Goal: Complete application form: Complete application form

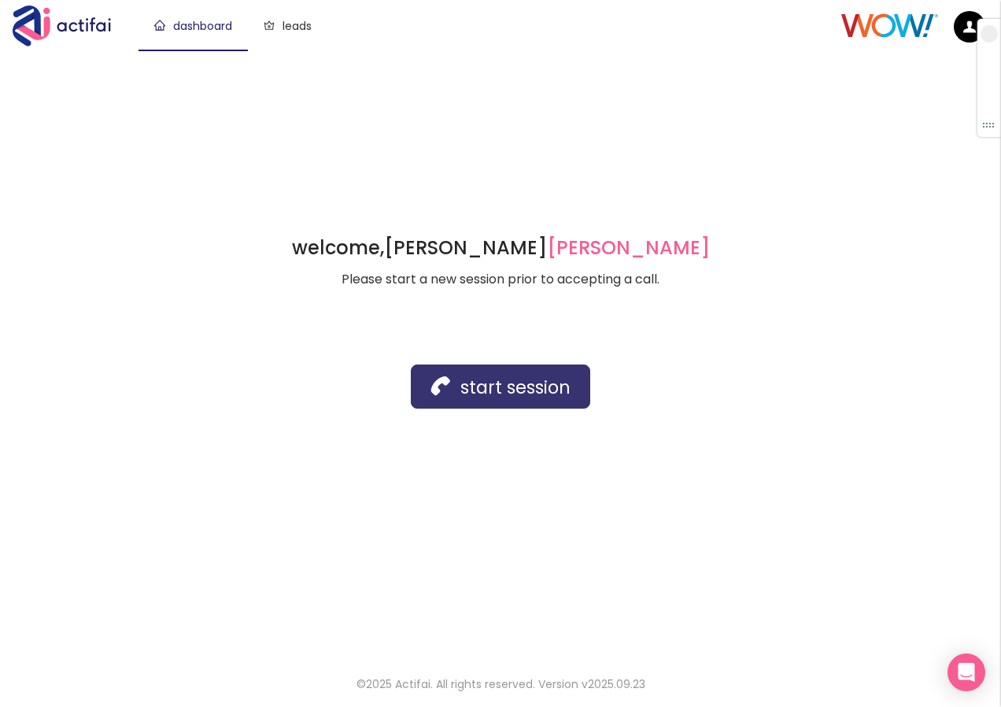
click at [515, 389] on button "start session" at bounding box center [500, 386] width 179 height 44
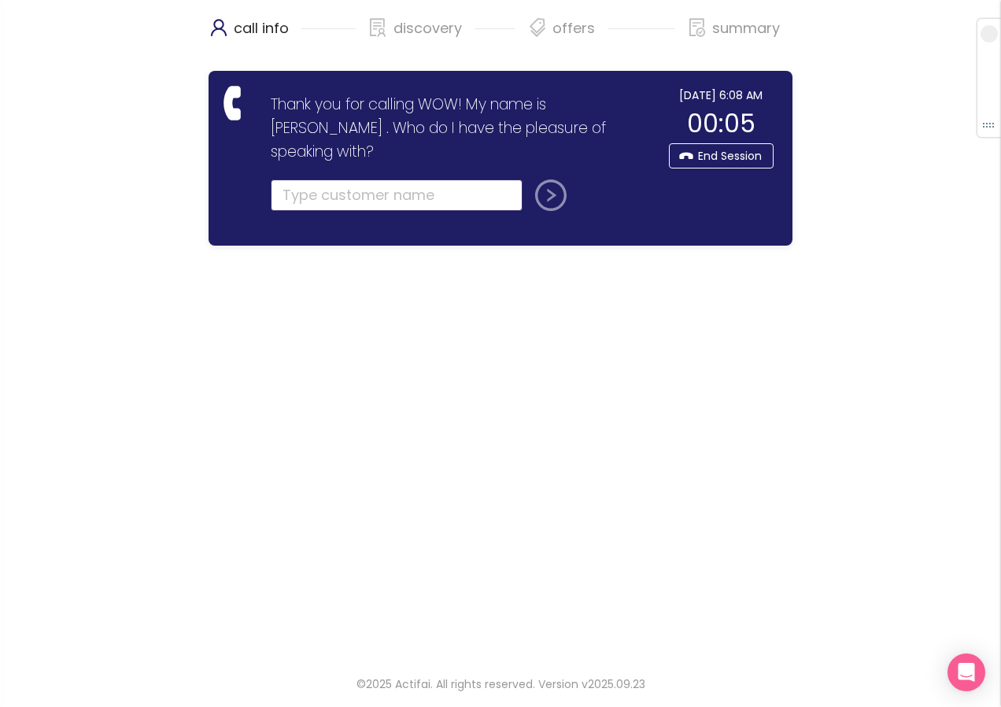
click at [306, 179] on input "text" at bounding box center [397, 194] width 252 height 31
type input "[PERSON_NAME]"
click at [529, 179] on button "submit" at bounding box center [548, 194] width 38 height 31
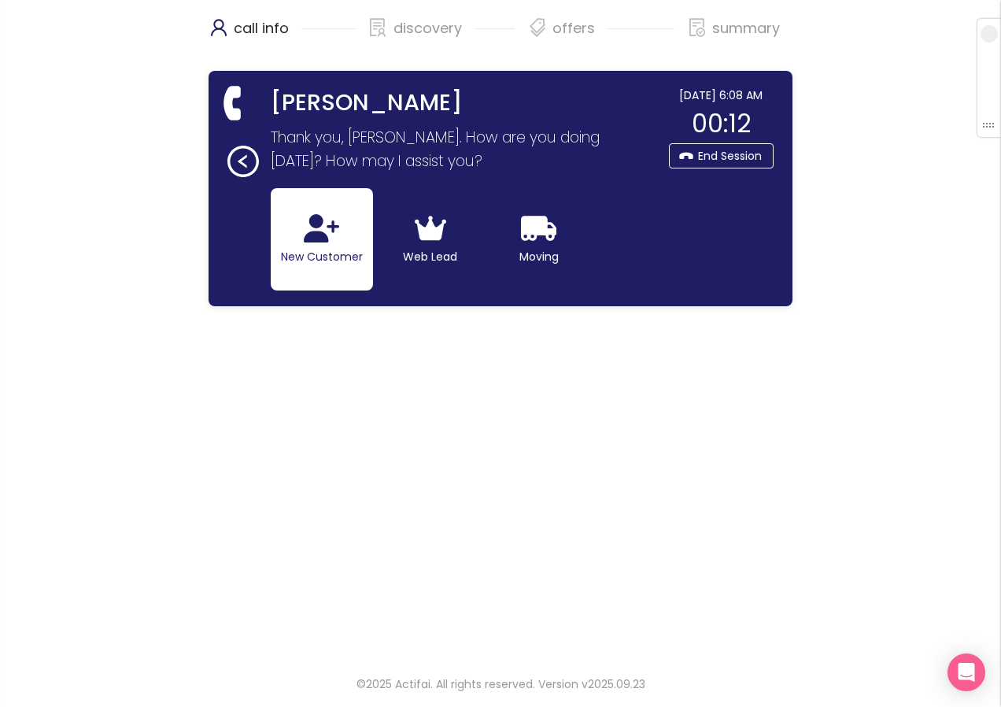
click at [305, 244] on button "New Customer" at bounding box center [322, 239] width 102 height 102
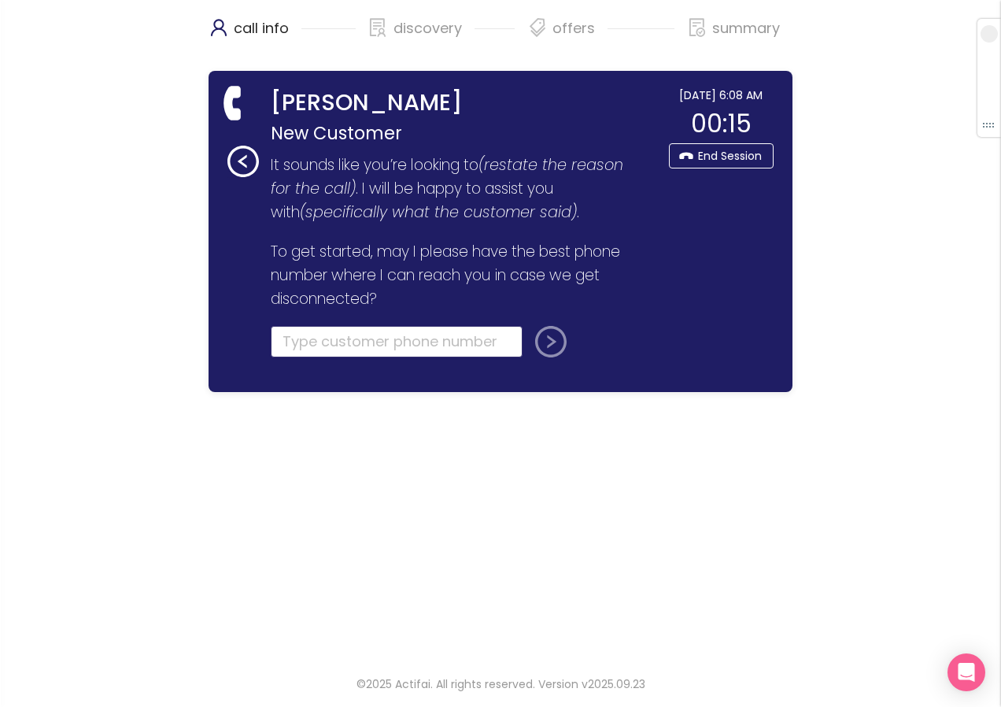
click at [305, 342] on input "tel" at bounding box center [397, 341] width 252 height 31
type input "[PHONE_NUMBER]"
click at [542, 343] on button "submit" at bounding box center [548, 341] width 38 height 31
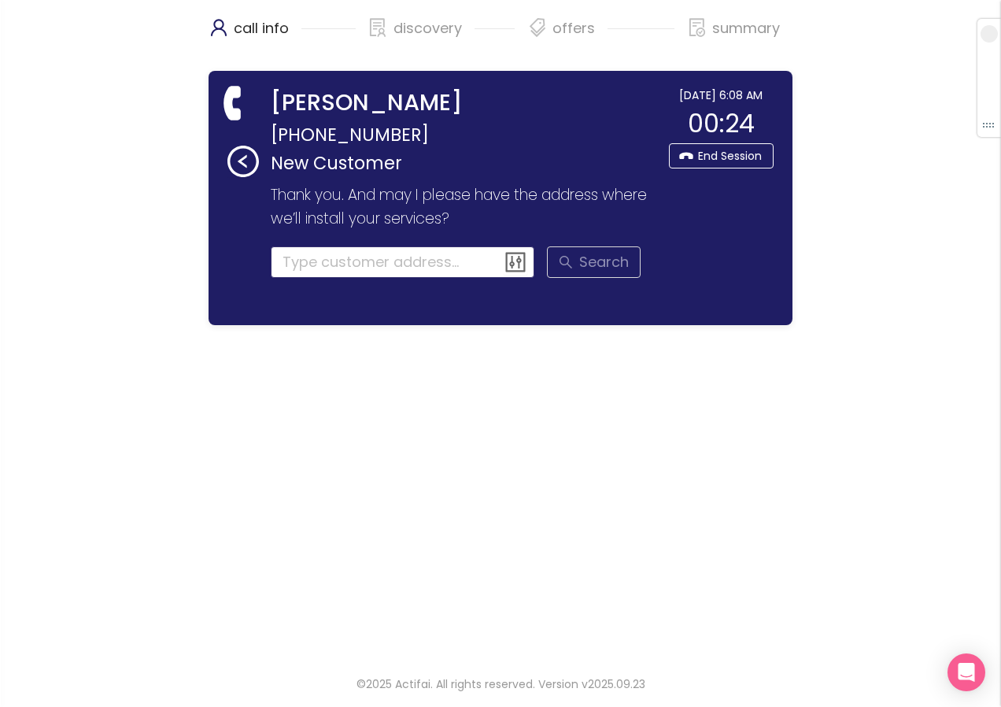
click at [310, 260] on input at bounding box center [403, 261] width 264 height 31
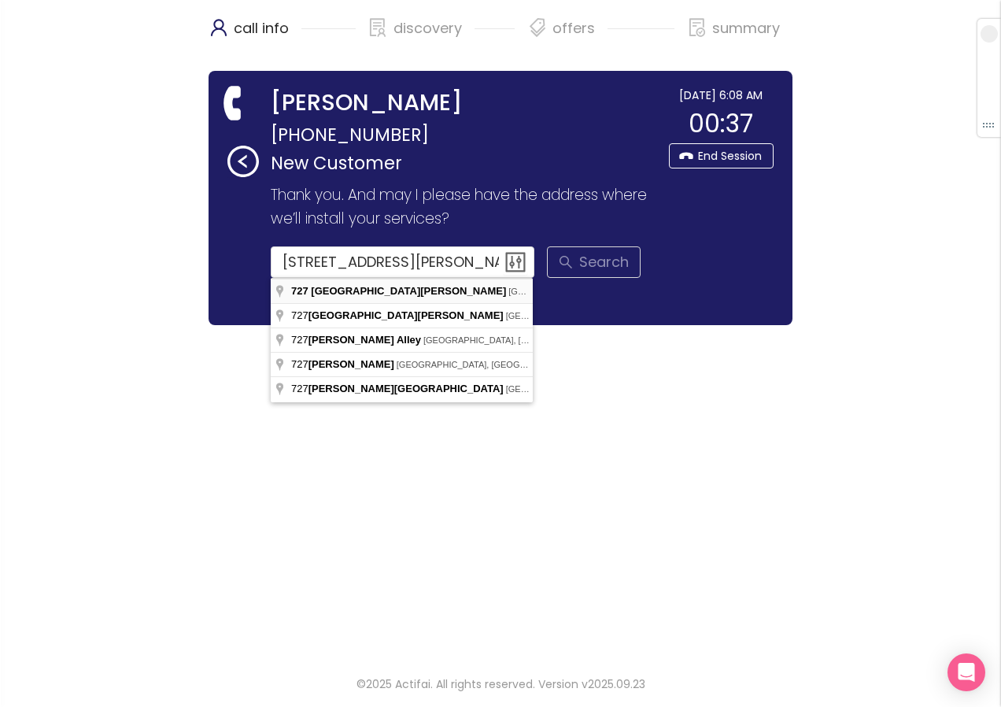
type input "[STREET_ADDRESS][PERSON_NAME]"
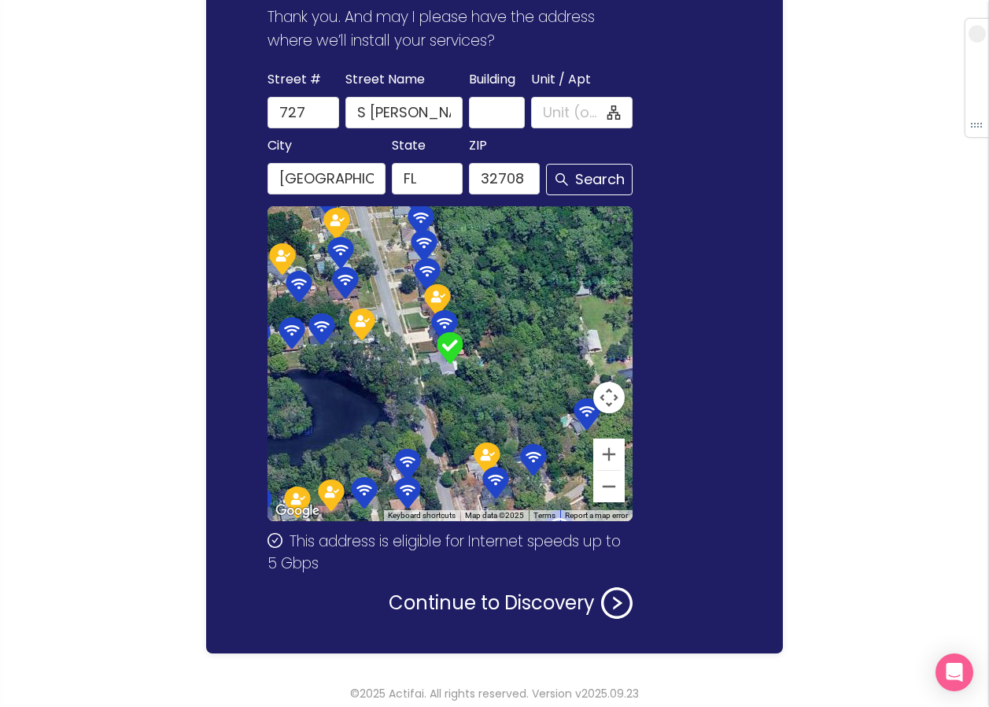
scroll to position [187, 0]
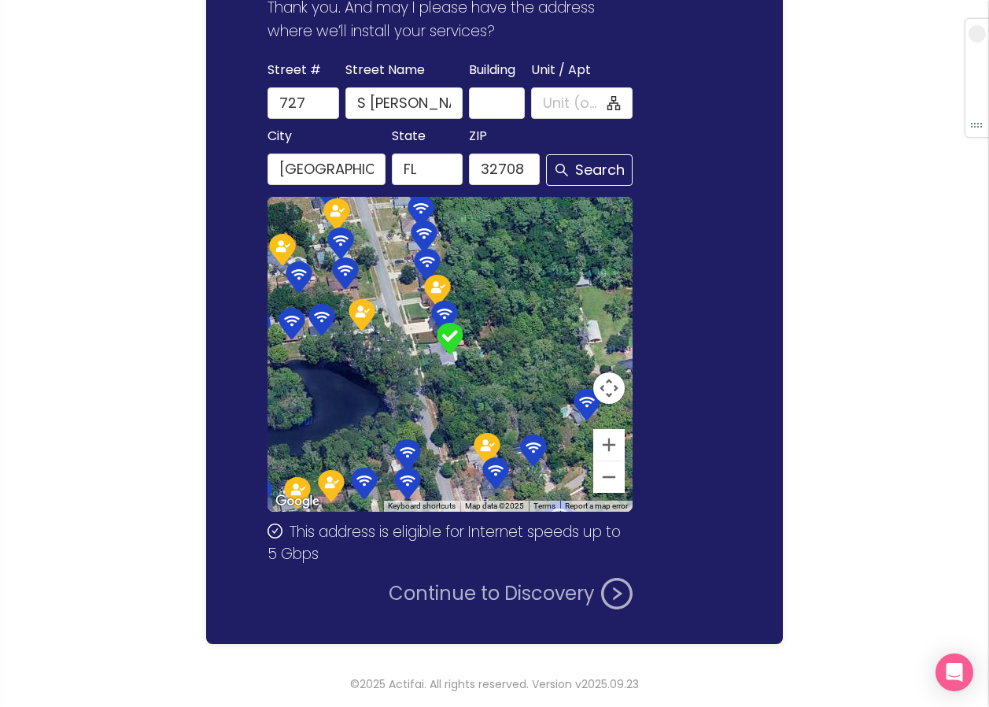
click at [491, 596] on button "Continue to Discovery" at bounding box center [511, 593] width 244 height 31
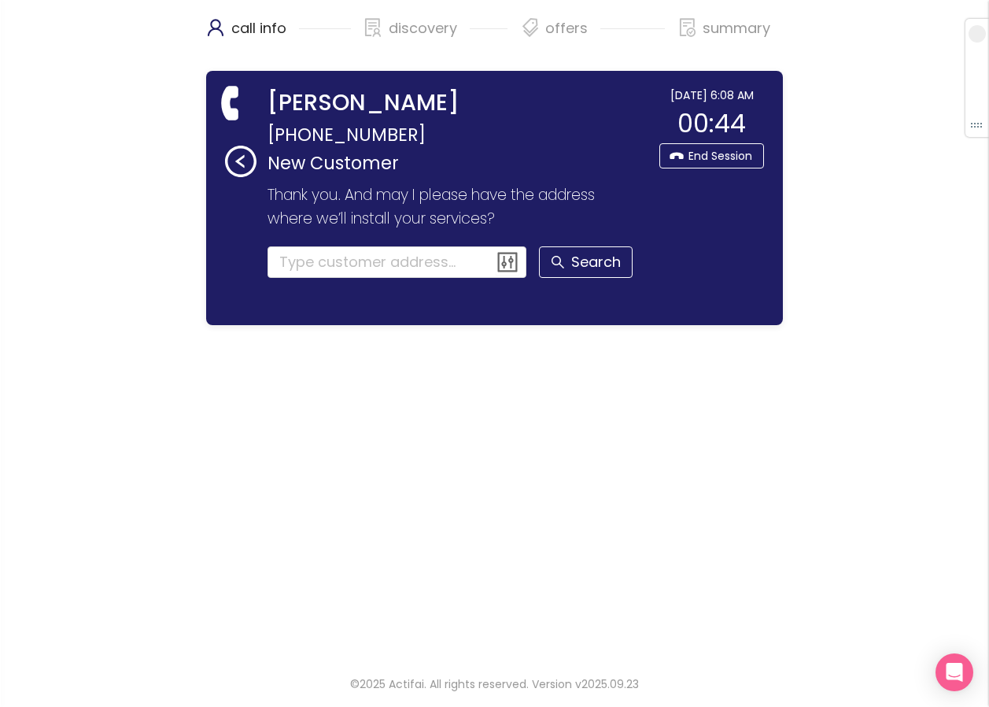
scroll to position [0, 0]
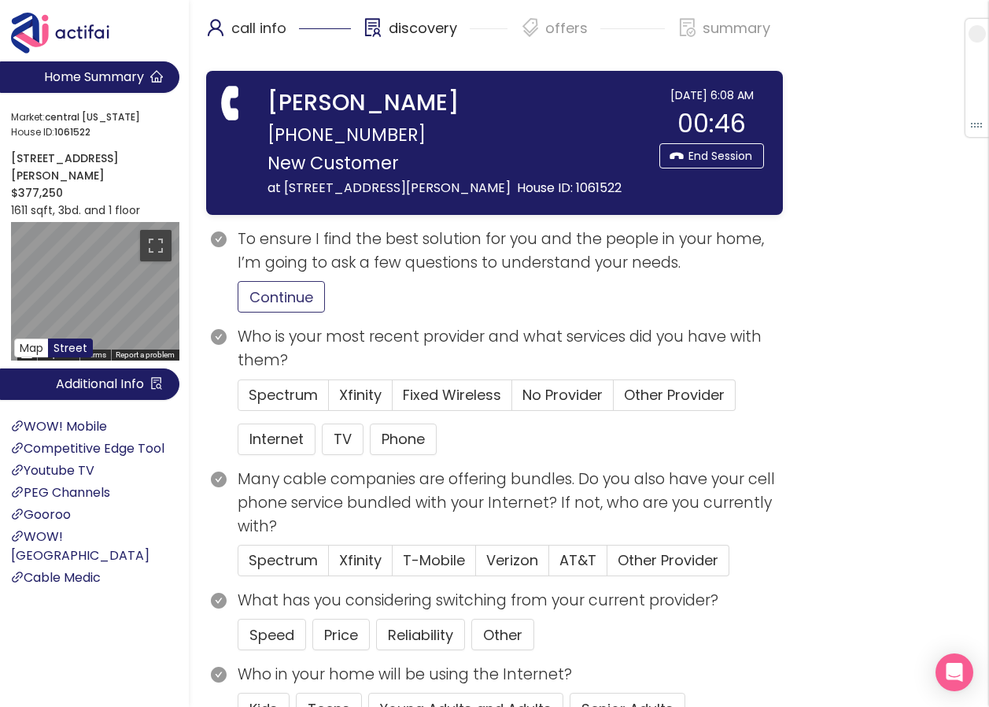
click at [305, 312] on button "Continue" at bounding box center [281, 296] width 87 height 31
drag, startPoint x: 298, startPoint y: 419, endPoint x: 293, endPoint y: 427, distance: 9.6
click at [298, 405] on span "Spectrum" at bounding box center [283, 395] width 69 height 20
click at [238, 400] on input "Spectrum" at bounding box center [238, 400] width 0 height 0
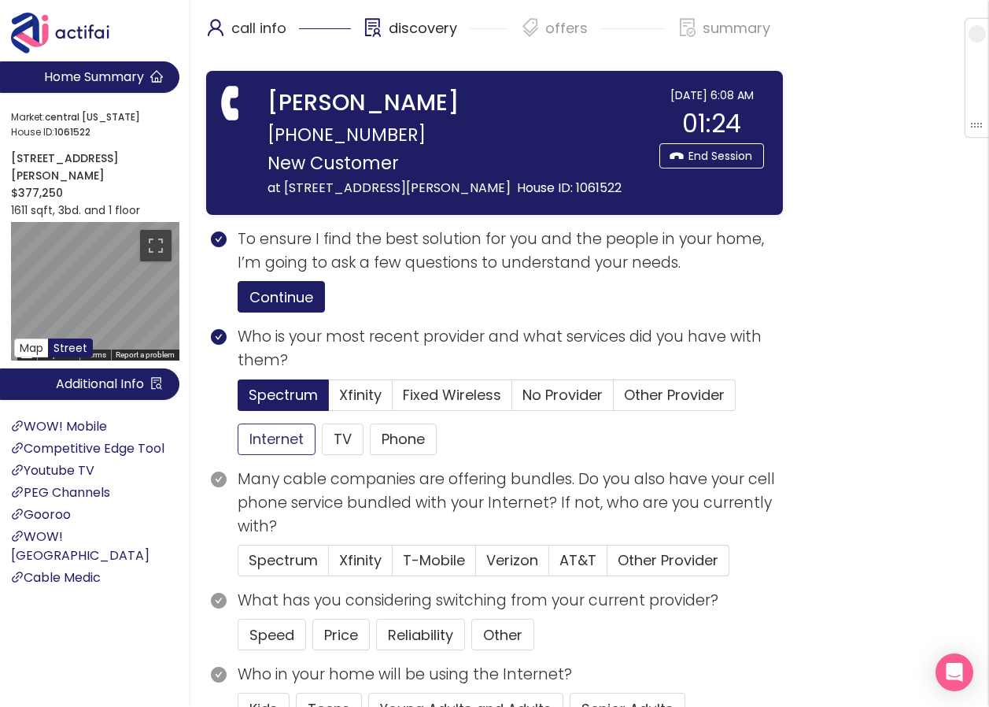
click at [272, 455] on button "Internet" at bounding box center [277, 438] width 78 height 31
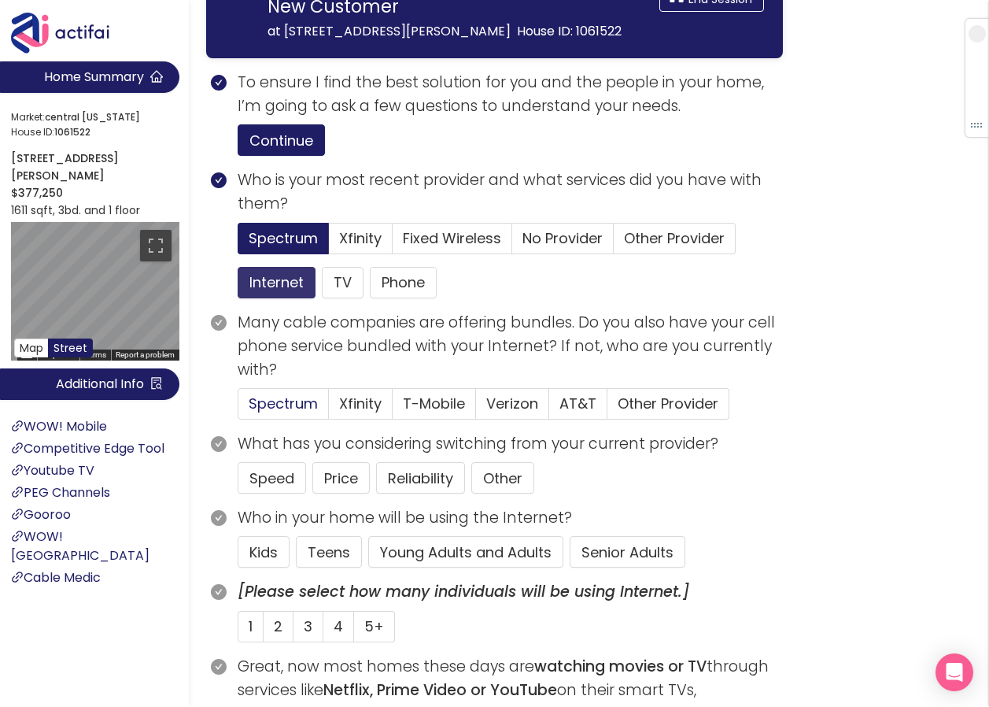
scroll to position [157, 0]
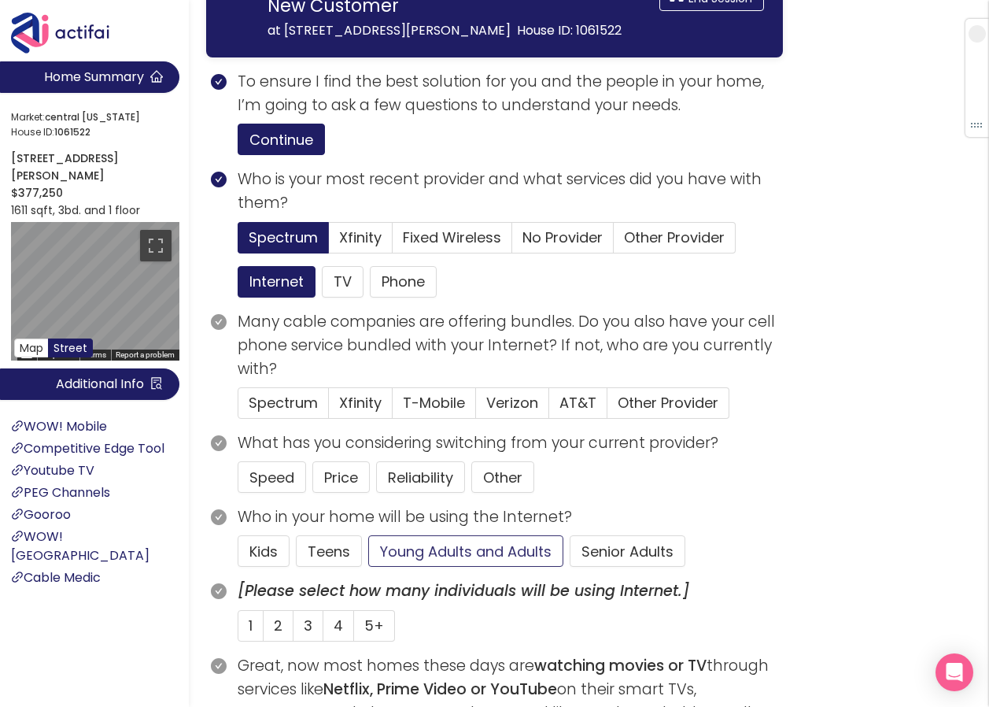
click at [485, 567] on button "Young Adults and Adults" at bounding box center [465, 550] width 195 height 31
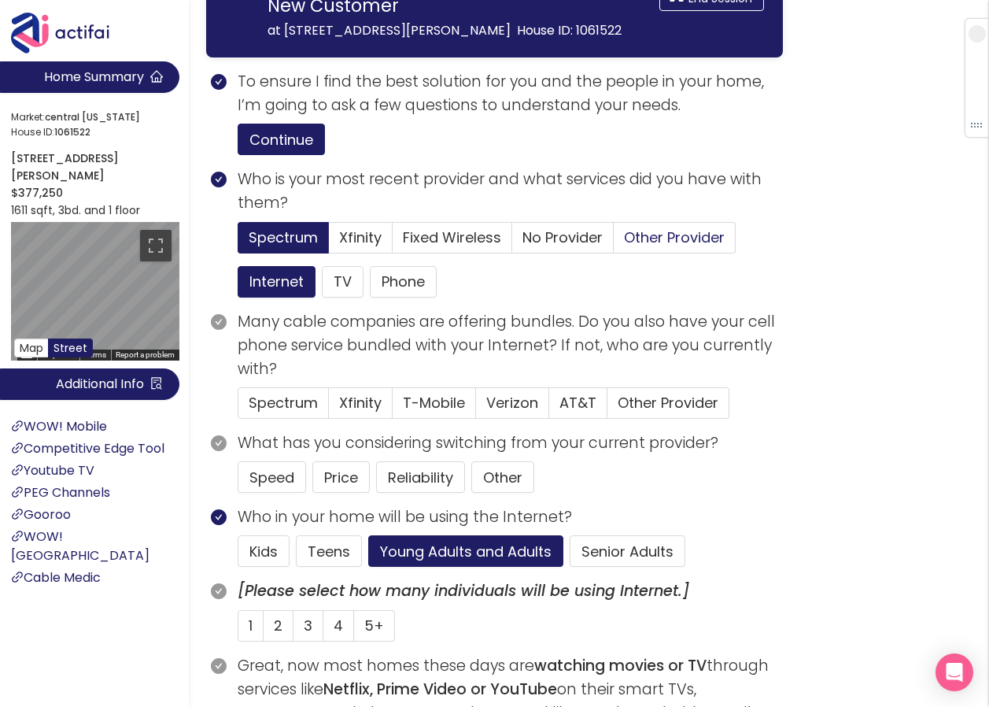
click at [672, 247] on span "Other Provider" at bounding box center [674, 237] width 101 height 20
click at [614, 242] on input "Other Provider" at bounding box center [614, 242] width 0 height 0
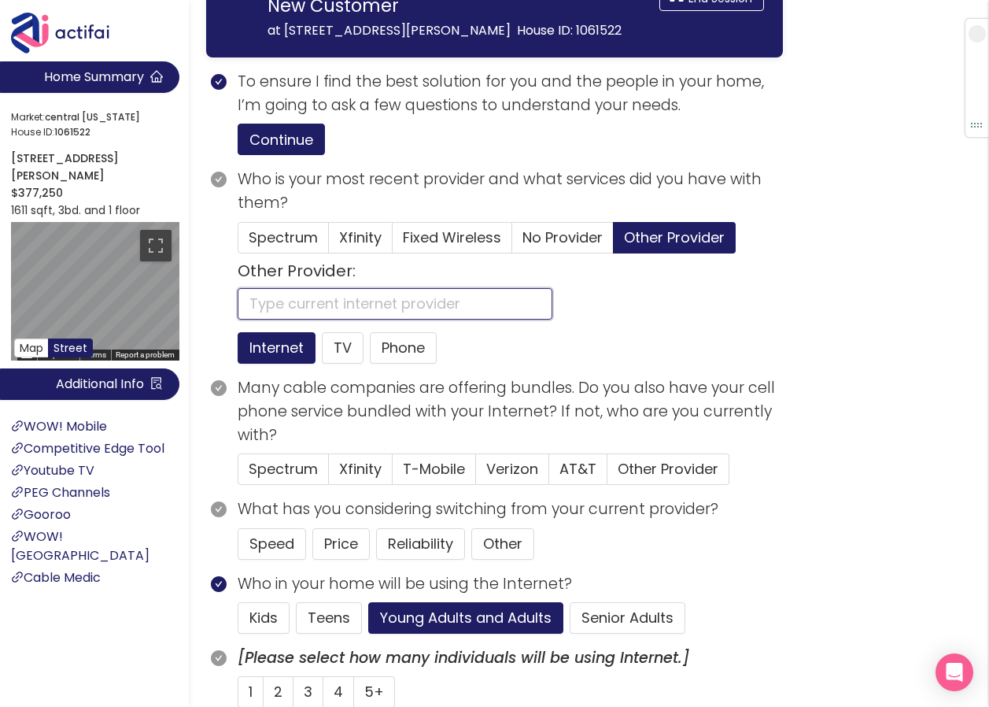
click at [330, 320] on input "text" at bounding box center [395, 303] width 315 height 31
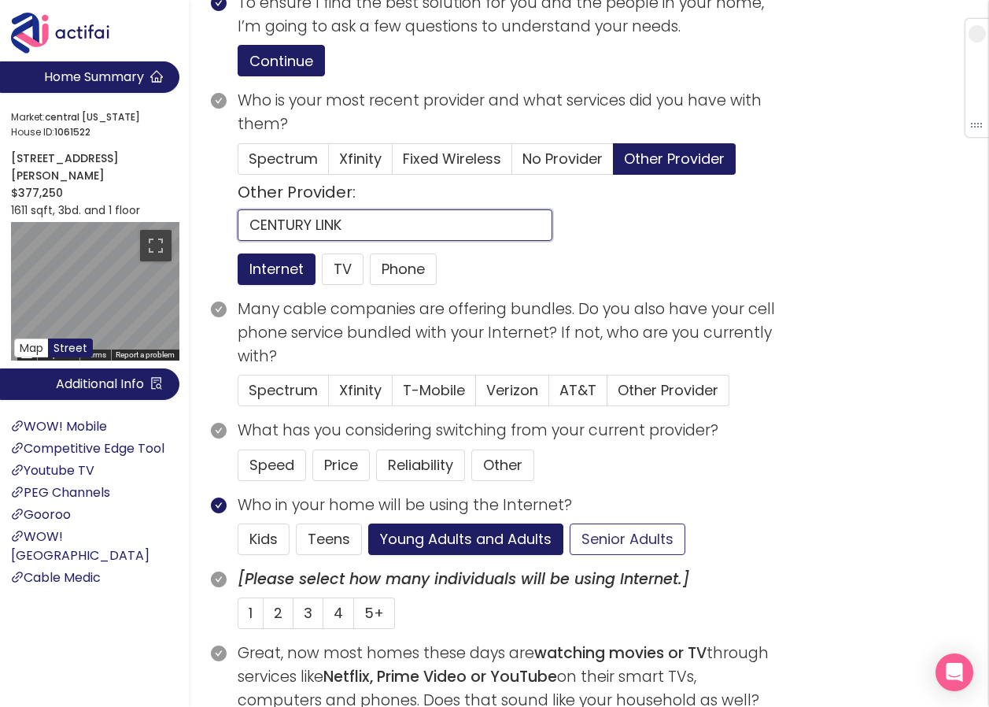
type input "CENTURY LINK"
click at [631, 555] on button "Senior Adults" at bounding box center [628, 538] width 116 height 31
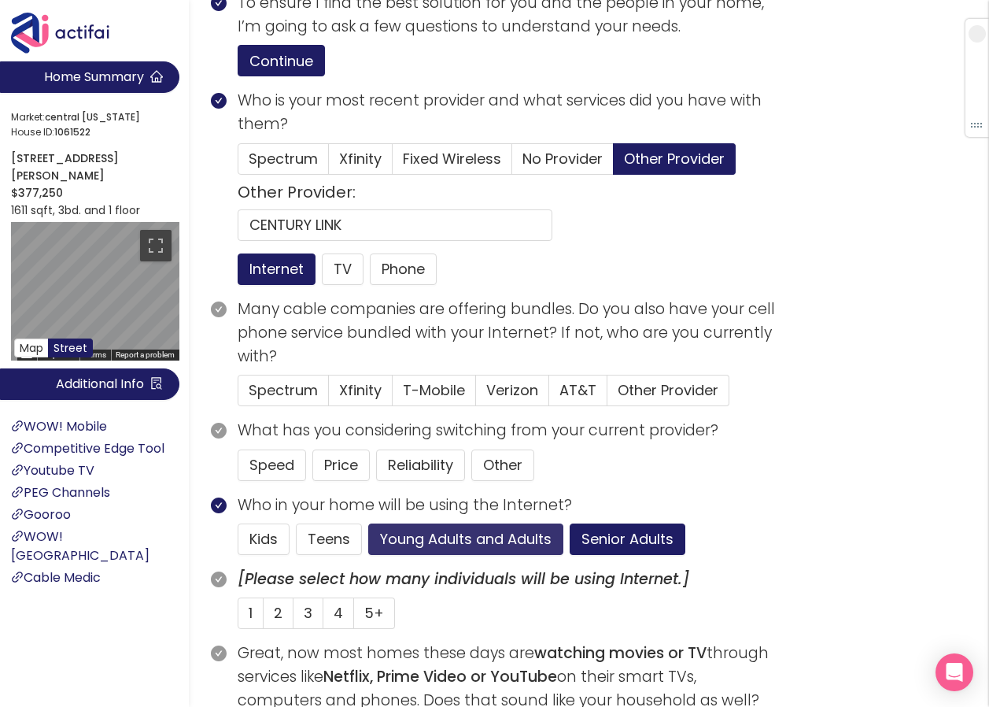
click at [409, 555] on button "Young Adults and Adults" at bounding box center [465, 538] width 195 height 31
click at [253, 629] on label "1" at bounding box center [251, 612] width 26 height 31
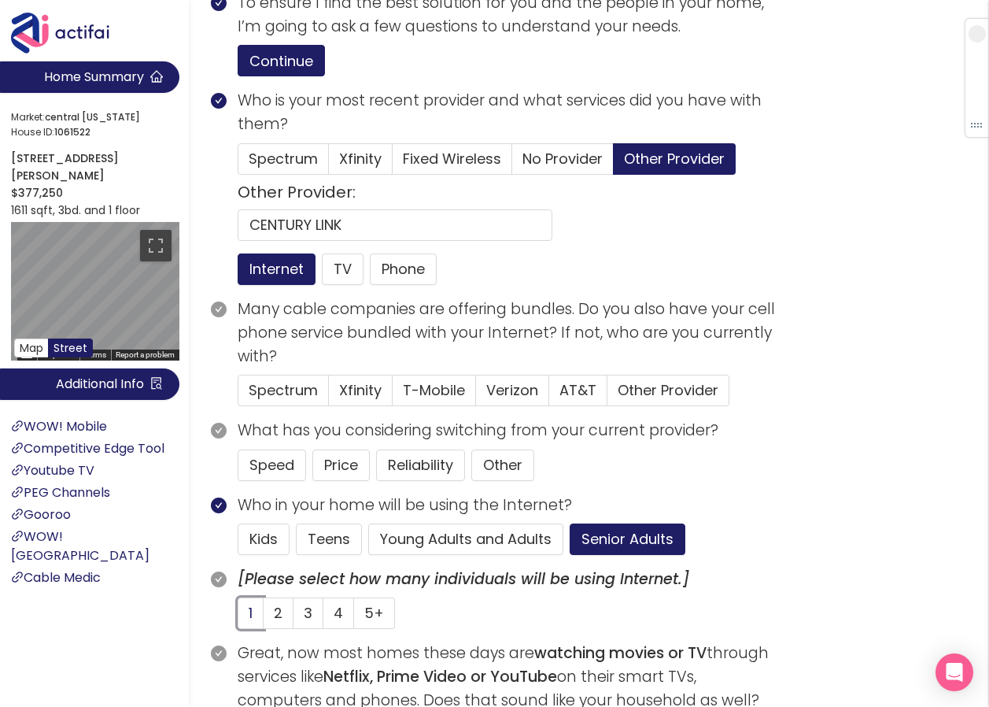
click at [238, 618] on input "1" at bounding box center [238, 618] width 0 height 0
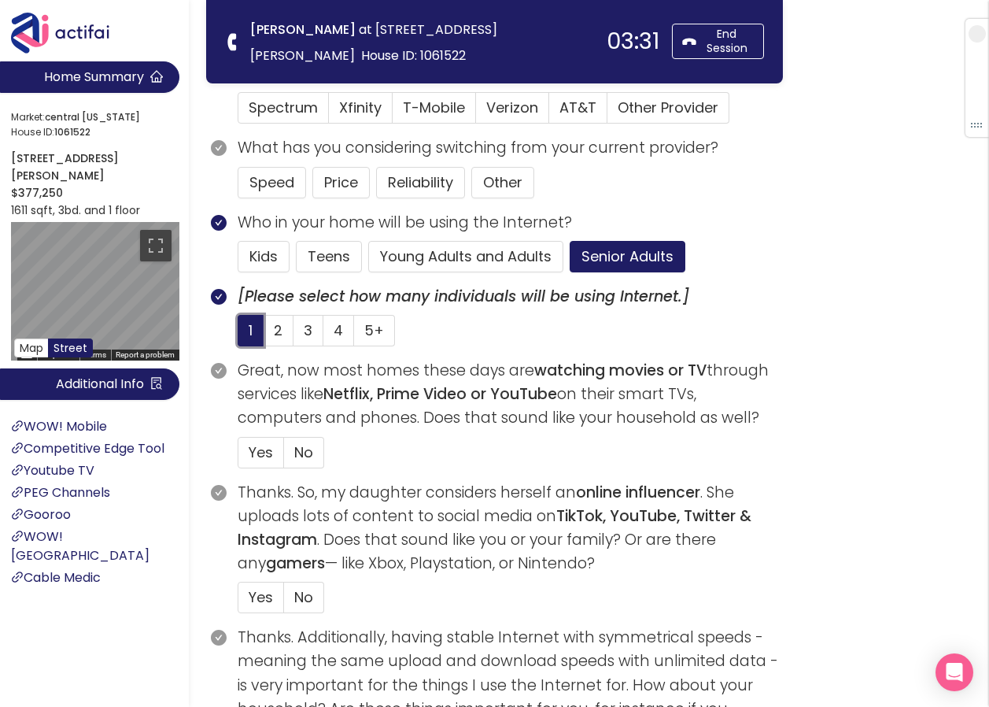
scroll to position [394, 0]
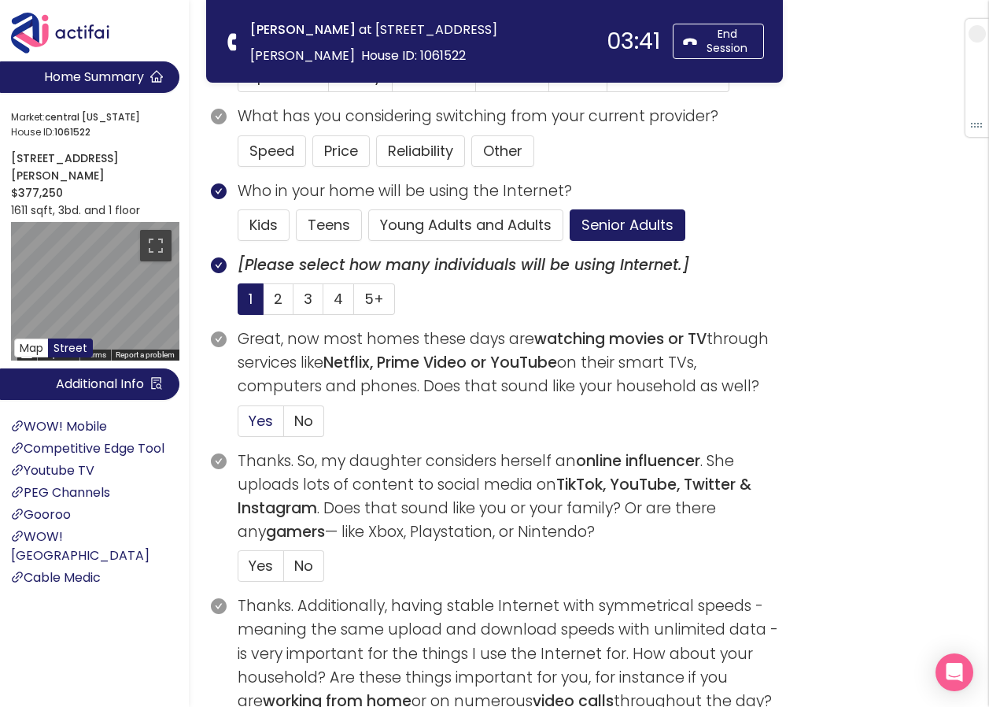
click at [258, 425] on span "Yes" at bounding box center [261, 421] width 24 height 20
click at [238, 426] on input "Yes" at bounding box center [238, 426] width 0 height 0
click at [271, 142] on button "Speed" at bounding box center [272, 150] width 68 height 31
click at [308, 558] on span "No" at bounding box center [303, 566] width 19 height 20
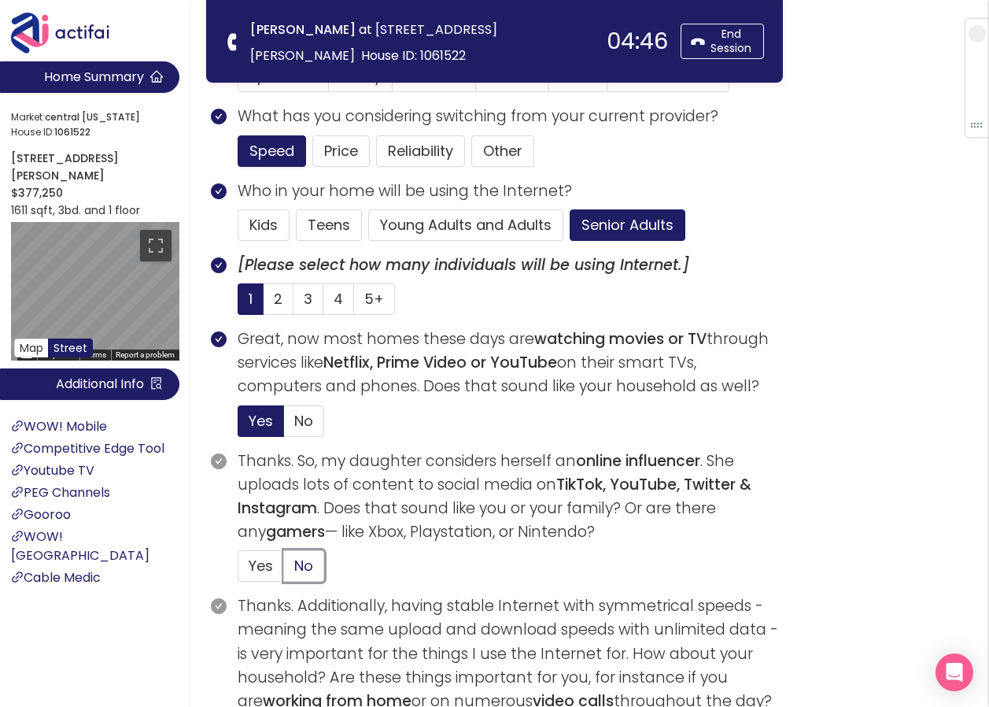
click at [284, 571] on input "No" at bounding box center [284, 571] width 0 height 0
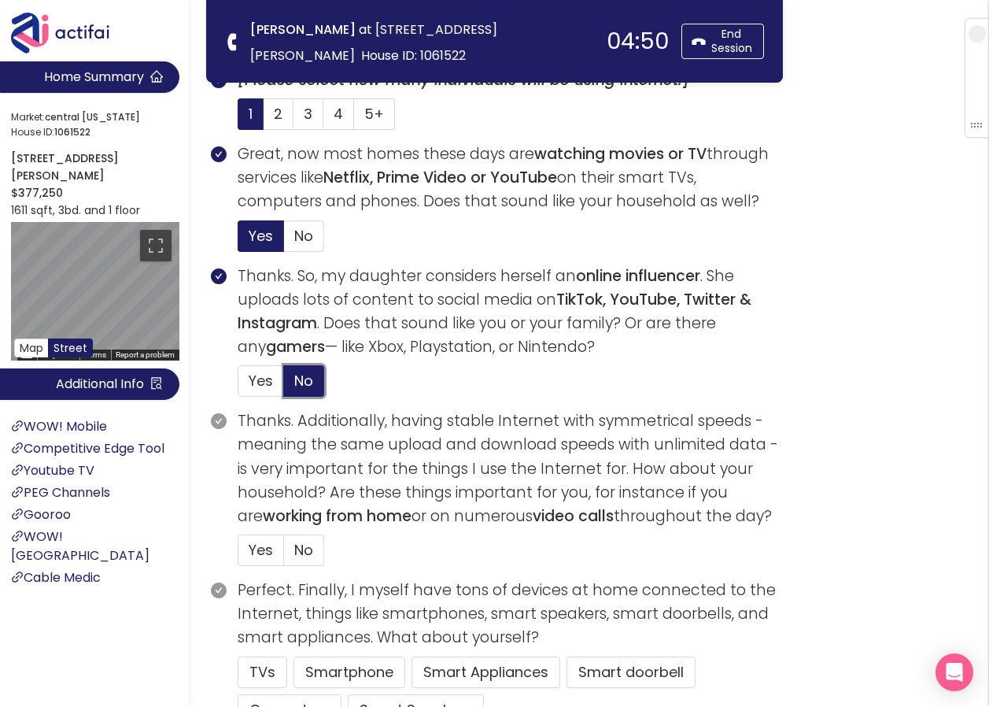
scroll to position [630, 0]
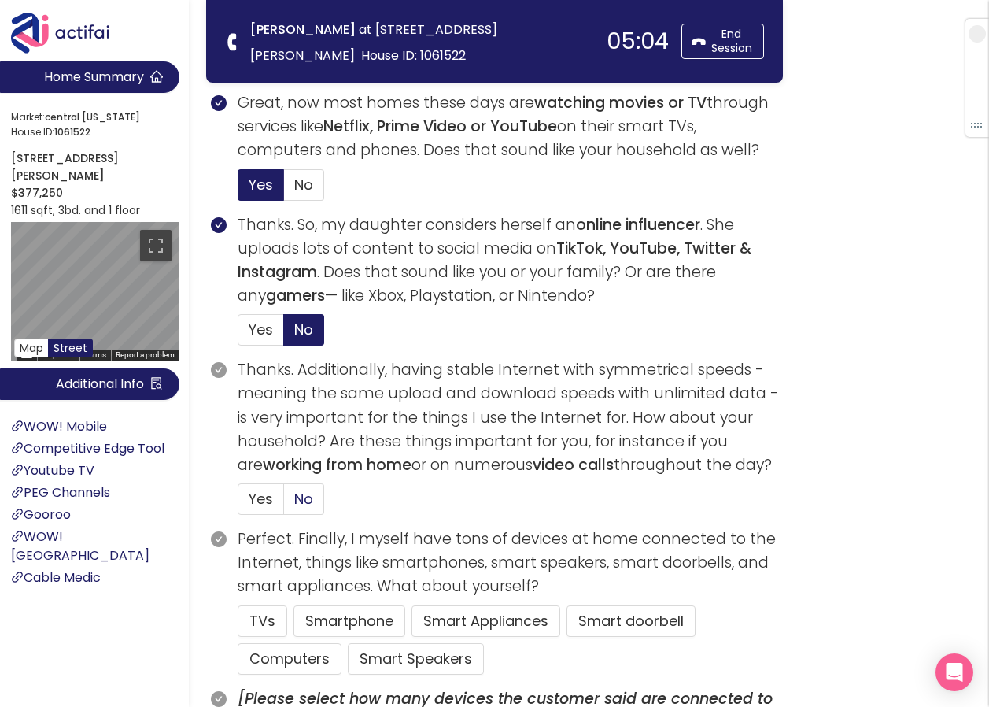
click at [315, 501] on label "No" at bounding box center [304, 498] width 40 height 31
click at [284, 504] on input "No" at bounding box center [284, 504] width 0 height 0
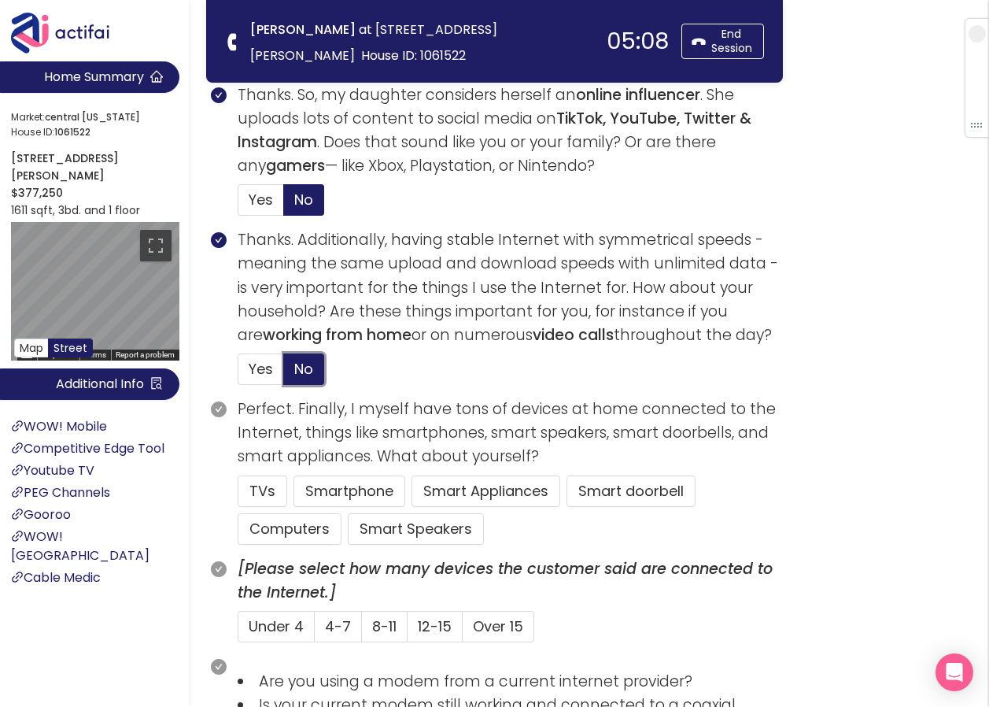
scroll to position [787, 0]
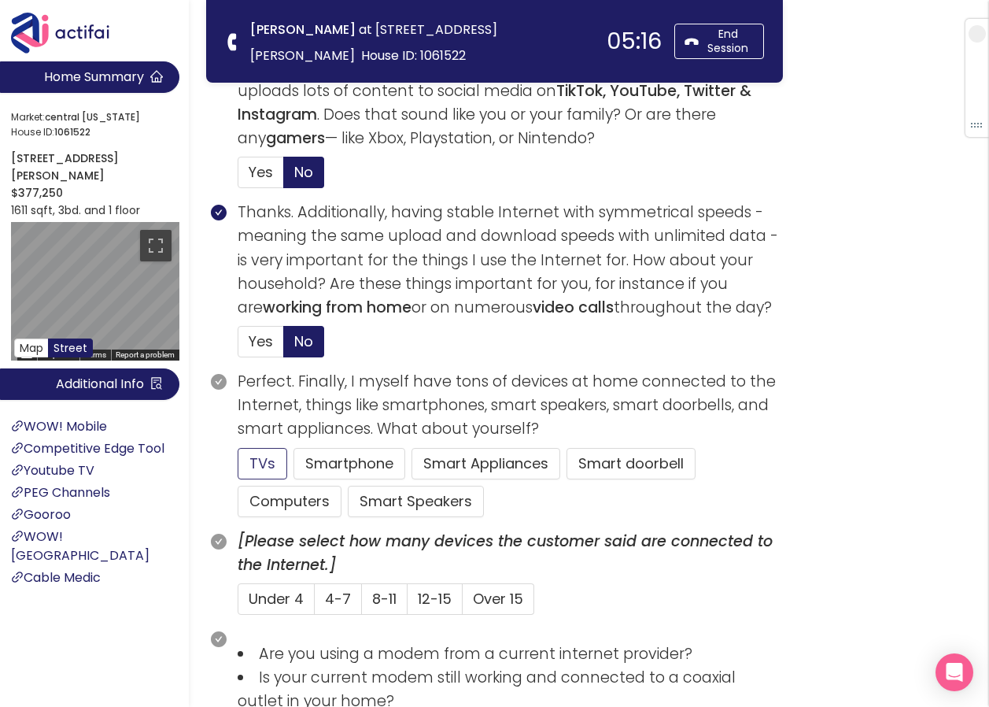
click at [253, 466] on button "TVs" at bounding box center [263, 463] width 50 height 31
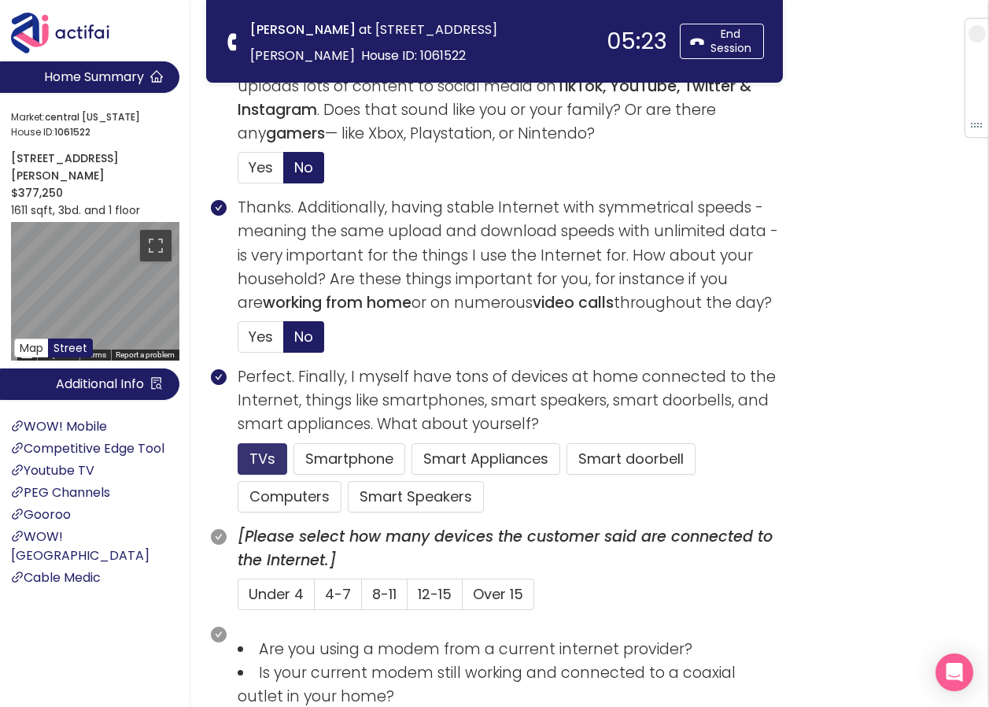
scroll to position [866, 0]
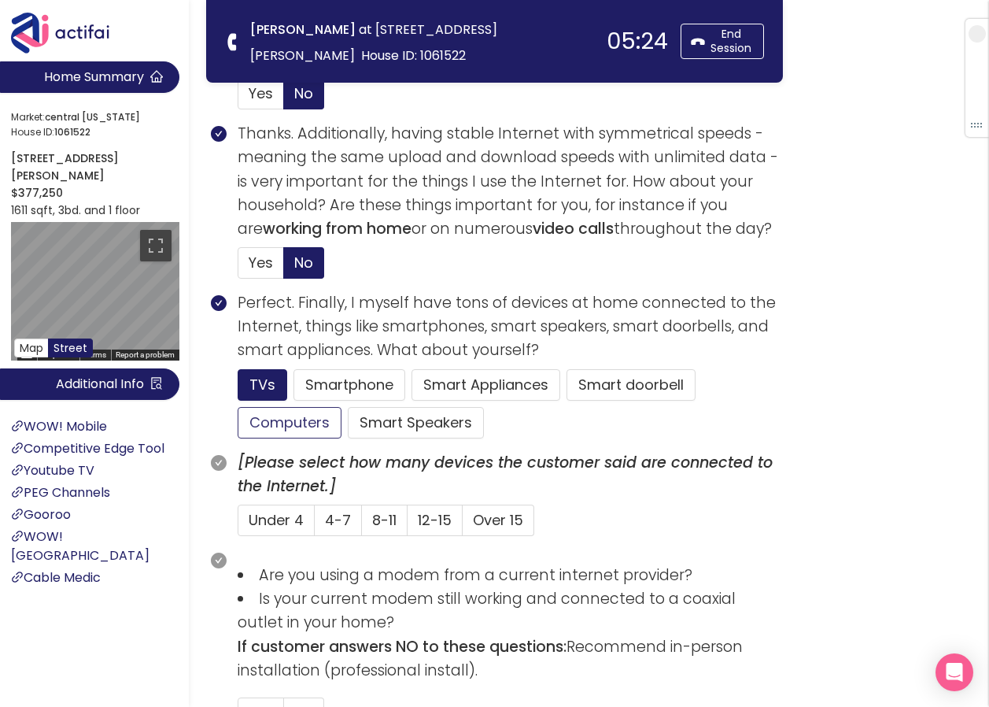
click at [263, 423] on button "Computers" at bounding box center [290, 422] width 104 height 31
click at [352, 382] on button "Smartphone" at bounding box center [350, 384] width 112 height 31
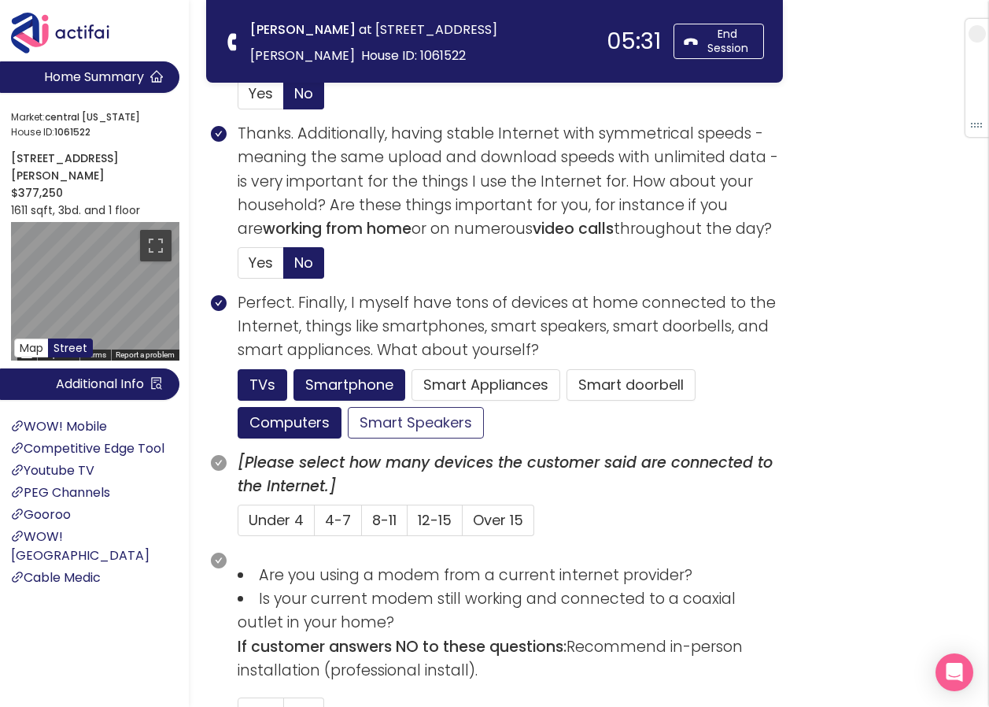
click at [382, 422] on button "Smart Speakers" at bounding box center [416, 422] width 136 height 31
click at [612, 378] on button "Smart doorbell" at bounding box center [631, 384] width 129 height 31
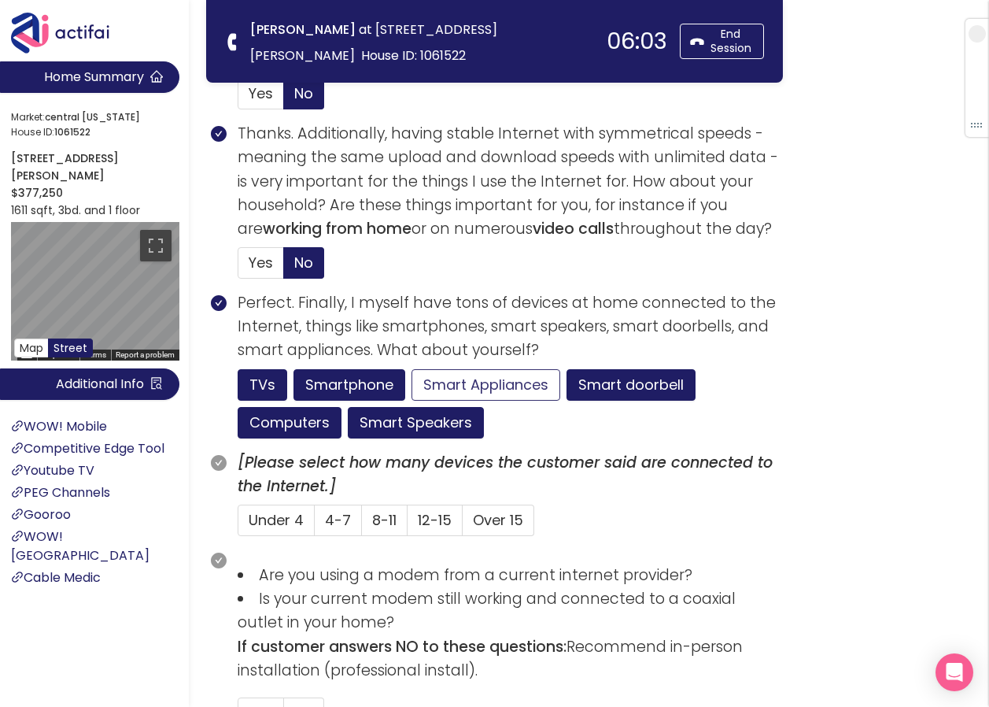
click at [470, 380] on button "Smart Appliances" at bounding box center [486, 384] width 149 height 31
click at [375, 518] on span "8-11" at bounding box center [384, 520] width 24 height 20
click at [362, 525] on input "8-11" at bounding box center [362, 525] width 0 height 0
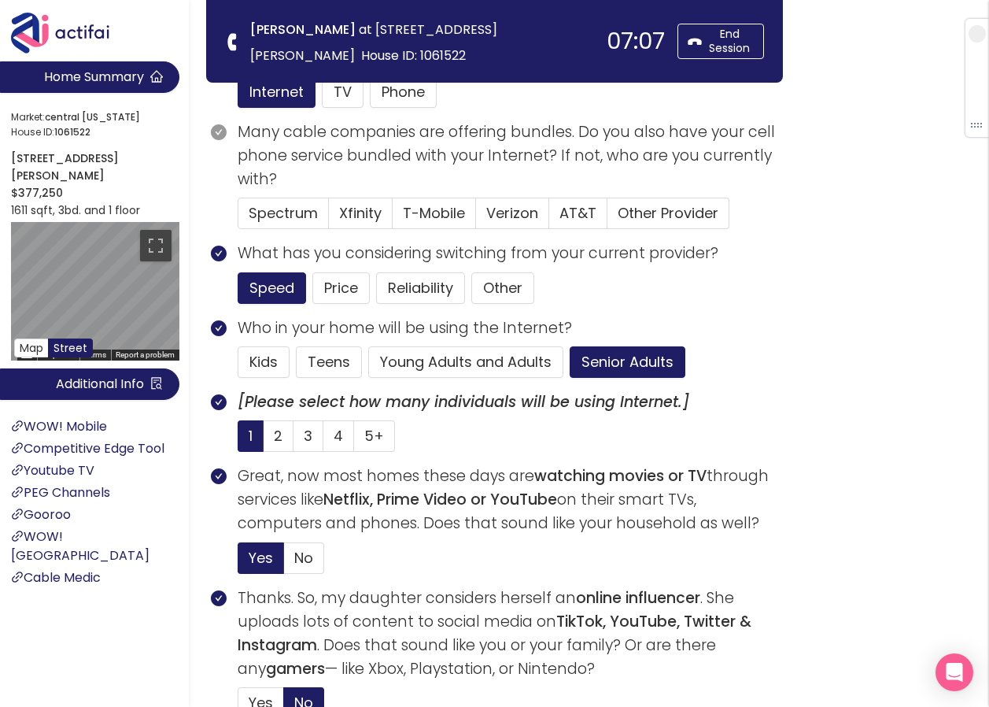
scroll to position [234, 0]
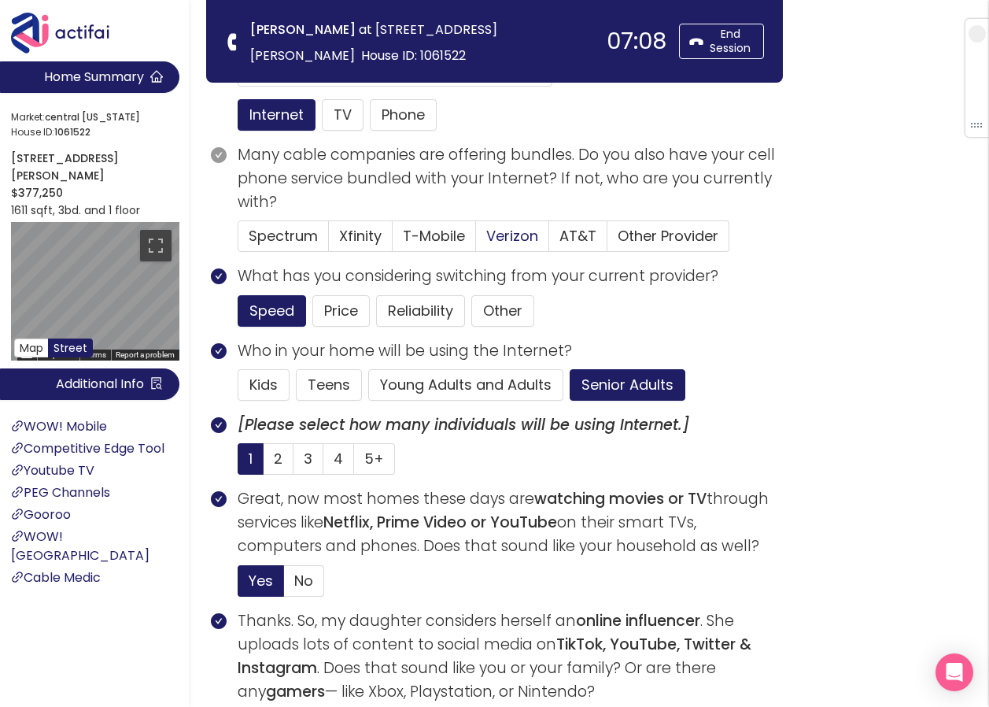
click at [524, 242] on span "Verizon" at bounding box center [512, 236] width 52 height 20
click at [476, 241] on input "Verizon" at bounding box center [476, 241] width 0 height 0
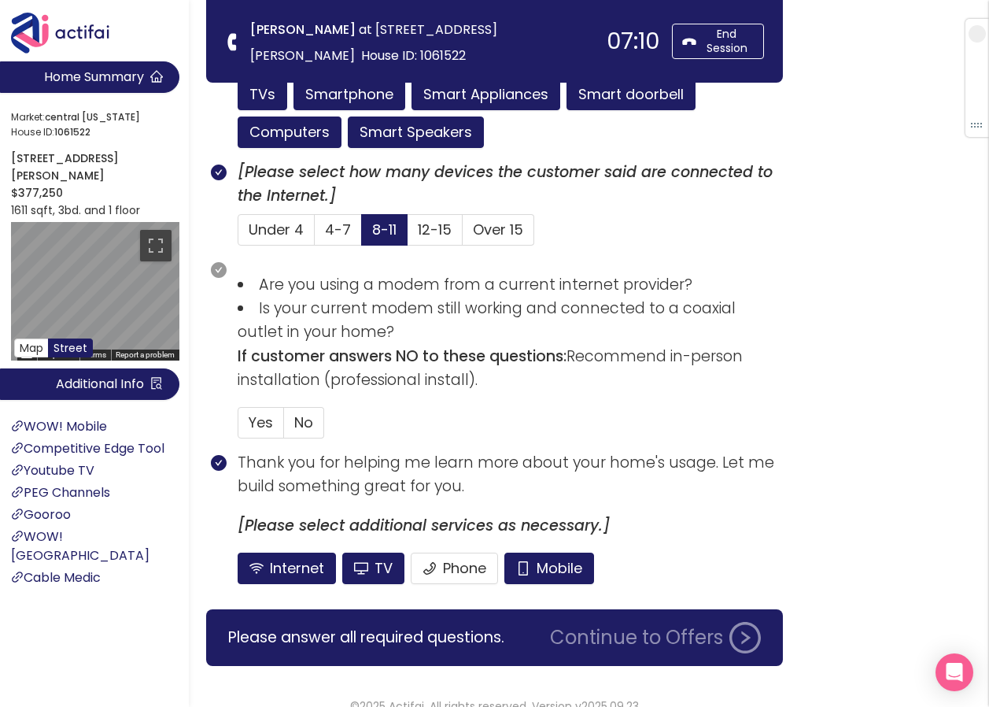
scroll to position [1178, 0]
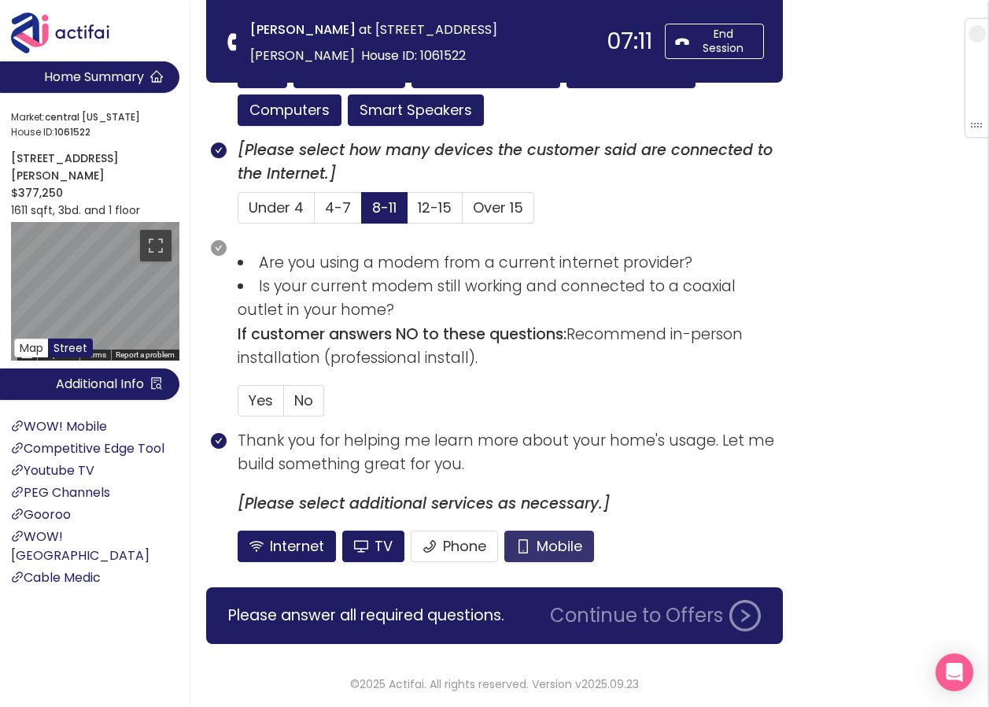
click at [539, 546] on button "Mobile" at bounding box center [549, 545] width 90 height 31
click at [365, 548] on button "TV" at bounding box center [373, 545] width 62 height 31
click at [300, 397] on span "No" at bounding box center [303, 400] width 19 height 20
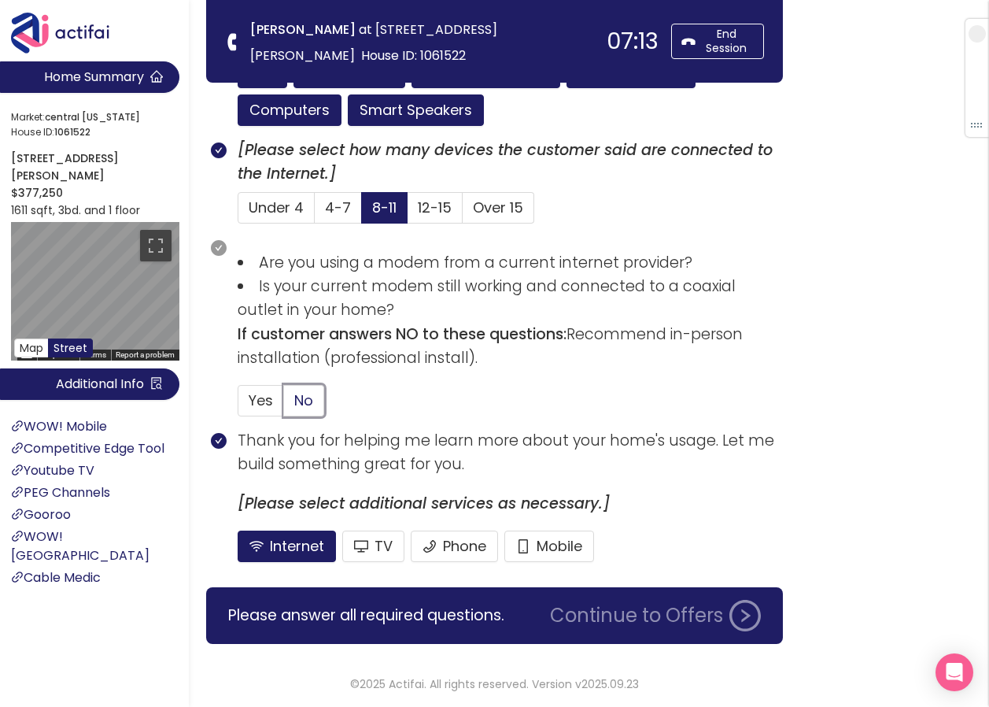
click at [284, 405] on input "No" at bounding box center [284, 405] width 0 height 0
click at [629, 616] on button "Continue to Offers" at bounding box center [656, 615] width 230 height 31
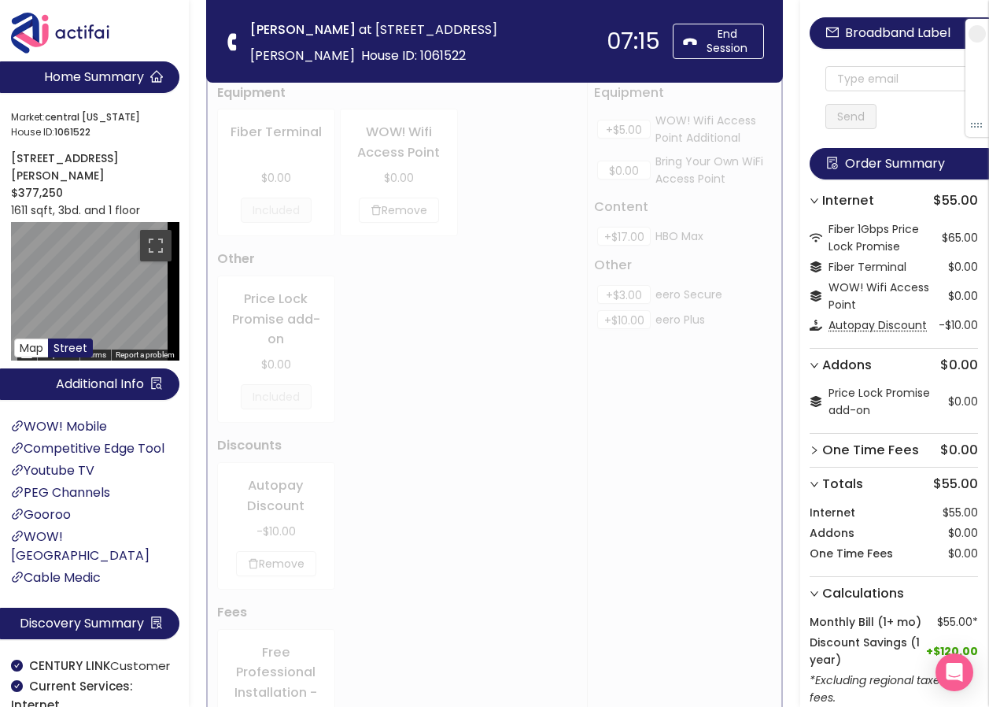
scroll to position [0, 0]
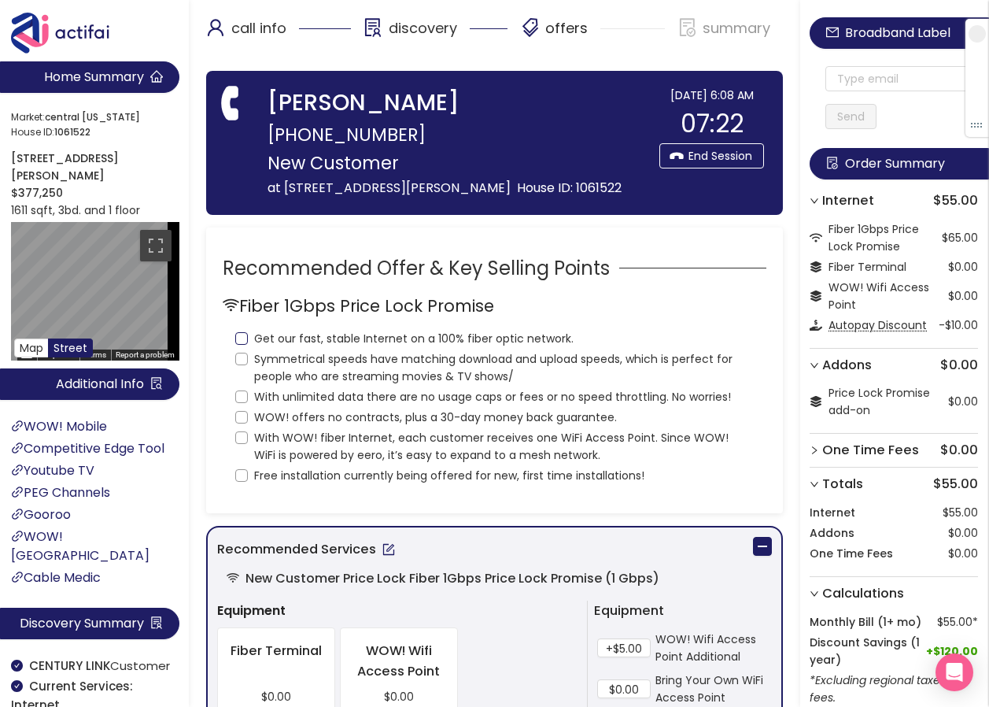
click at [242, 345] on input "Get our fast, stable Internet on a 100% fiber optic network." at bounding box center [241, 338] width 13 height 13
checkbox input "true"
click at [241, 365] on input "Symmetrical speeds have matching download and upload speeds, which is perfect f…" at bounding box center [241, 359] width 13 height 13
checkbox input "true"
click at [244, 403] on input "With unlimited data there are no usage caps or fees or no speed throttling. No …" at bounding box center [241, 396] width 13 height 13
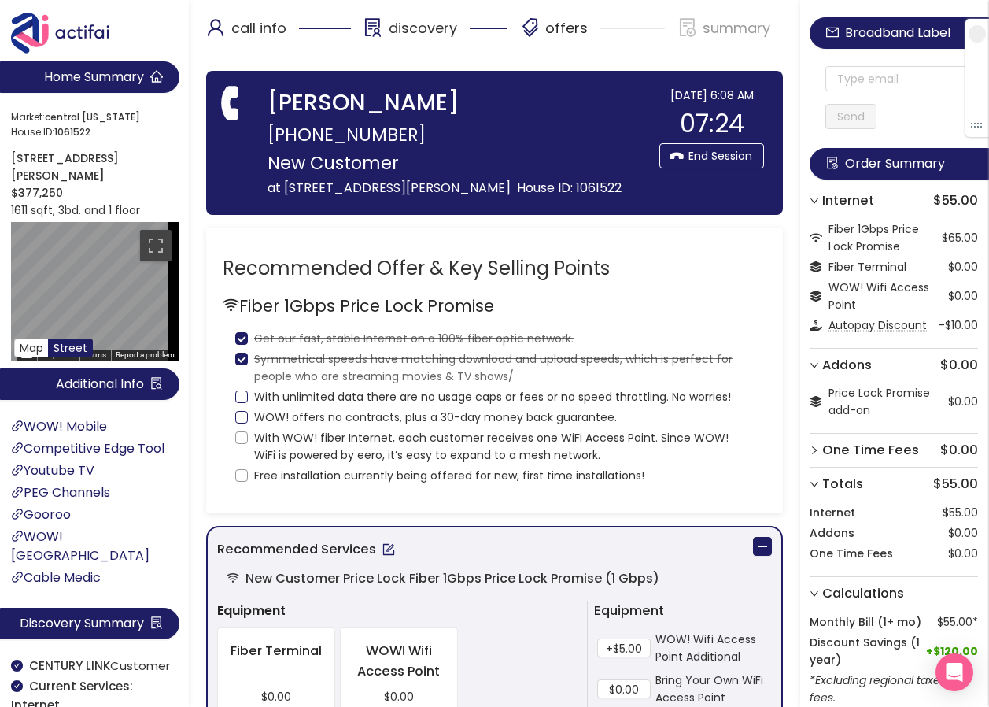
checkbox input "true"
click at [244, 423] on input "WOW! offers no contracts, plus a 30-day money back guarantee." at bounding box center [241, 417] width 13 height 13
checkbox input "true"
click at [240, 444] on input "With WOW! fiber Internet, each customer receives one WiFi Access Point. Since W…" at bounding box center [241, 437] width 13 height 13
checkbox input "true"
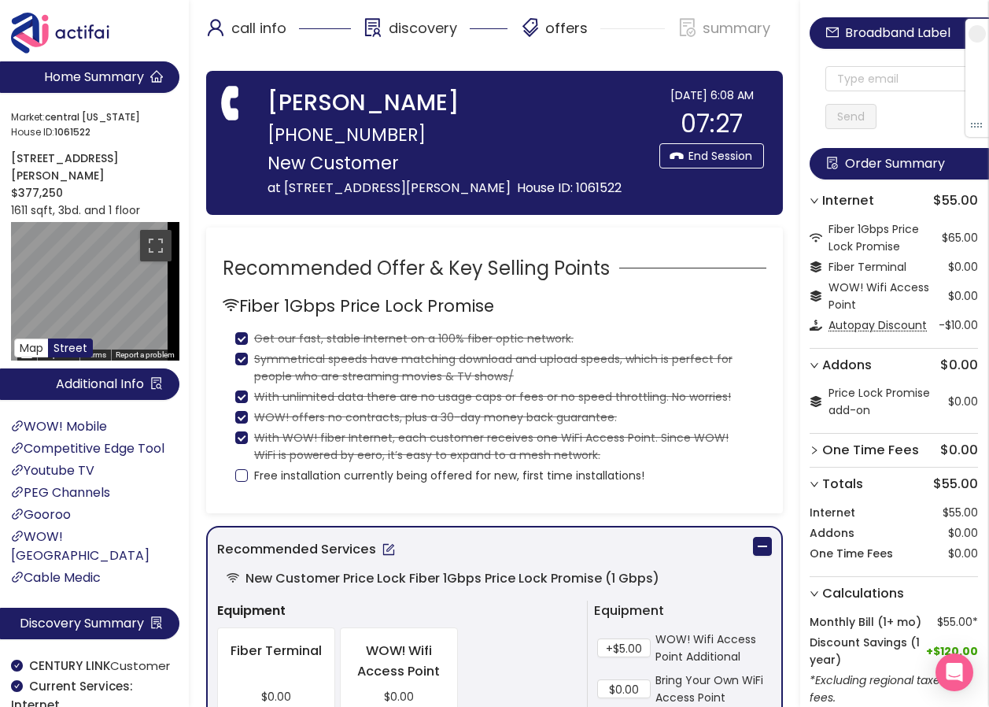
click at [244, 482] on input "Free installation currently being offered for new, first time installations!" at bounding box center [241, 475] width 13 height 13
checkbox input "true"
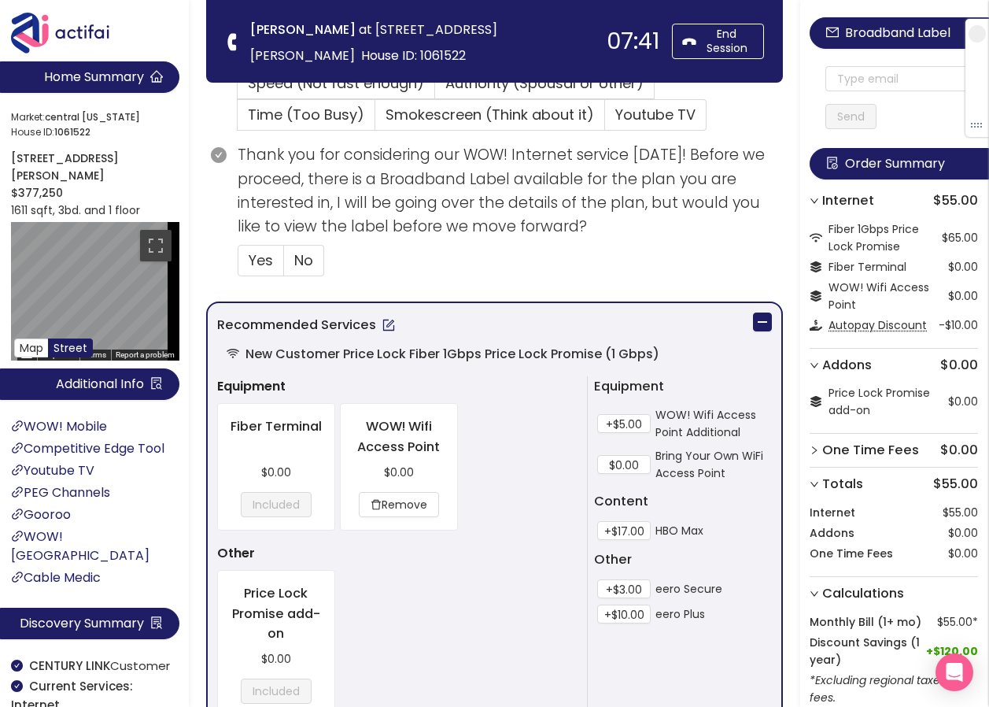
scroll to position [551, 0]
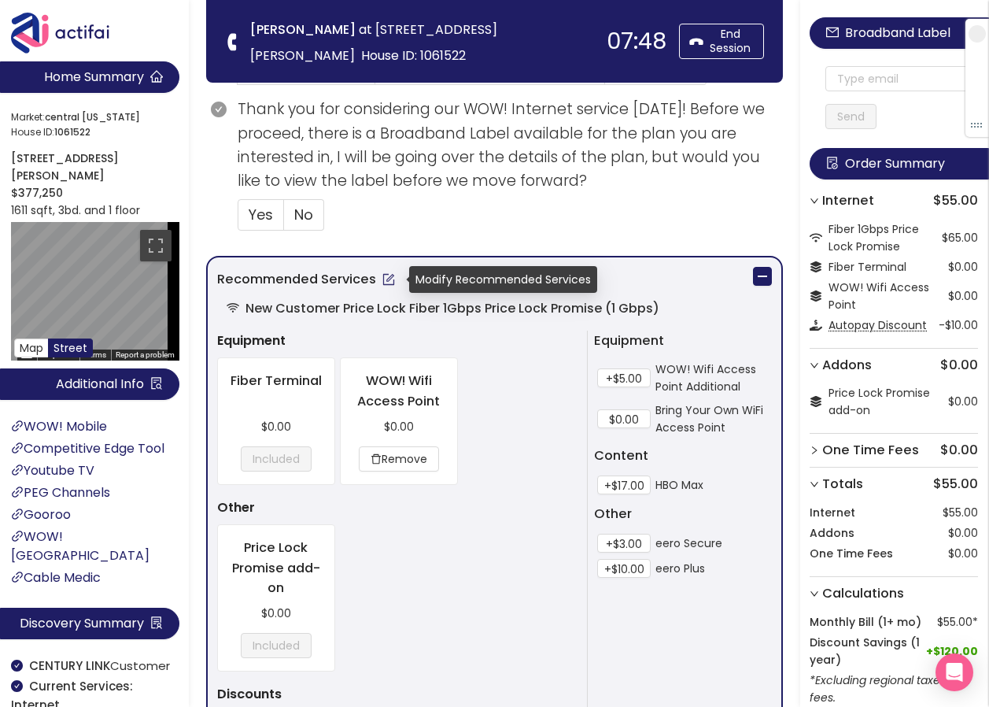
click at [387, 279] on button "button" at bounding box center [388, 279] width 25 height 25
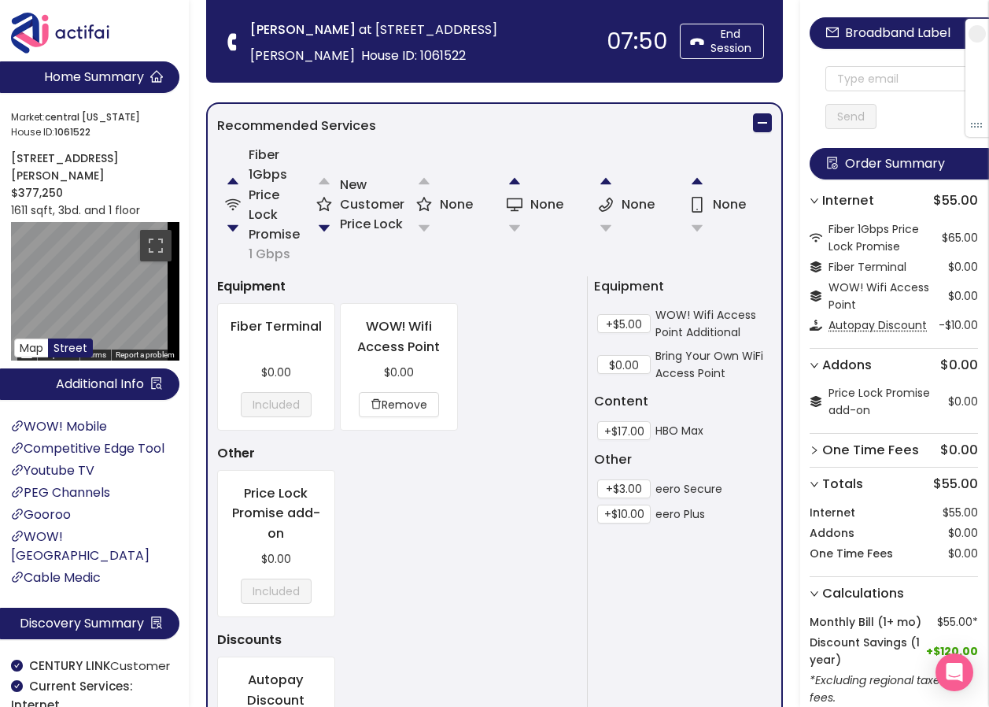
scroll to position [708, 0]
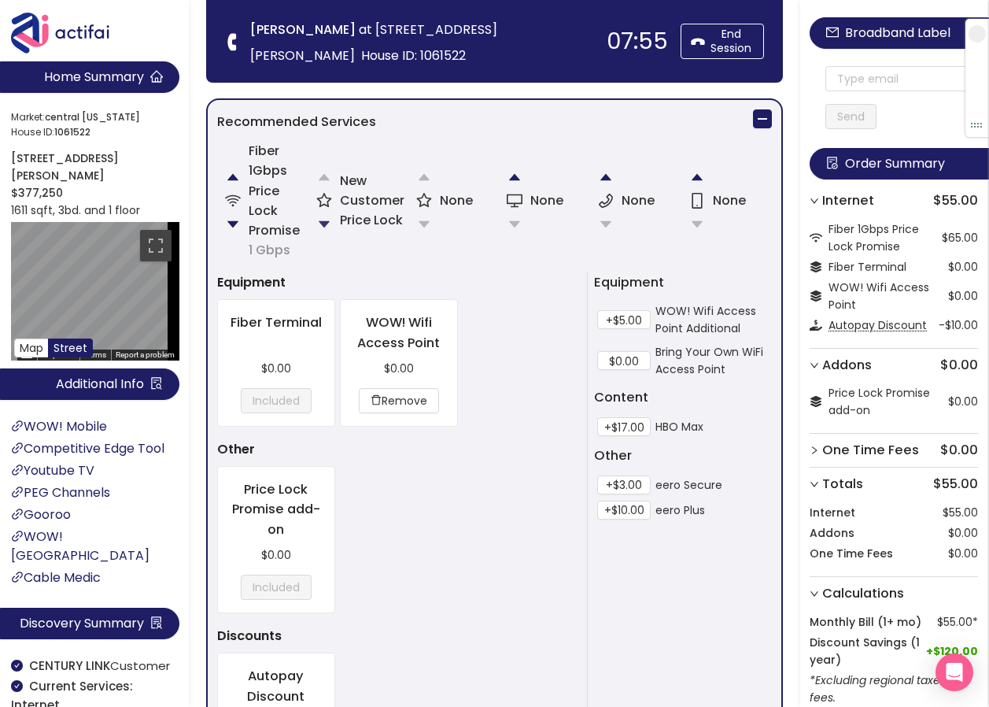
click at [315, 224] on button "button" at bounding box center [324, 224] width 31 height 31
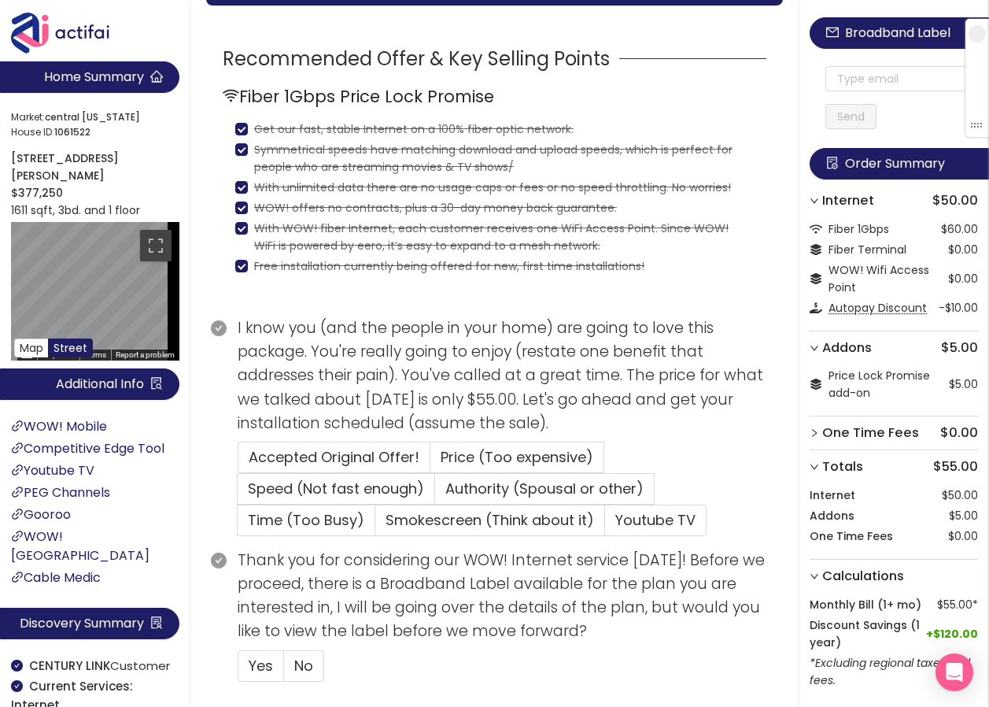
scroll to position [425, 0]
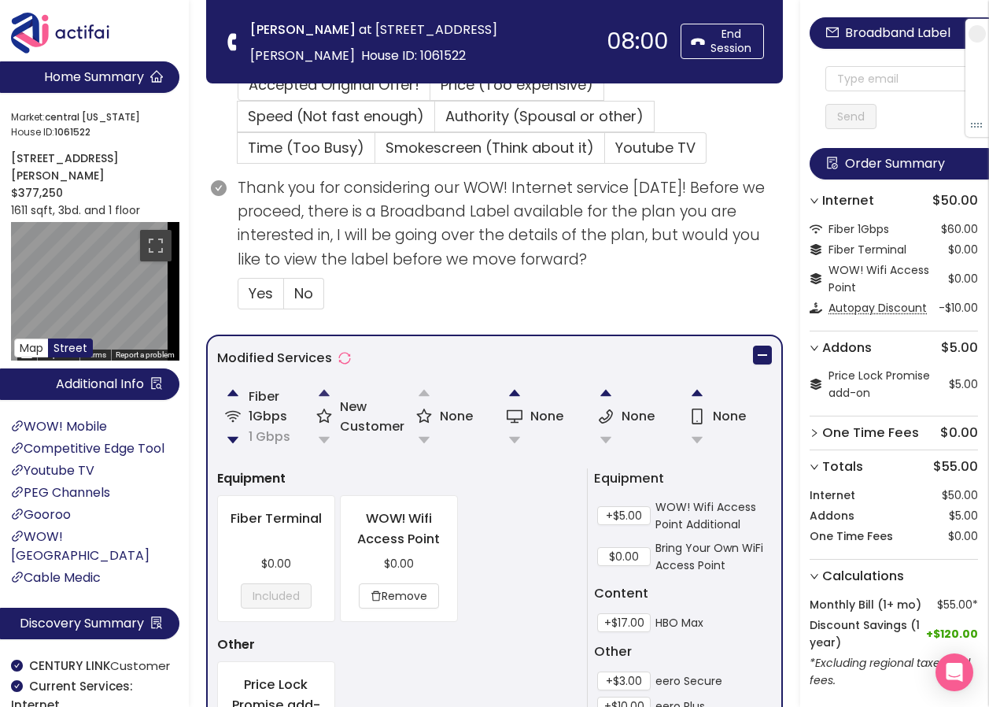
click at [320, 392] on button "button" at bounding box center [324, 392] width 31 height 31
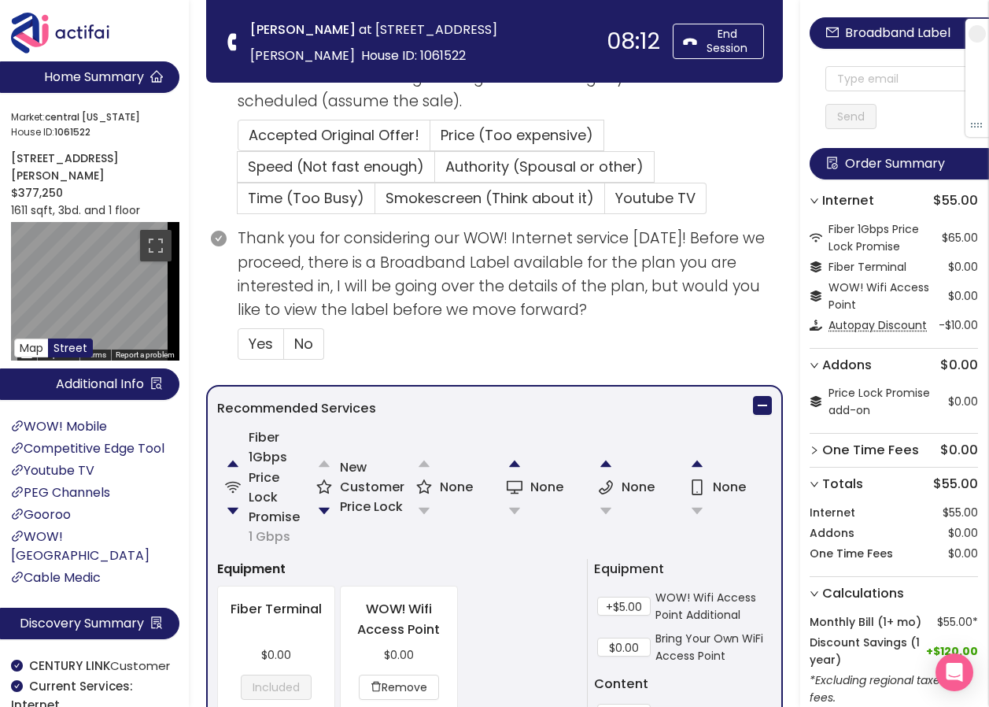
scroll to position [315, 0]
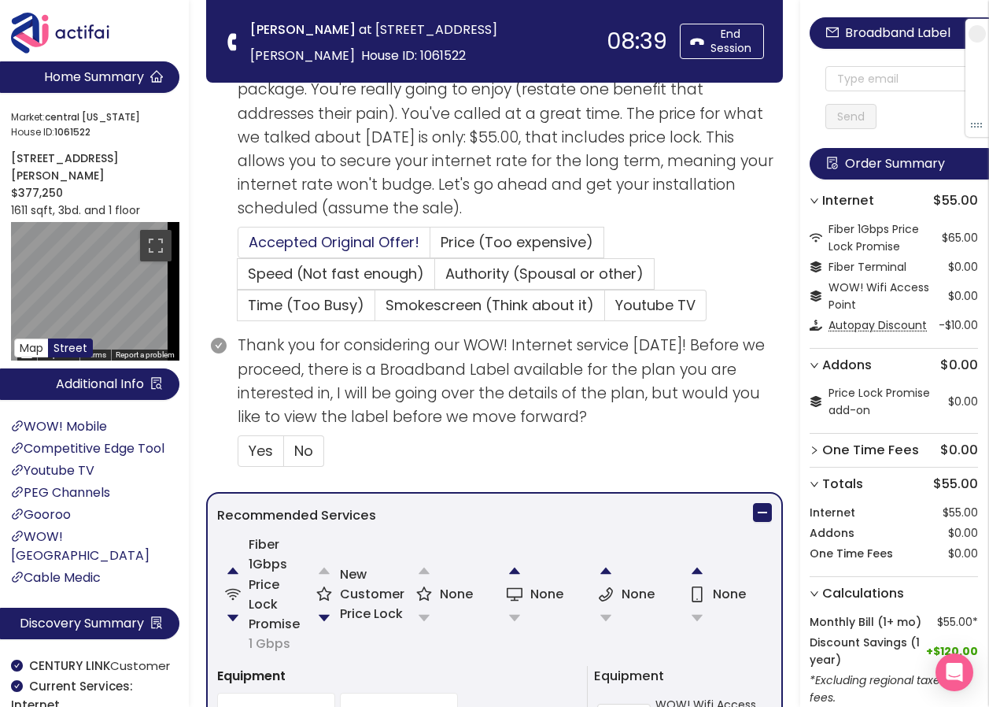
click at [317, 242] on span "Accepted Original Offer!" at bounding box center [334, 242] width 171 height 20
click at [238, 247] on input "Accepted Original Offer!" at bounding box center [238, 247] width 0 height 0
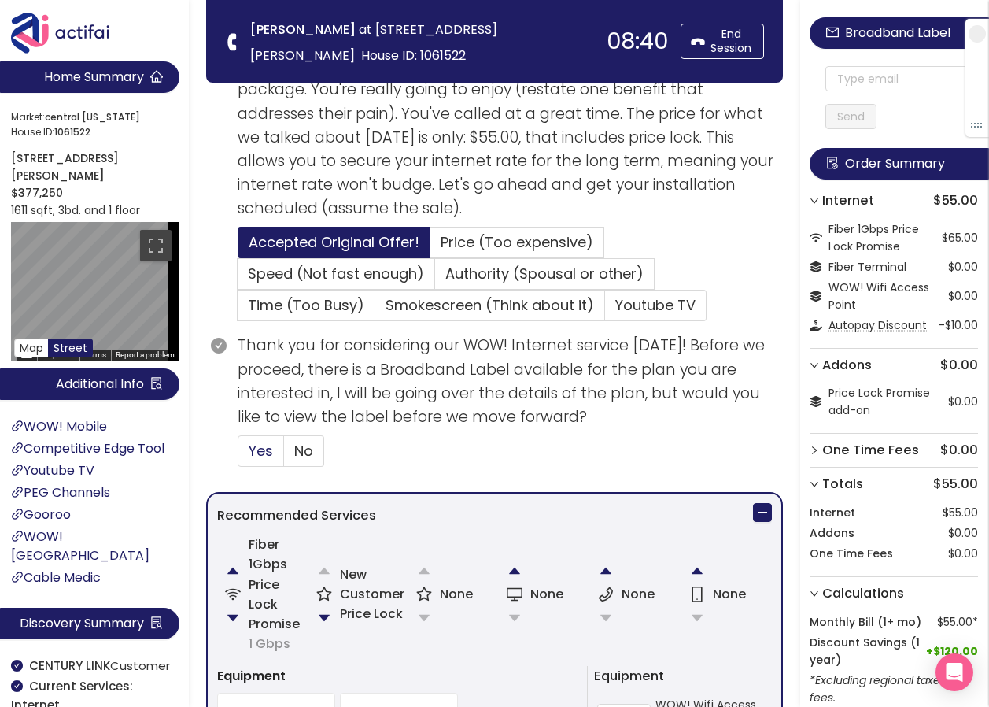
click at [254, 445] on span "Yes" at bounding box center [261, 451] width 24 height 20
click at [238, 456] on input "Yes" at bounding box center [238, 456] width 0 height 0
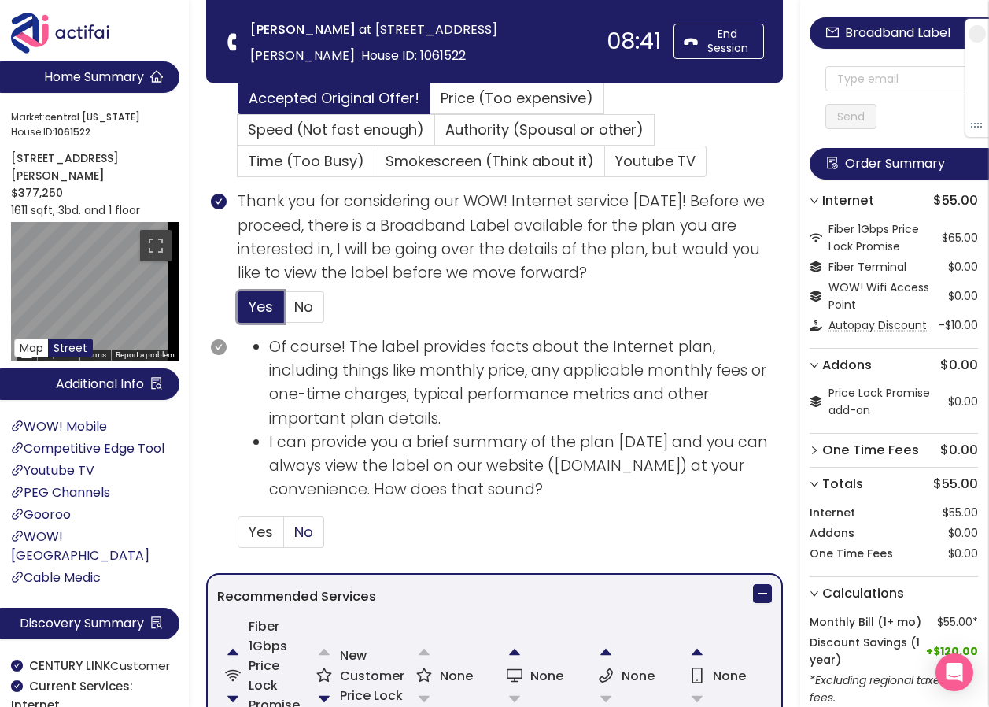
scroll to position [472, 0]
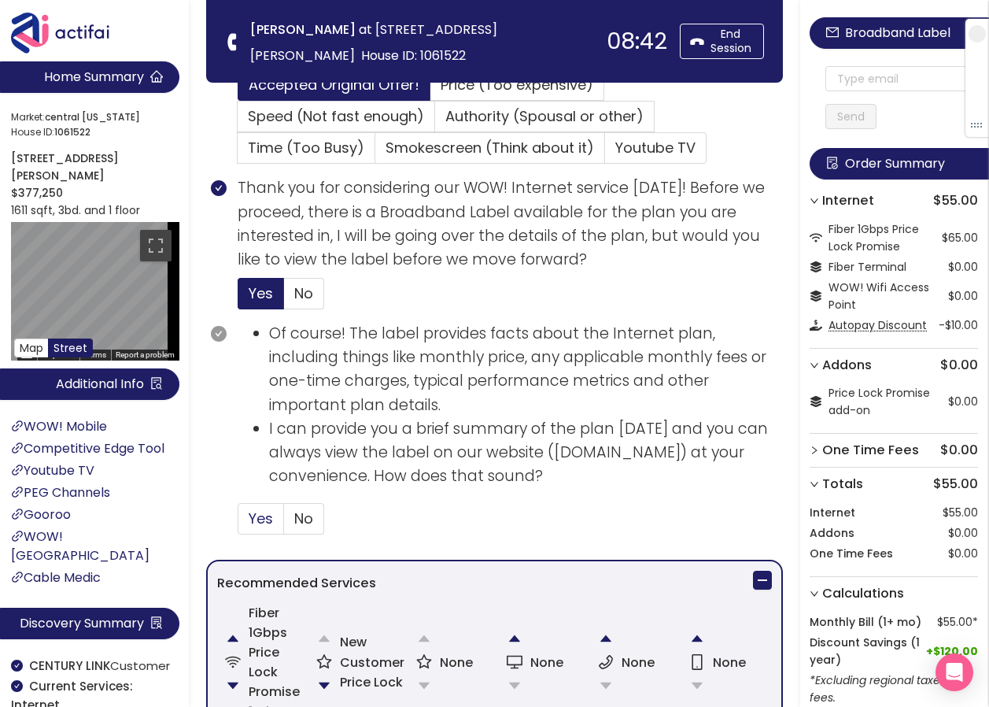
click at [264, 516] on span "Yes" at bounding box center [261, 518] width 24 height 20
click at [238, 523] on input "Yes" at bounding box center [238, 523] width 0 height 0
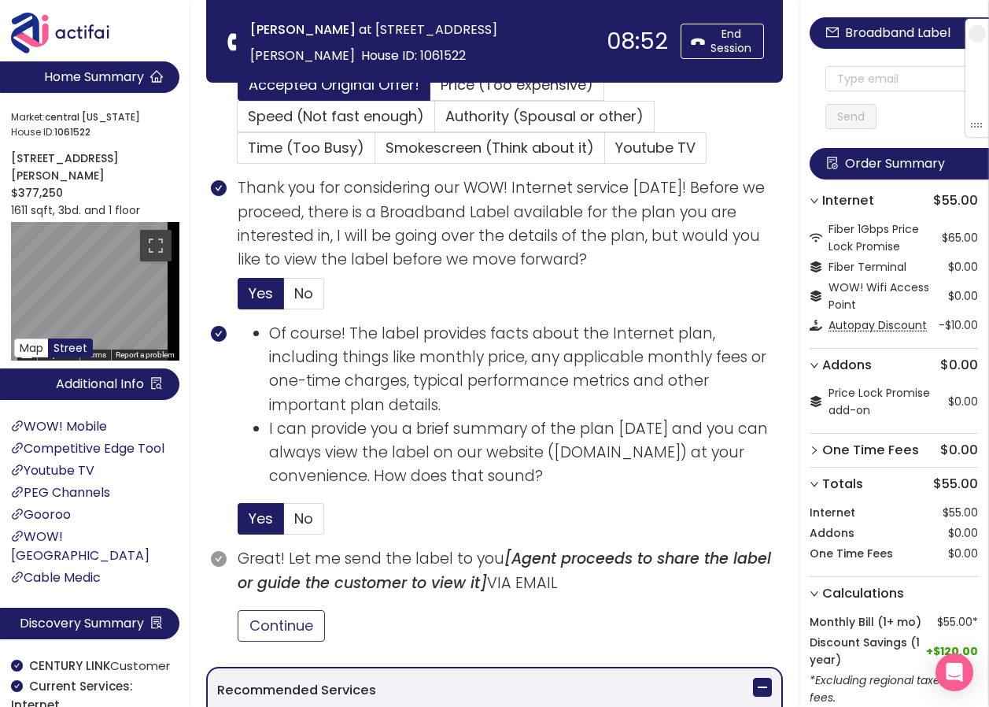
click at [295, 626] on button "Continue" at bounding box center [281, 625] width 87 height 31
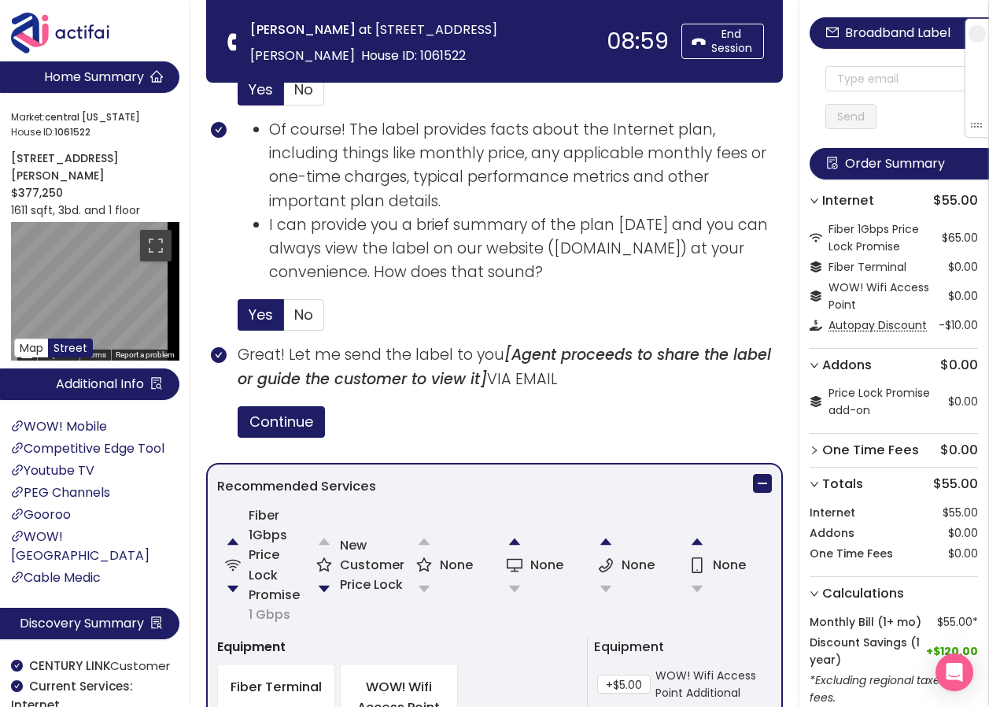
scroll to position [597, 0]
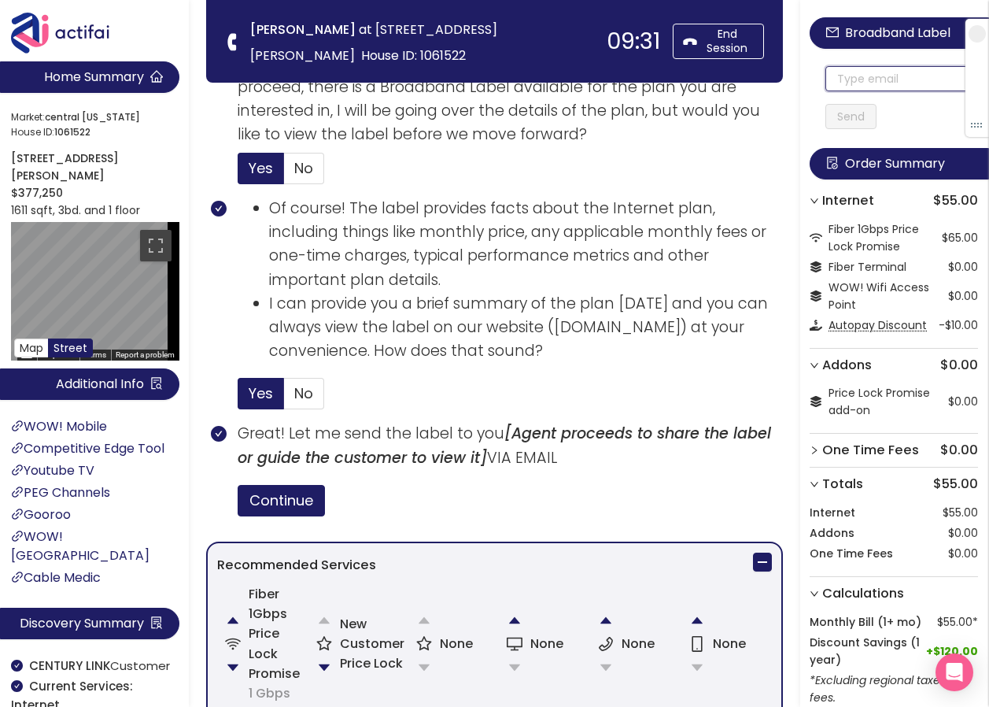
click at [848, 76] on input "text" at bounding box center [902, 78] width 153 height 25
click at [844, 77] on input "text" at bounding box center [902, 78] width 153 height 25
drag, startPoint x: 948, startPoint y: 76, endPoint x: 780, endPoint y: 77, distance: 167.6
click at [780, 77] on section "Home Summary Market: [GEOGRAPHIC_DATA][US_STATE] ID: 1061522 [STREET_ADDRESS][P…" at bounding box center [494, 488] width 989 height 2170
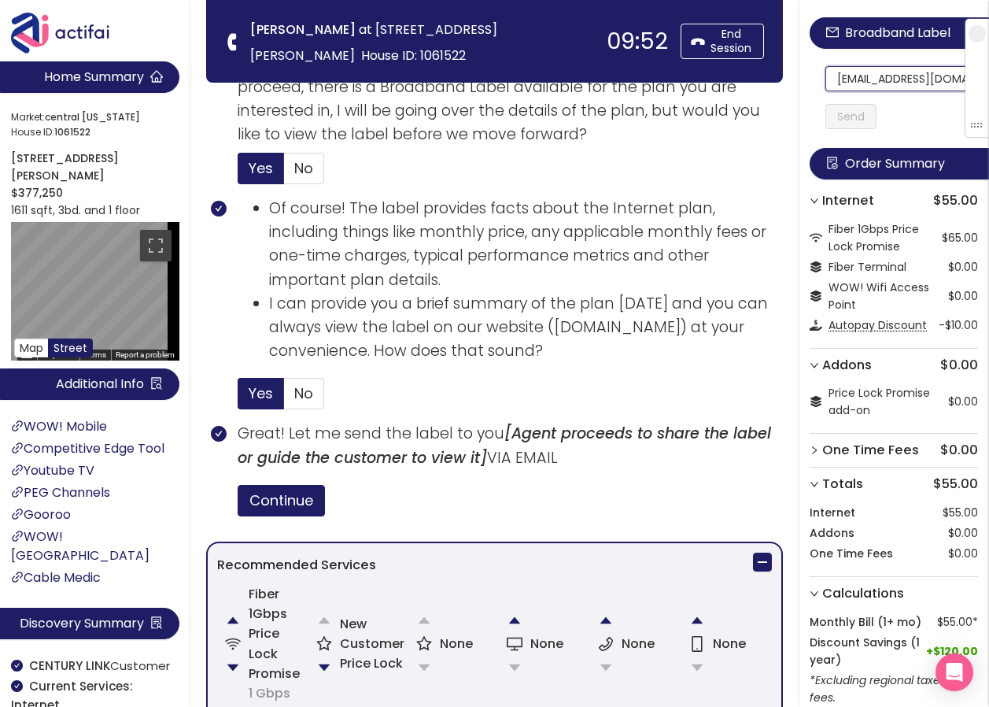
click at [848, 78] on input "[EMAIL_ADDRESS][DOMAIN_NAME]" at bounding box center [902, 78] width 153 height 25
drag, startPoint x: 848, startPoint y: 78, endPoint x: 996, endPoint y: 86, distance: 148.2
type input "[EMAIL_ADDRESS][DOMAIN_NAME]"
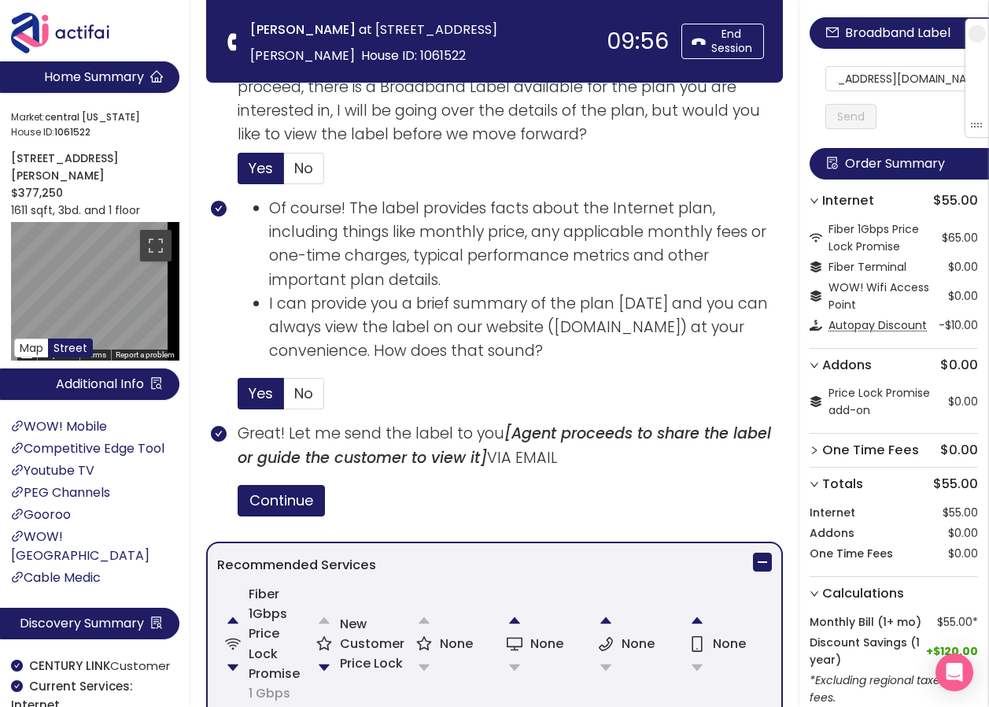
click at [852, 112] on button "Send" at bounding box center [851, 116] width 51 height 25
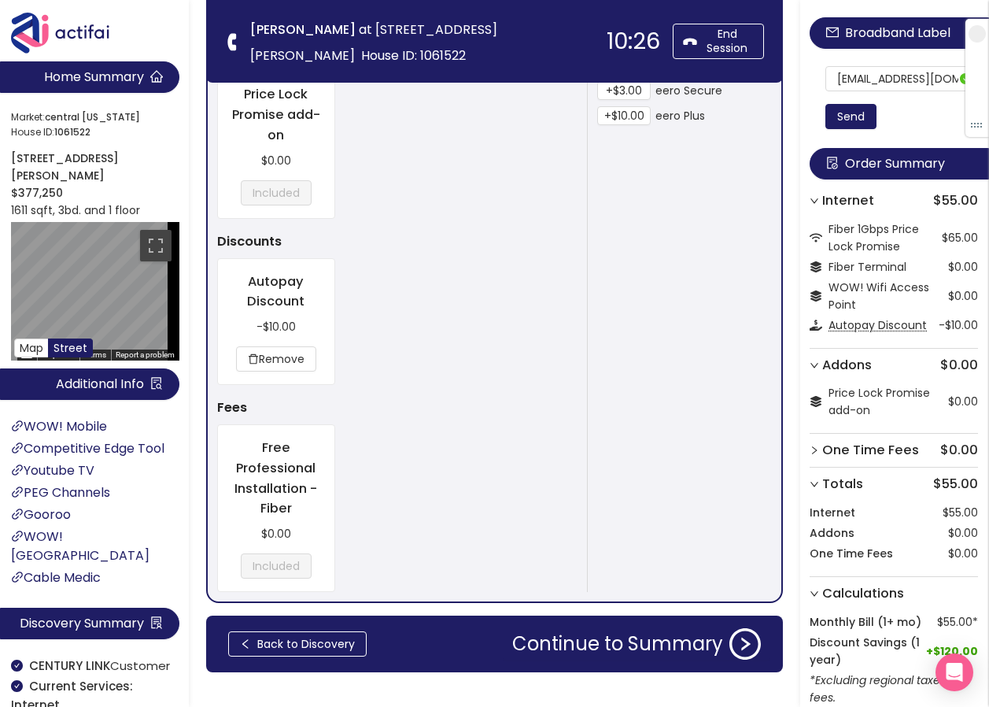
scroll to position [1463, 0]
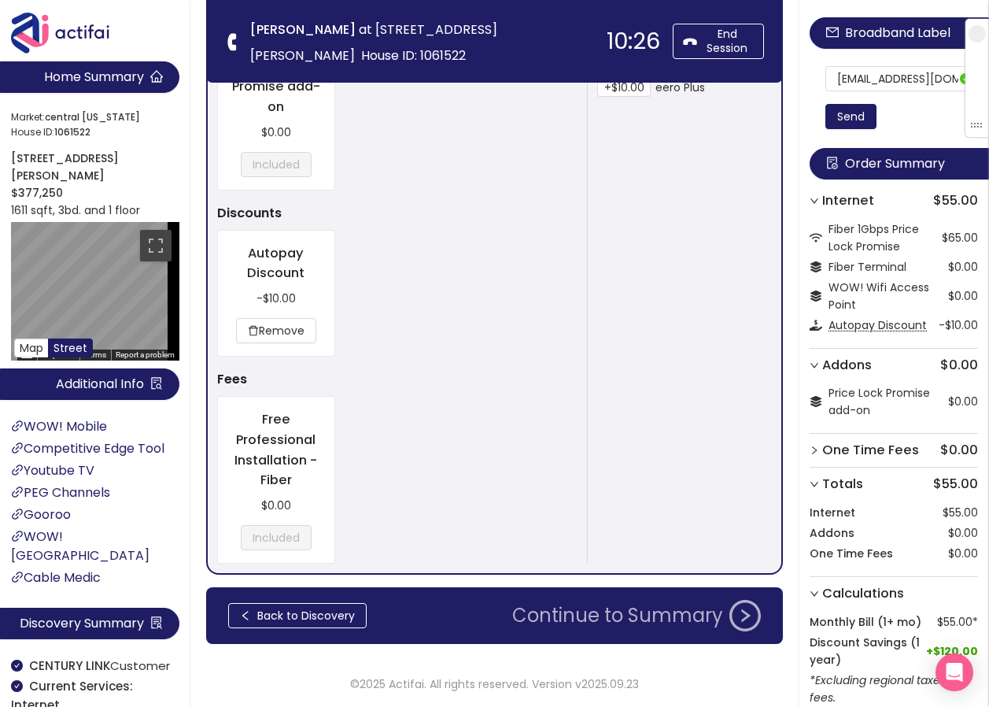
click at [616, 623] on button "Continue to Summary" at bounding box center [637, 615] width 268 height 31
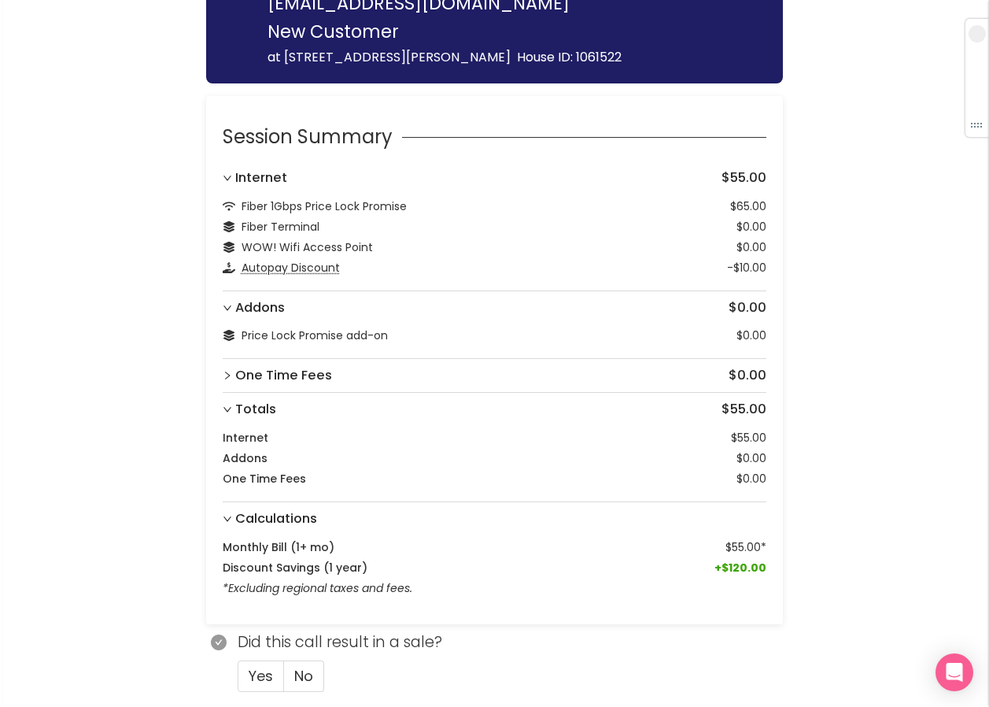
scroll to position [104, 0]
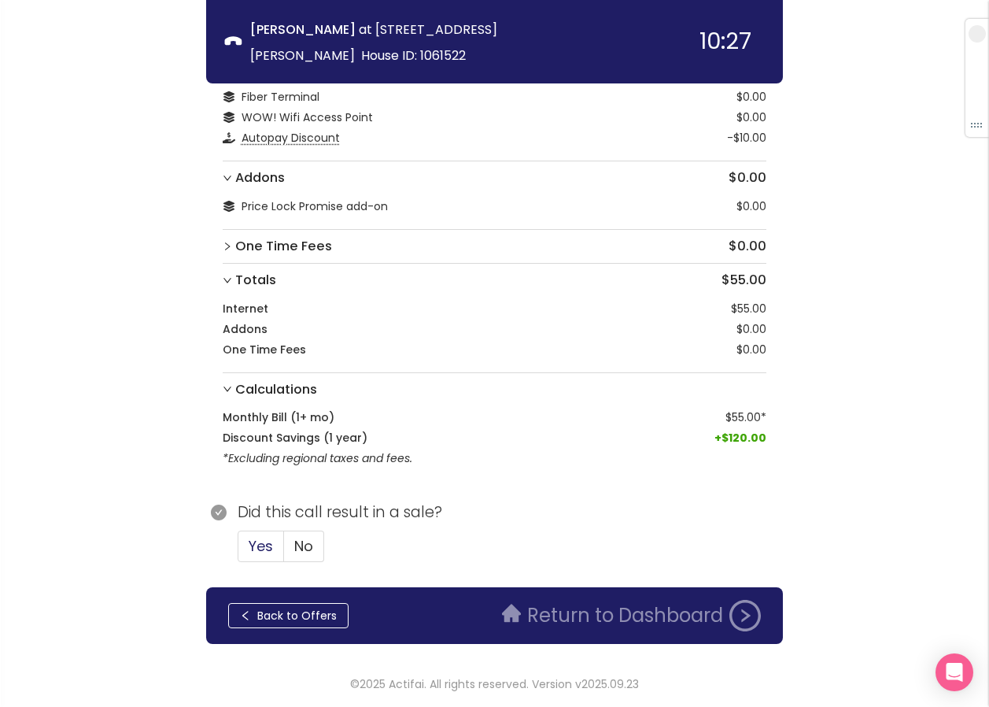
click at [256, 542] on span "Yes" at bounding box center [261, 546] width 24 height 20
click at [238, 551] on input "Yes" at bounding box center [238, 551] width 0 height 0
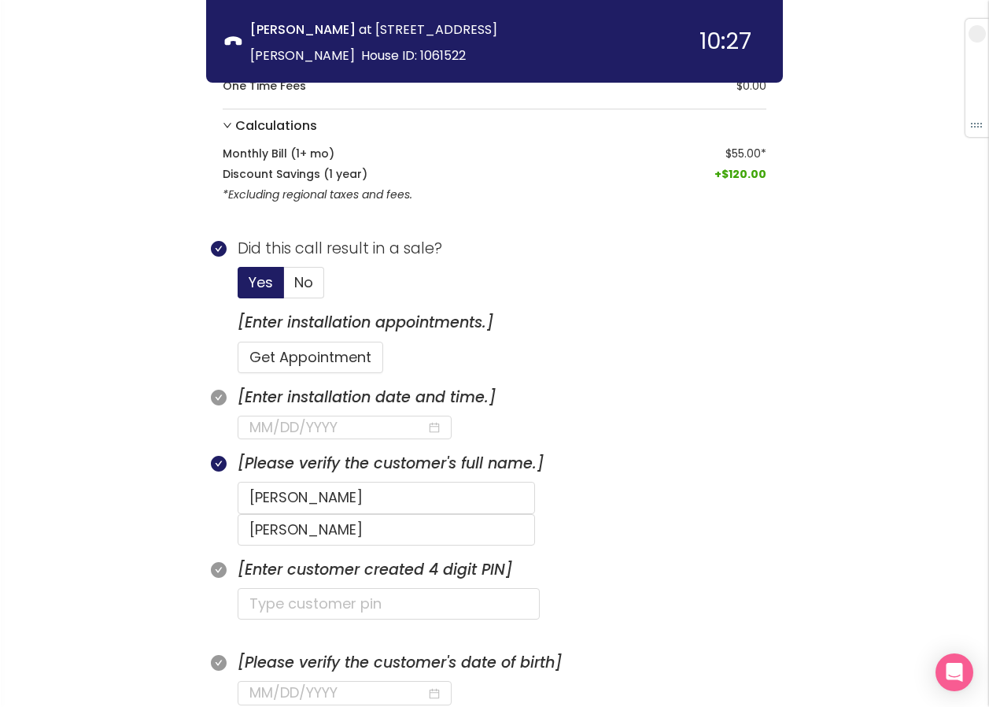
scroll to position [419, 0]
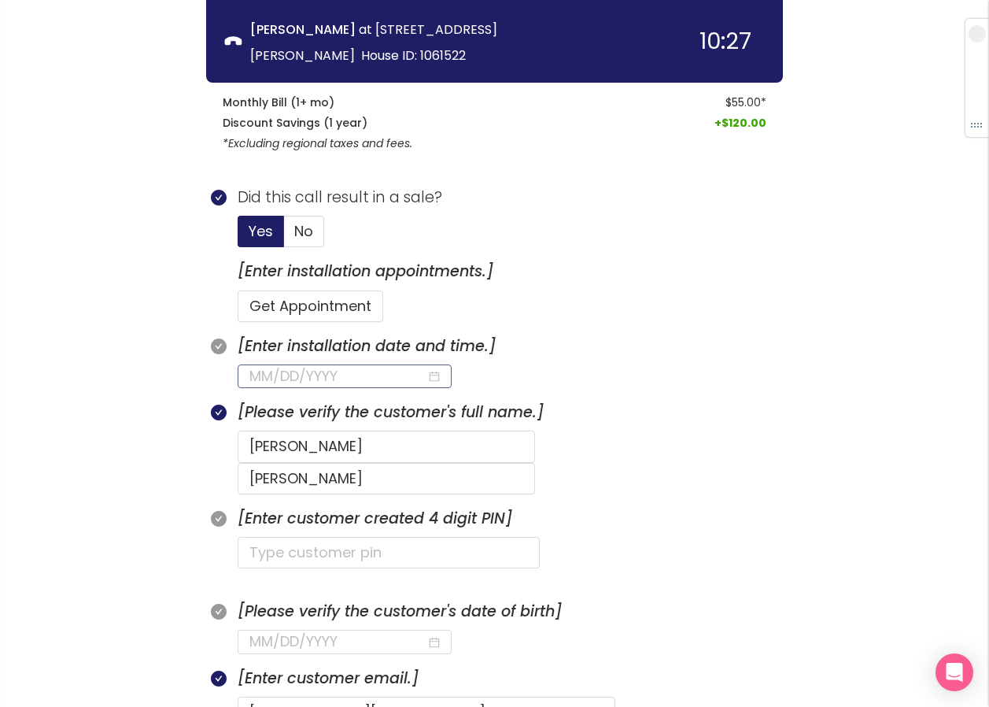
click at [344, 376] on input at bounding box center [337, 376] width 177 height 22
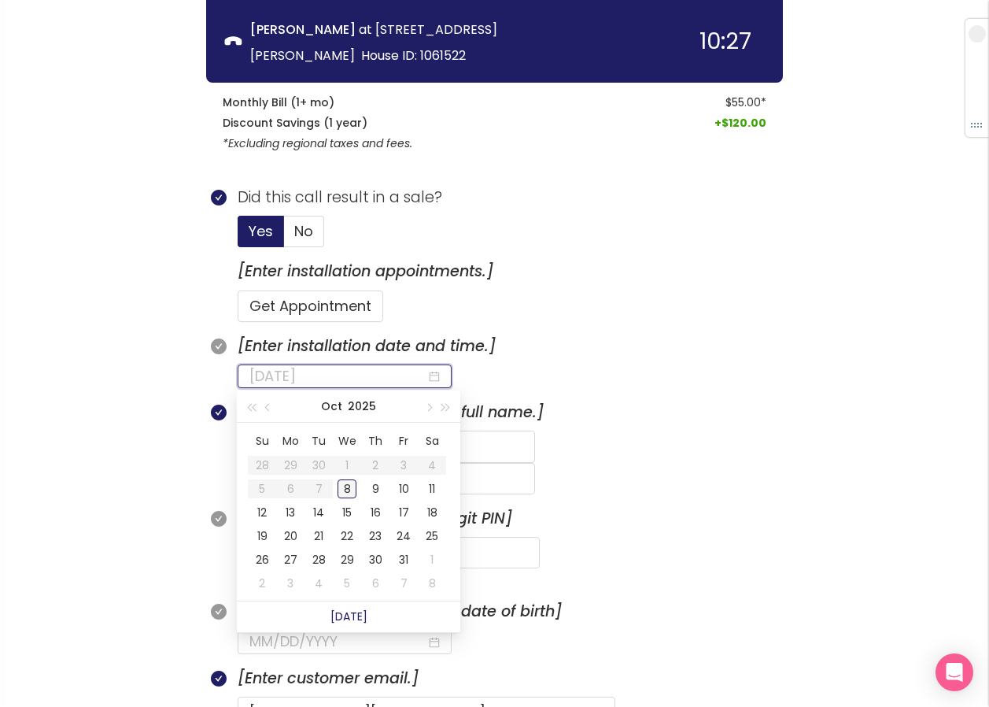
click at [347, 491] on div "8" at bounding box center [347, 488] width 19 height 19
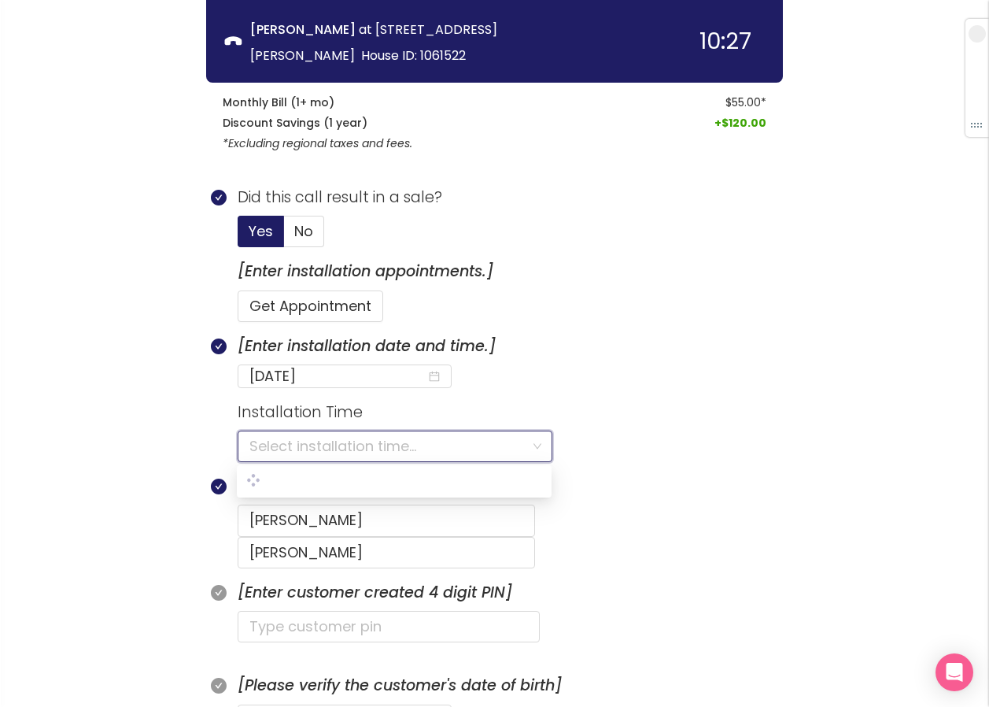
click at [297, 450] on input "search" at bounding box center [389, 446] width 280 height 30
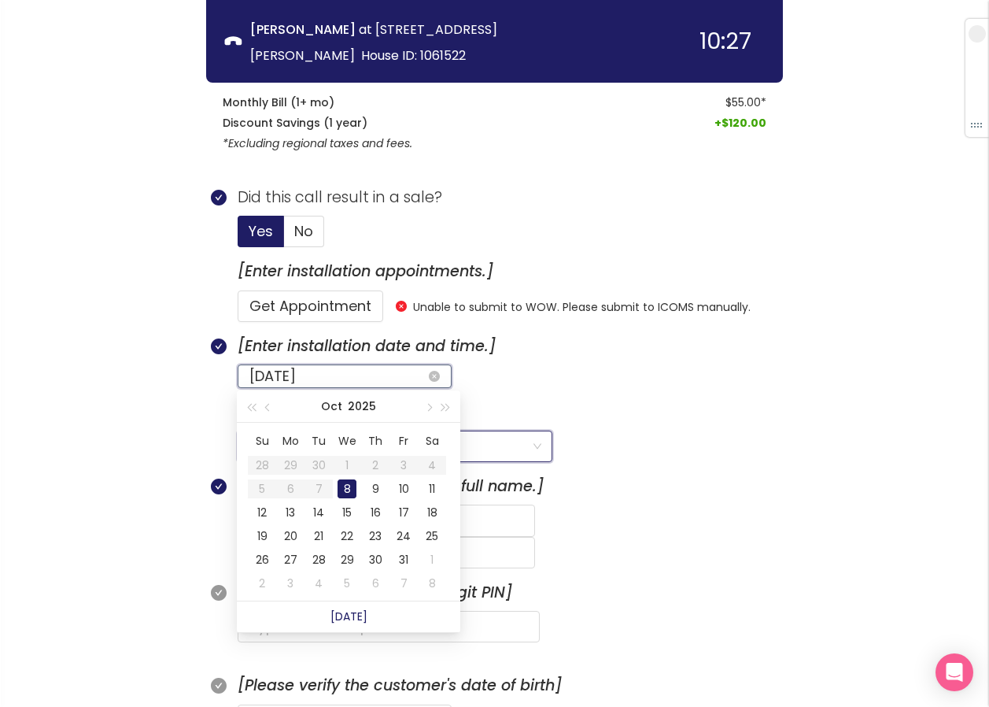
click at [344, 375] on input "[DATE]" at bounding box center [337, 376] width 177 height 22
type input "[DATE]"
click at [368, 489] on div "9" at bounding box center [375, 488] width 19 height 19
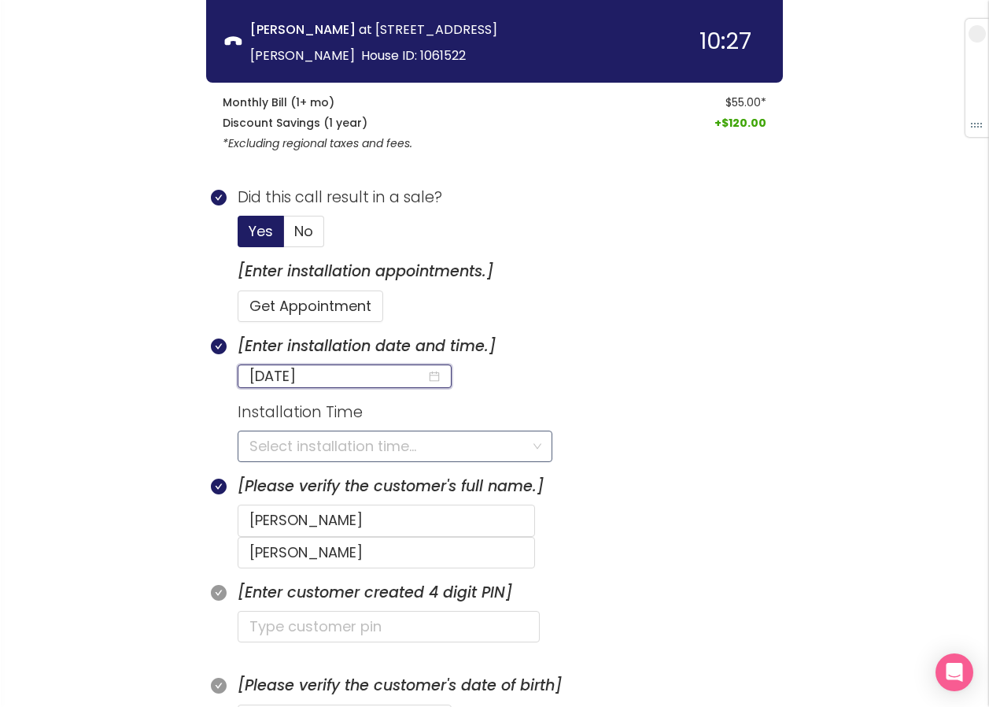
click at [294, 445] on input "search" at bounding box center [389, 446] width 280 height 30
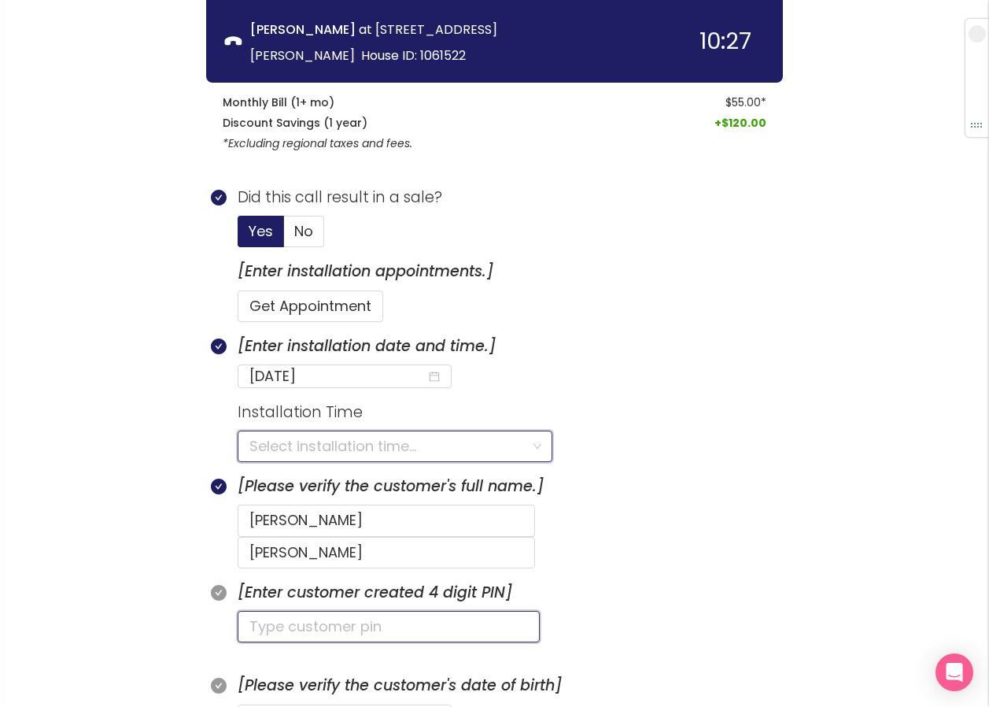
click at [283, 611] on input "text" at bounding box center [389, 626] width 302 height 31
type input "1984"
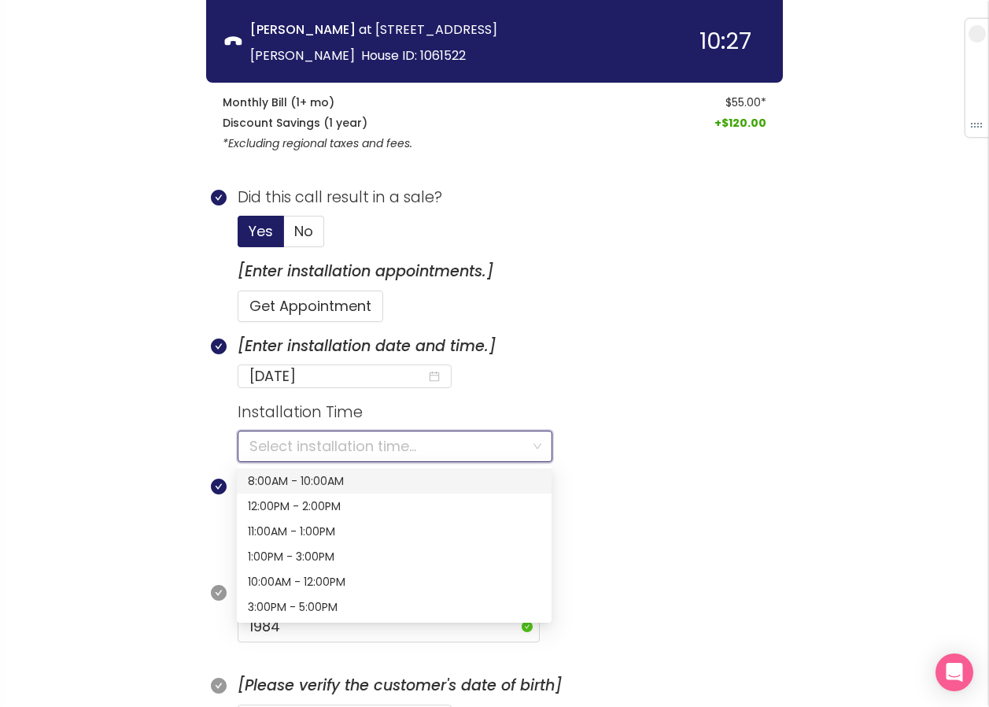
click at [323, 450] on input "search" at bounding box center [389, 446] width 280 height 30
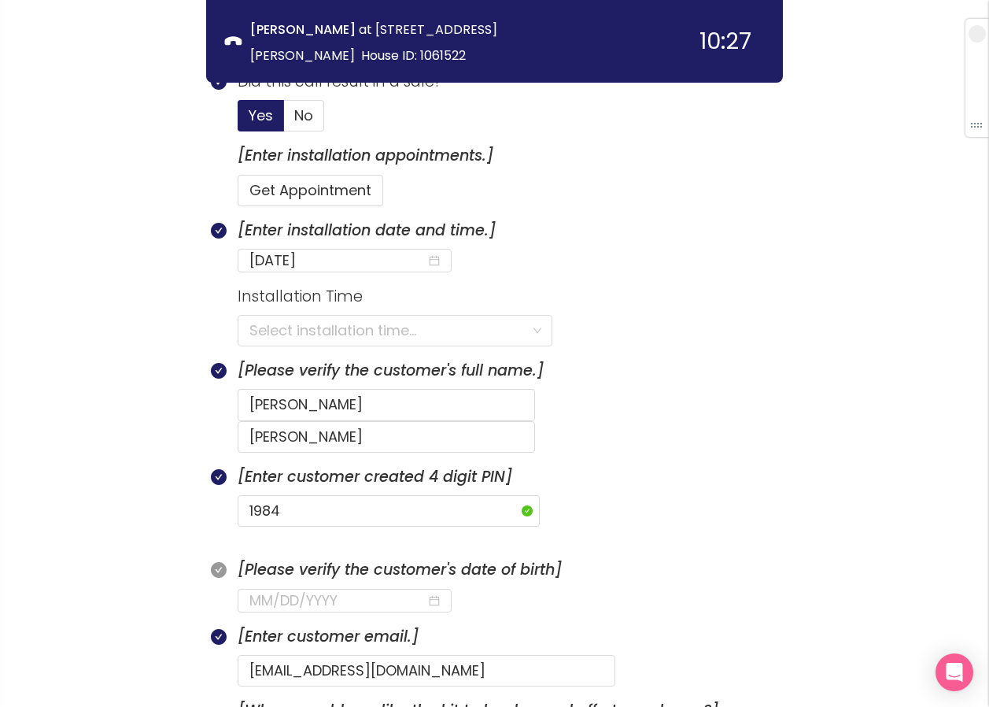
scroll to position [576, 0]
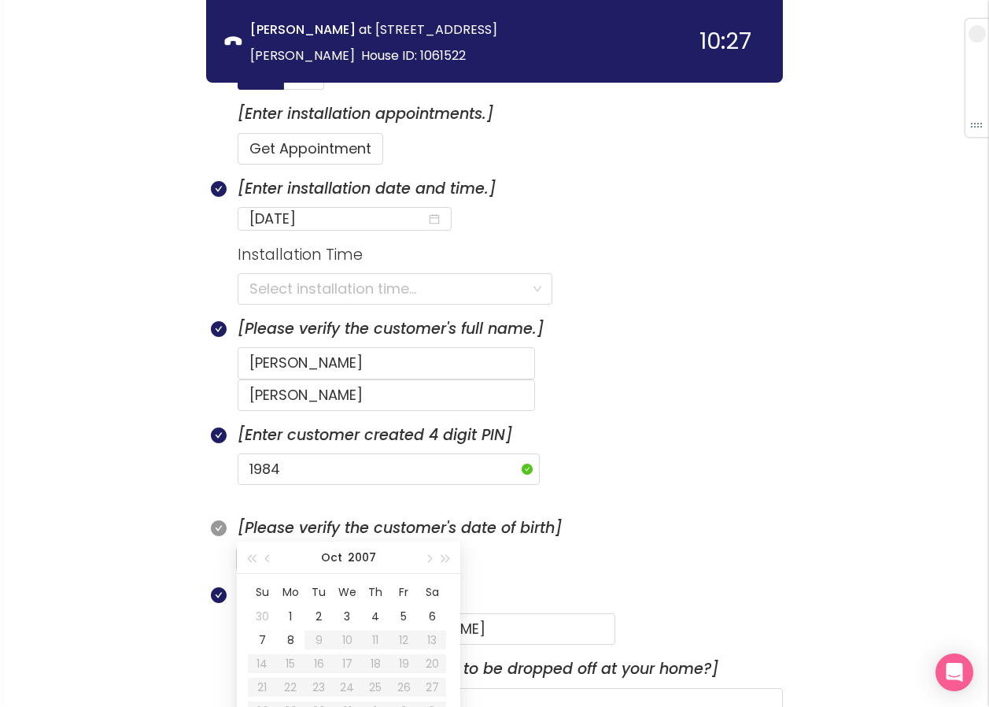
click at [254, 548] on input at bounding box center [337, 559] width 177 height 22
click at [320, 660] on div "17" at bounding box center [318, 663] width 19 height 19
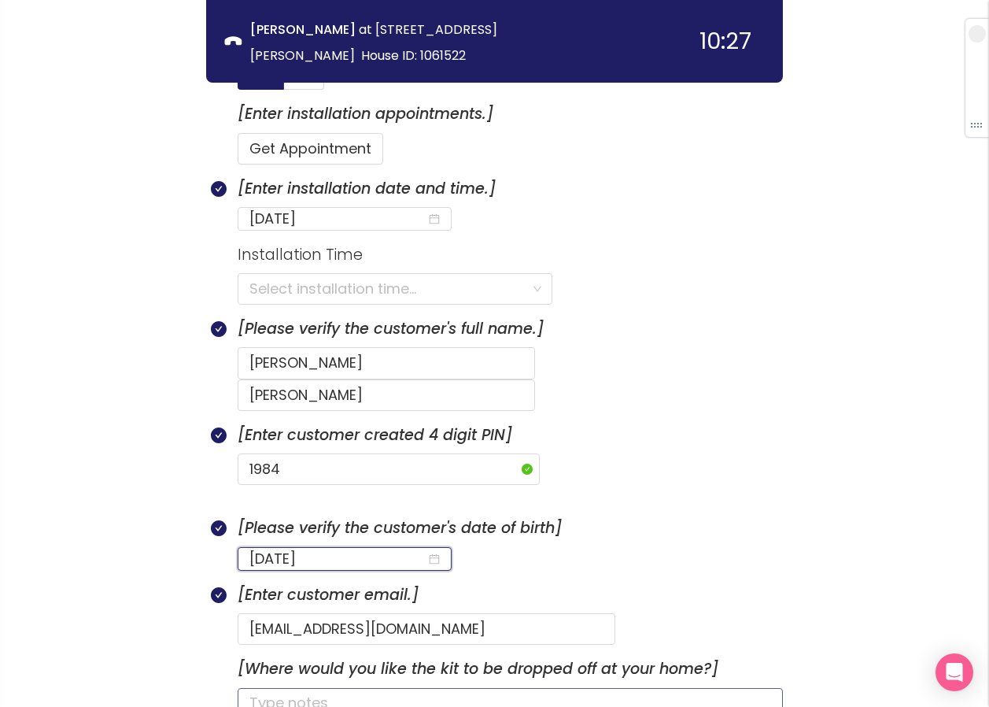
type input "[DATE]"
click at [350, 688] on textarea at bounding box center [510, 714] width 545 height 52
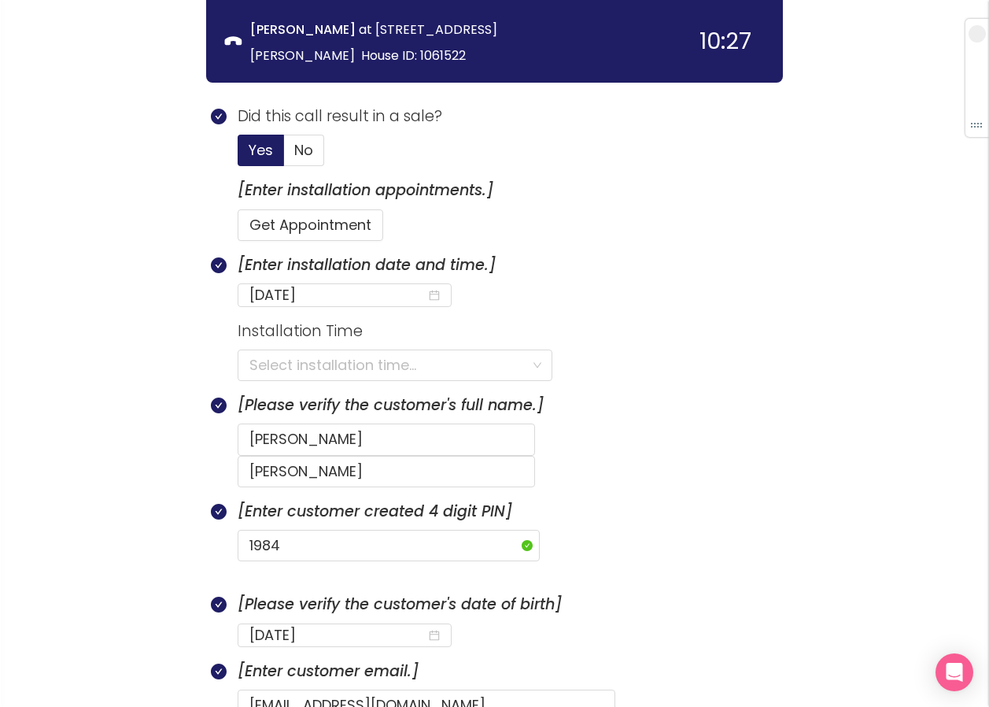
scroll to position [497, 0]
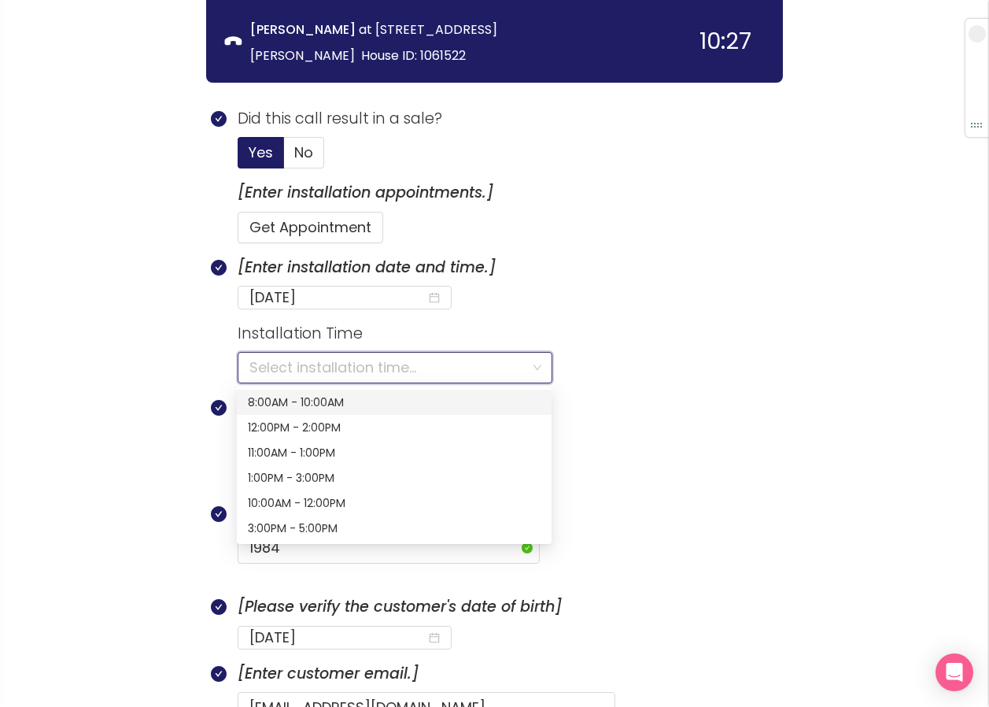
click at [375, 365] on input "search" at bounding box center [389, 368] width 280 height 30
click at [316, 397] on div "8:00AM - 10:00AM" at bounding box center [394, 402] width 293 height 17
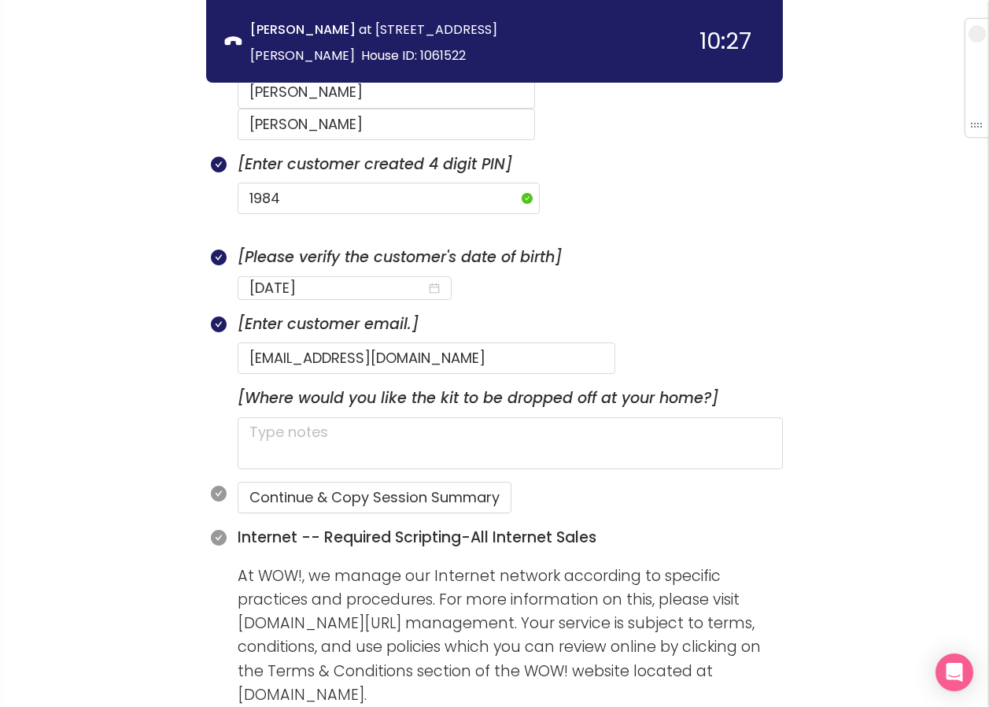
scroll to position [891, 0]
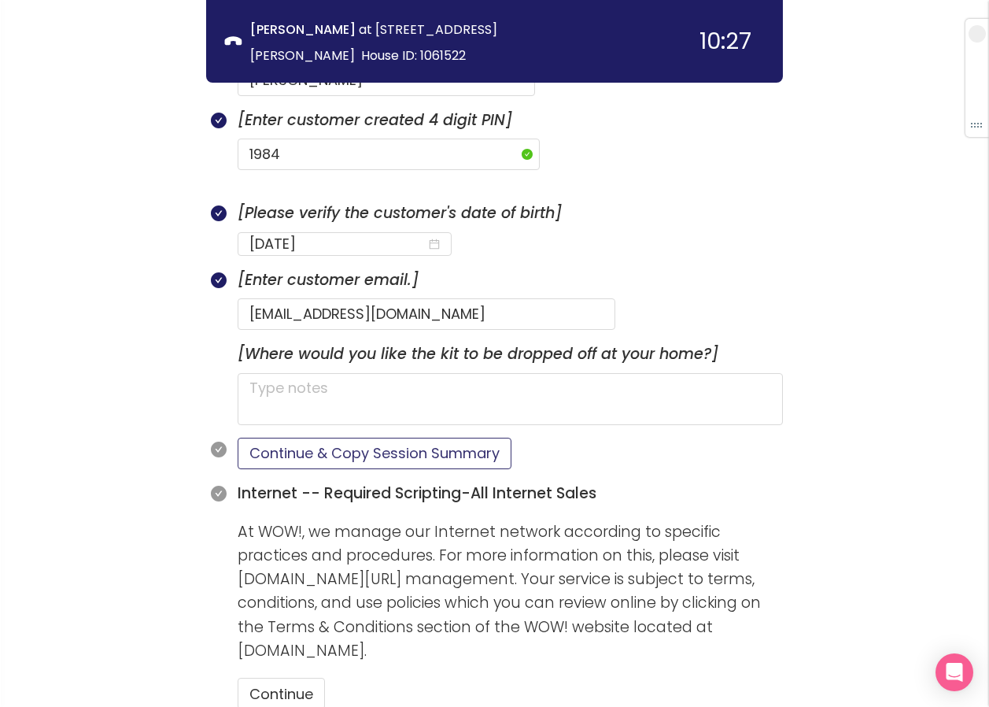
click at [294, 438] on button "Continue & Copy Session Summary" at bounding box center [375, 453] width 274 height 31
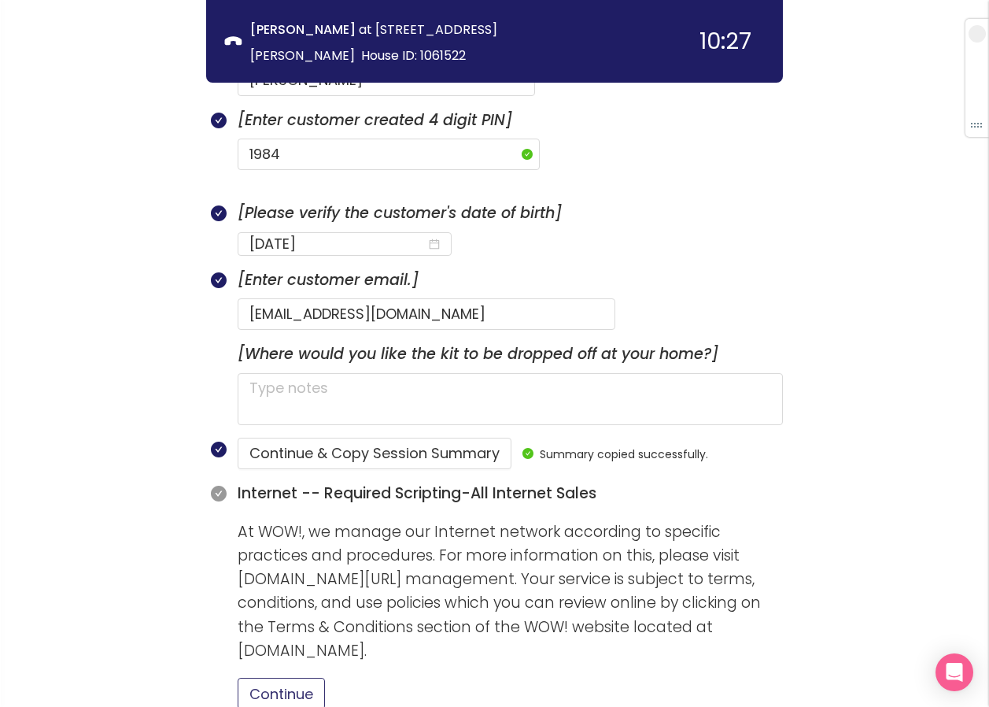
click at [287, 678] on button "Continue" at bounding box center [281, 693] width 87 height 31
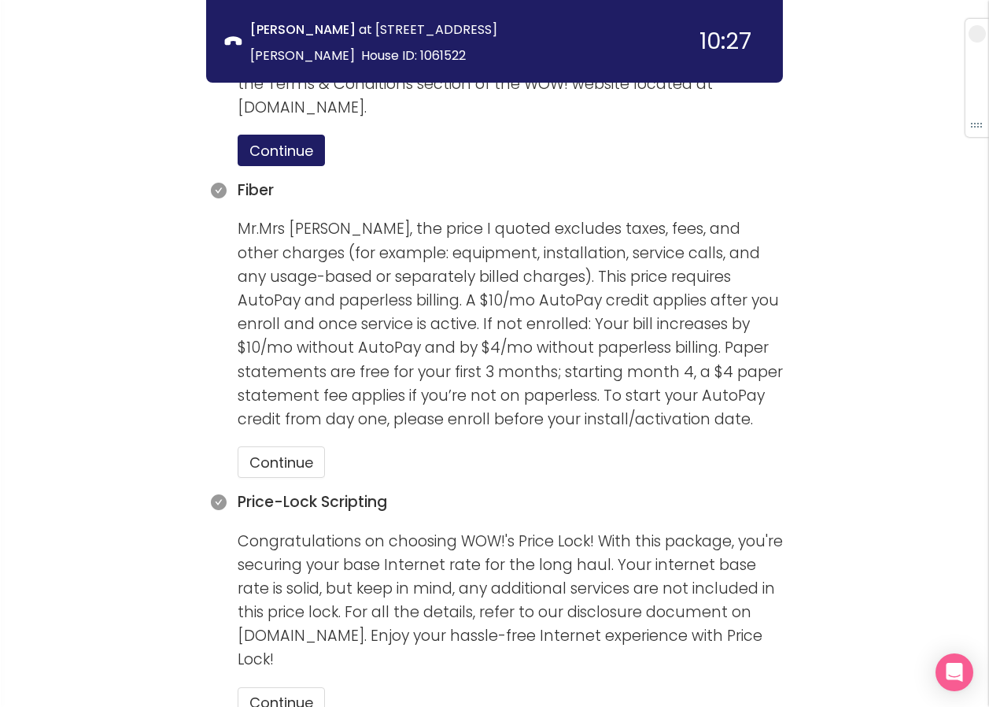
scroll to position [1442, 0]
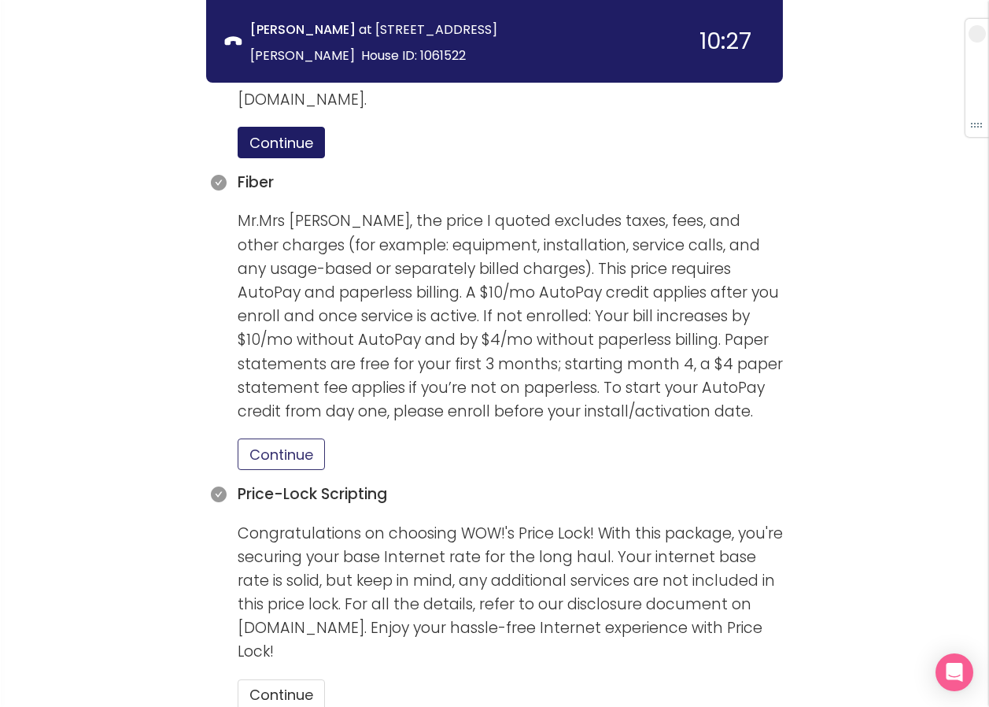
click at [288, 438] on button "Continue" at bounding box center [281, 453] width 87 height 31
click at [284, 679] on button "Continue" at bounding box center [281, 694] width 87 height 31
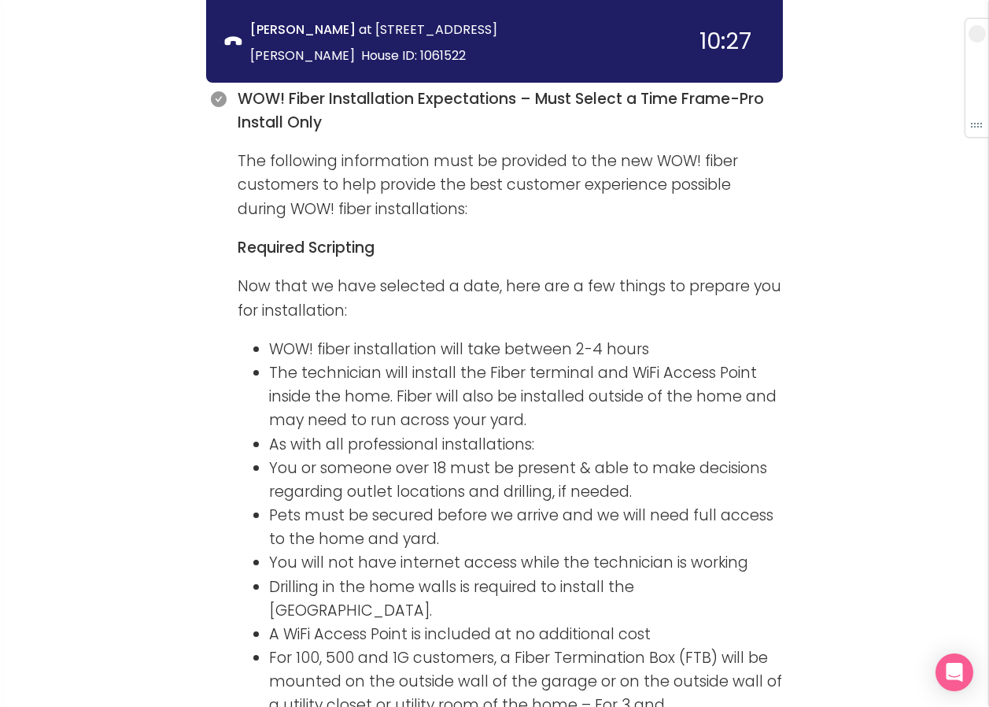
scroll to position [2308, 0]
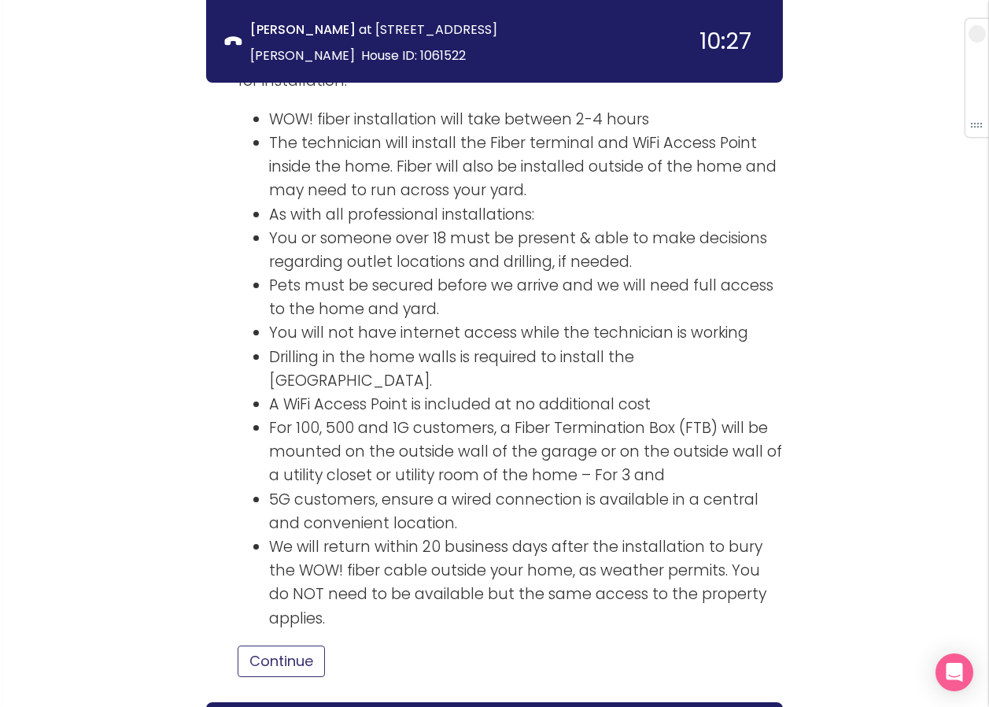
click at [301, 645] on button "Continue" at bounding box center [281, 660] width 87 height 31
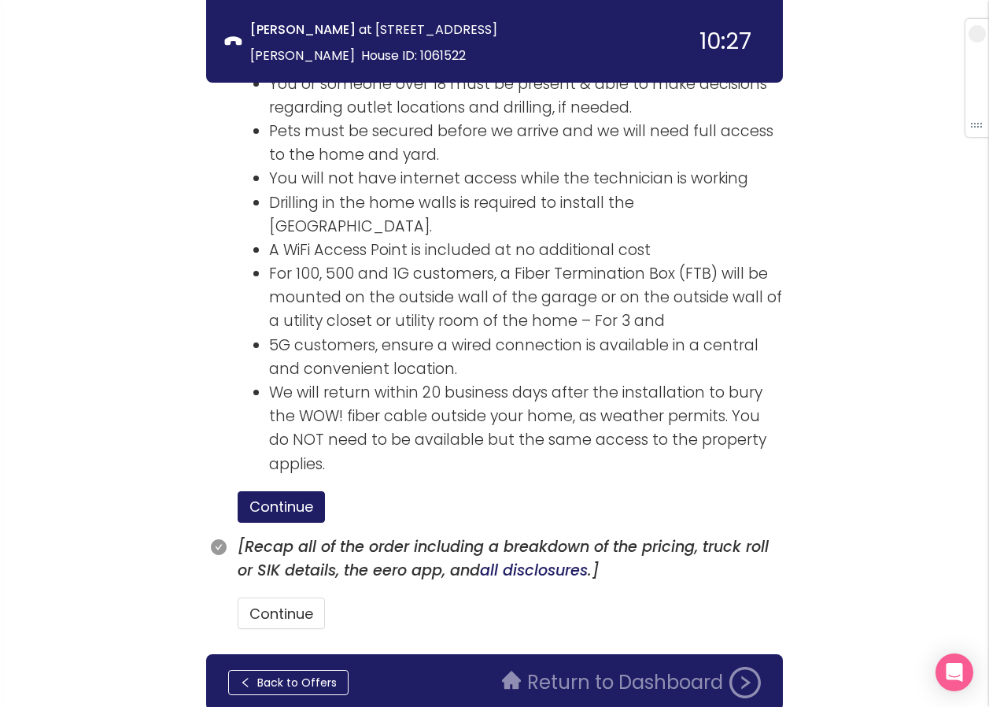
scroll to position [2474, 0]
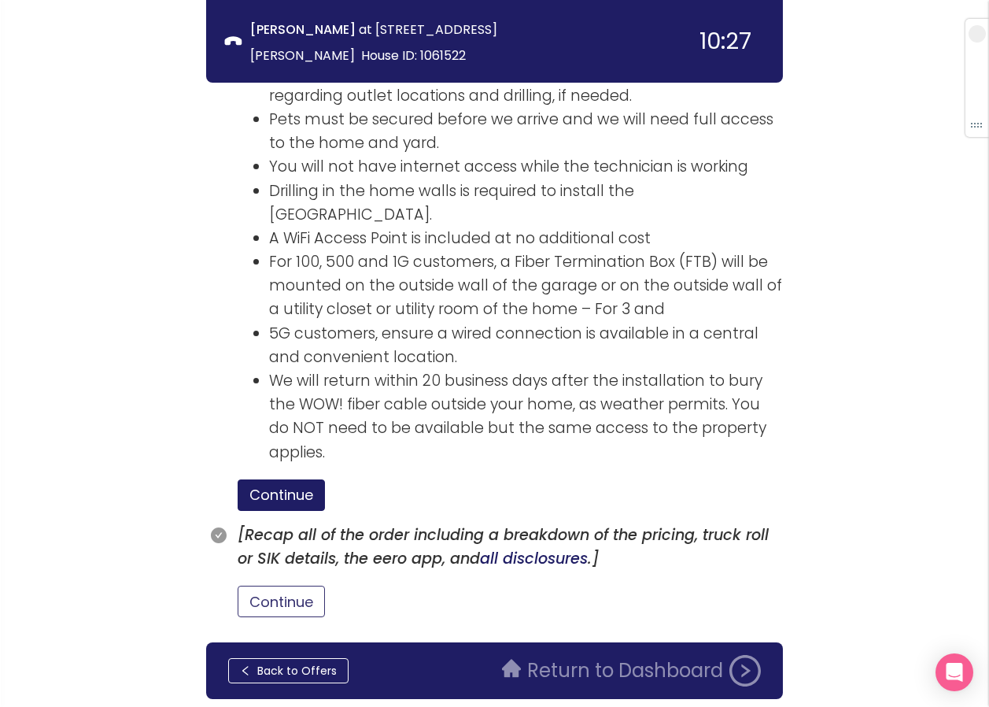
click at [265, 586] on button "Continue" at bounding box center [281, 601] width 87 height 31
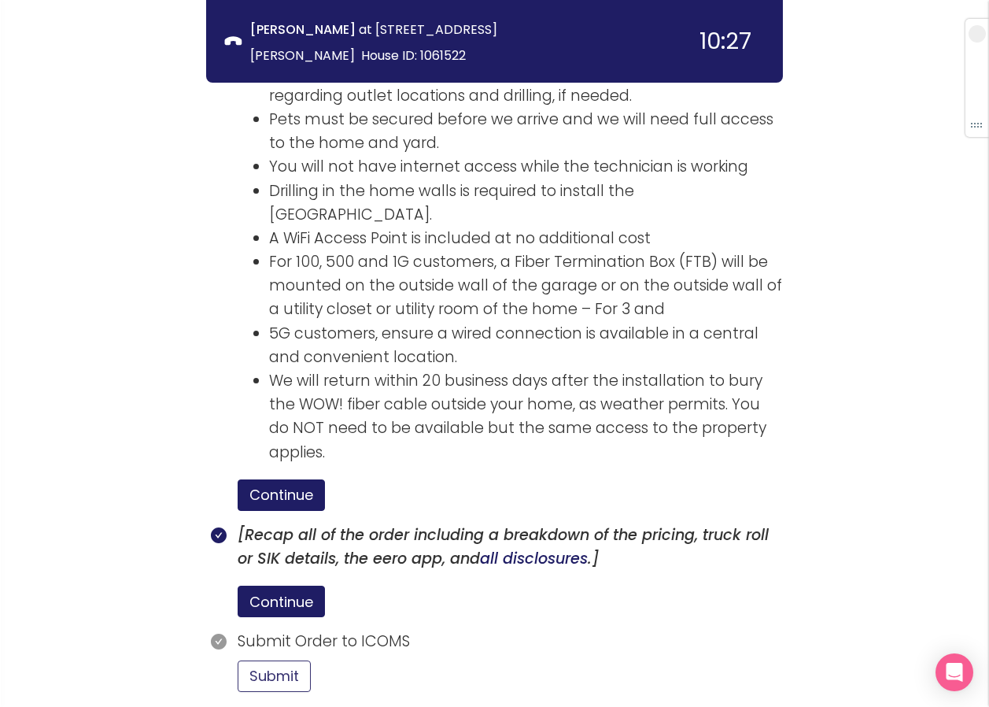
click at [275, 660] on button "Submit" at bounding box center [274, 675] width 73 height 31
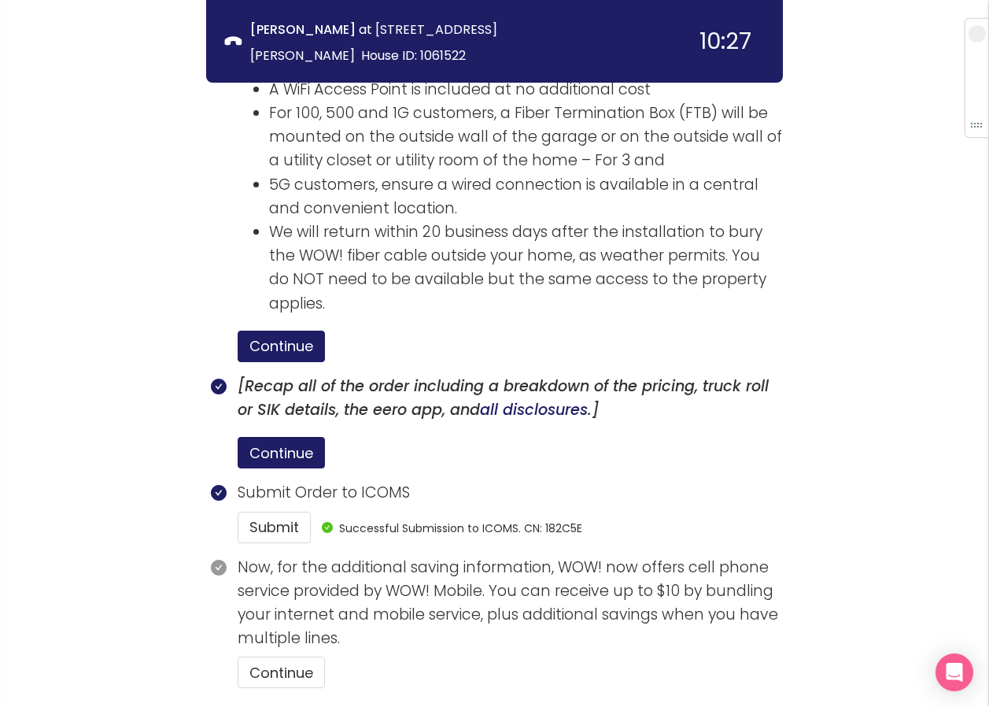
scroll to position [2693, 0]
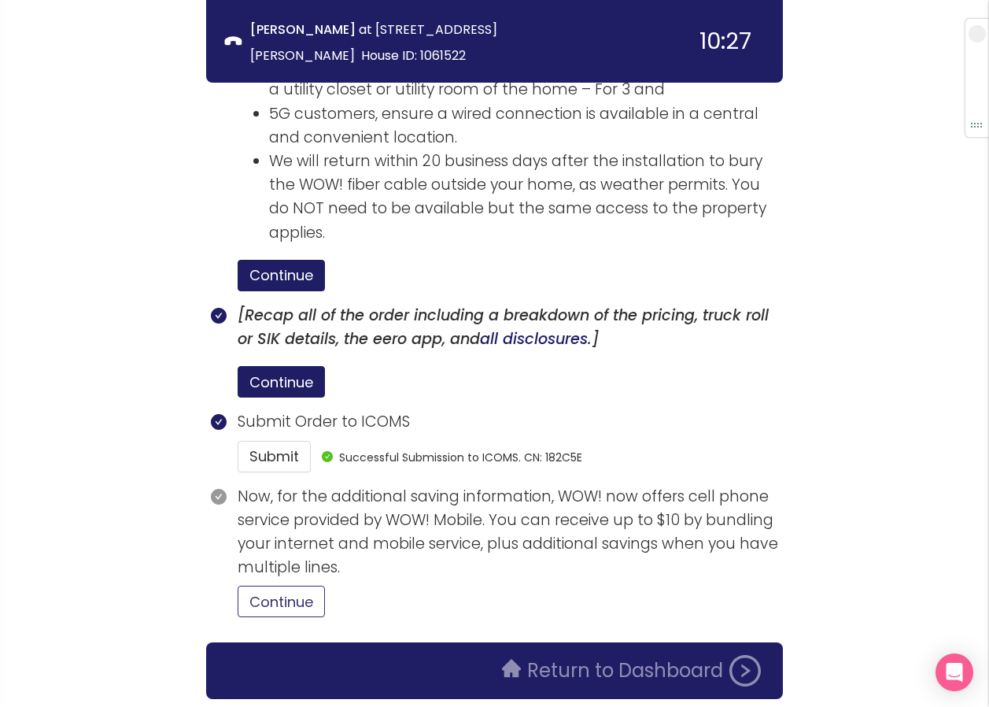
click at [287, 586] on button "Continue" at bounding box center [281, 601] width 87 height 31
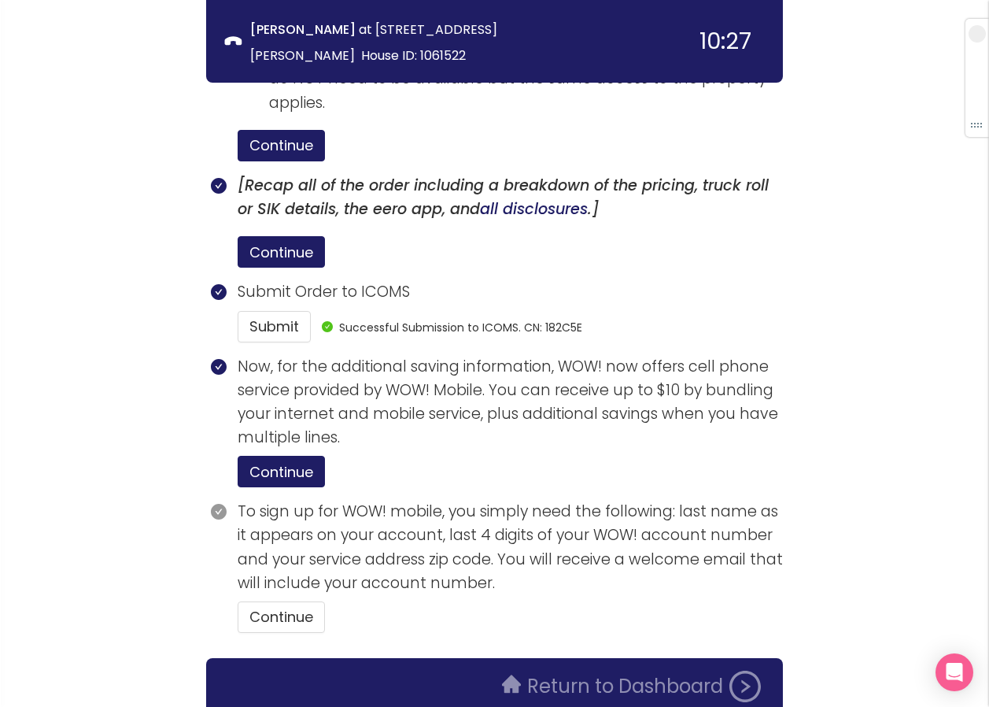
scroll to position [2839, 0]
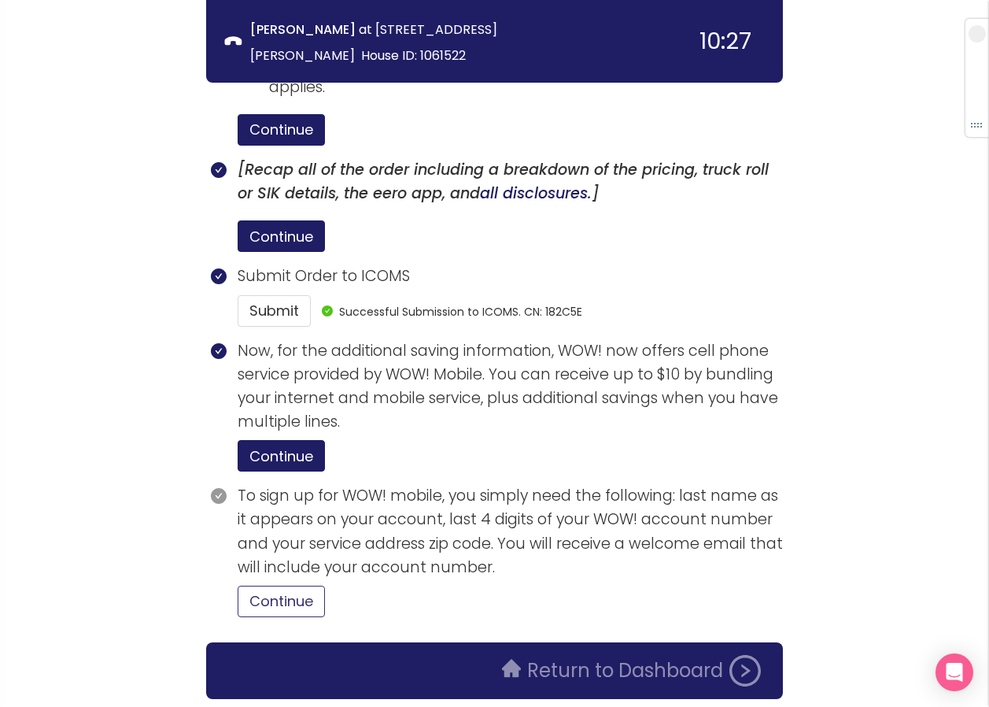
click at [284, 586] on button "Continue" at bounding box center [281, 601] width 87 height 31
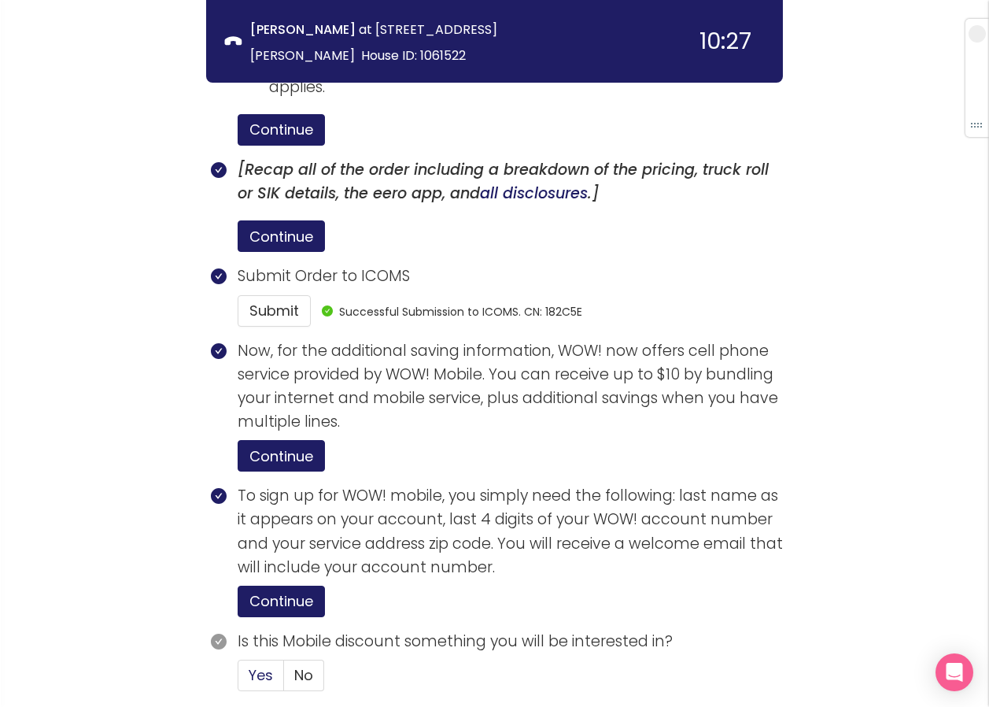
click at [253, 665] on span "Yes" at bounding box center [261, 675] width 24 height 20
click at [238, 680] on input "Yes" at bounding box center [238, 680] width 0 height 0
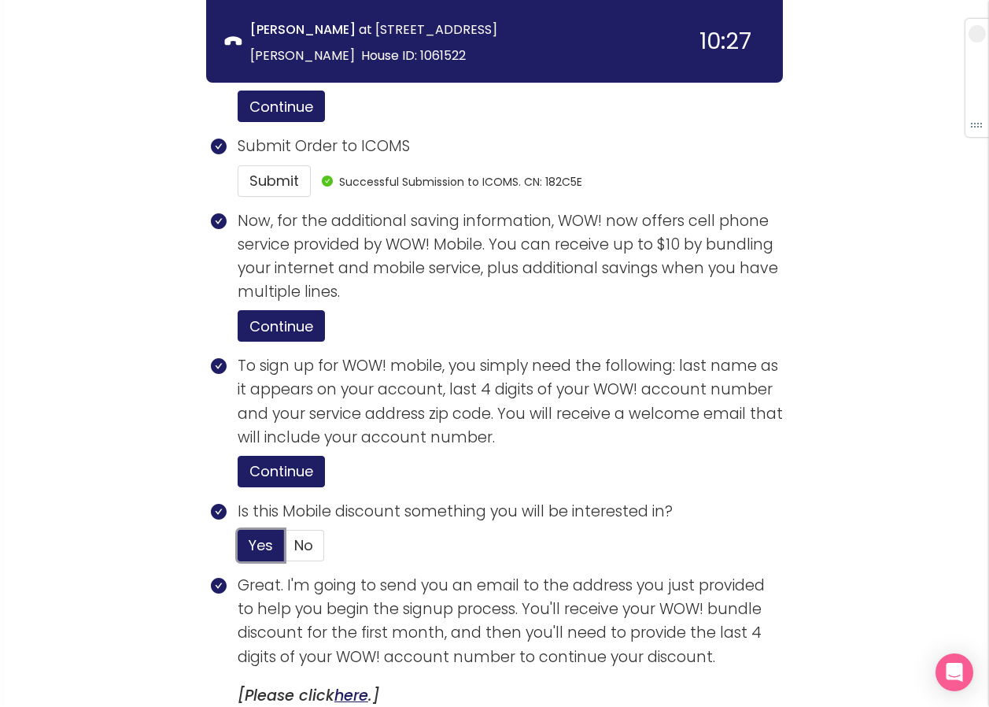
scroll to position [3212, 0]
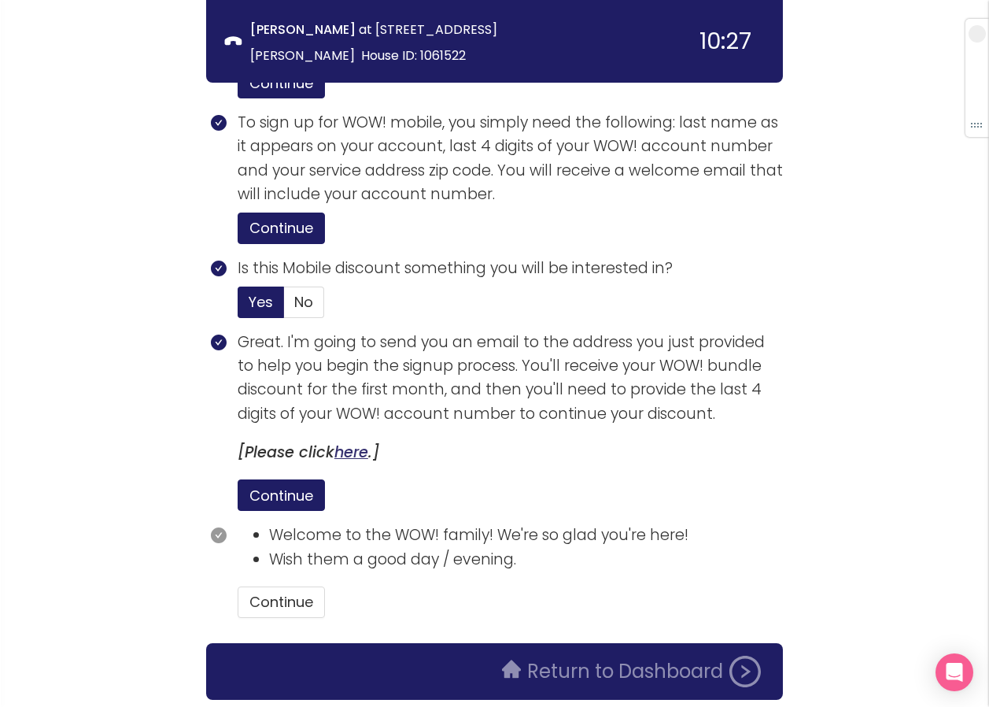
click at [350, 442] on link "here" at bounding box center [351, 452] width 34 height 21
click at [290, 586] on button "Continue" at bounding box center [281, 601] width 87 height 31
click at [629, 656] on button "Return to Dashboard" at bounding box center [632, 671] width 278 height 31
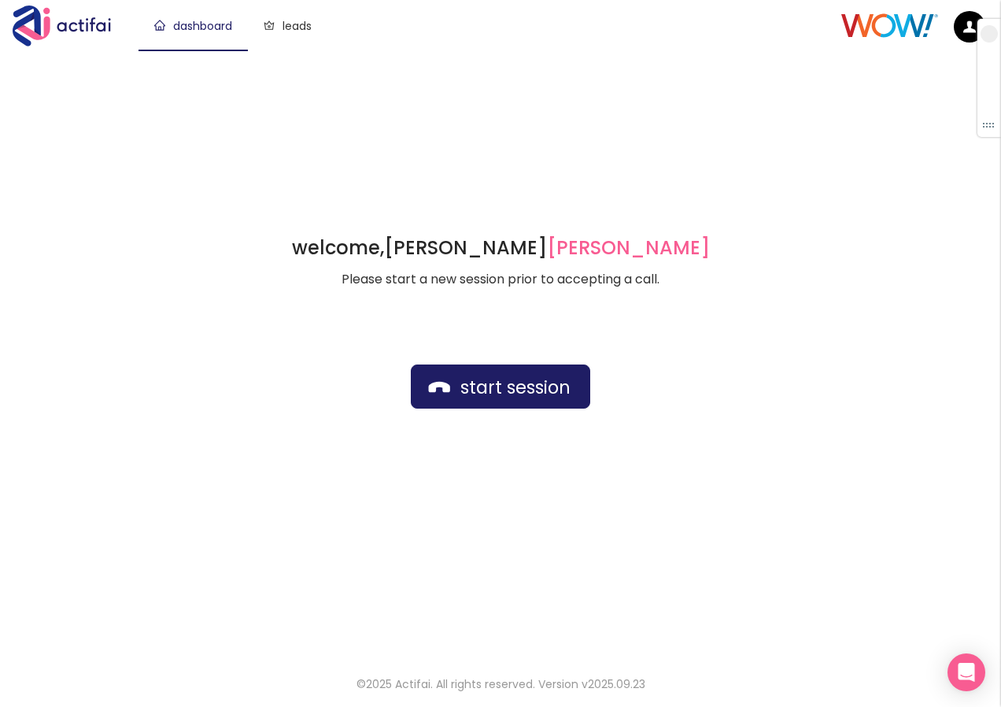
click at [473, 77] on div "welcome, [PERSON_NAME] german Please start a new session prior to accepting a c…" at bounding box center [500, 353] width 1001 height 606
click at [482, 388] on button "start session" at bounding box center [500, 386] width 179 height 44
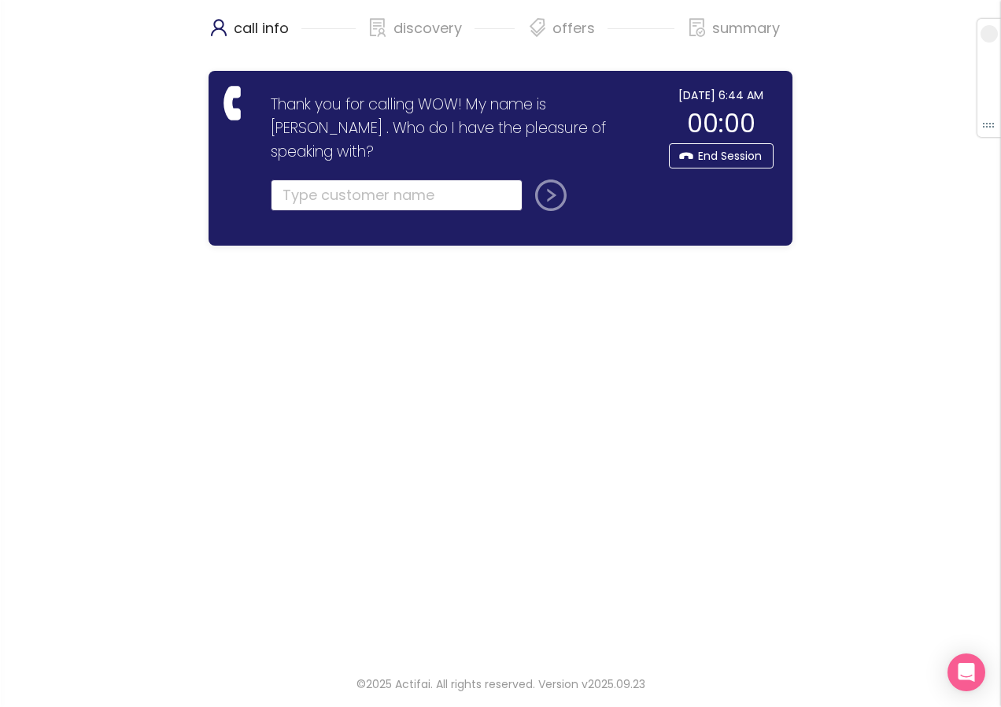
click at [291, 179] on input "text" at bounding box center [397, 194] width 252 height 31
click at [290, 179] on input "text" at bounding box center [397, 194] width 252 height 31
click at [357, 179] on input "[PERSON_NAME]" at bounding box center [397, 194] width 252 height 31
type input "[PERSON_NAME]"
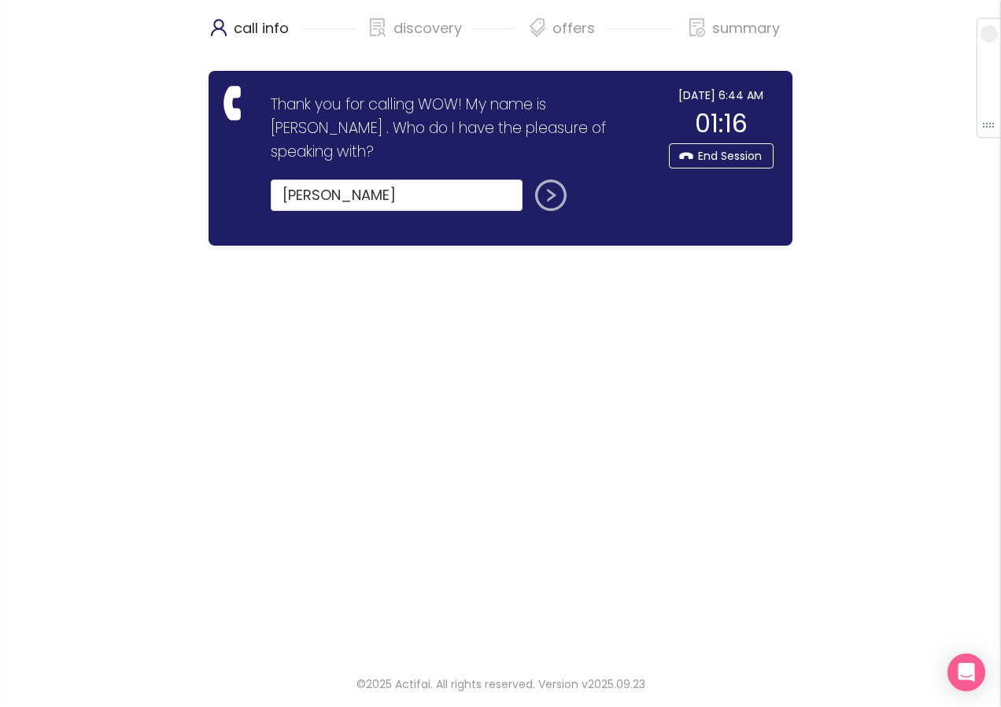
click at [546, 179] on button "submit" at bounding box center [548, 194] width 38 height 31
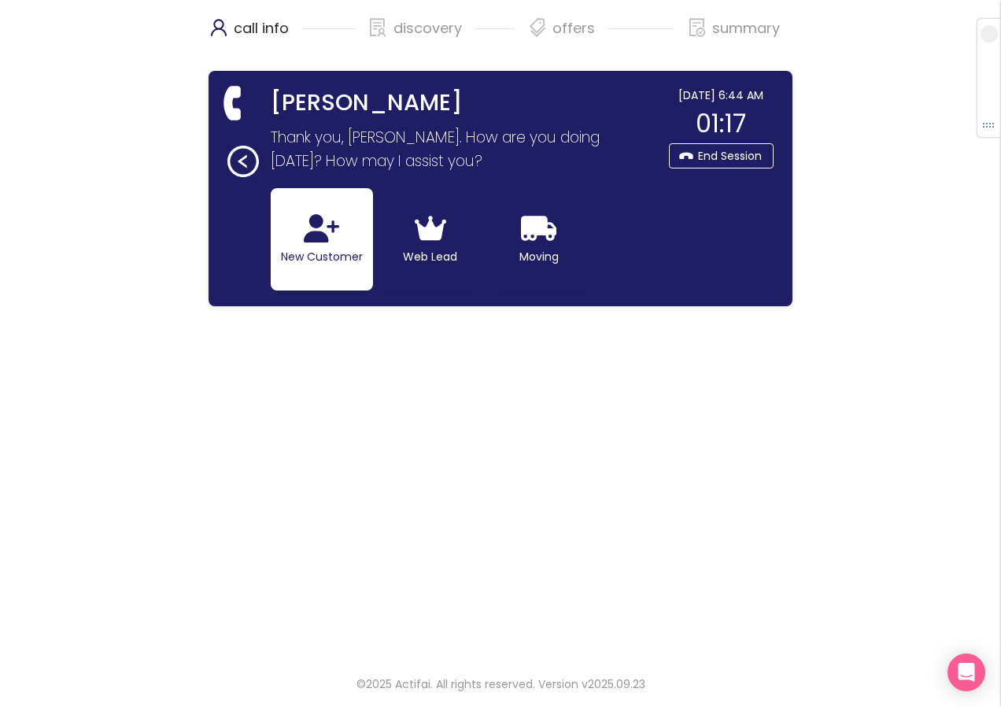
click at [317, 246] on button "New Customer" at bounding box center [322, 239] width 102 height 102
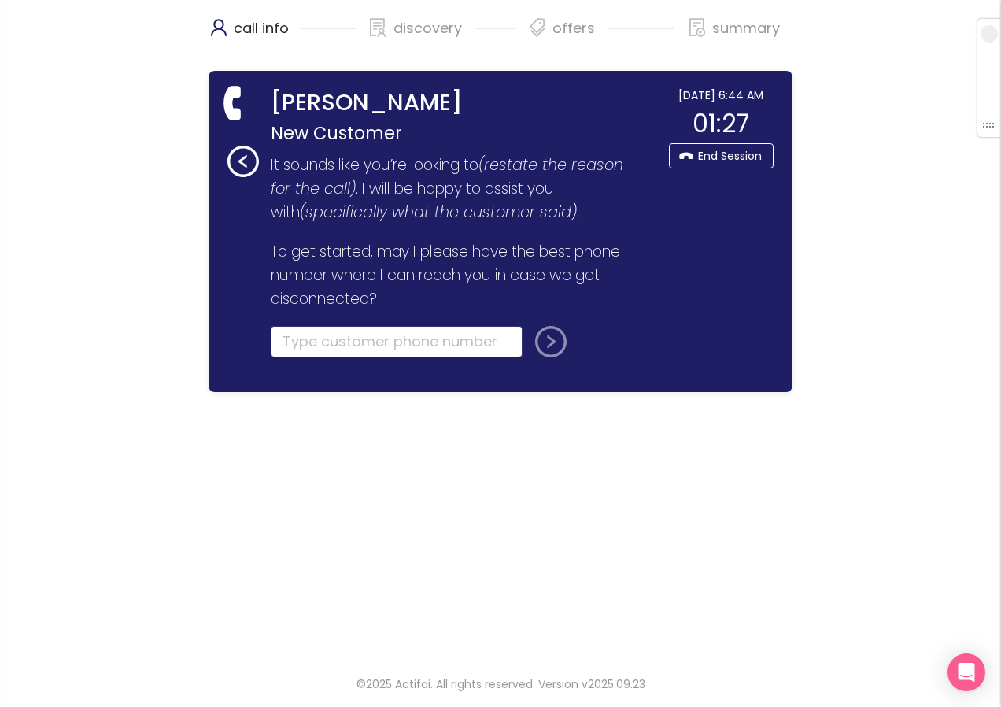
click at [293, 342] on input "tel" at bounding box center [397, 341] width 252 height 31
type input "[PHONE_NUMBER]"
click at [550, 344] on button "submit" at bounding box center [548, 341] width 38 height 31
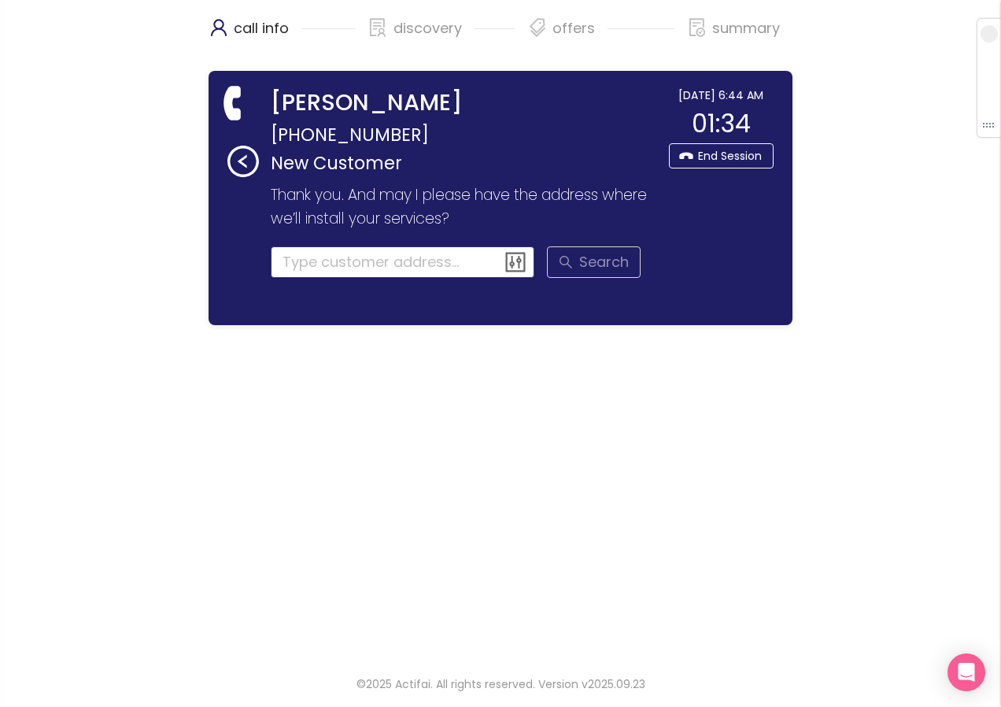
click at [305, 261] on input at bounding box center [403, 261] width 264 height 31
click at [309, 267] on input at bounding box center [403, 261] width 264 height 31
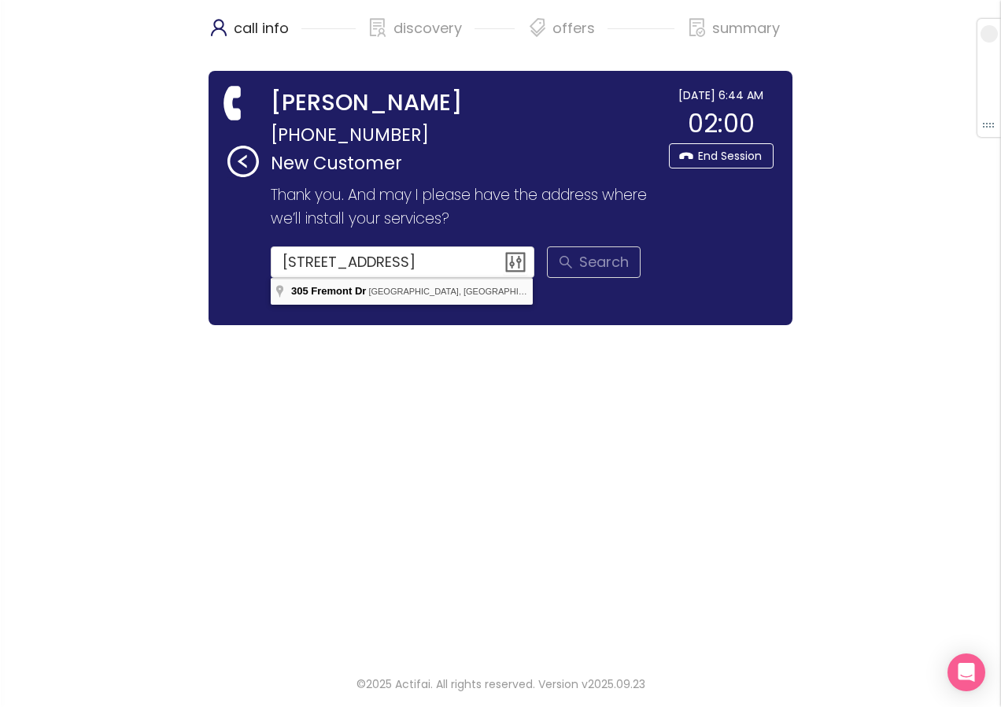
type input "[STREET_ADDRESS]"
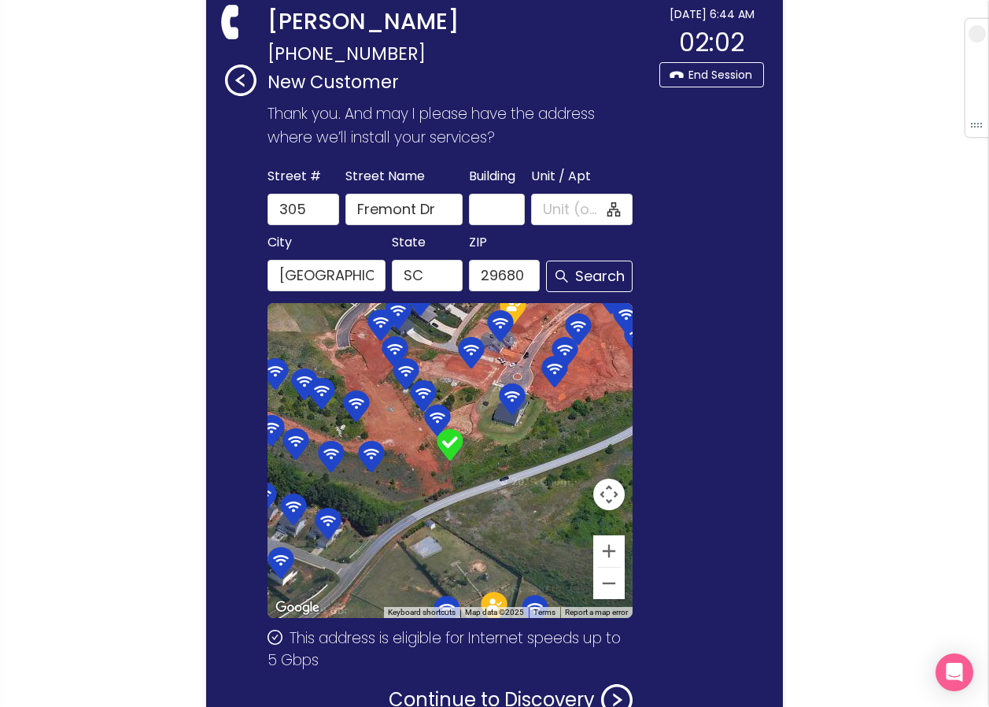
scroll to position [187, 0]
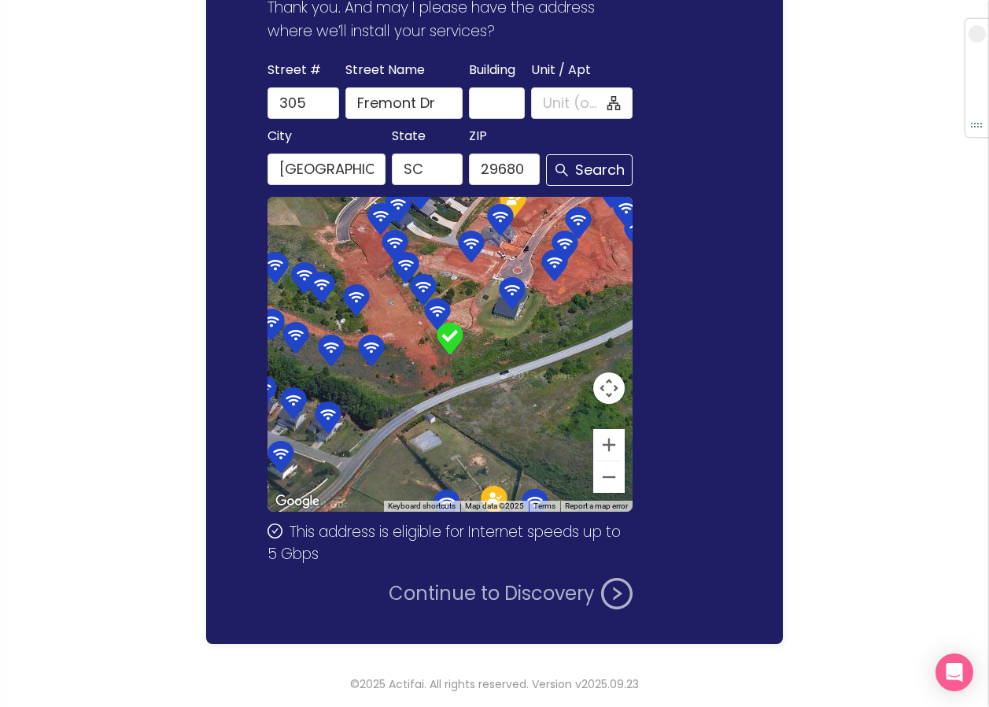
click at [464, 597] on button "Continue to Discovery" at bounding box center [511, 593] width 244 height 31
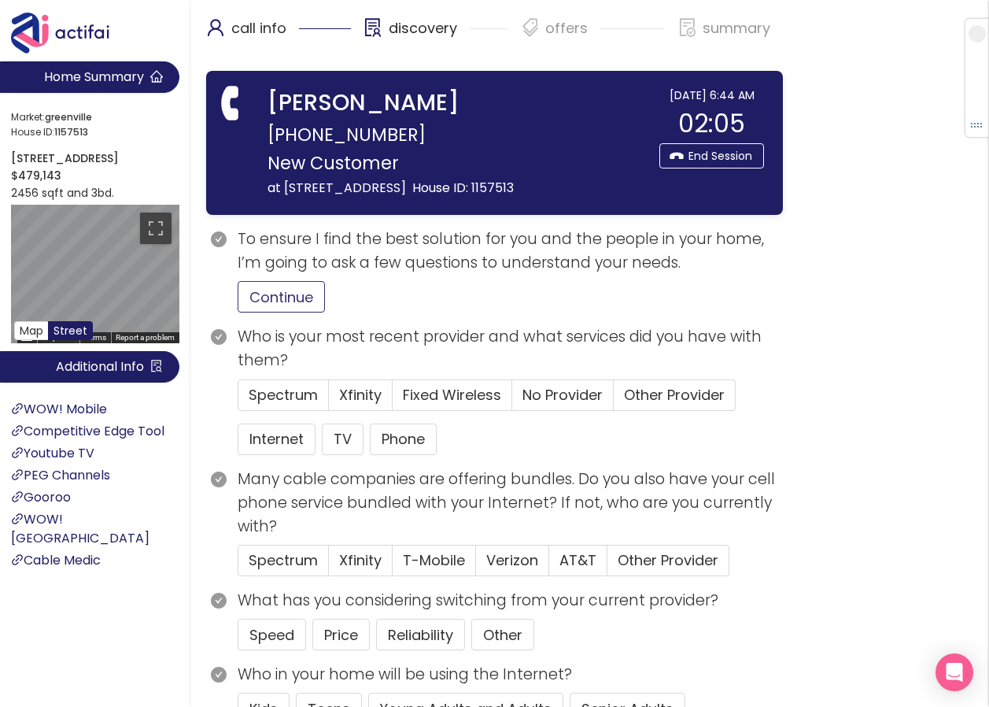
click at [307, 304] on button "Continue" at bounding box center [281, 296] width 87 height 31
click at [281, 401] on span "Spectrum" at bounding box center [283, 395] width 69 height 20
click at [238, 400] on input "Spectrum" at bounding box center [238, 400] width 0 height 0
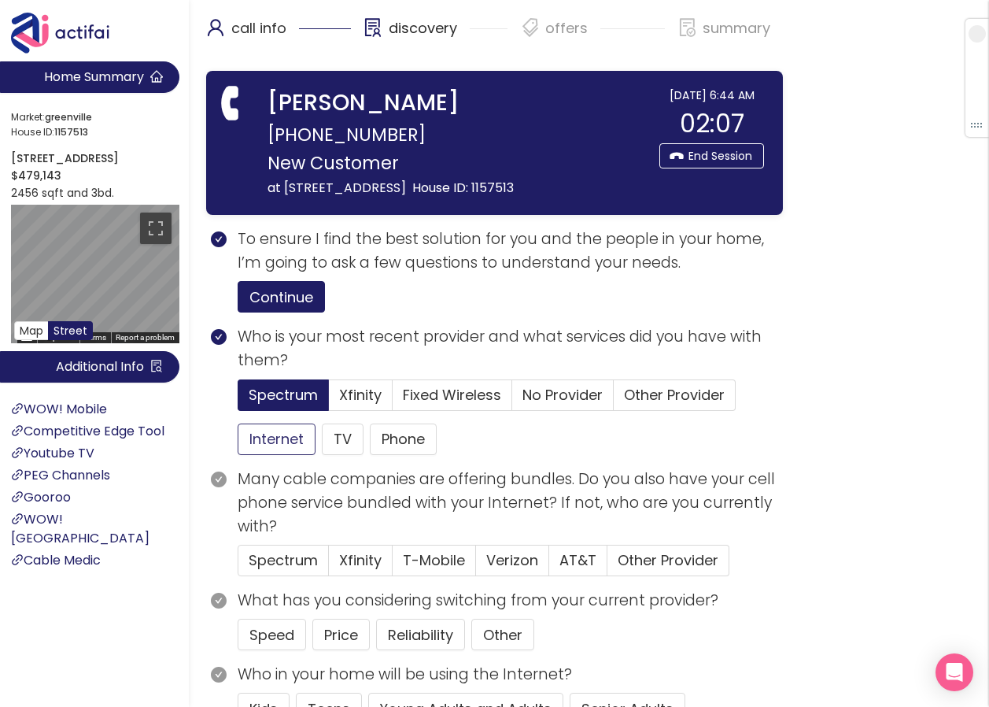
click at [278, 439] on button "Internet" at bounding box center [277, 438] width 78 height 31
click at [405, 436] on button "Phone" at bounding box center [403, 438] width 67 height 31
click at [344, 637] on button "Price" at bounding box center [340, 634] width 57 height 31
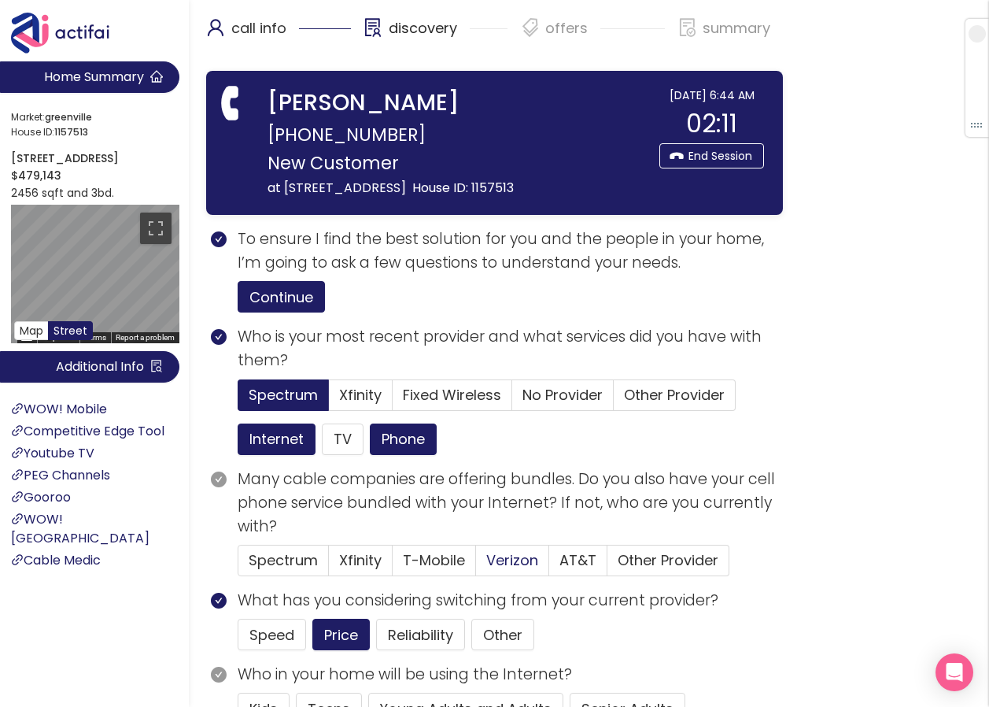
click at [508, 555] on span "Verizon" at bounding box center [512, 560] width 52 height 20
click at [476, 565] on input "Verizon" at bounding box center [476, 565] width 0 height 0
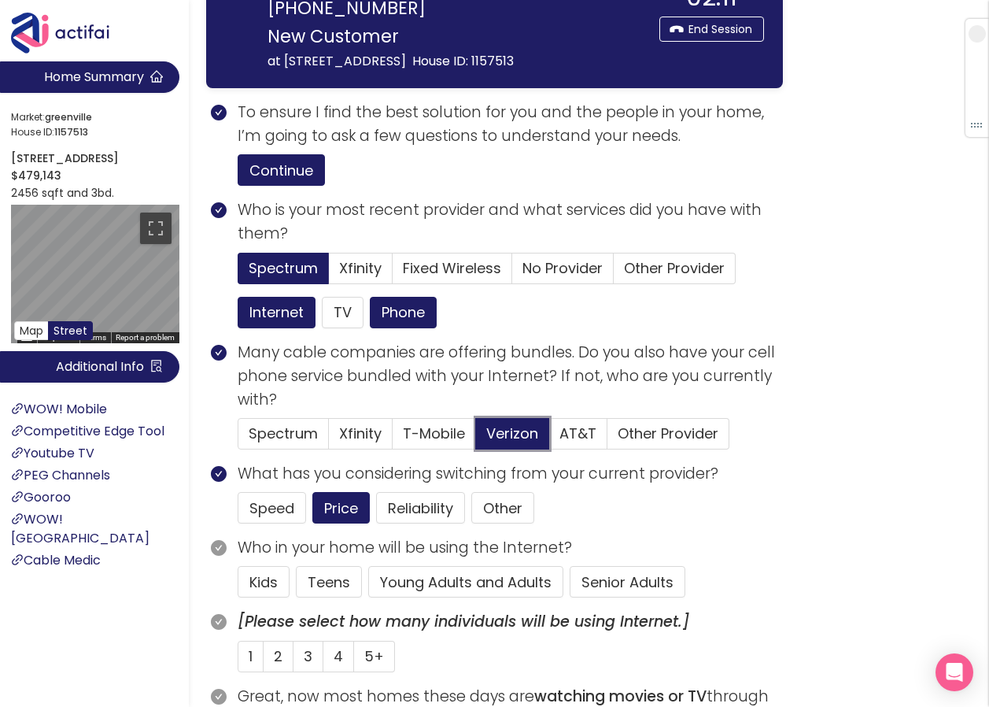
scroll to position [157, 0]
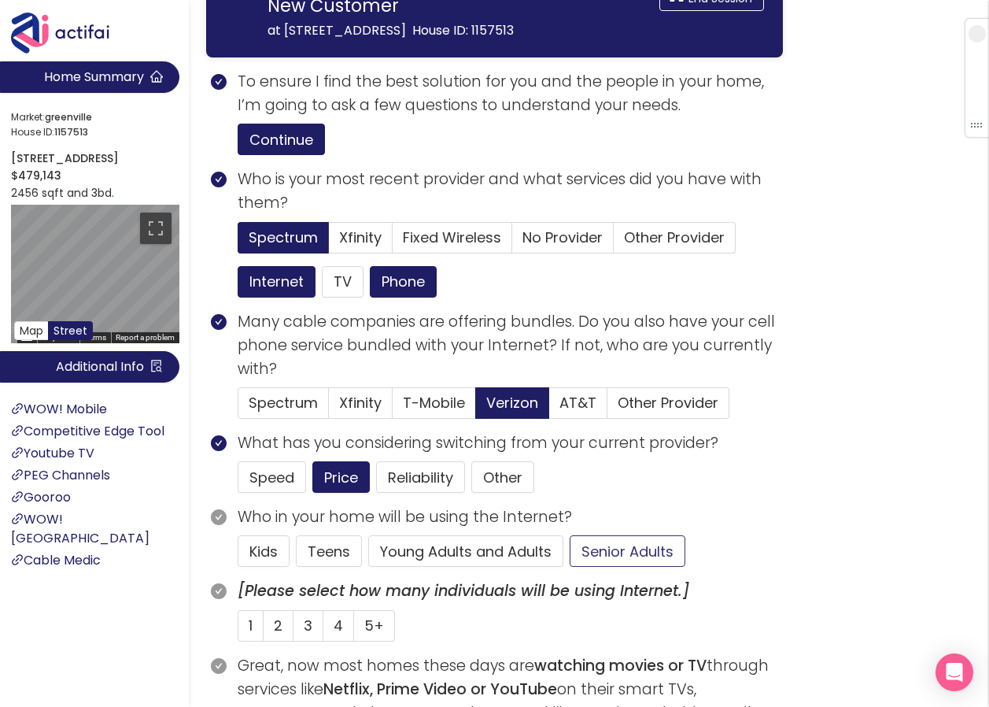
click at [589, 556] on button "Senior Adults" at bounding box center [628, 550] width 116 height 31
click at [268, 622] on label "2" at bounding box center [279, 625] width 30 height 31
click at [264, 630] on input "2" at bounding box center [264, 630] width 0 height 0
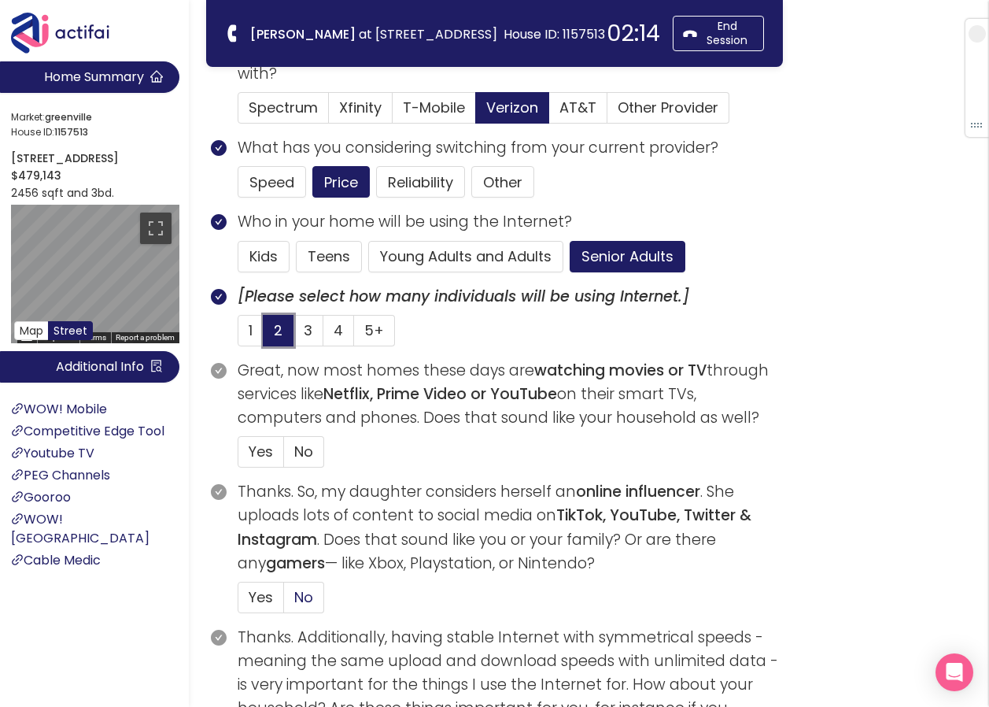
scroll to position [315, 0]
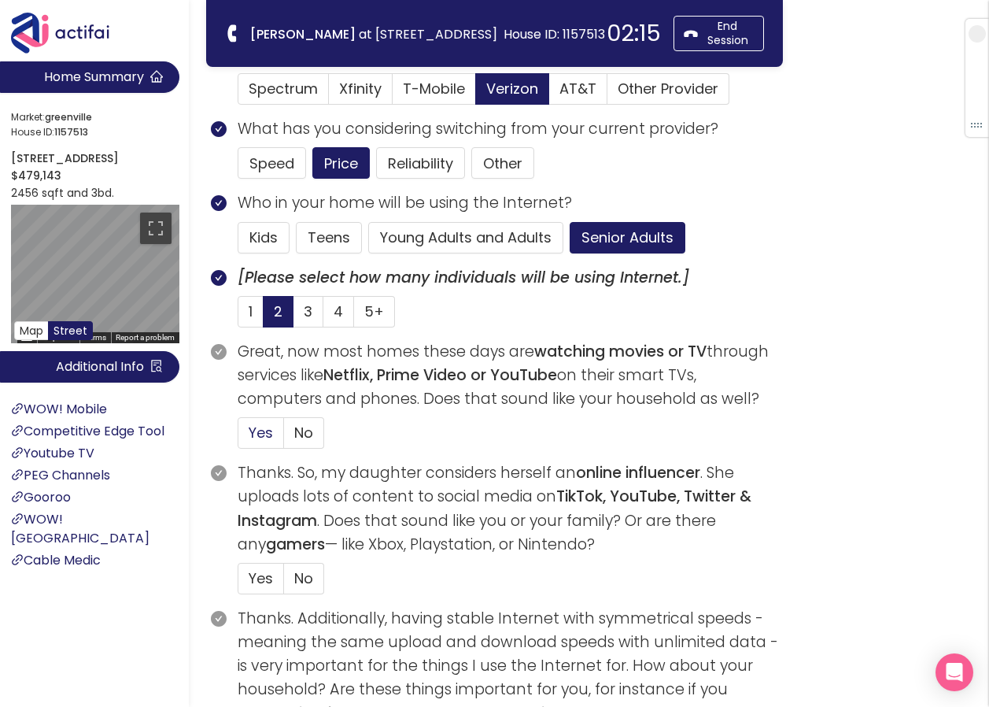
click at [253, 423] on span "Yes" at bounding box center [261, 433] width 24 height 20
click at [238, 438] on input "Yes" at bounding box center [238, 438] width 0 height 0
click at [294, 576] on span "No" at bounding box center [303, 578] width 19 height 20
click at [284, 583] on input "No" at bounding box center [284, 583] width 0 height 0
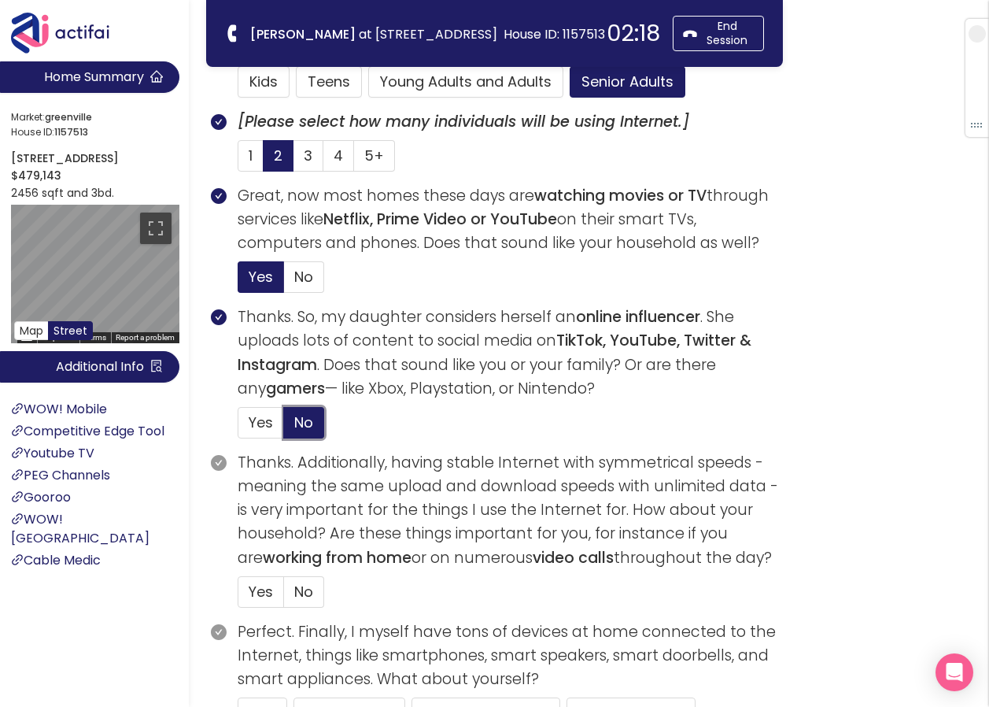
scroll to position [472, 0]
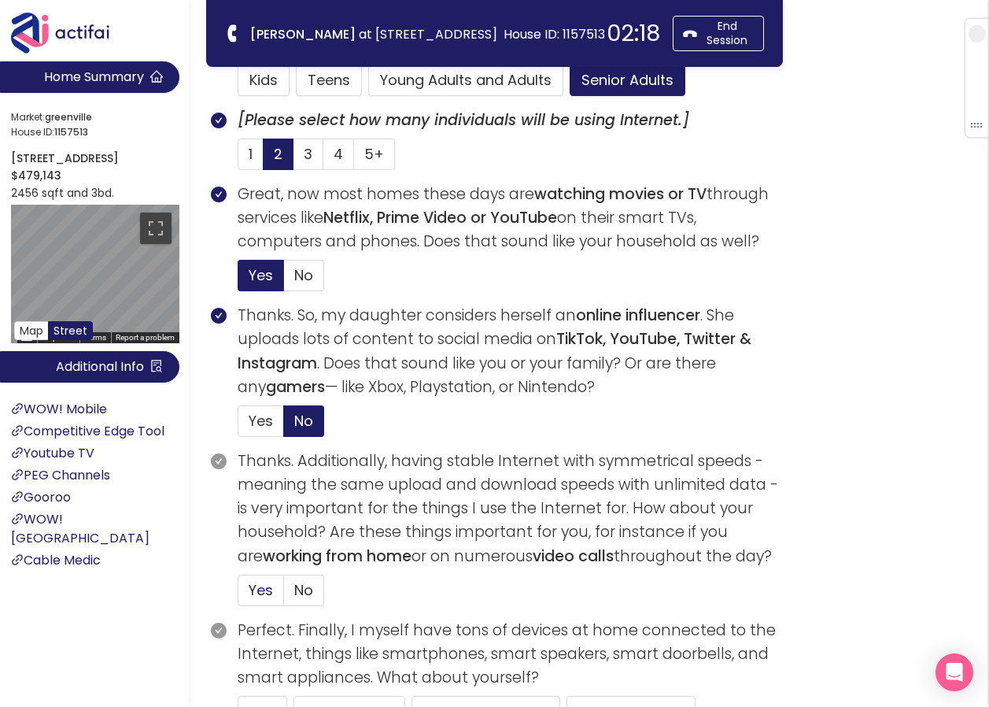
click at [272, 578] on label "Yes" at bounding box center [261, 590] width 46 height 31
click at [238, 595] on input "Yes" at bounding box center [238, 595] width 0 height 0
click at [294, 586] on label "No" at bounding box center [304, 590] width 40 height 31
click at [284, 595] on input "No" at bounding box center [284, 595] width 0 height 0
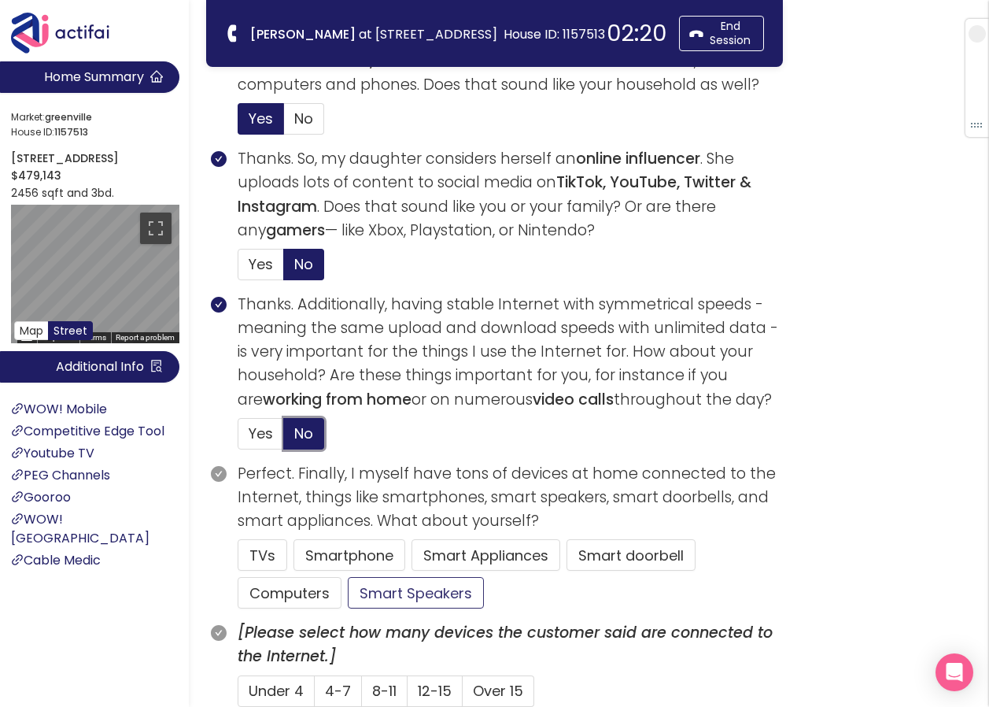
scroll to position [630, 0]
click at [273, 554] on button "TVs" at bounding box center [263, 553] width 50 height 31
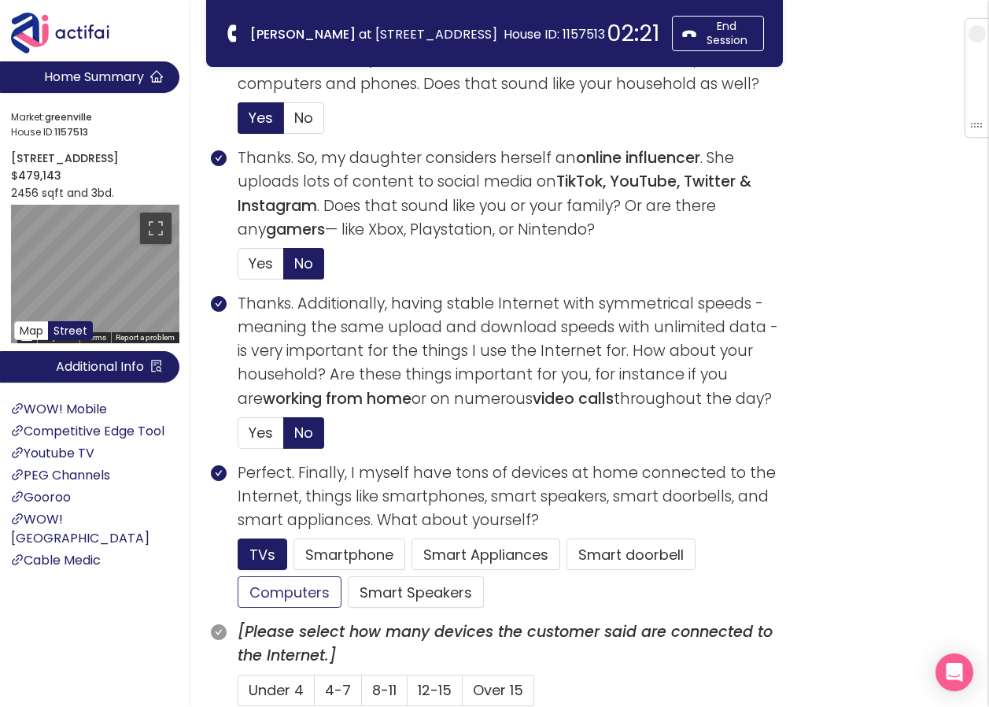
drag, startPoint x: 289, startPoint y: 591, endPoint x: 331, endPoint y: 578, distance: 43.6
click at [290, 592] on button "Computers" at bounding box center [290, 591] width 104 height 31
click at [333, 555] on button "Smartphone" at bounding box center [350, 553] width 112 height 31
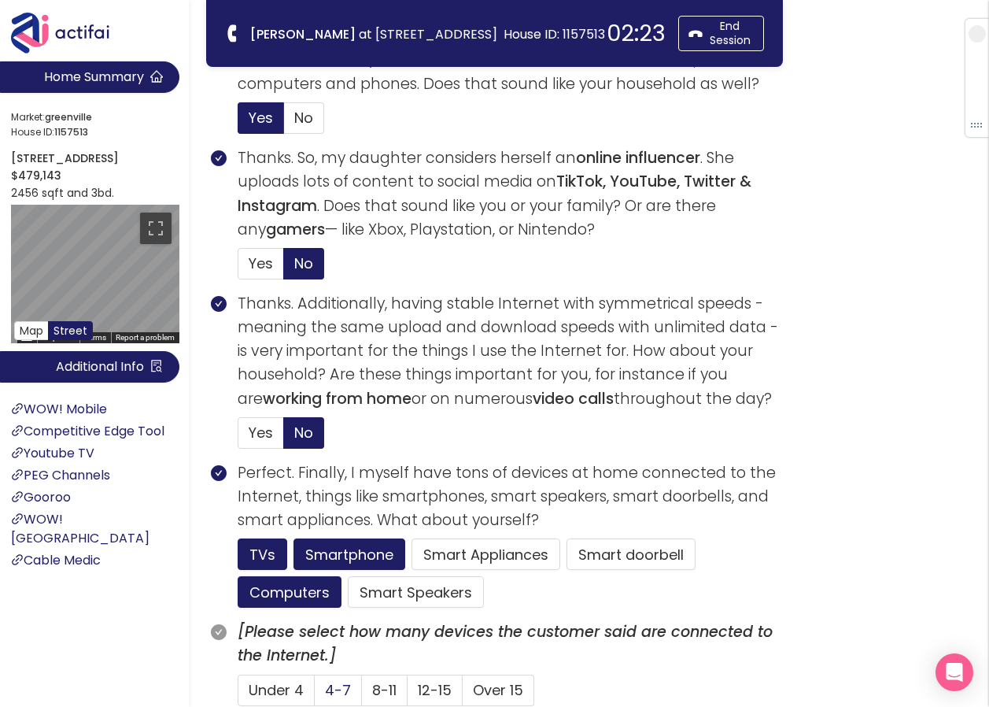
click at [337, 689] on span "4-7" at bounding box center [338, 690] width 26 height 20
click at [315, 695] on input "4-7" at bounding box center [315, 695] width 0 height 0
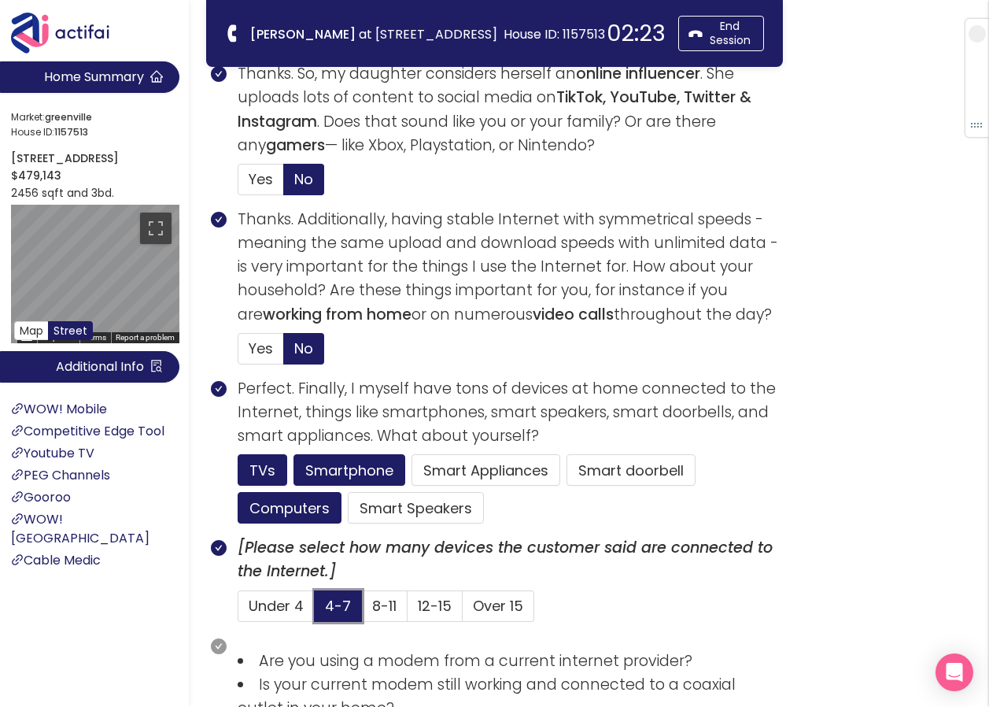
scroll to position [866, 0]
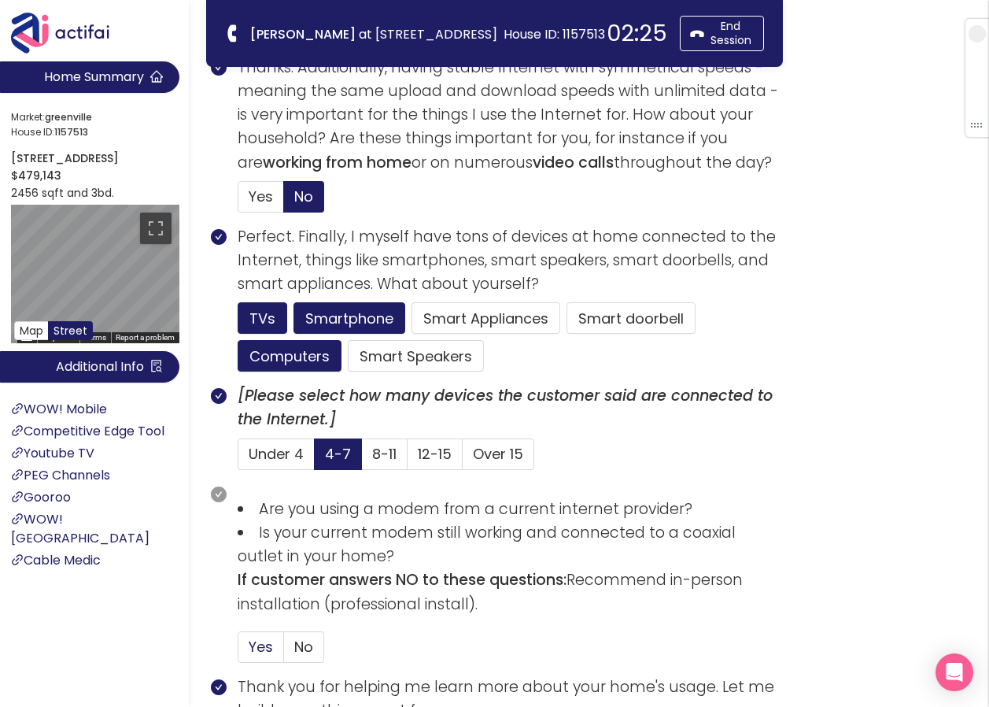
click at [261, 651] on span "Yes" at bounding box center [261, 647] width 24 height 20
click at [238, 652] on input "Yes" at bounding box center [238, 652] width 0 height 0
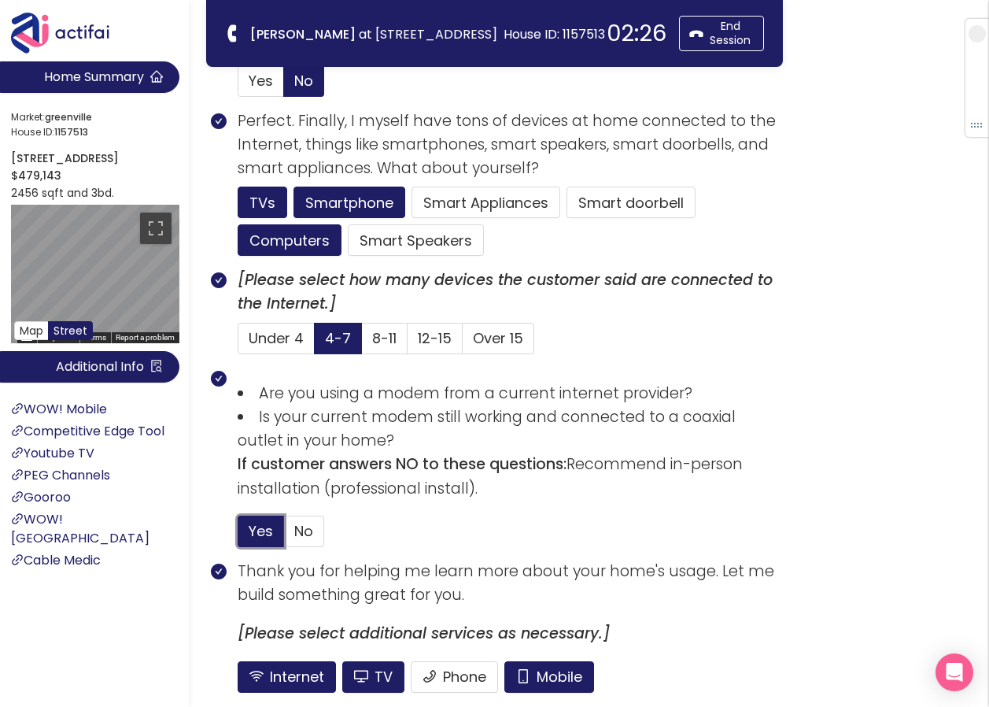
scroll to position [1102, 0]
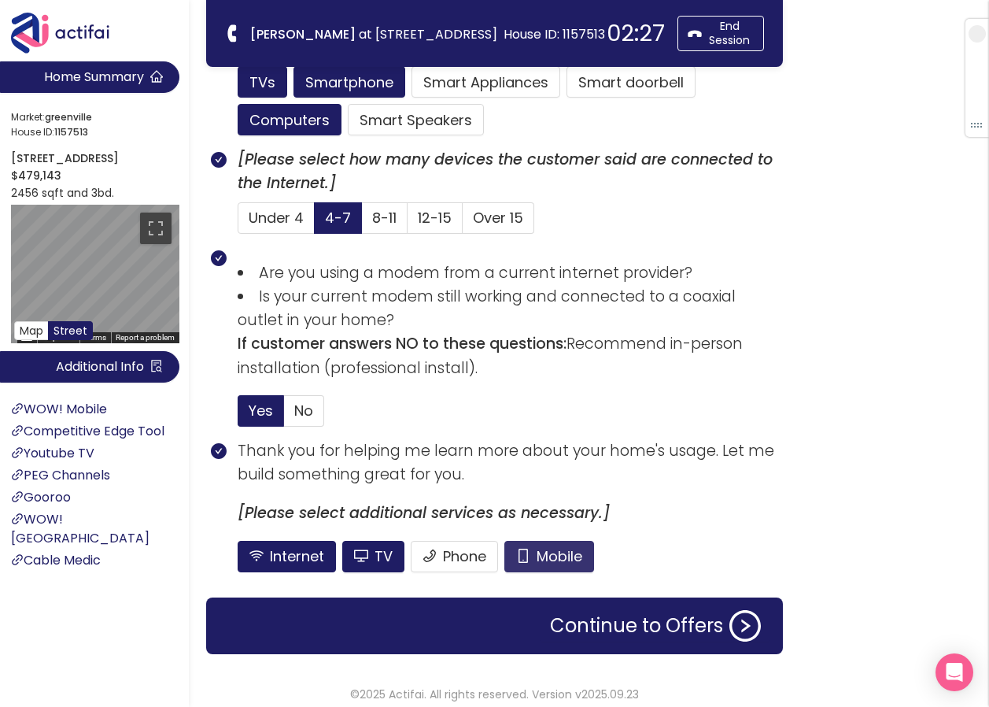
click at [552, 552] on button "Mobile" at bounding box center [549, 556] width 90 height 31
click at [368, 555] on button "TV" at bounding box center [373, 556] width 62 height 31
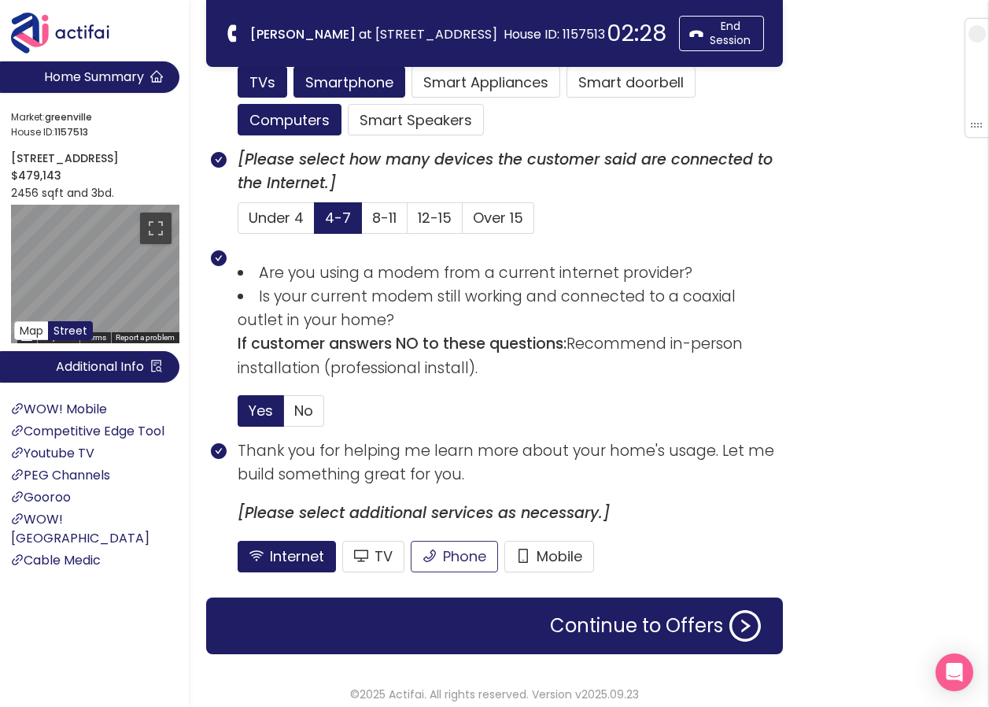
click at [464, 552] on button "Phone" at bounding box center [454, 556] width 87 height 31
click at [560, 622] on button "Continue to Offers" at bounding box center [656, 625] width 230 height 31
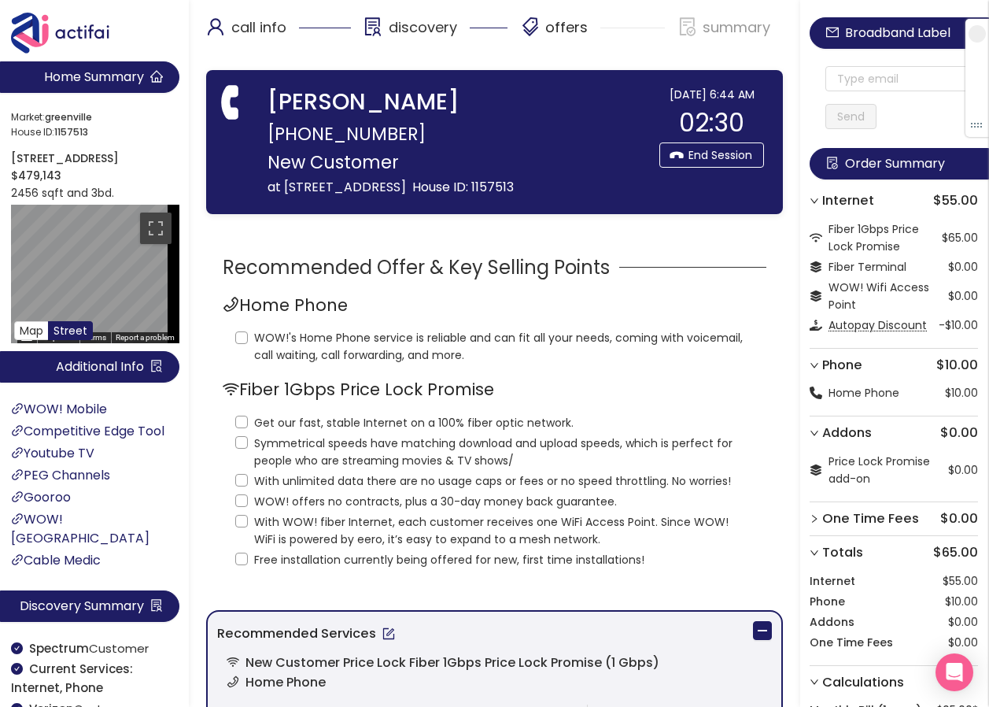
scroll to position [0, 0]
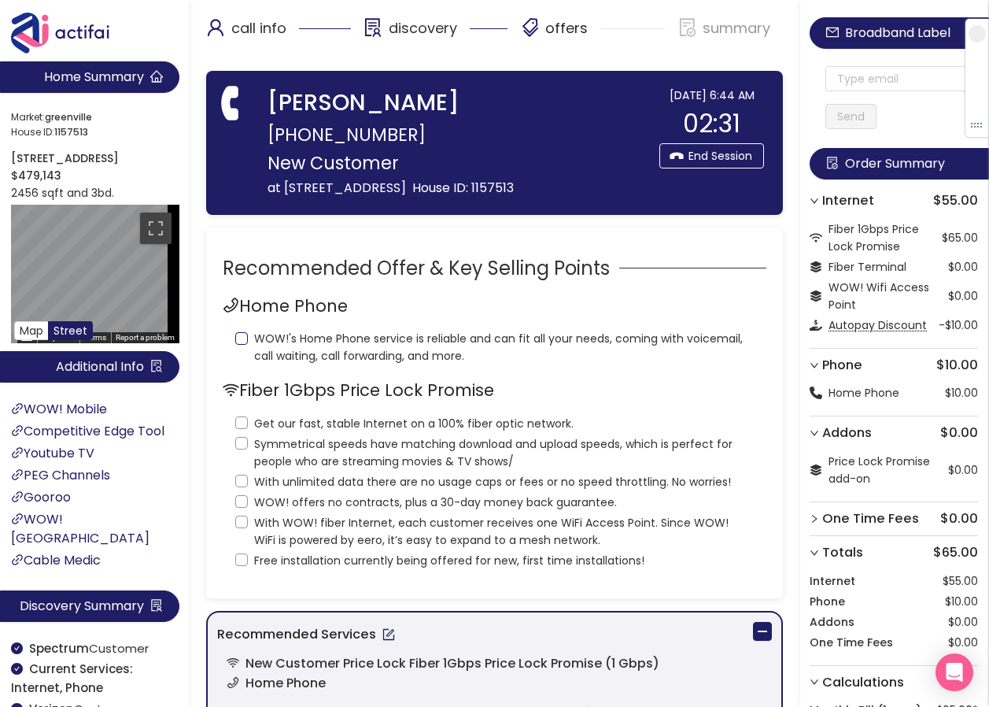
click at [243, 335] on input "WOW!'s Home Phone service is reliable and can fit all your needs, coming with v…" at bounding box center [241, 338] width 13 height 13
checkbox input "true"
click at [243, 421] on input "Get our fast, stable Internet on a 100% fiber optic network." at bounding box center [241, 422] width 13 height 13
checkbox input "true"
click at [241, 438] on input "Symmetrical speeds have matching download and upload speeds, which is perfect f…" at bounding box center [241, 443] width 13 height 13
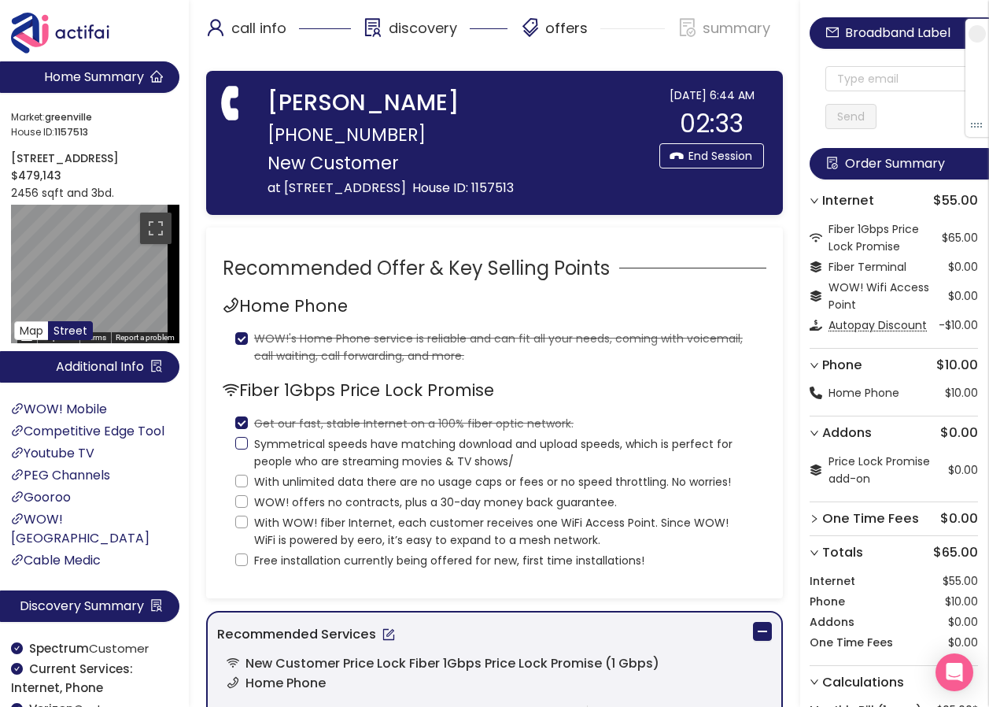
checkbox input "true"
click at [235, 475] on input "With unlimited data there are no usage caps or fees or no speed throttling. No …" at bounding box center [241, 481] width 13 height 13
checkbox input "true"
click at [242, 503] on input "WOW! offers no contracts, plus a 30-day money back guarantee." at bounding box center [241, 501] width 13 height 13
checkbox input "true"
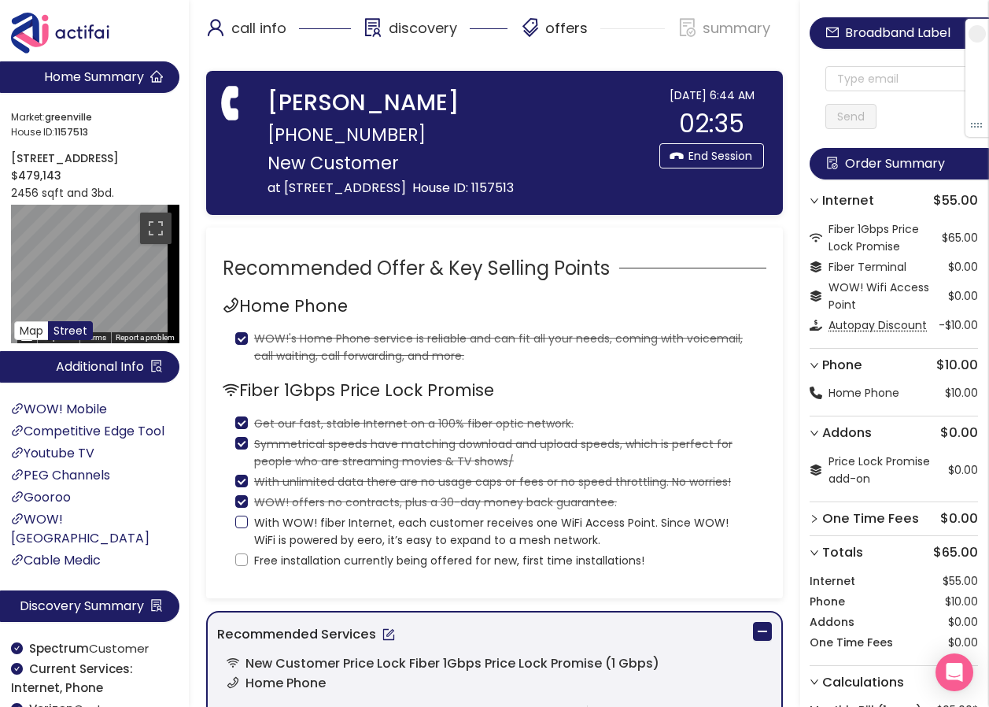
click at [239, 519] on input "With WOW! fiber Internet, each customer receives one WiFi Access Point. Since W…" at bounding box center [241, 521] width 13 height 13
checkbox input "true"
click at [242, 558] on input "Free installation currently being offered for new, first time installations!" at bounding box center [241, 559] width 13 height 13
checkbox input "true"
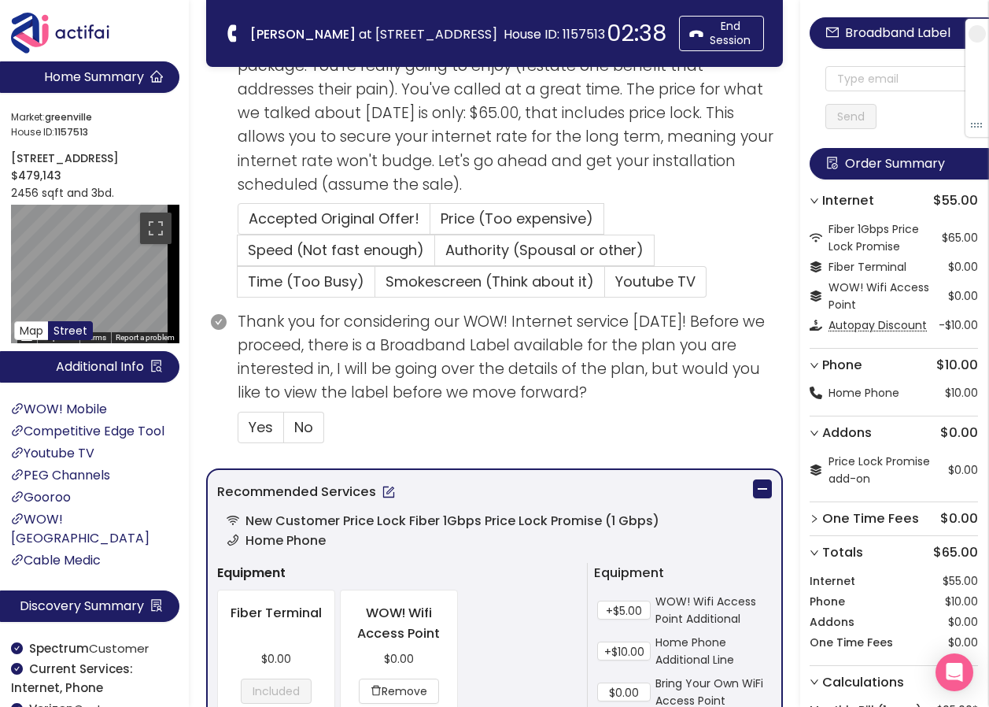
scroll to position [472, 0]
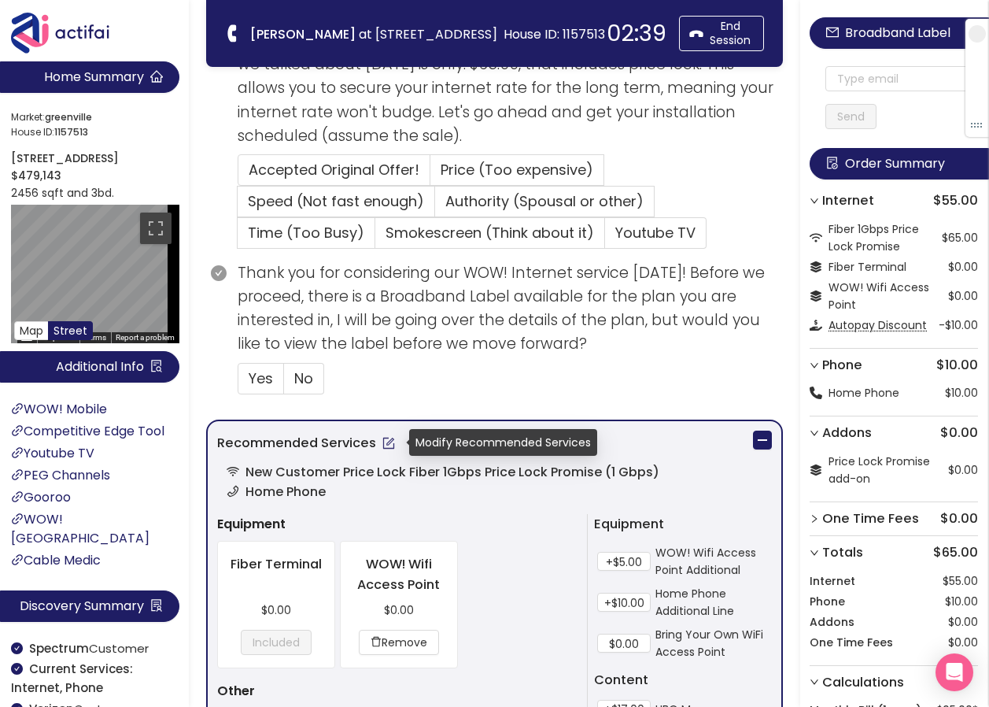
click at [380, 443] on button "button" at bounding box center [388, 442] width 25 height 25
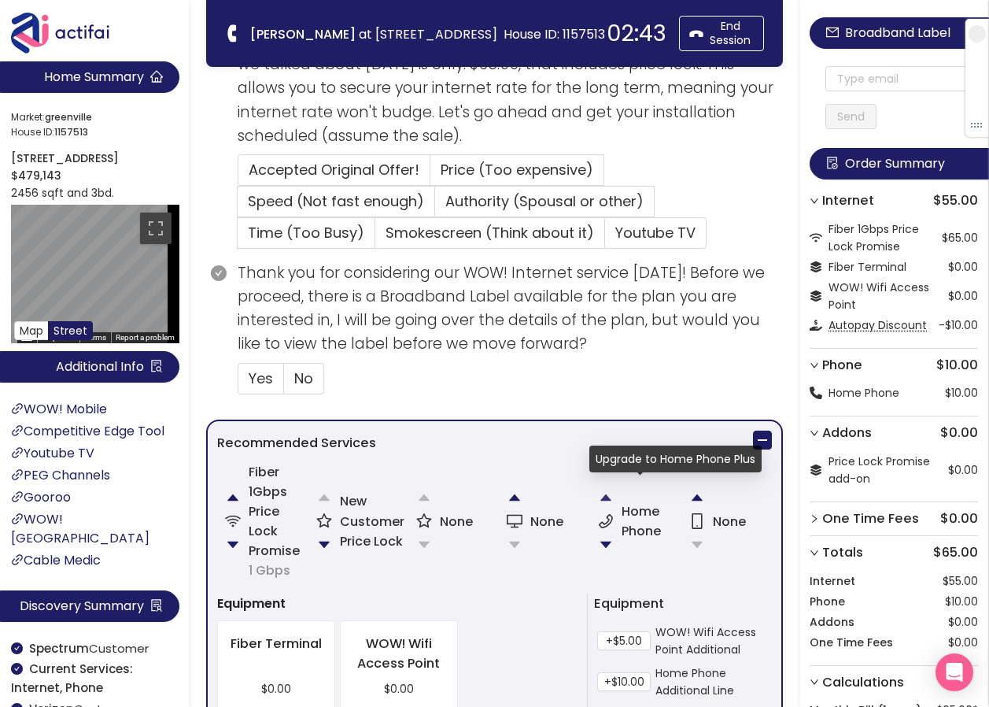
click at [604, 493] on button "button" at bounding box center [605, 497] width 31 height 31
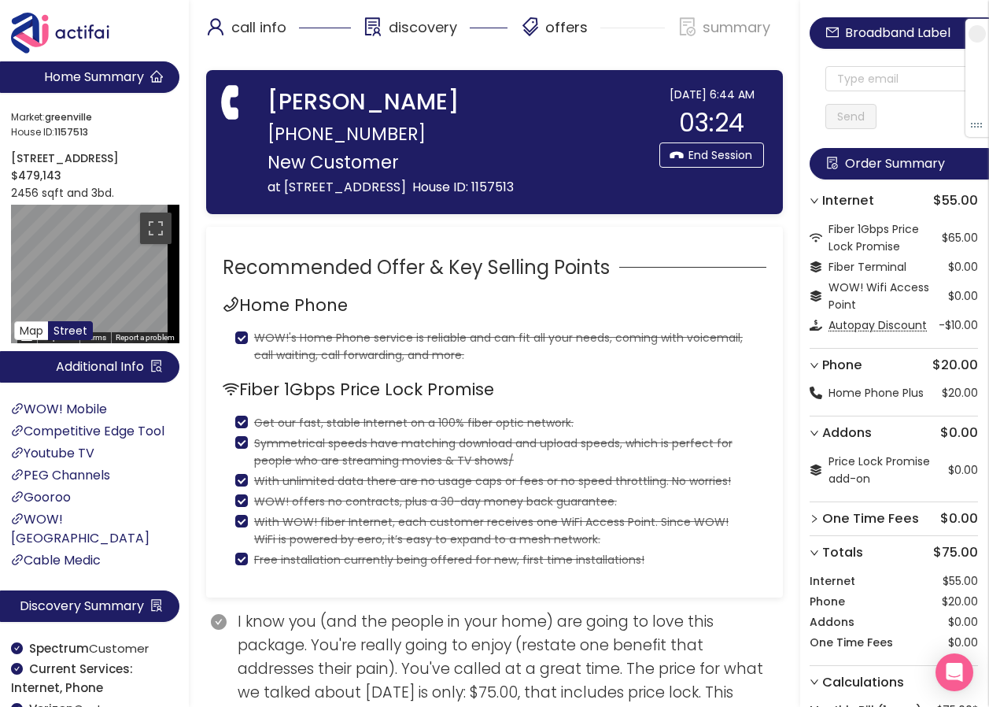
scroll to position [0, 0]
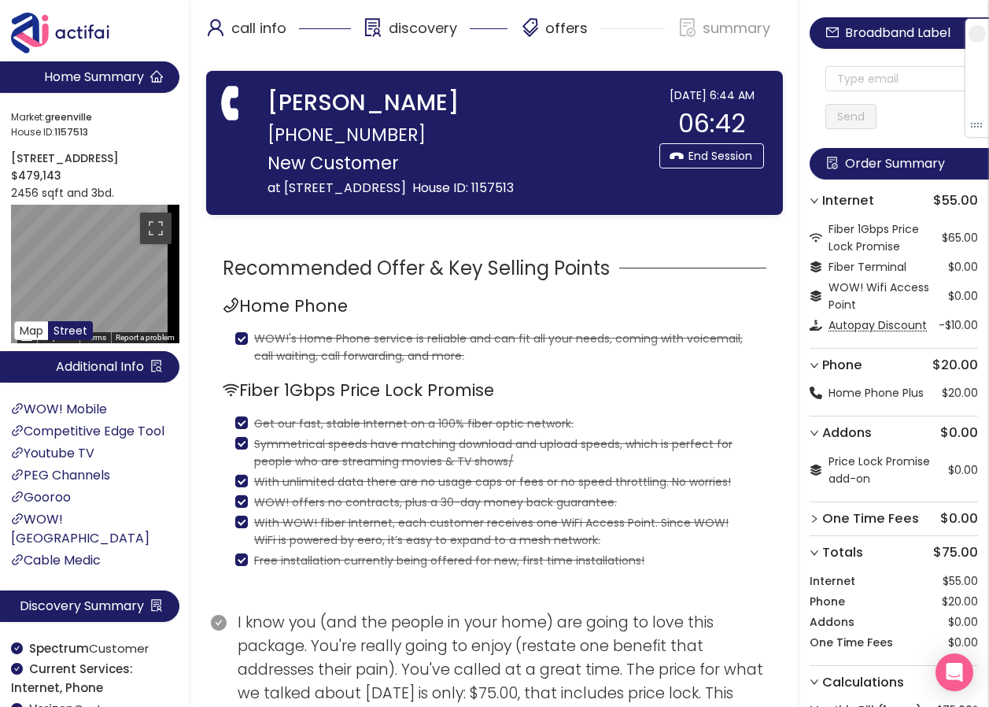
click at [538, 78] on div "[PERSON_NAME] [PHONE_NUMBER] New Customer at [STREET_ADDRESS][GEOGRAPHIC_DATA] …" at bounding box center [494, 143] width 577 height 144
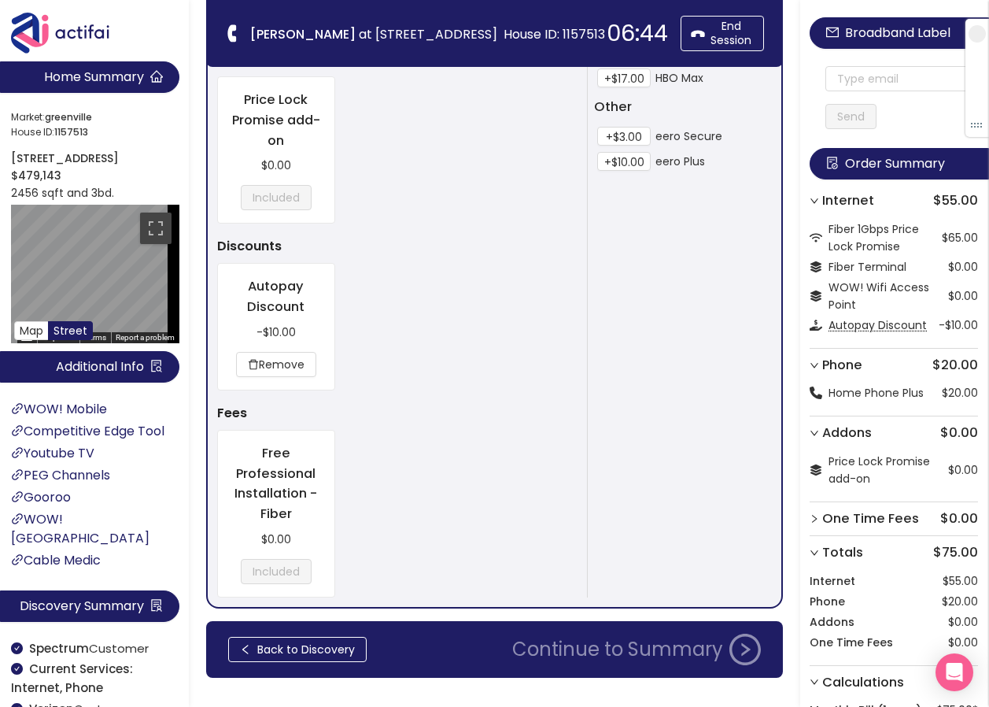
scroll to position [1216, 0]
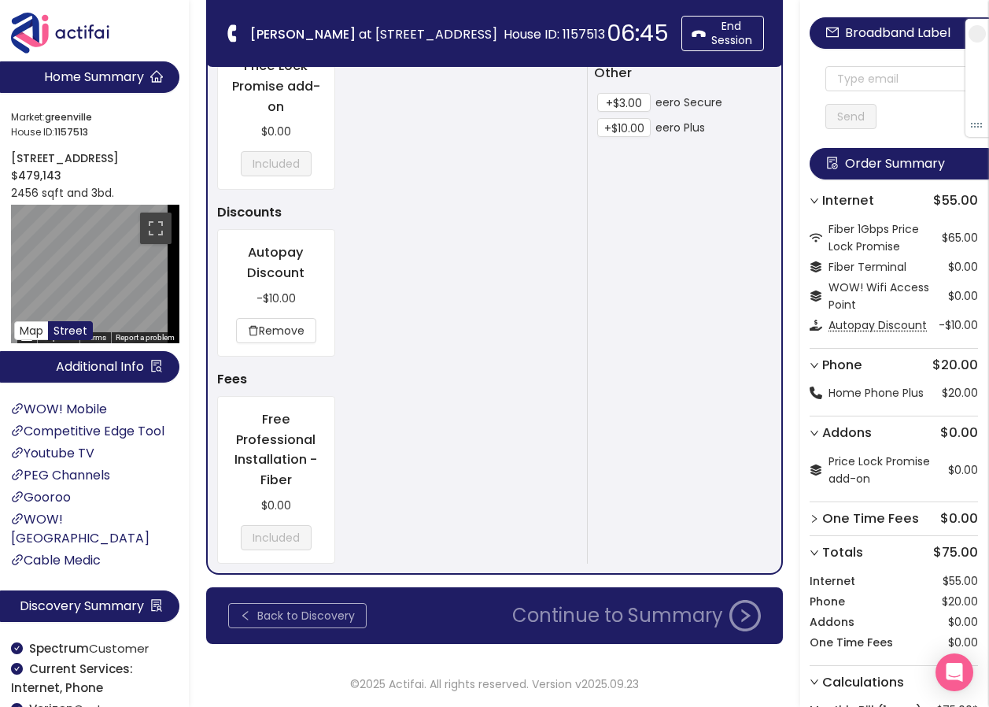
click at [253, 612] on button "Back to Discovery" at bounding box center [297, 615] width 139 height 25
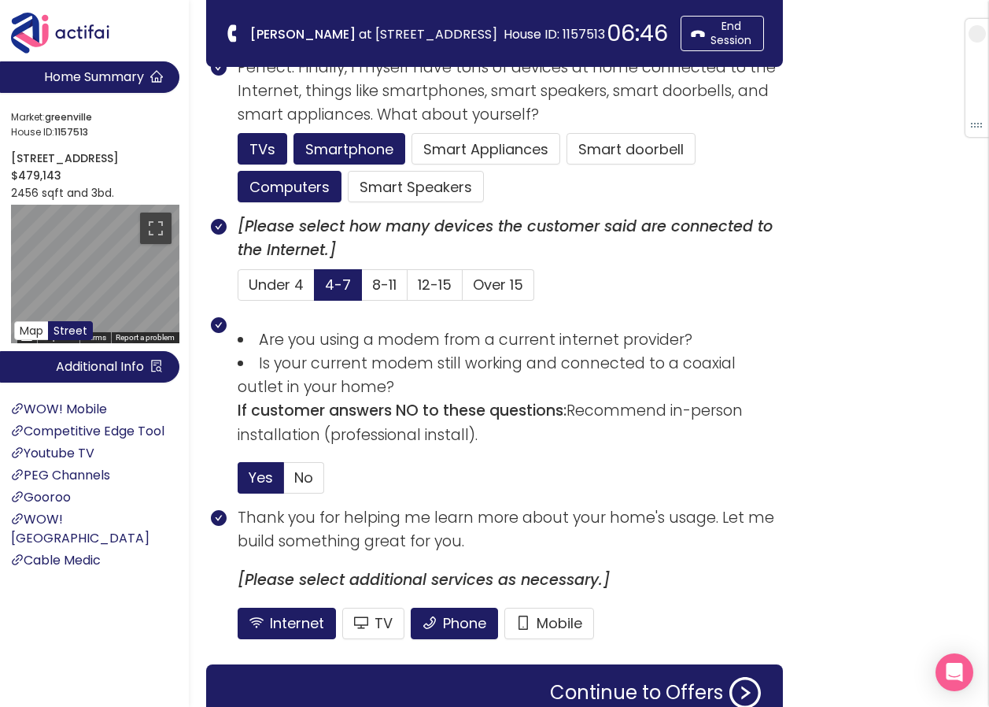
scroll to position [1112, 0]
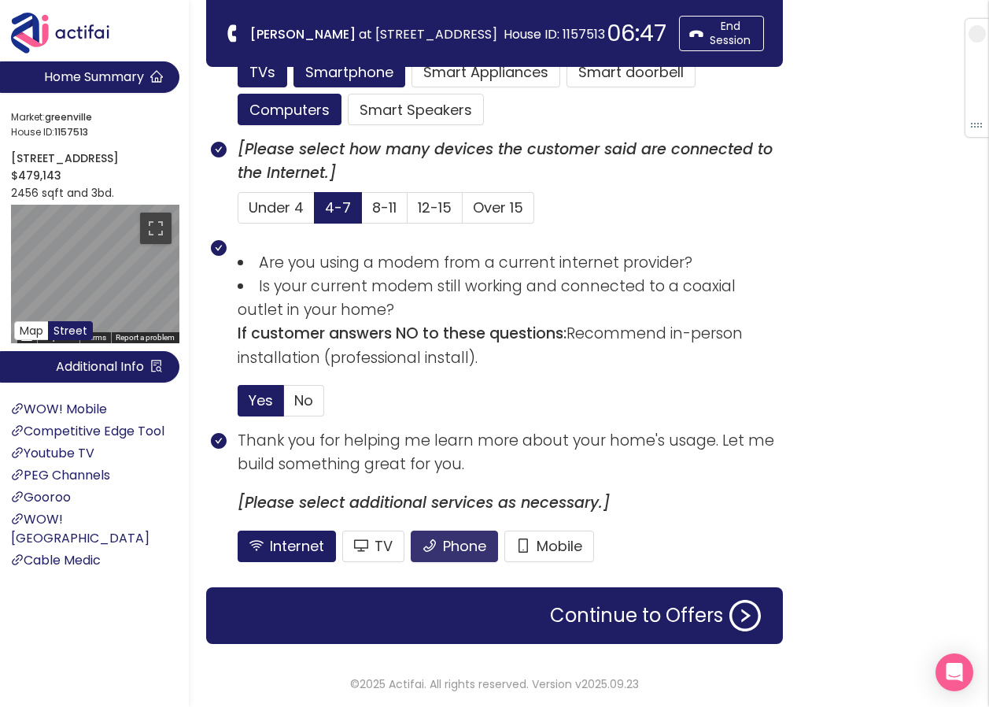
click at [426, 552] on button "Phone" at bounding box center [454, 545] width 87 height 31
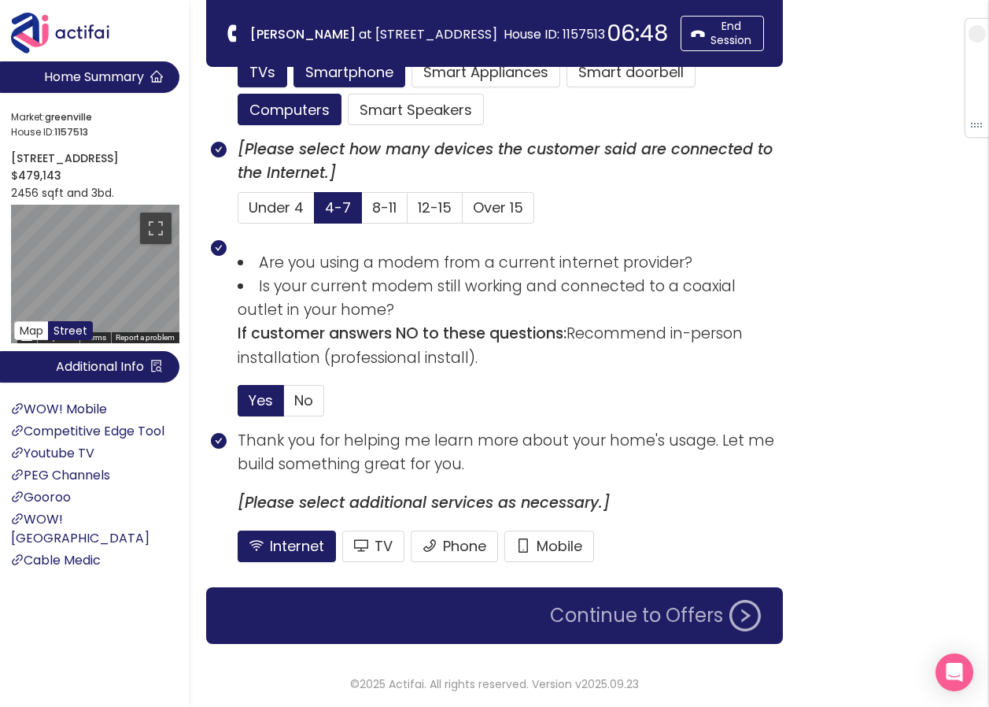
click at [630, 619] on button "Continue to Offers" at bounding box center [656, 615] width 230 height 31
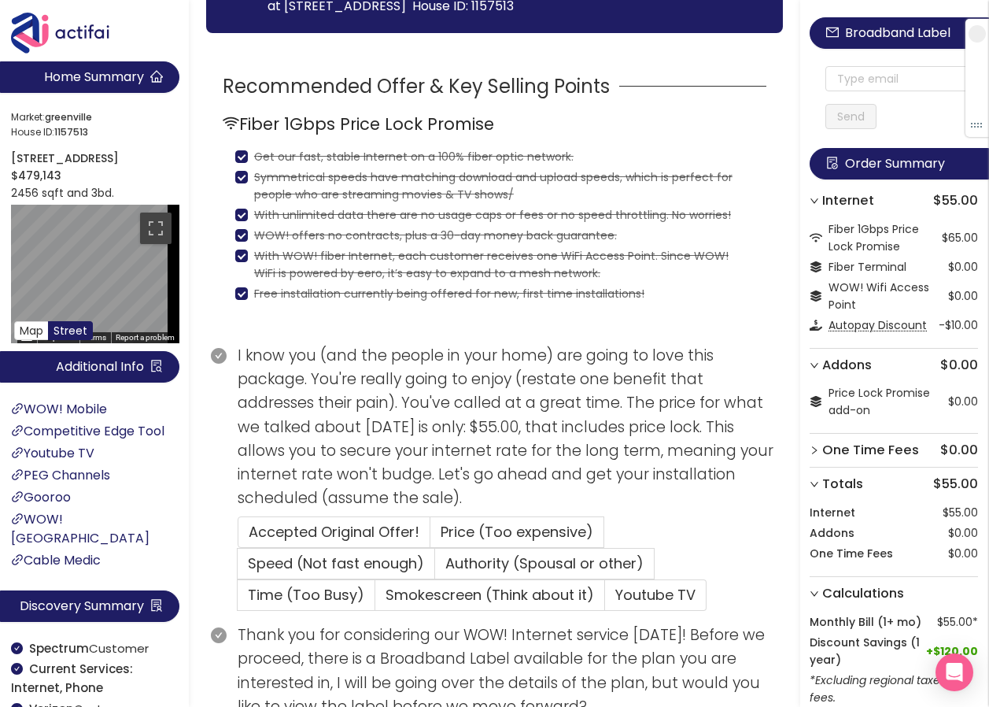
scroll to position [250, 0]
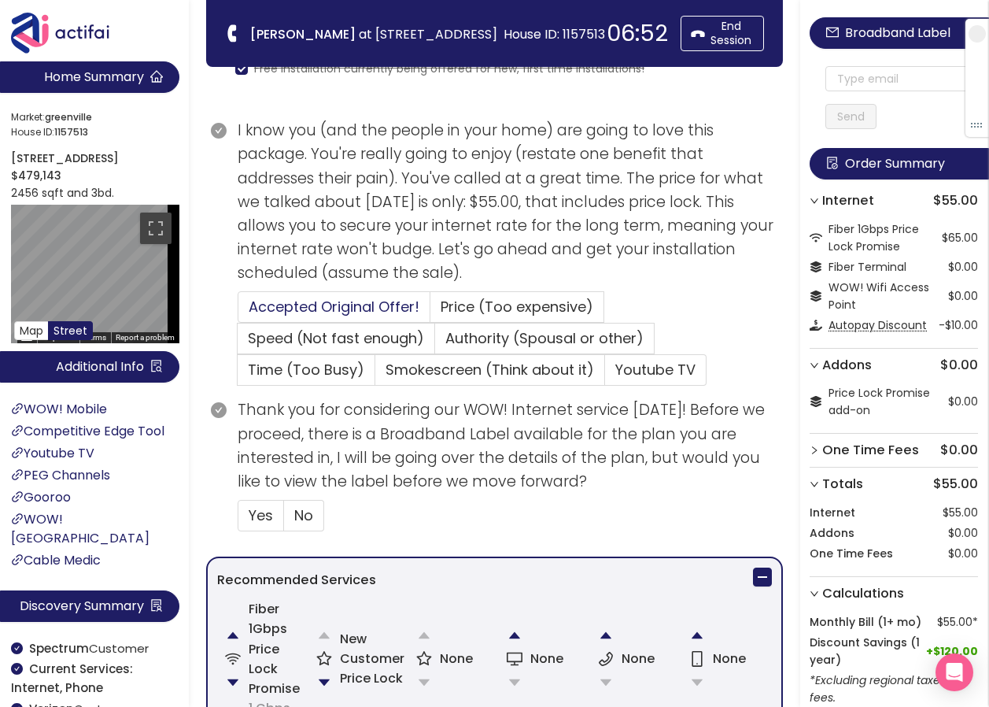
click at [302, 298] on span "Accepted Original Offer!" at bounding box center [334, 307] width 171 height 20
click at [238, 312] on input "Accepted Original Offer!" at bounding box center [238, 312] width 0 height 0
click at [262, 512] on span "Yes" at bounding box center [261, 515] width 24 height 20
click at [238, 520] on input "Yes" at bounding box center [238, 520] width 0 height 0
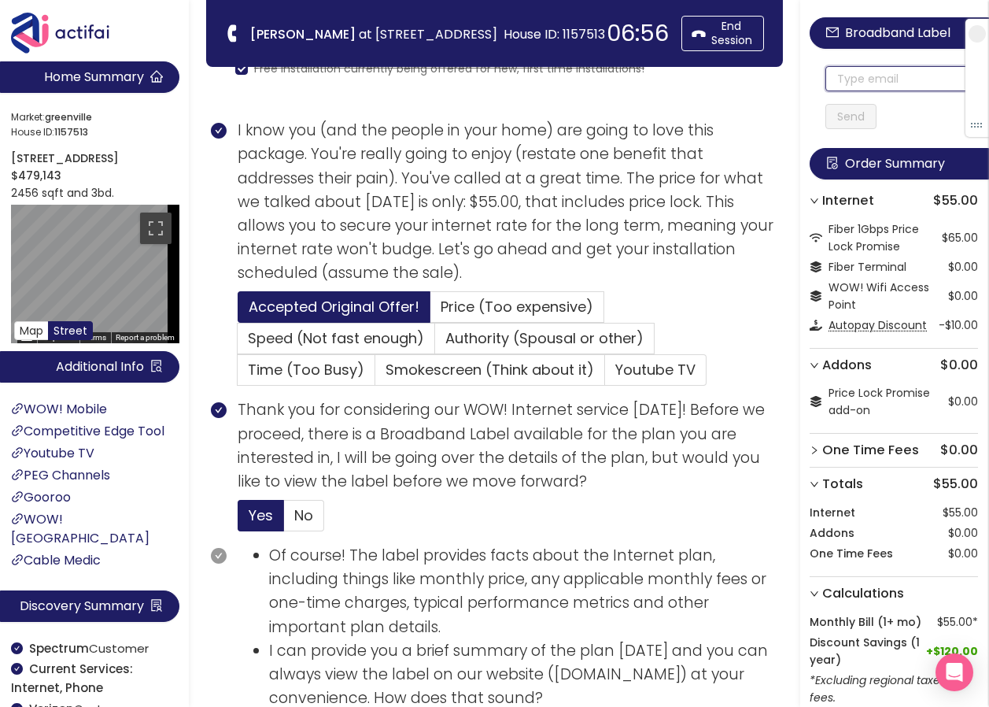
click at [903, 77] on input "text" at bounding box center [902, 78] width 153 height 25
paste input "[EMAIL_ADDRESS][DOMAIN_NAME]"
type input "[EMAIL_ADDRESS][DOMAIN_NAME]"
click at [861, 110] on button "Send" at bounding box center [851, 116] width 51 height 25
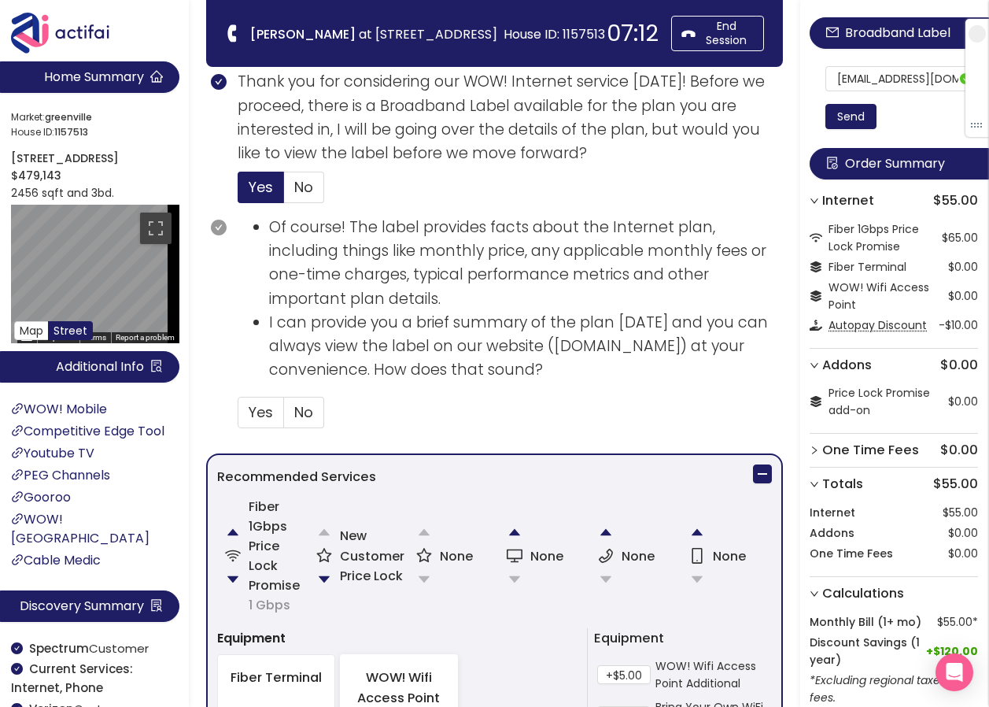
scroll to position [565, 0]
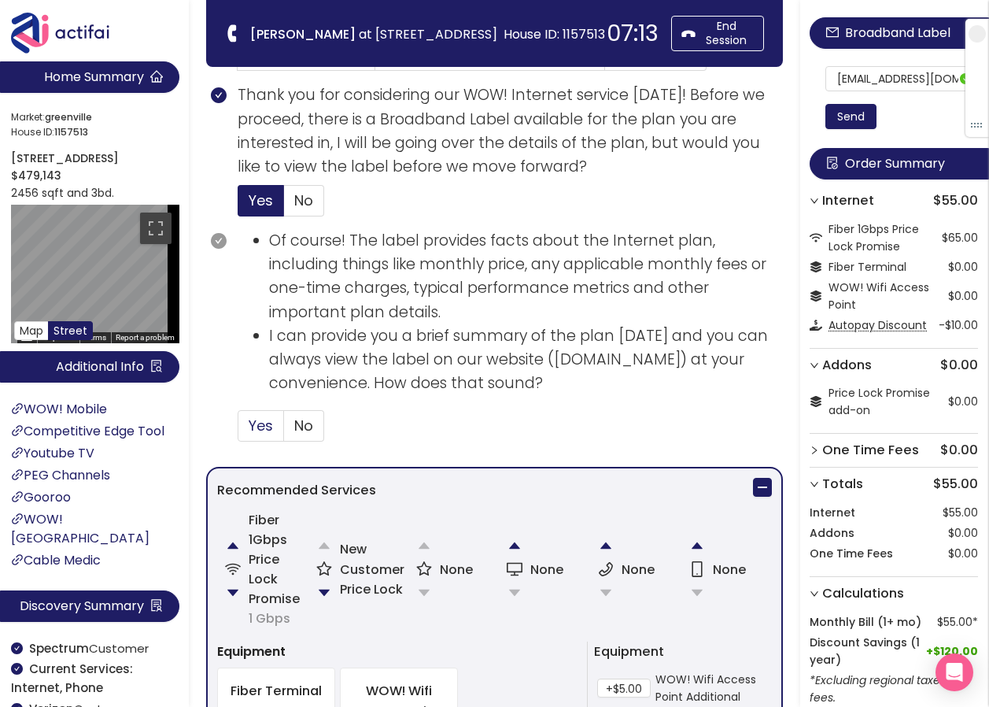
click at [251, 430] on span "Yes" at bounding box center [261, 426] width 24 height 20
click at [238, 430] on input "Yes" at bounding box center [238, 430] width 0 height 0
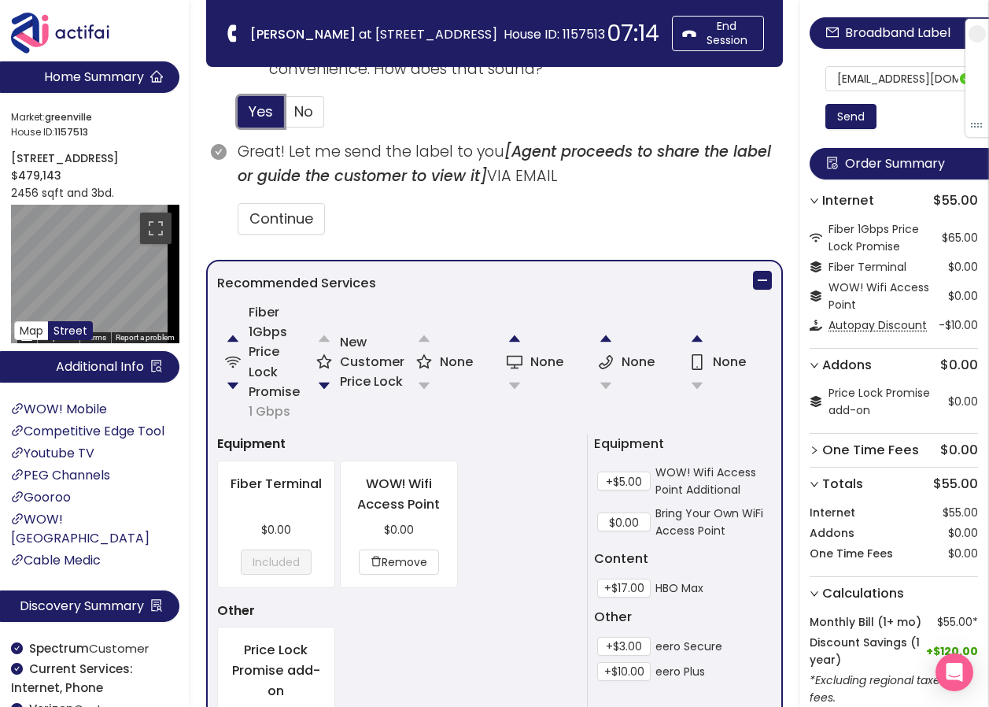
scroll to position [880, 0]
click at [296, 225] on button "Continue" at bounding box center [281, 217] width 87 height 31
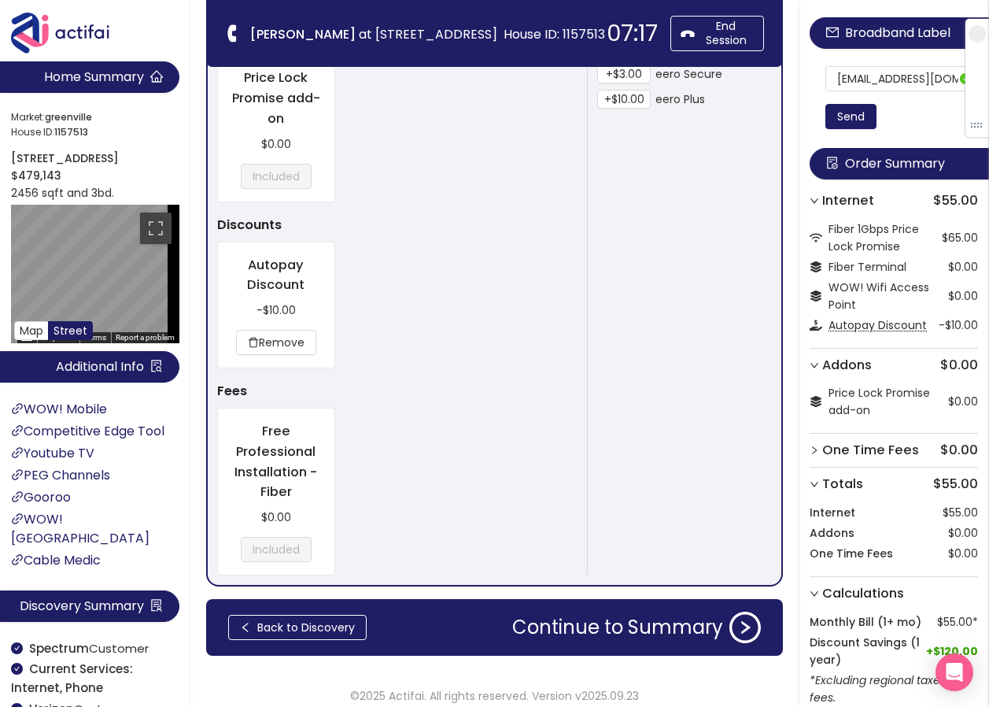
scroll to position [1463, 0]
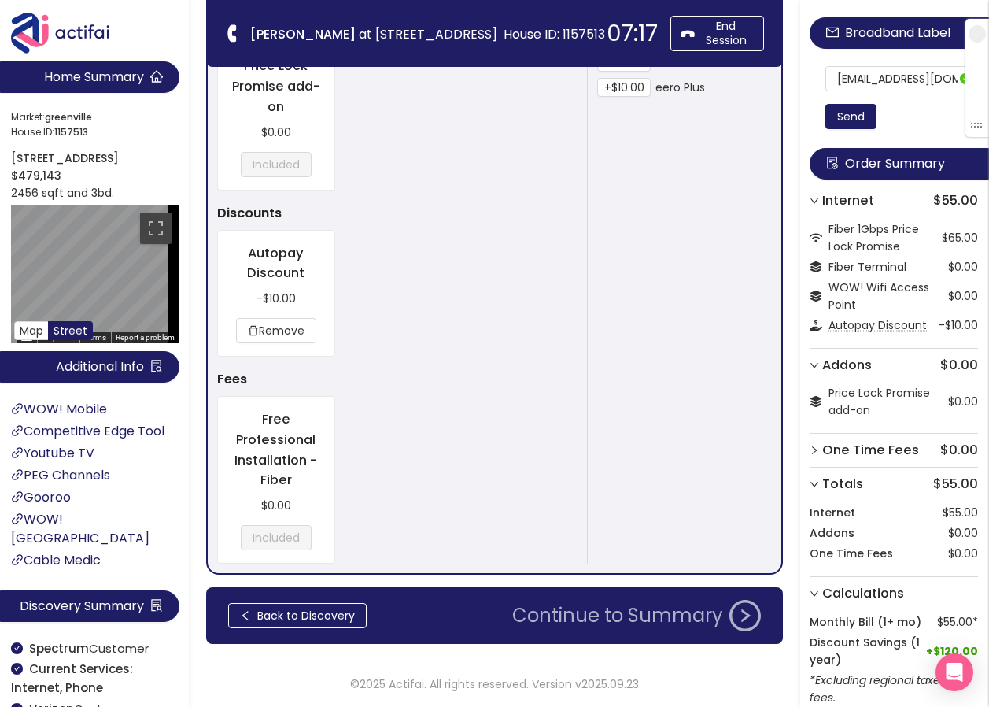
click at [663, 615] on button "Continue to Summary" at bounding box center [637, 615] width 268 height 31
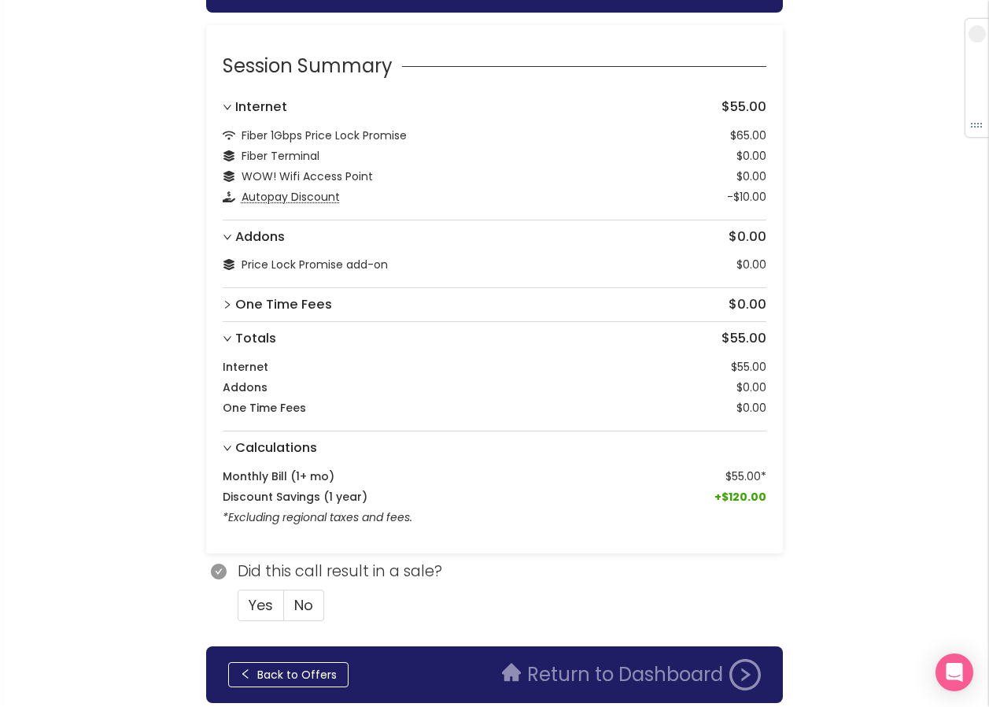
scroll to position [104, 0]
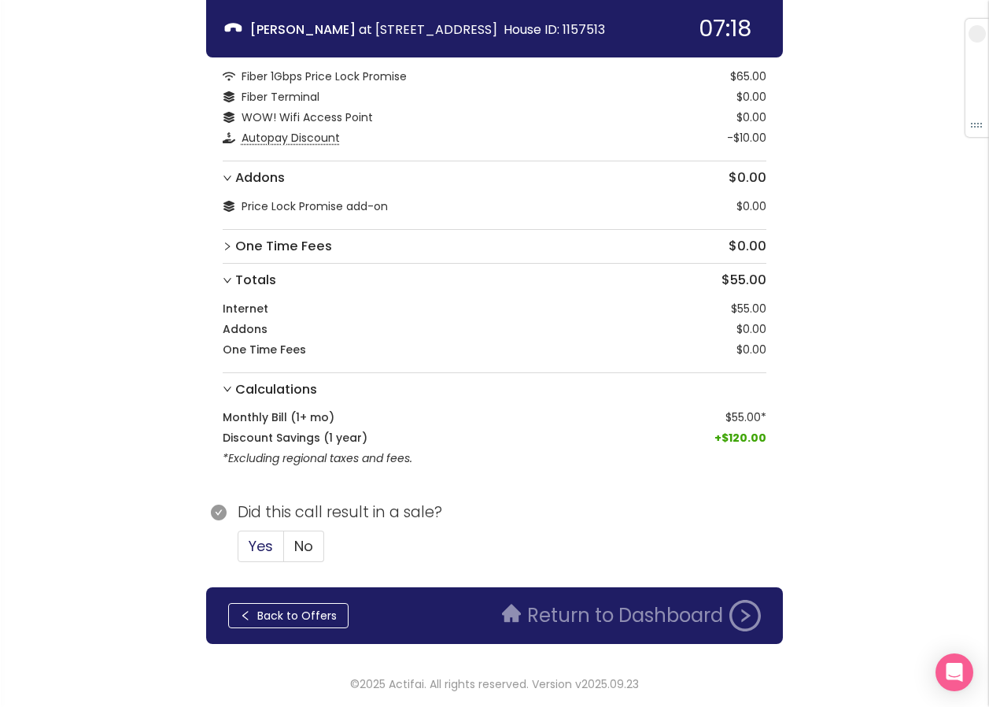
click at [261, 539] on span "Yes" at bounding box center [261, 546] width 24 height 20
click at [238, 551] on input "Yes" at bounding box center [238, 551] width 0 height 0
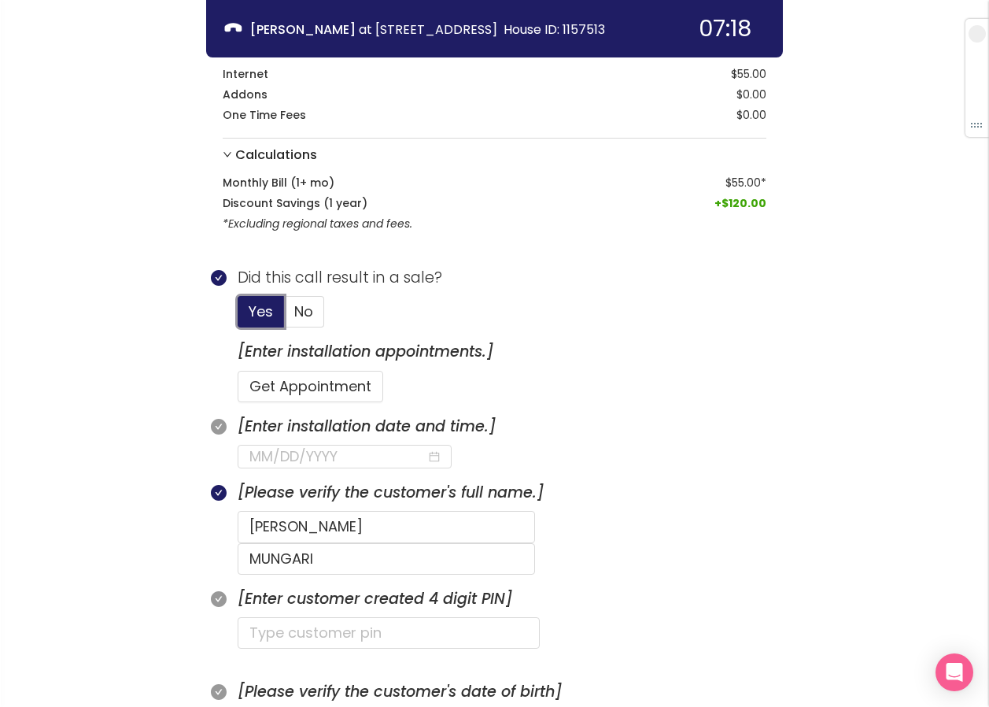
scroll to position [340, 0]
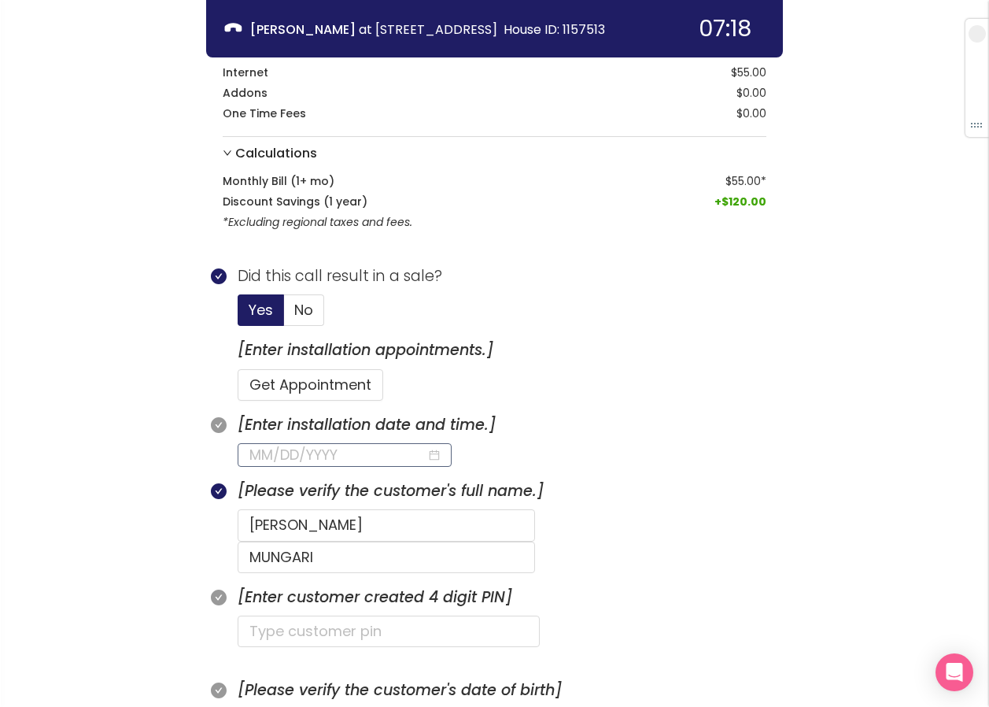
click at [270, 449] on input at bounding box center [337, 455] width 177 height 22
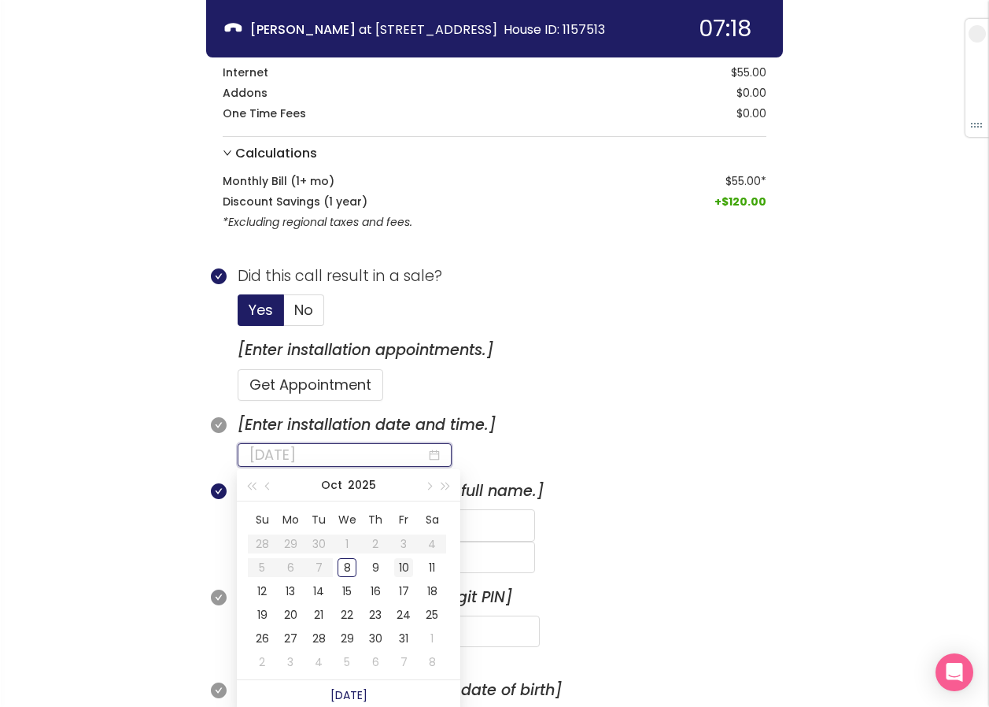
type input "[DATE]"
click at [408, 566] on div "10" at bounding box center [403, 567] width 19 height 19
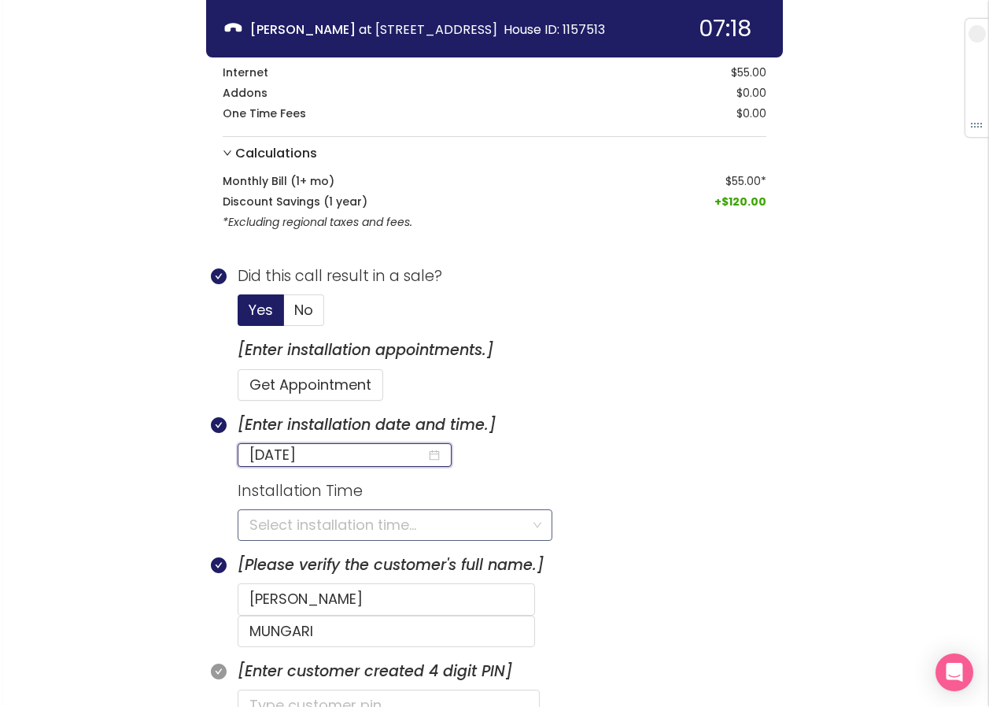
click at [314, 526] on input "search" at bounding box center [389, 525] width 280 height 30
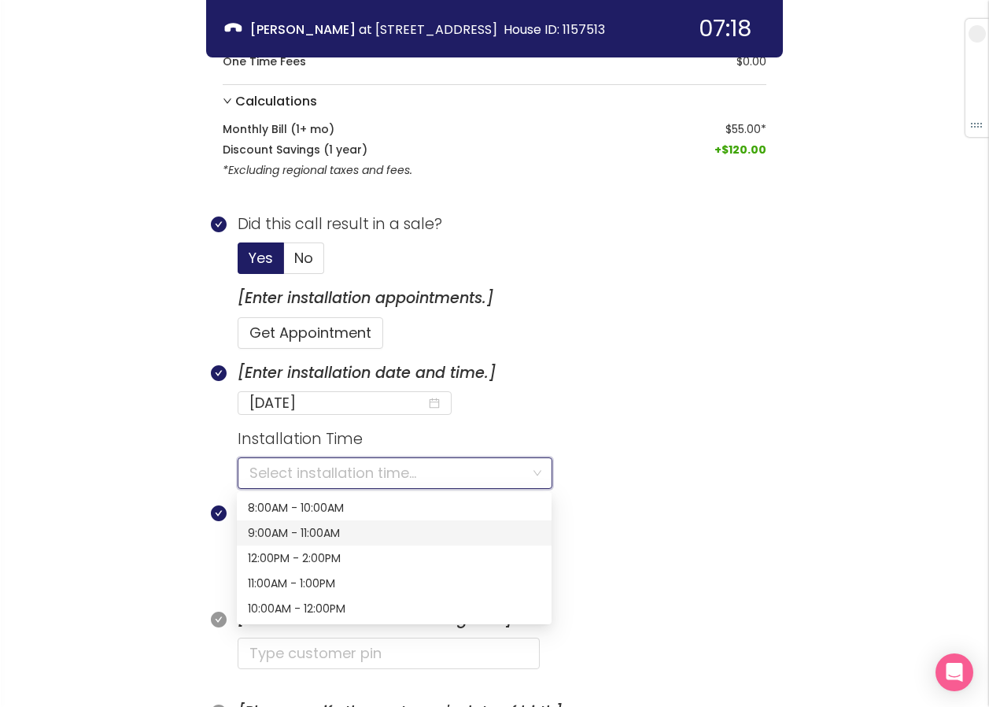
scroll to position [419, 0]
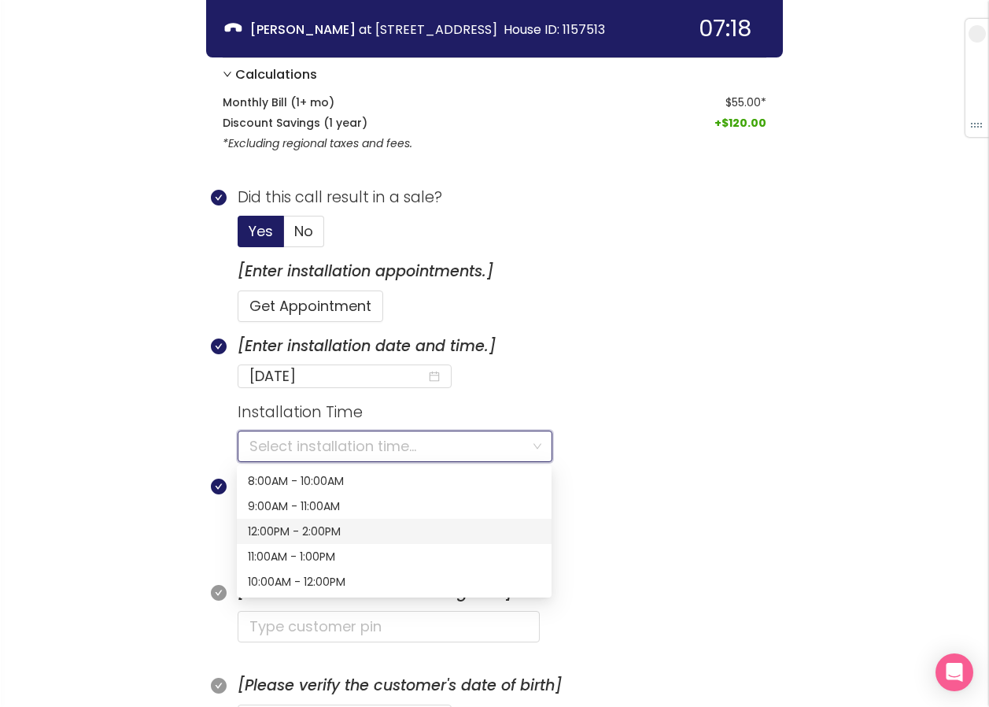
click at [265, 524] on div "12:00PM - 2:00PM" at bounding box center [394, 531] width 293 height 17
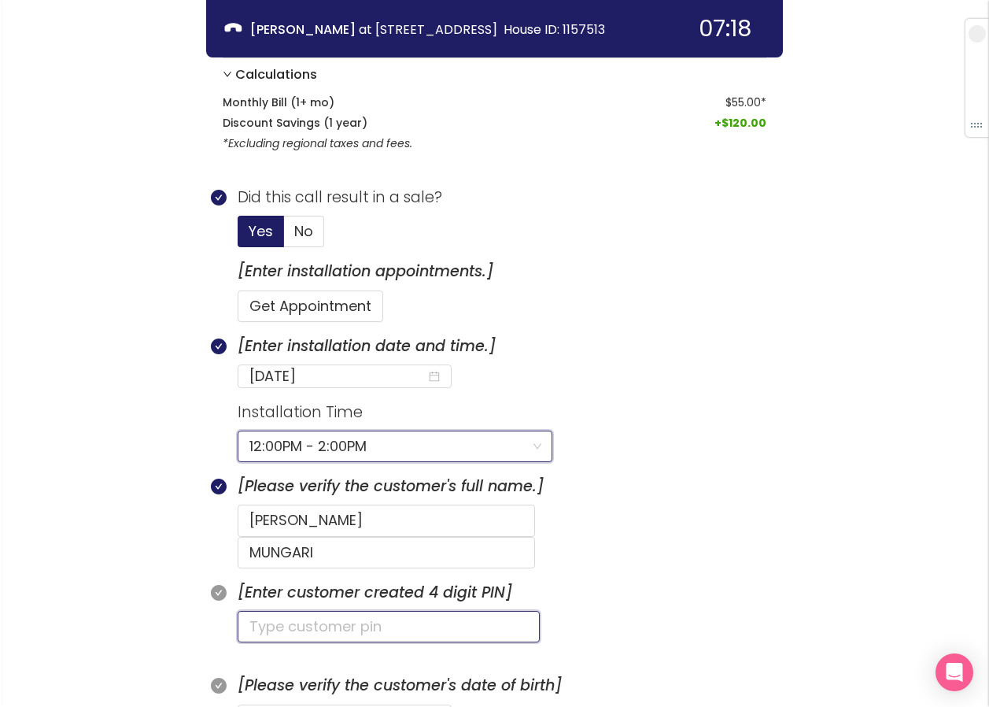
click at [299, 611] on input "text" at bounding box center [389, 626] width 302 height 31
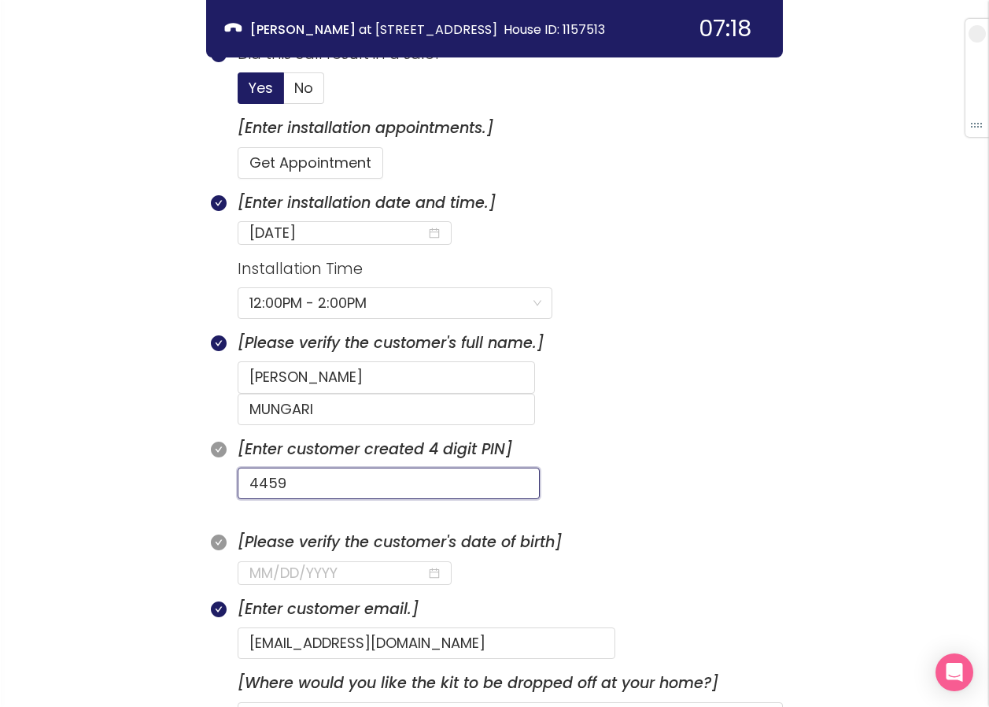
scroll to position [576, 0]
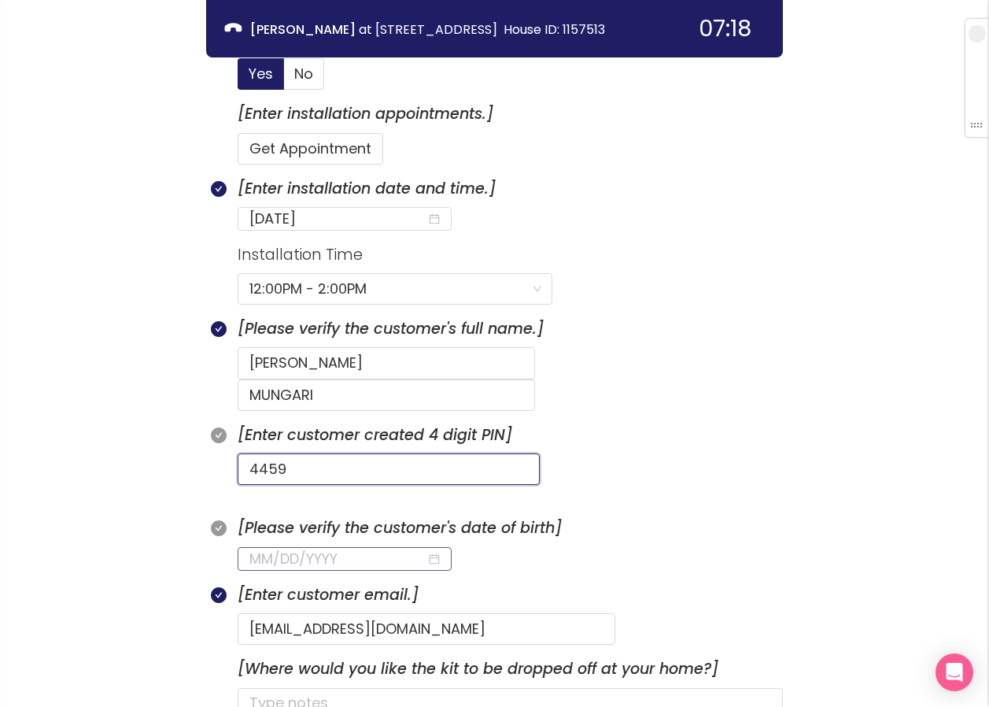
type input "4459"
click at [276, 548] on input at bounding box center [337, 559] width 177 height 22
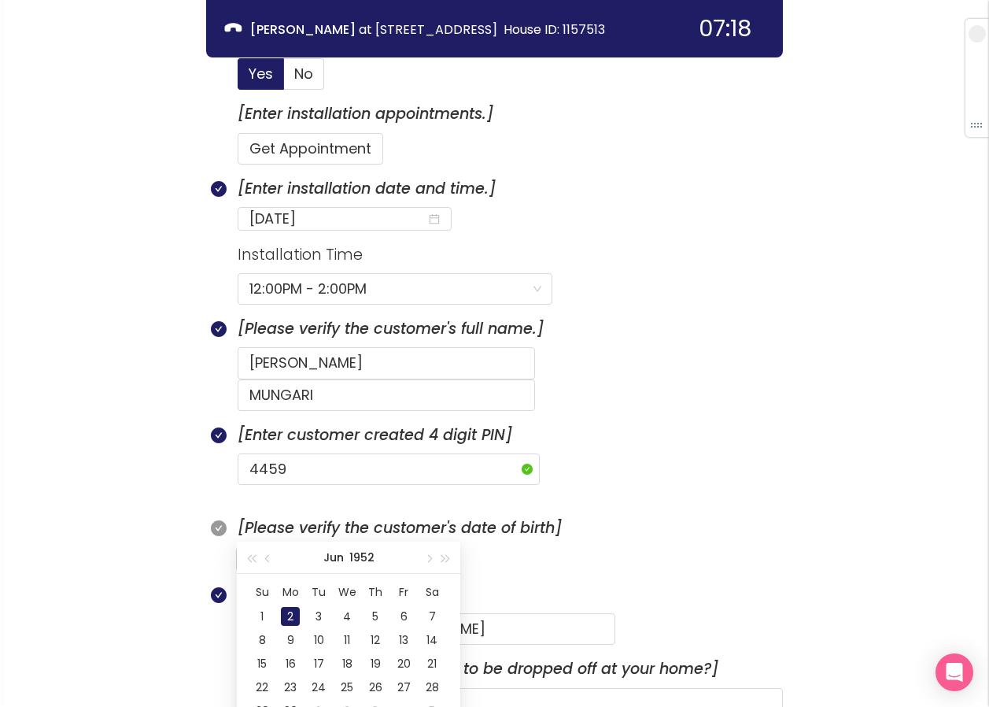
click at [294, 613] on div "2" at bounding box center [290, 616] width 19 height 19
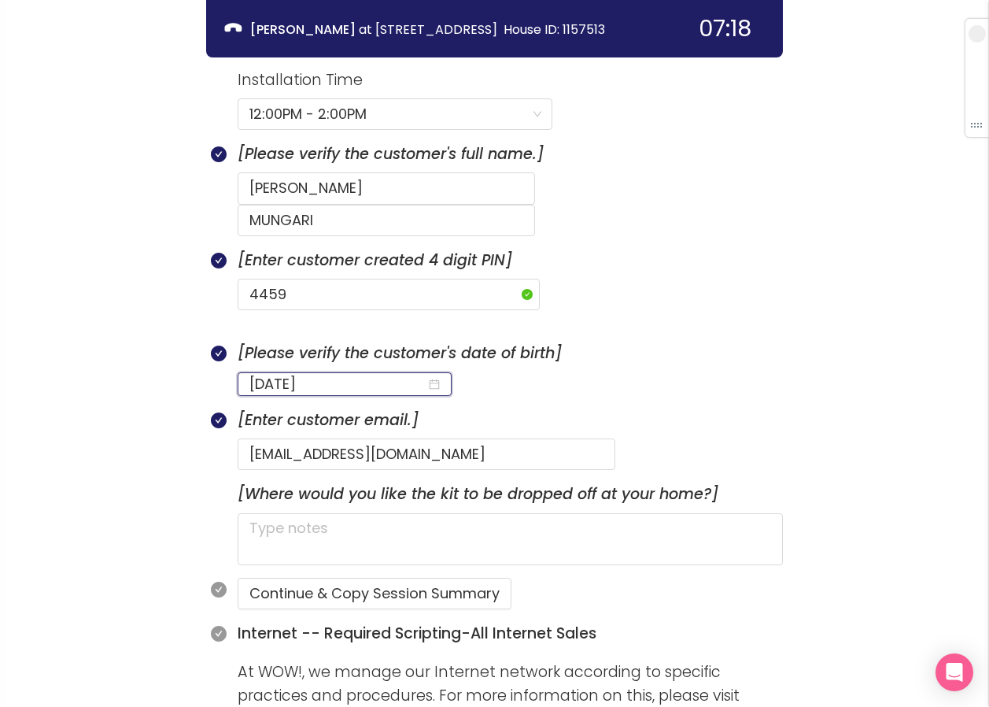
scroll to position [812, 0]
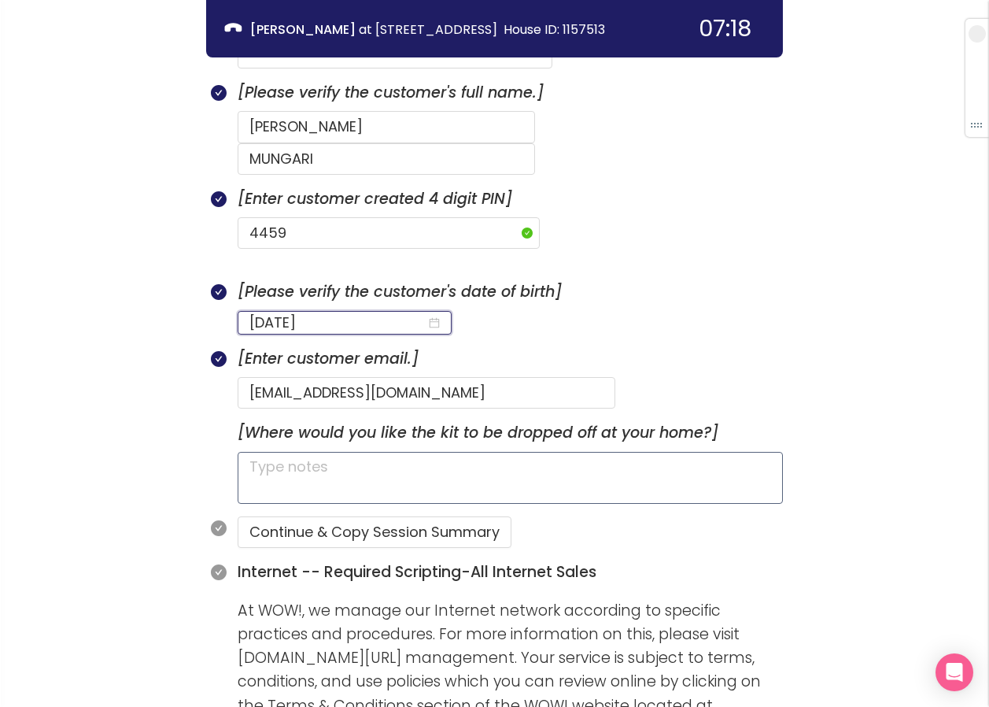
type input "[DATE]"
click at [290, 452] on textarea at bounding box center [510, 478] width 545 height 52
click at [283, 452] on textarea at bounding box center [510, 478] width 545 height 52
type textarea "P"
type textarea "PO"
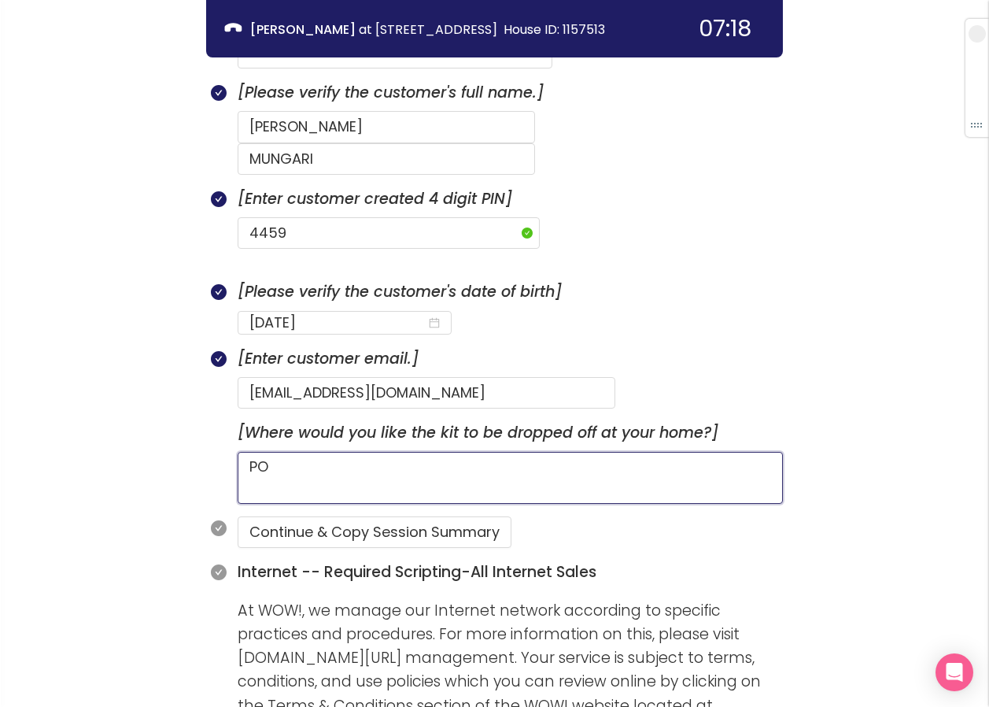
type textarea "P"
type textarea "H"
type textarea "HA"
type textarea "HAS"
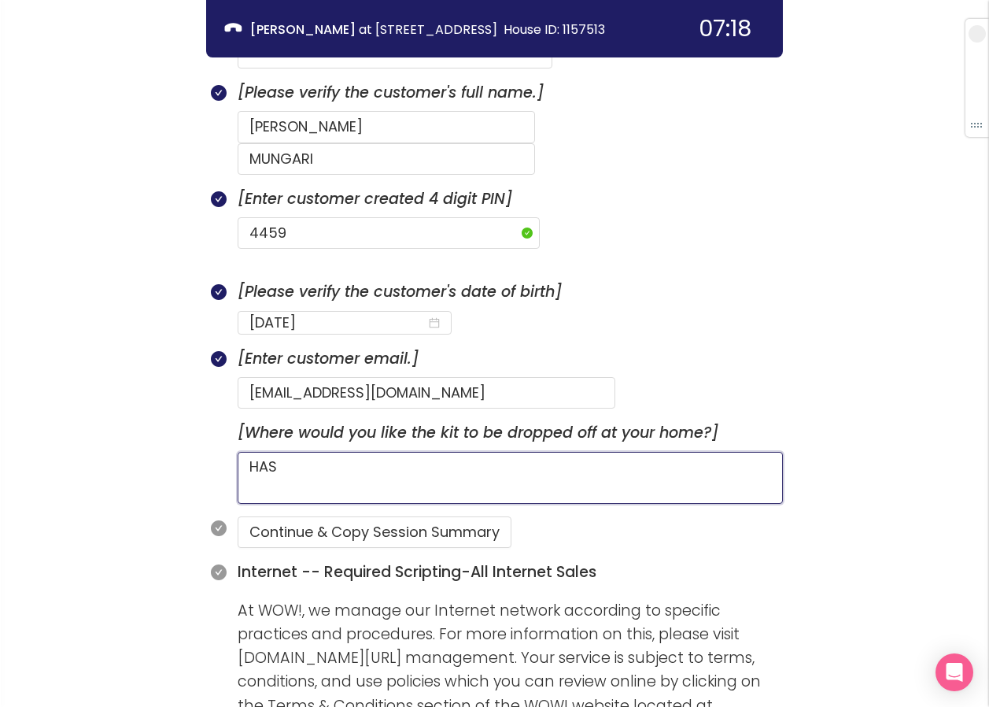
type textarea "HAS P"
type textarea "HAS PE"
type textarea "HAS PET"
type textarea "HAS PETS"
type textarea "HAS PETS,"
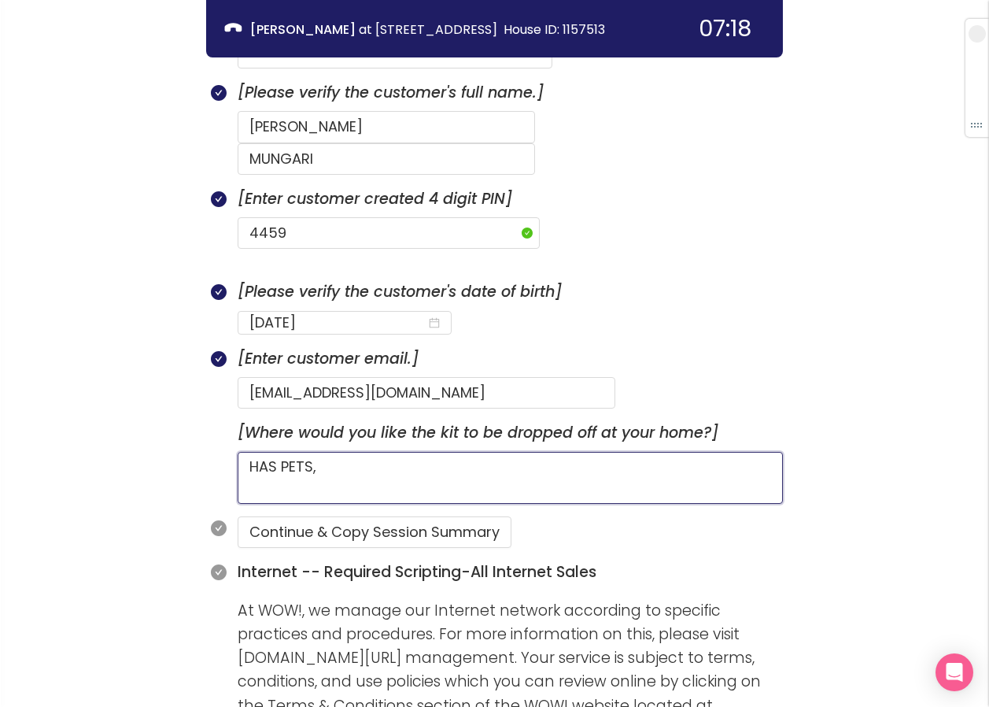
type textarea "HAS PETS,"
type textarea "HAS PETS, O"
type textarea "HAS PETS, [GEOGRAPHIC_DATA]"
type textarea "HAS PETS, O"
type textarea "HAS PETS,"
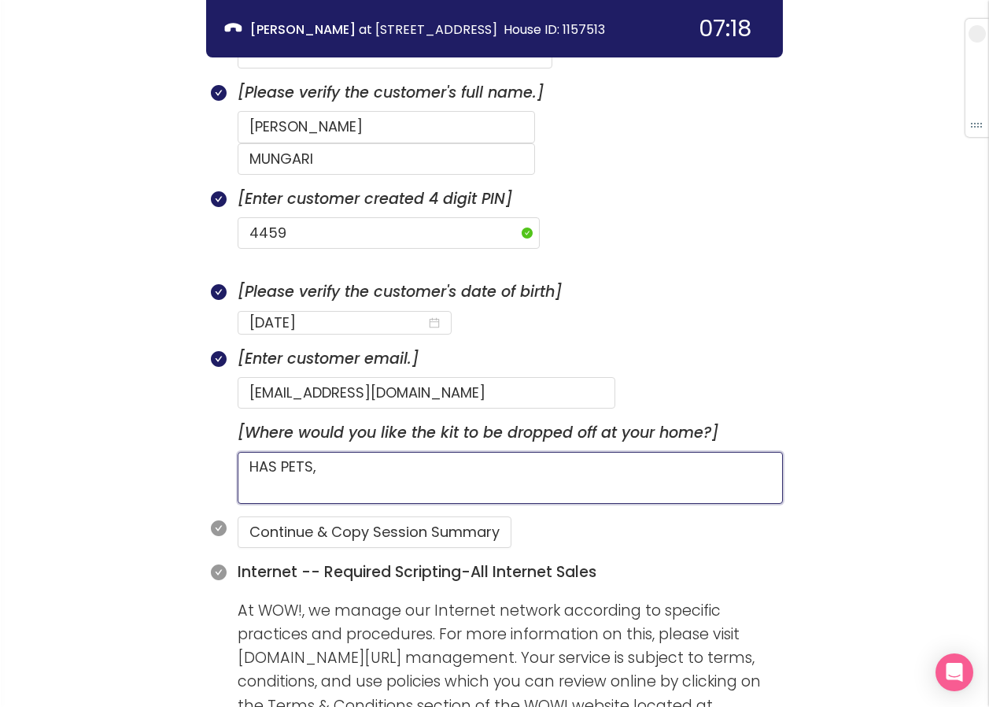
type textarea "HAS PETS, P"
type textarea "HAS PETS, PO"
type textarea "HAS PETS, POR"
type textarea "HAS PETS, PORT"
type textarea "HAS PETS, PORTI"
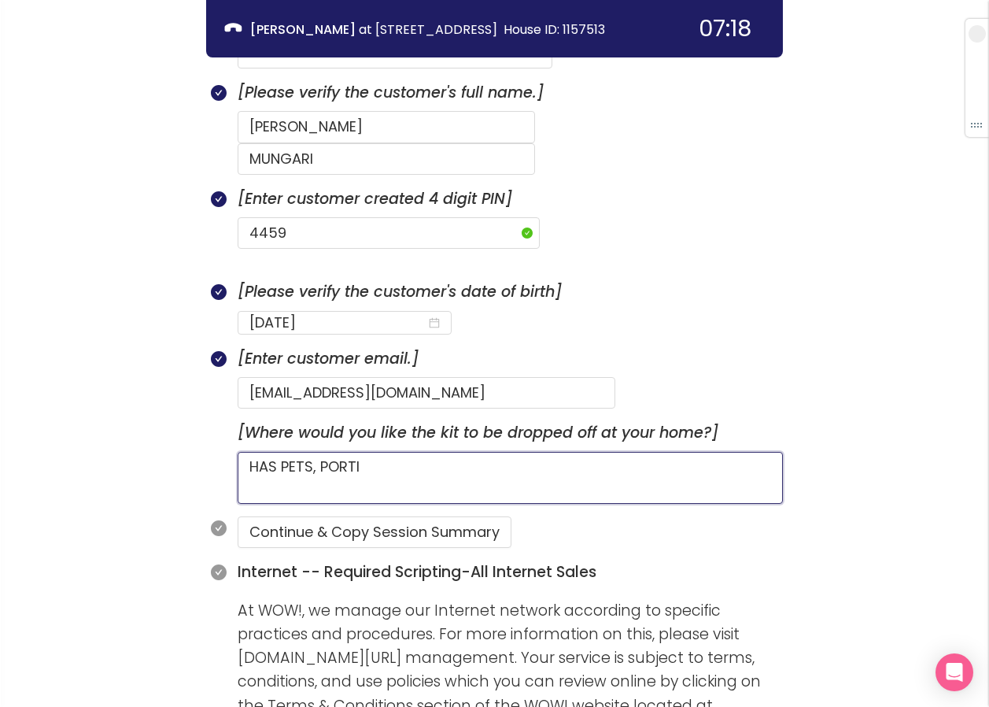
type textarea "HAS PETS, PORTIN"
type textarea "HAS PETS, PORTING"
type textarea "HAS PETS, PORTING #"
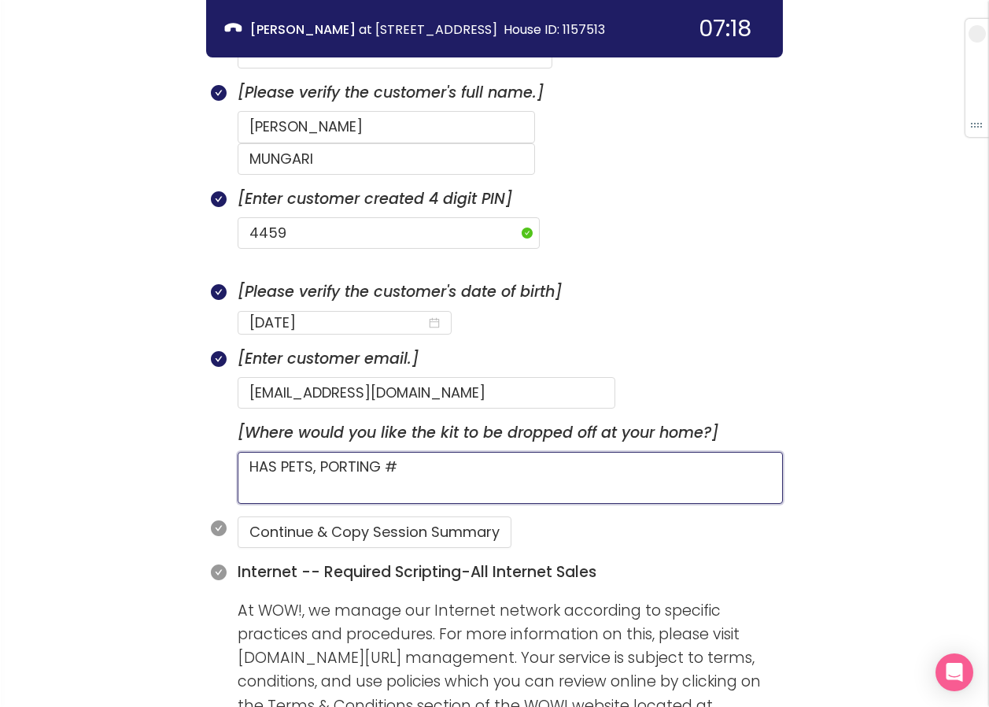
type textarea "HAS PETS, PORTING # F"
type textarea "HAS PETS, PORTING # FR"
type textarea "HAS PETS, PORTING # FRO"
type textarea "HAS PETS, PORTING # FROM"
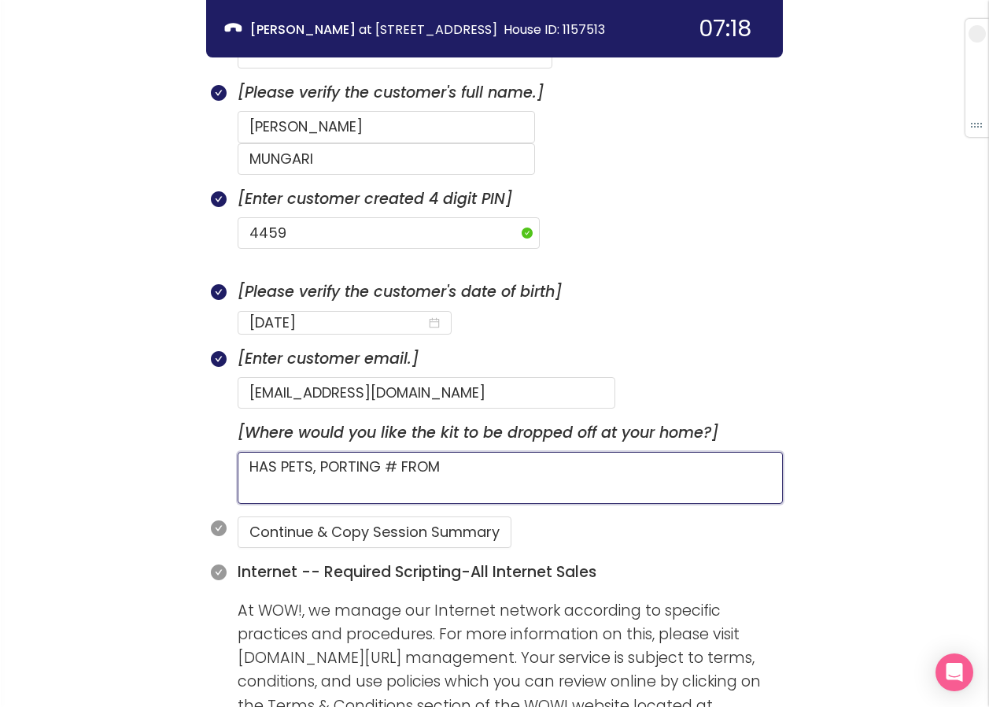
type textarea "HAS PETS, PORTING # FROM S"
type textarea "HAS PETS, PORTING # FROM [GEOGRAPHIC_DATA]"
type textarea "HAS PETS, PORTING # FROM SPE"
type textarea "HAS PETS, PORTING # FROM SPEC"
type textarea "HAS PETS, PORTING # FROM SPECT"
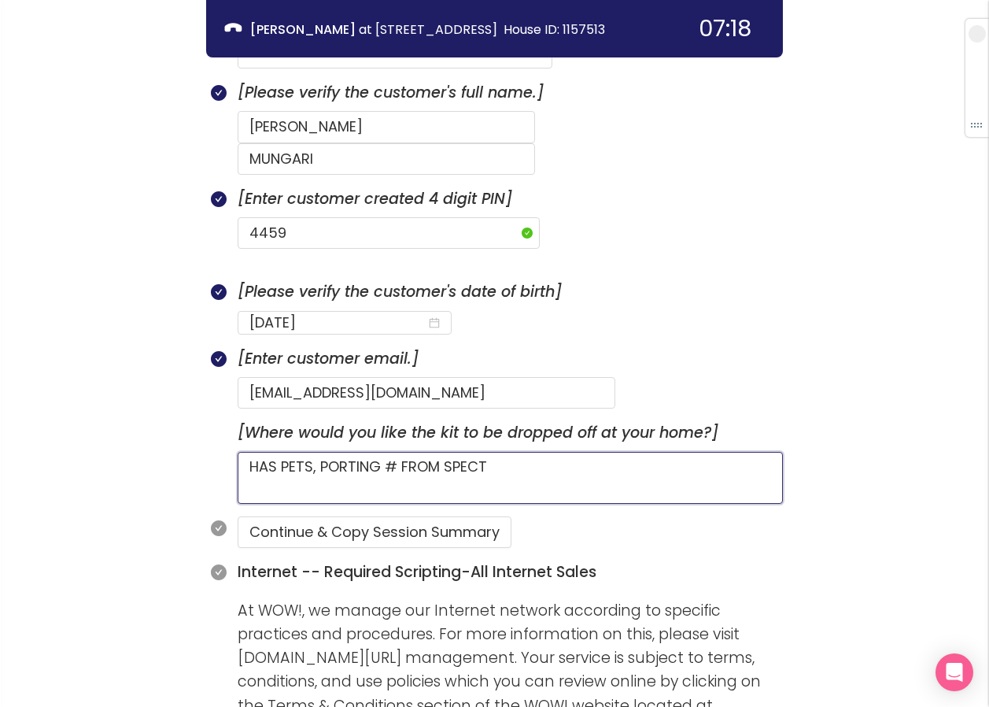
type textarea "HAS PETS, PORTING # FROM SPECTR"
type textarea "HAS PETS, PORTING # FROM SPECTRU"
type textarea "HAS PETS, PORTING # FROM SPECTRUM"
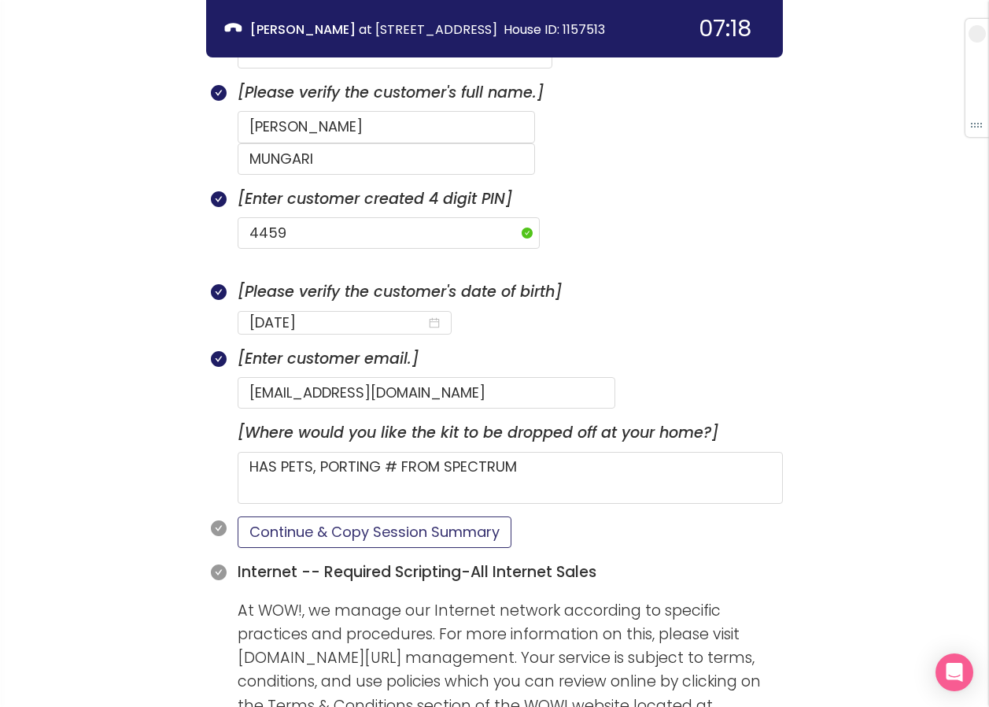
click at [298, 516] on button "Continue & Copy Session Summary" at bounding box center [375, 531] width 274 height 31
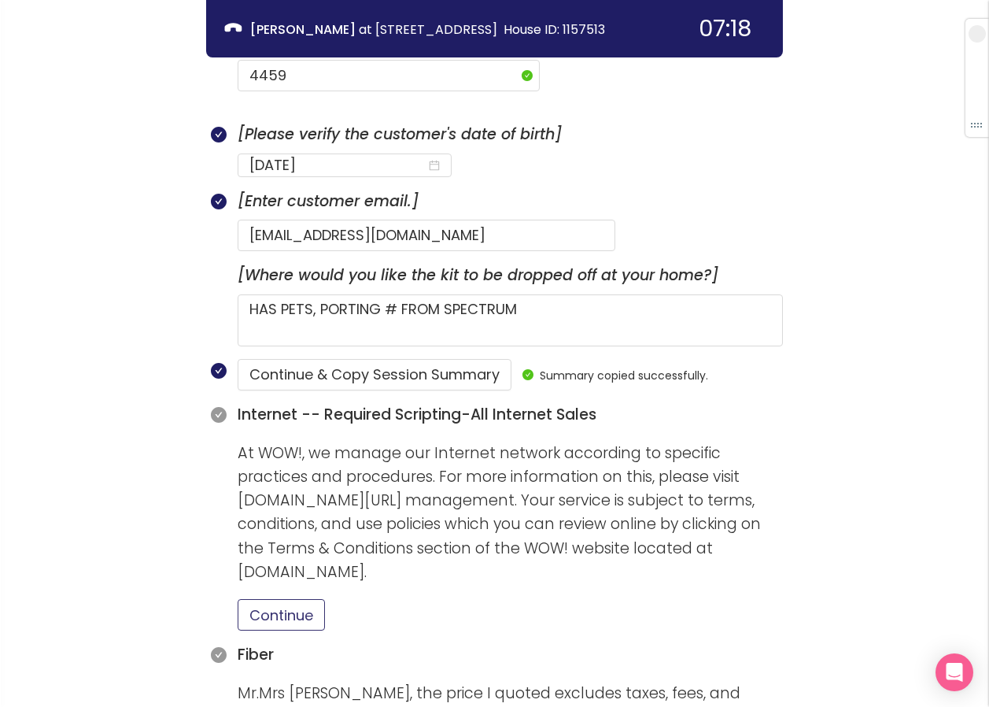
click at [301, 599] on button "Continue" at bounding box center [281, 614] width 87 height 31
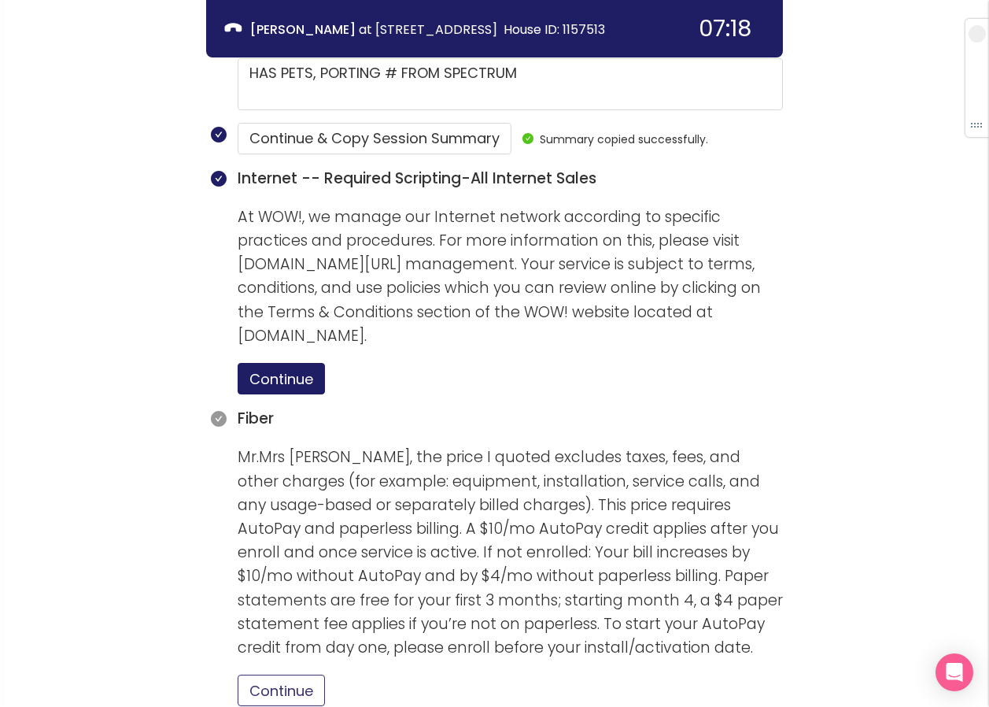
scroll to position [1284, 0]
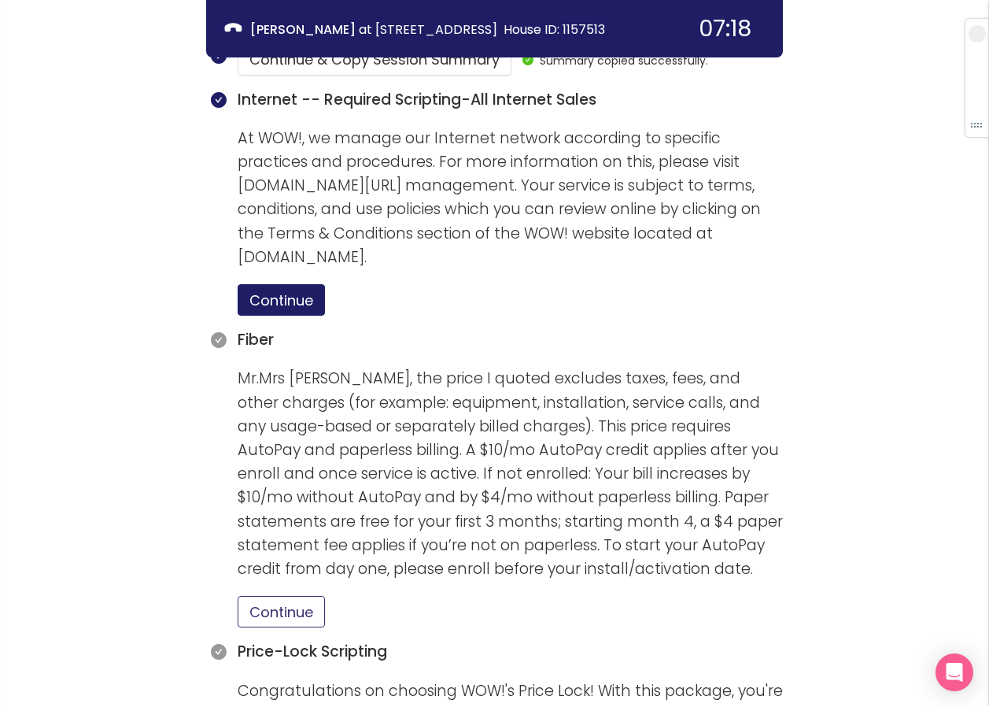
click at [282, 596] on button "Continue" at bounding box center [281, 611] width 87 height 31
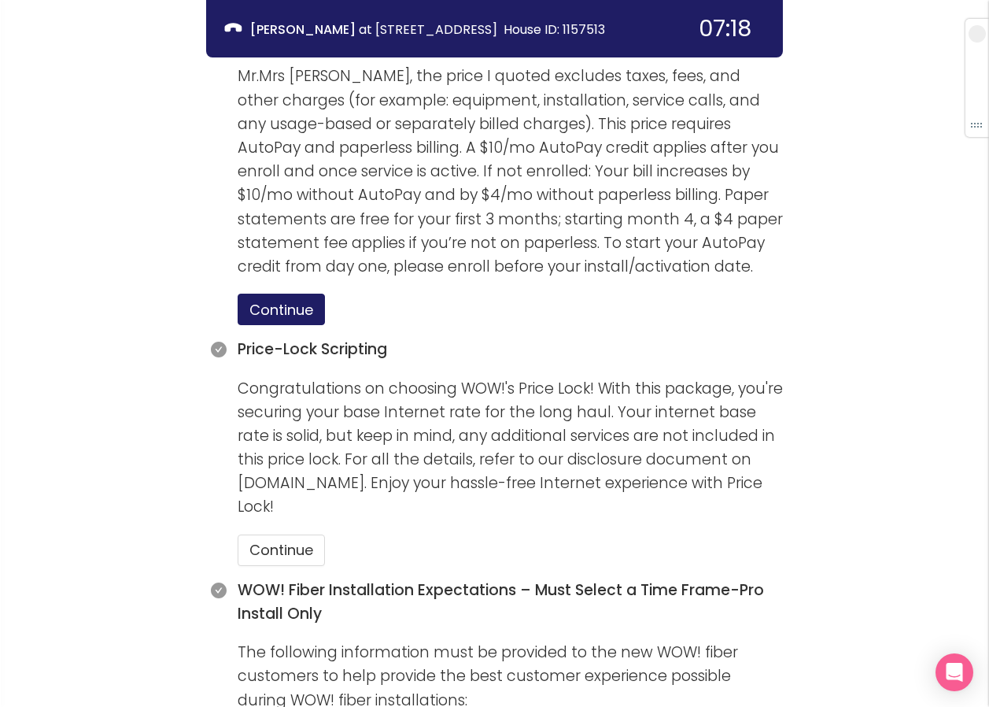
scroll to position [1599, 0]
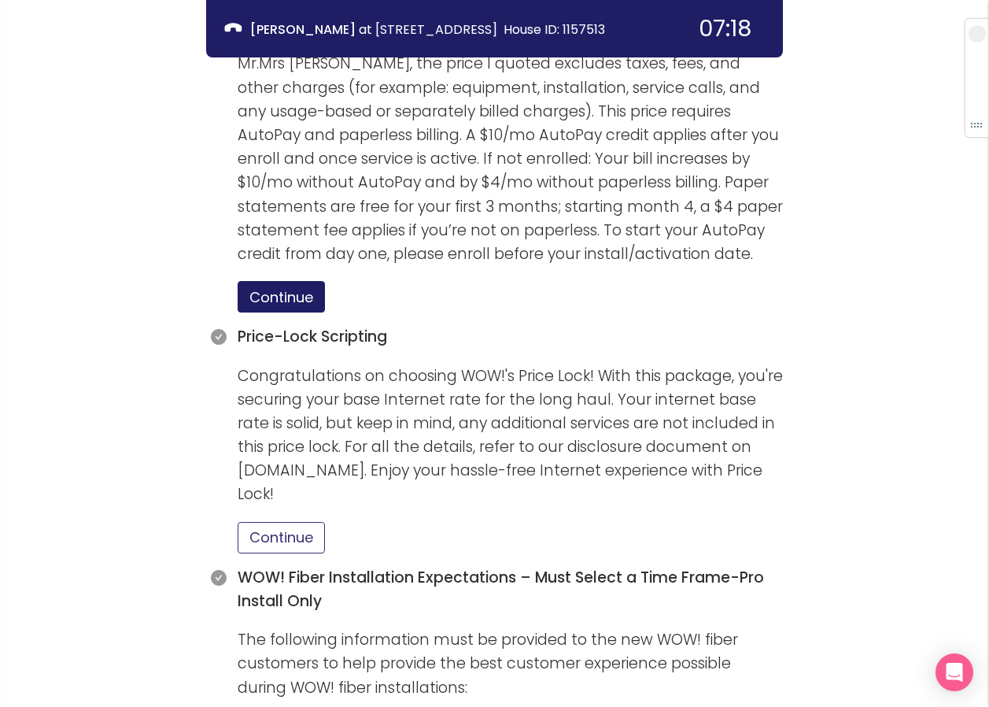
click at [264, 522] on button "Continue" at bounding box center [281, 537] width 87 height 31
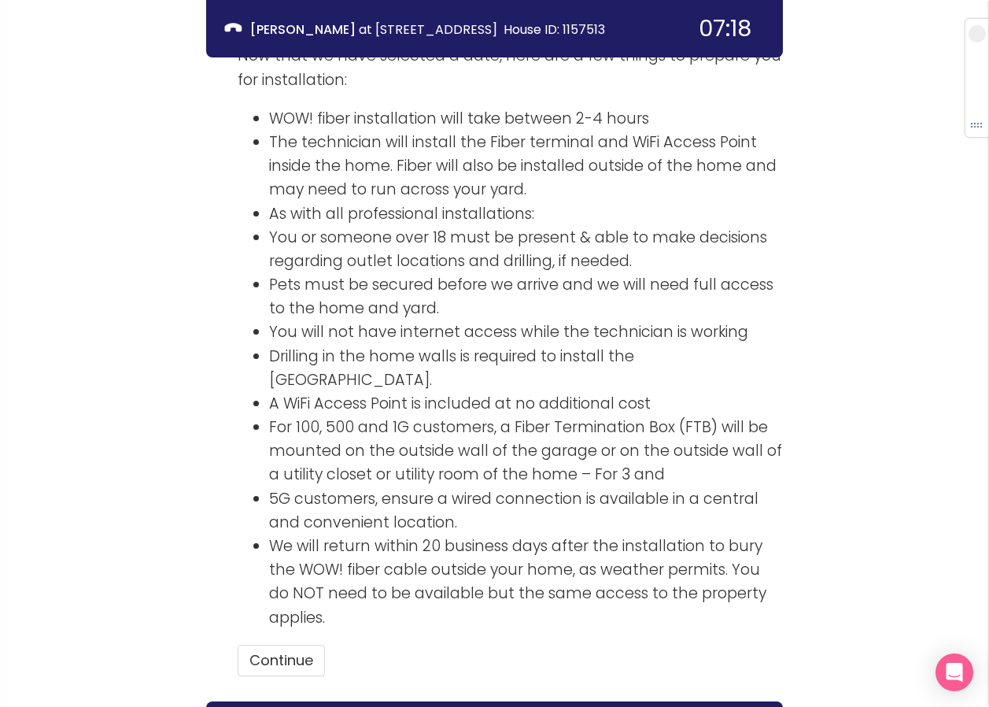
scroll to position [2367, 0]
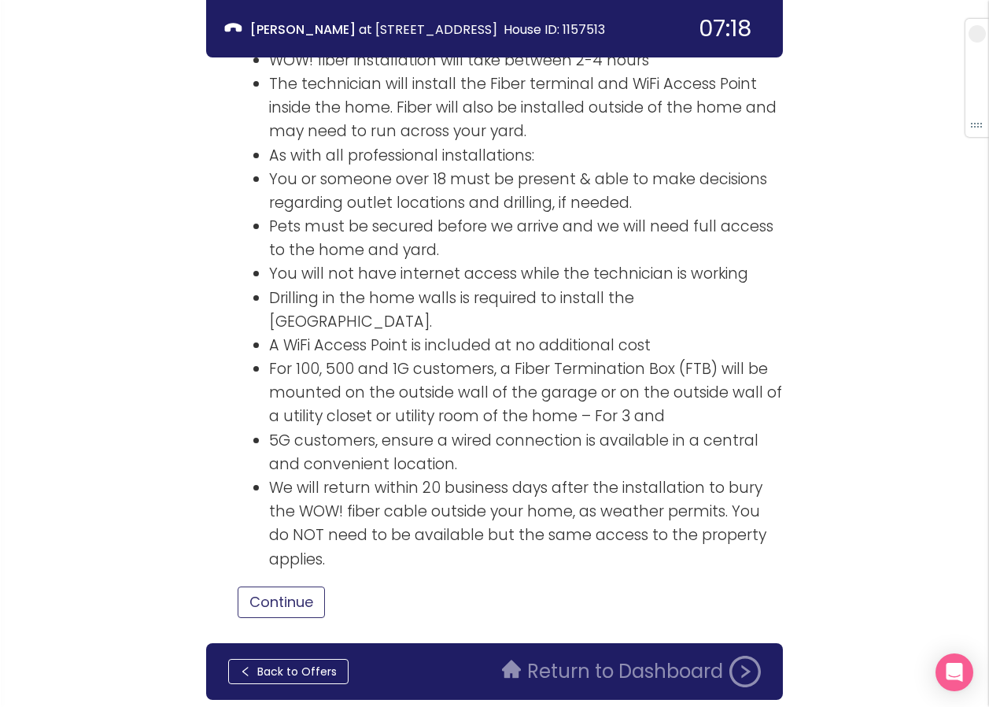
click at [310, 586] on button "Continue" at bounding box center [281, 601] width 87 height 31
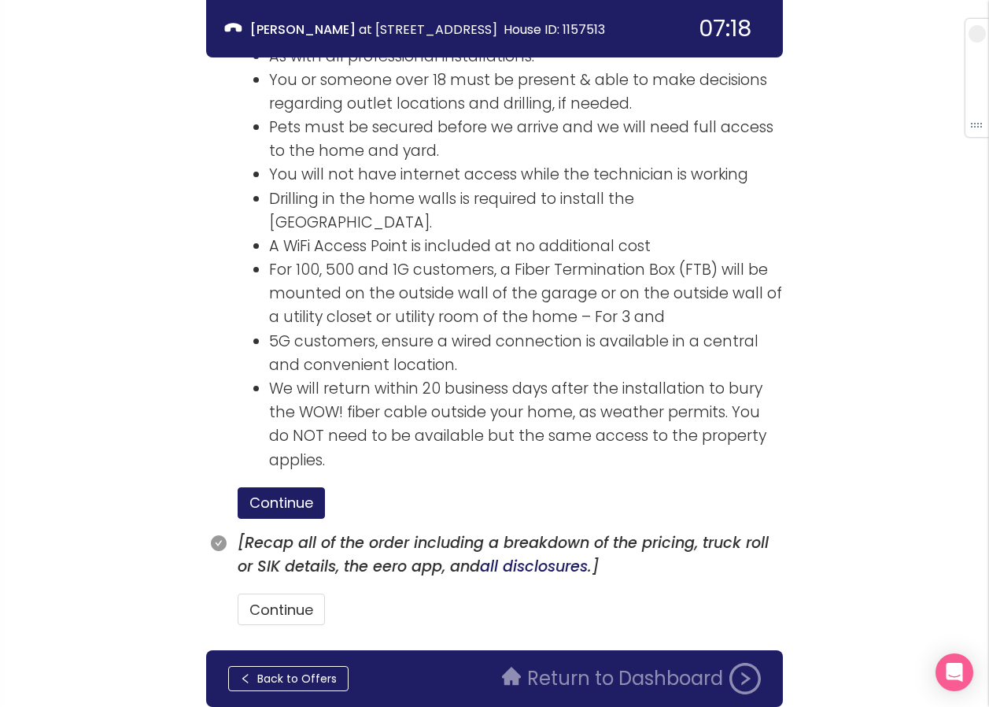
scroll to position [2474, 0]
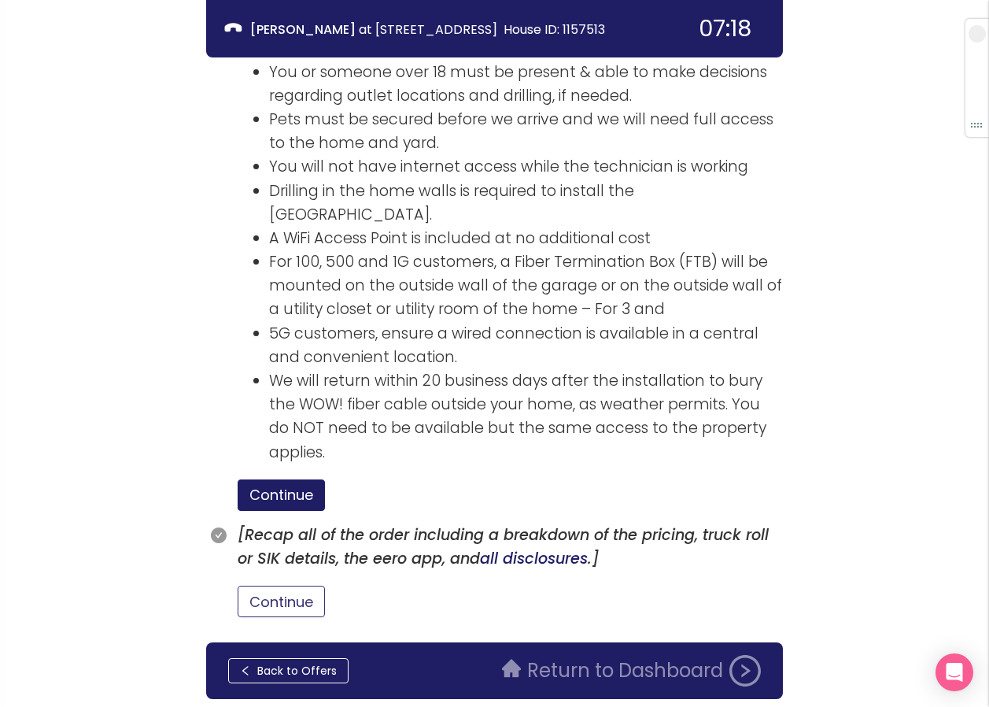
click at [299, 586] on button "Continue" at bounding box center [281, 601] width 87 height 31
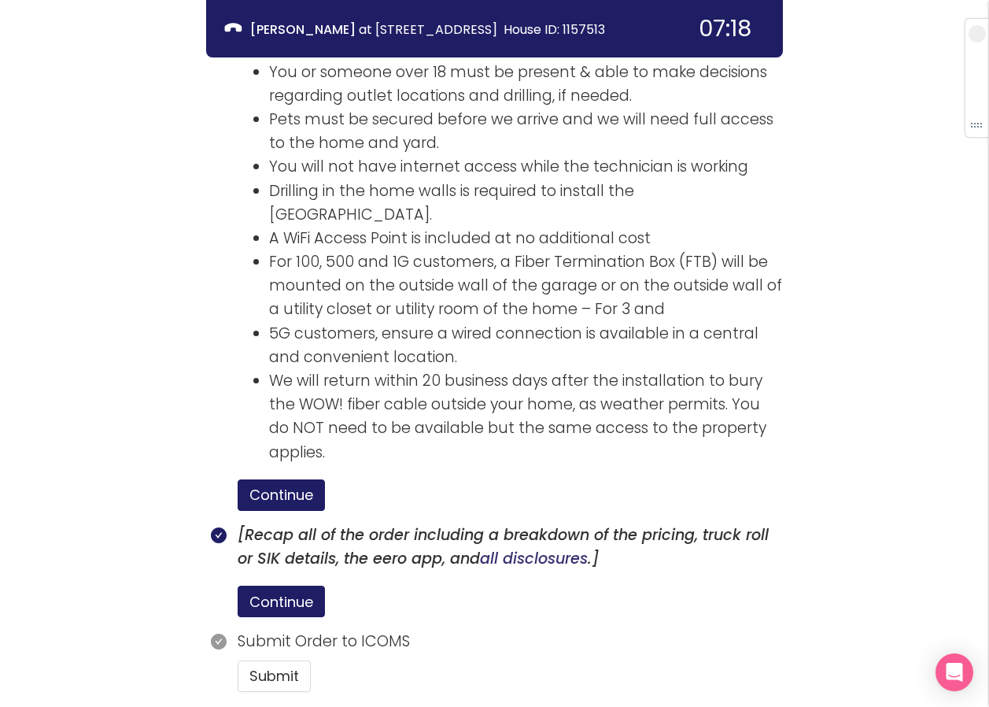
scroll to position [2548, 0]
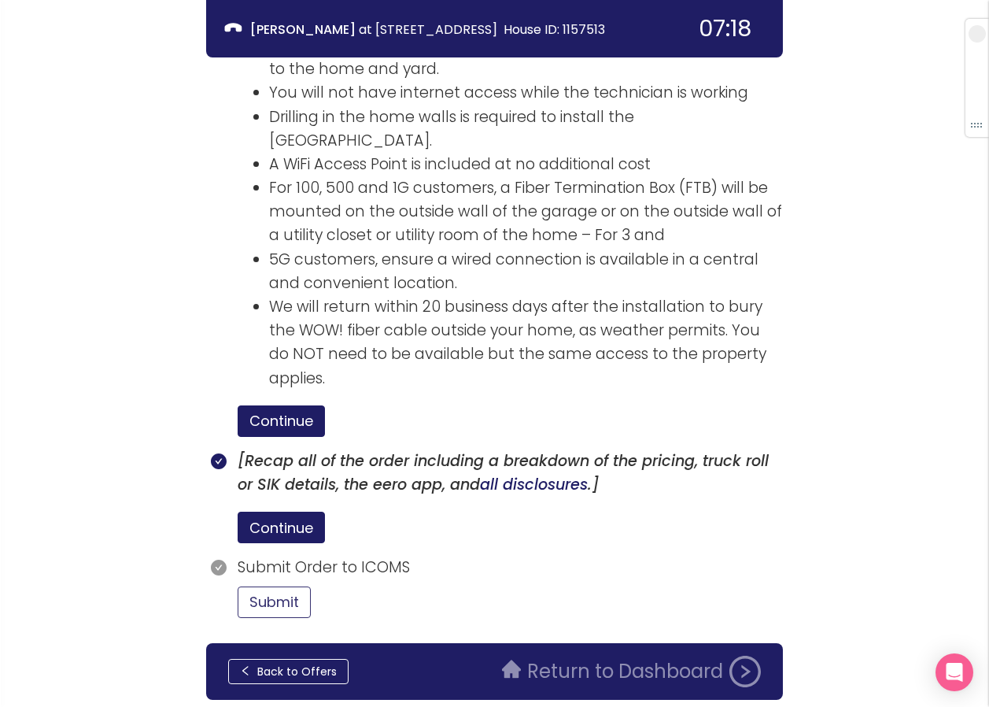
click at [295, 586] on button "Submit" at bounding box center [274, 601] width 73 height 31
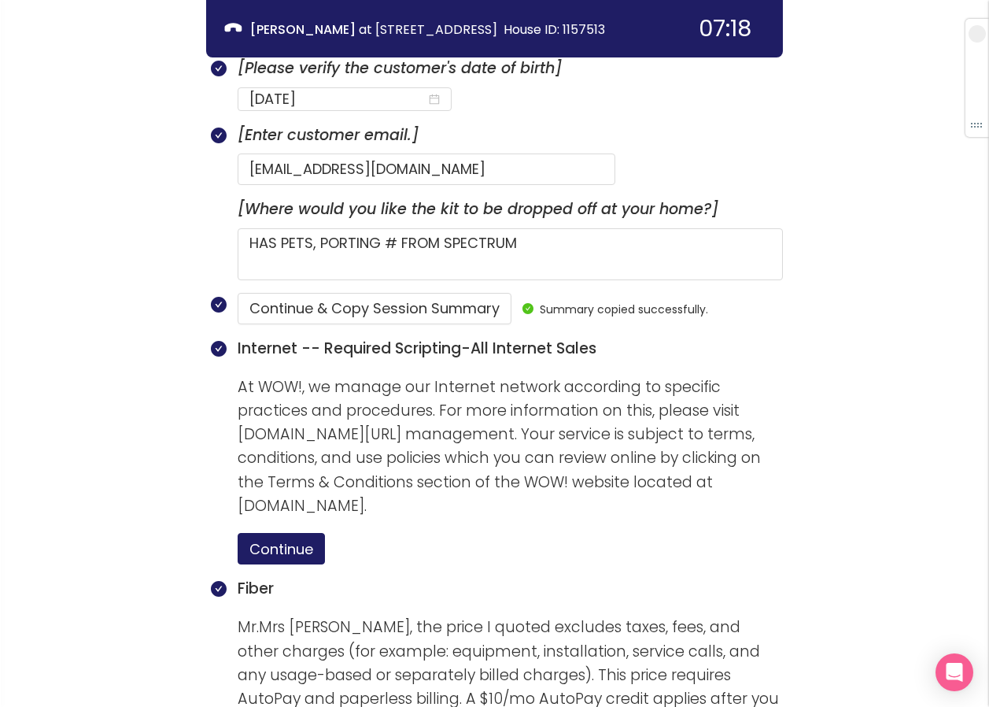
scroll to position [1119, 0]
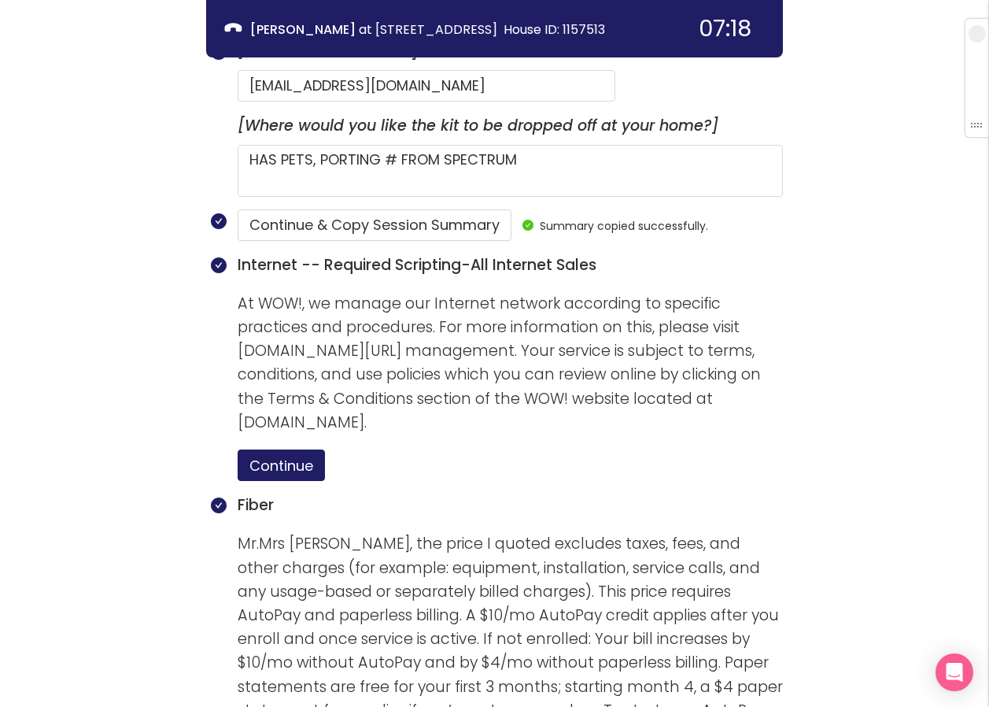
click at [882, 331] on div "call info discovery offers summary [PERSON_NAME] at [STREET_ADDRESS][GEOGRAPHIC…" at bounding box center [494, 583] width 989 height 3405
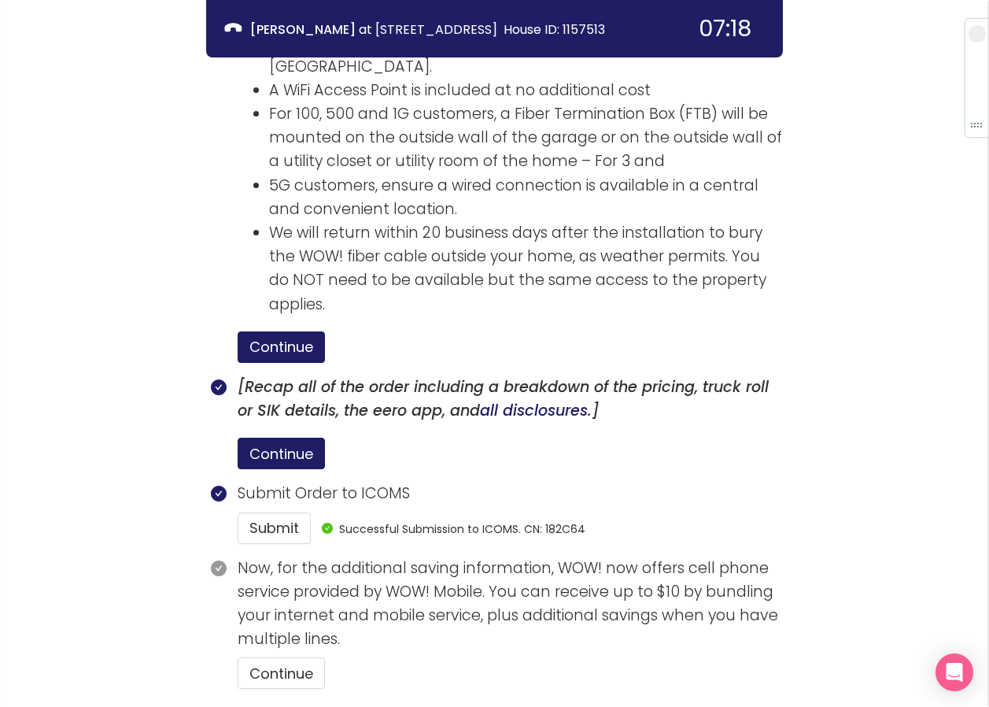
scroll to position [2693, 0]
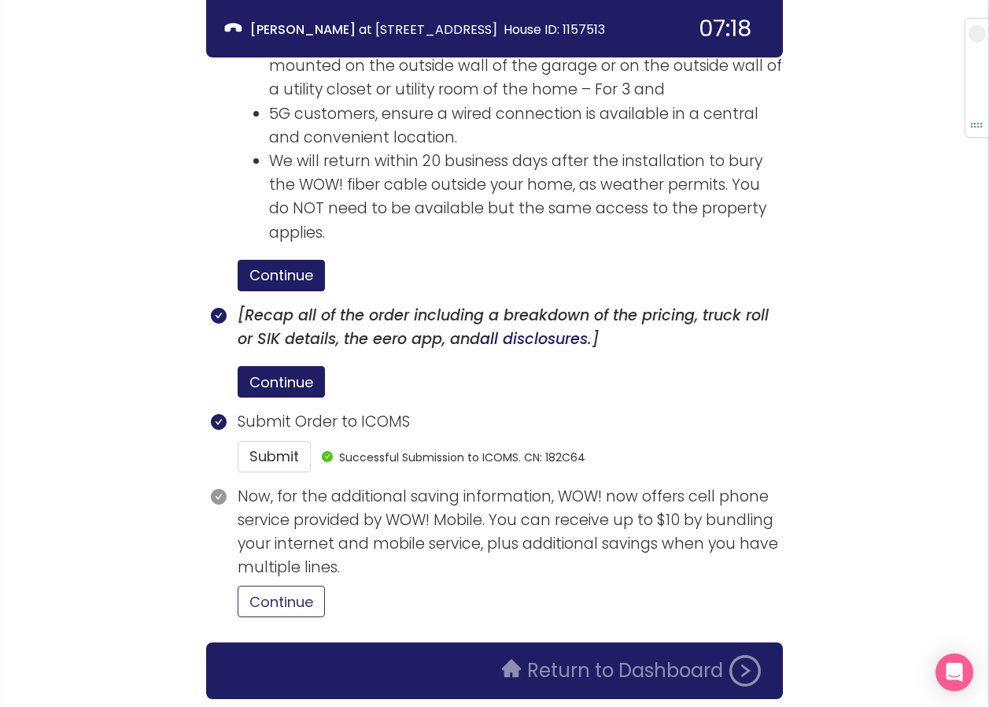
click at [309, 586] on button "Continue" at bounding box center [281, 601] width 87 height 31
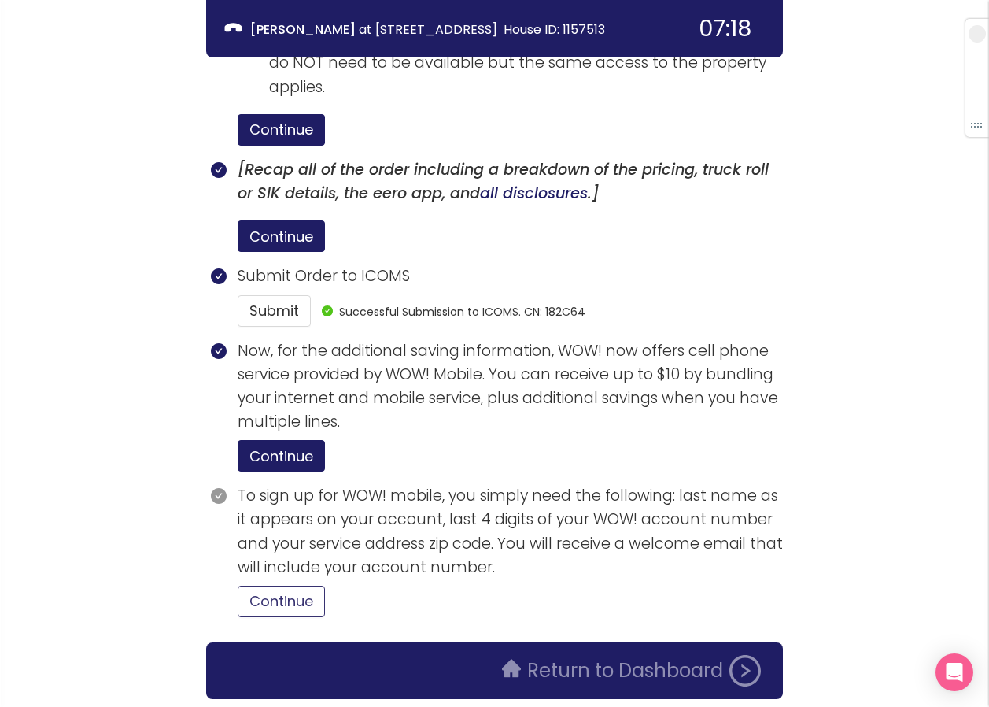
click at [275, 586] on button "Continue" at bounding box center [281, 601] width 87 height 31
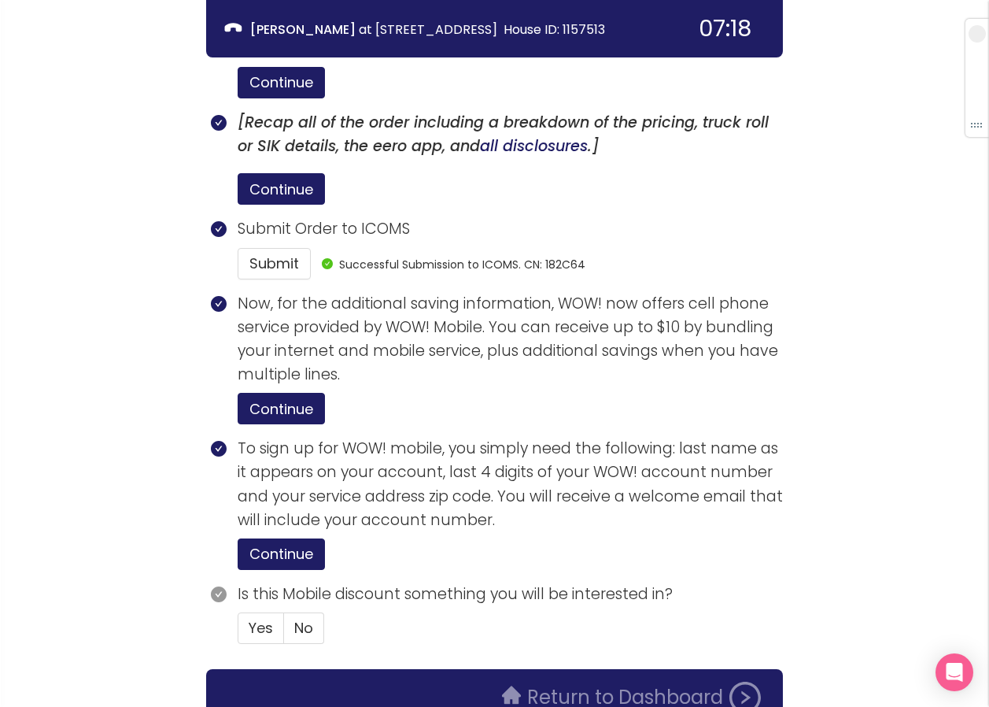
scroll to position [2913, 0]
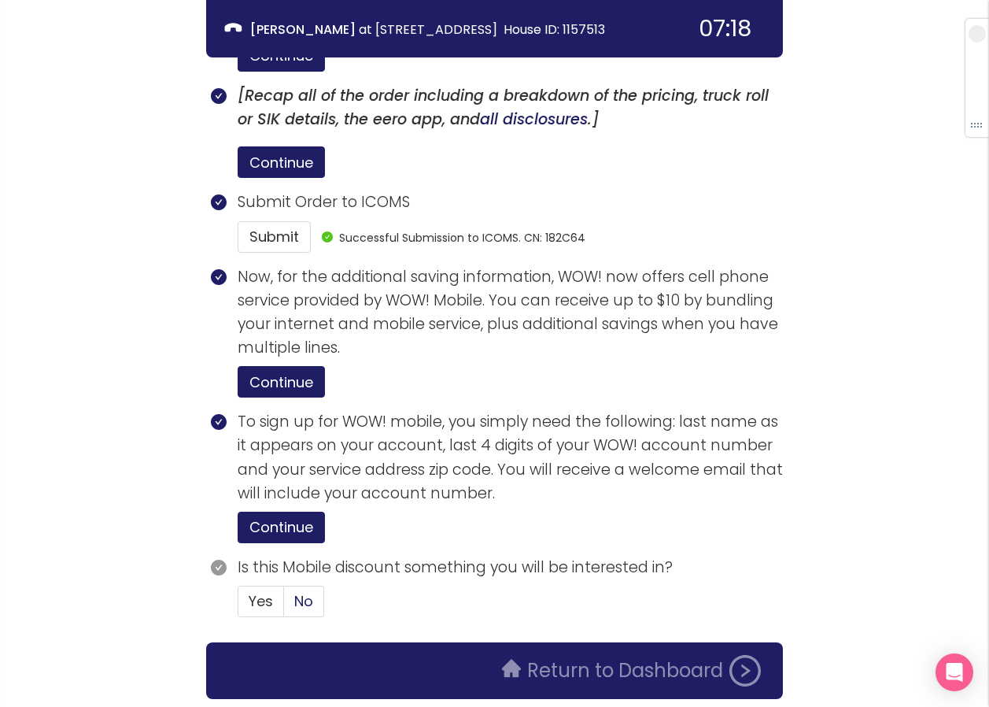
click at [305, 591] on span "No" at bounding box center [303, 601] width 19 height 20
click at [284, 606] on input "No" at bounding box center [284, 606] width 0 height 0
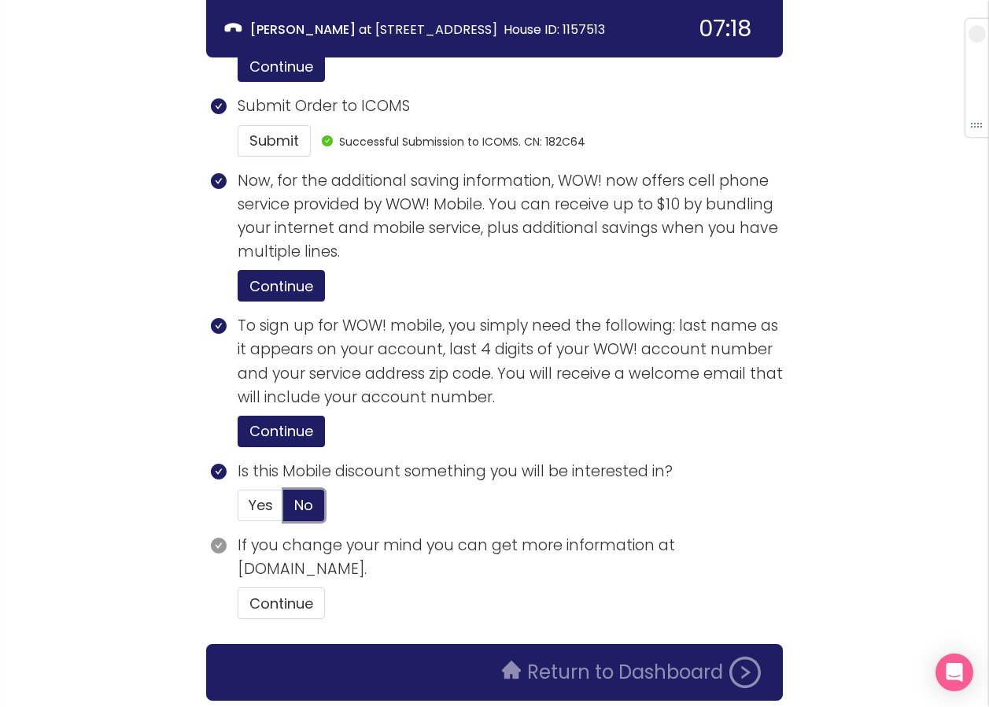
scroll to position [3010, 0]
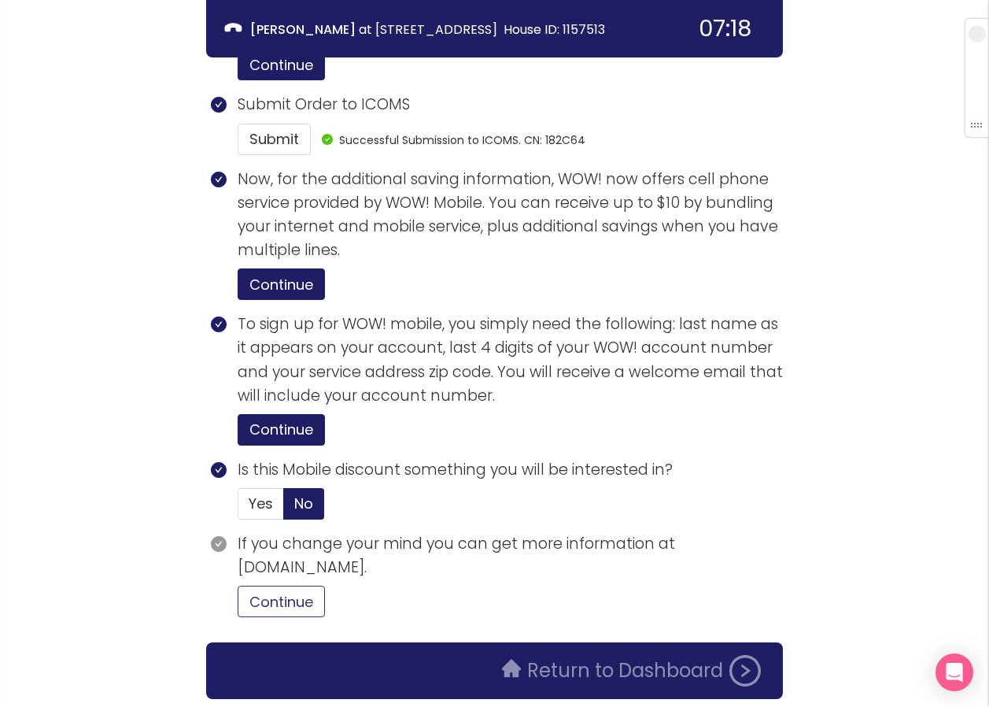
click at [276, 586] on button "Continue" at bounding box center [281, 601] width 87 height 31
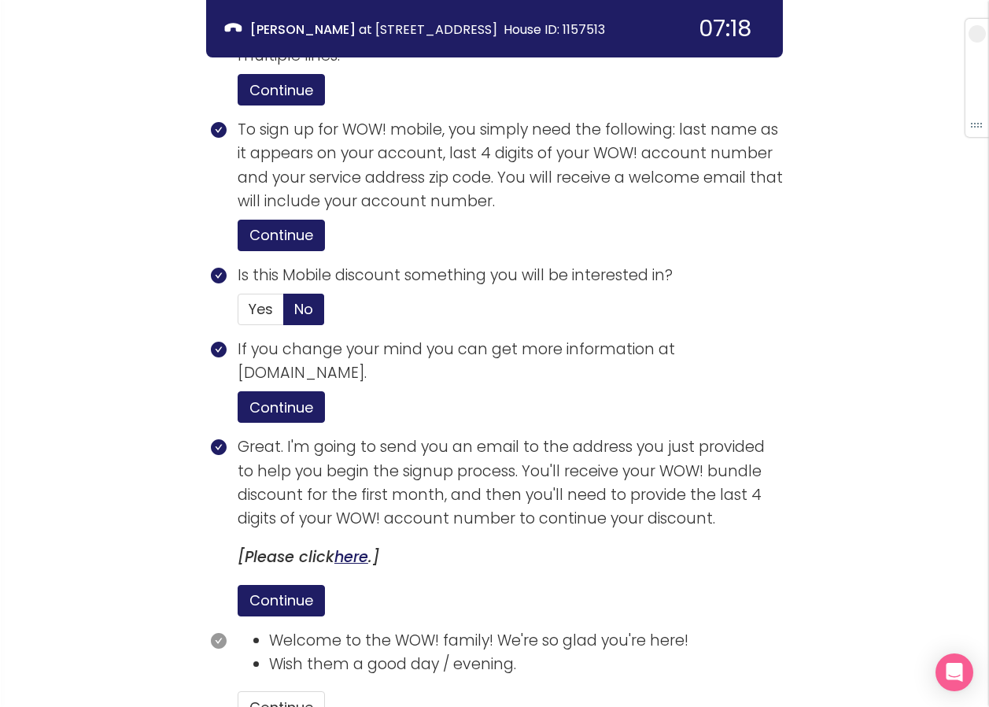
scroll to position [3310, 0]
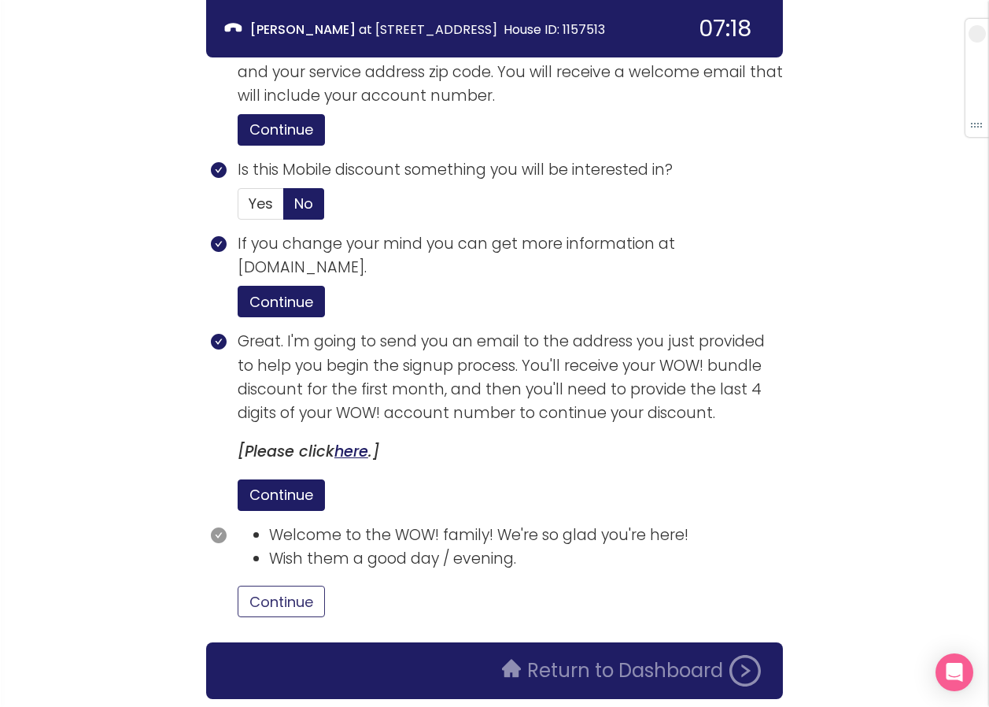
click at [262, 586] on button "Continue" at bounding box center [281, 601] width 87 height 31
click at [598, 655] on button "Return to Dashboard" at bounding box center [632, 670] width 278 height 31
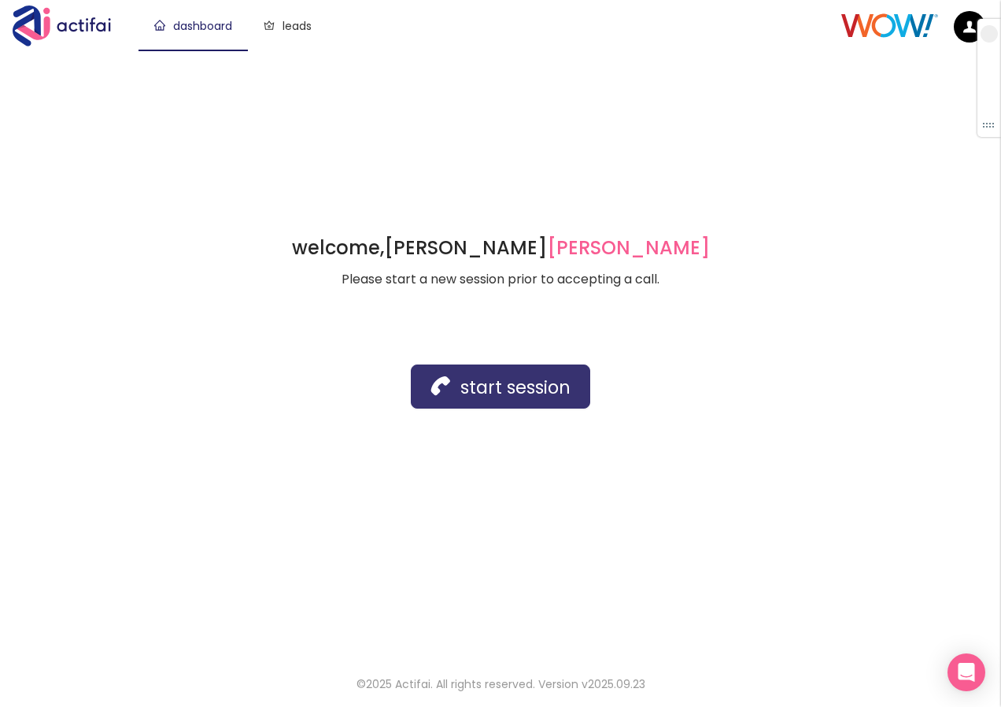
click at [458, 394] on button "start session" at bounding box center [500, 386] width 179 height 44
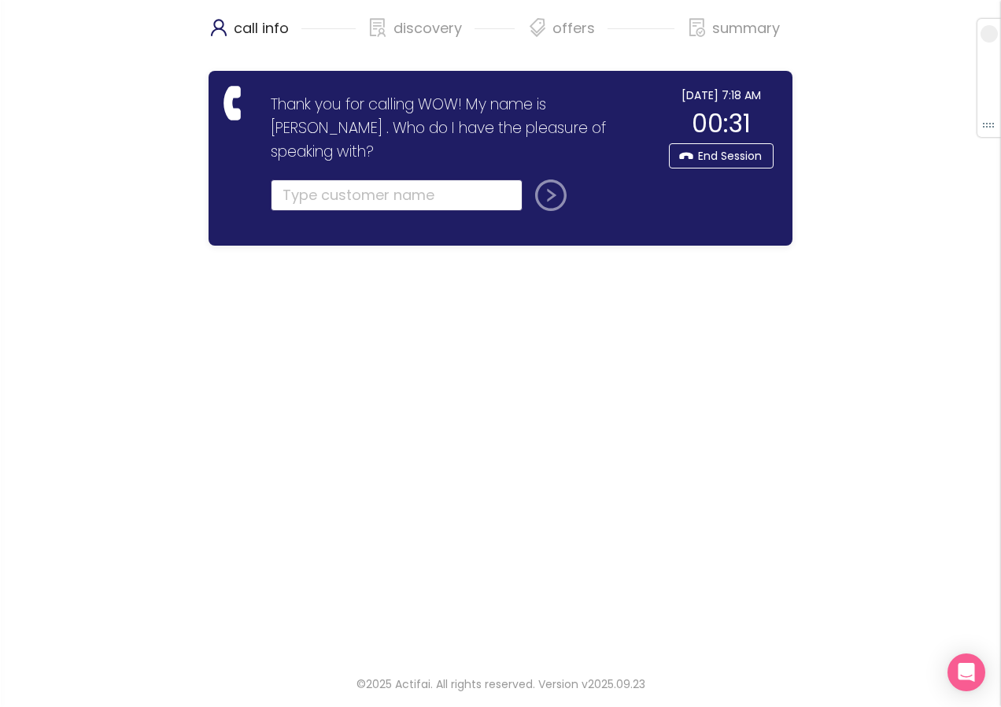
click at [313, 179] on input "text" at bounding box center [397, 194] width 252 height 31
click at [327, 179] on input "[PERSON_NAME] float" at bounding box center [397, 194] width 252 height 31
type input "[PERSON_NAME]"
click at [552, 179] on button "submit" at bounding box center [548, 194] width 38 height 31
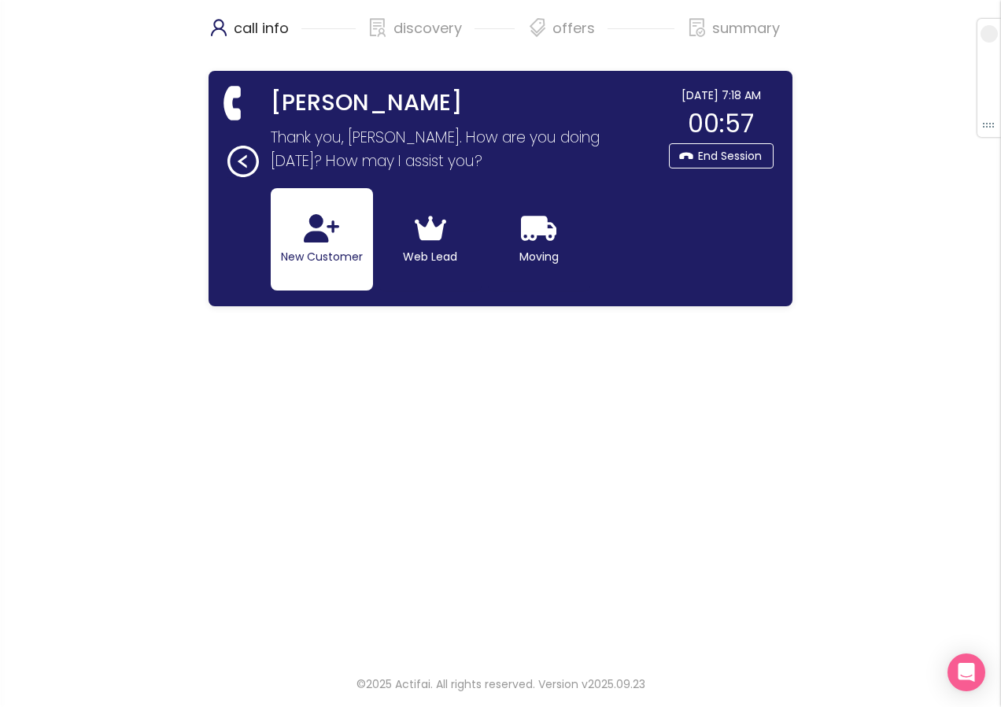
click at [307, 249] on button "New Customer" at bounding box center [322, 239] width 102 height 102
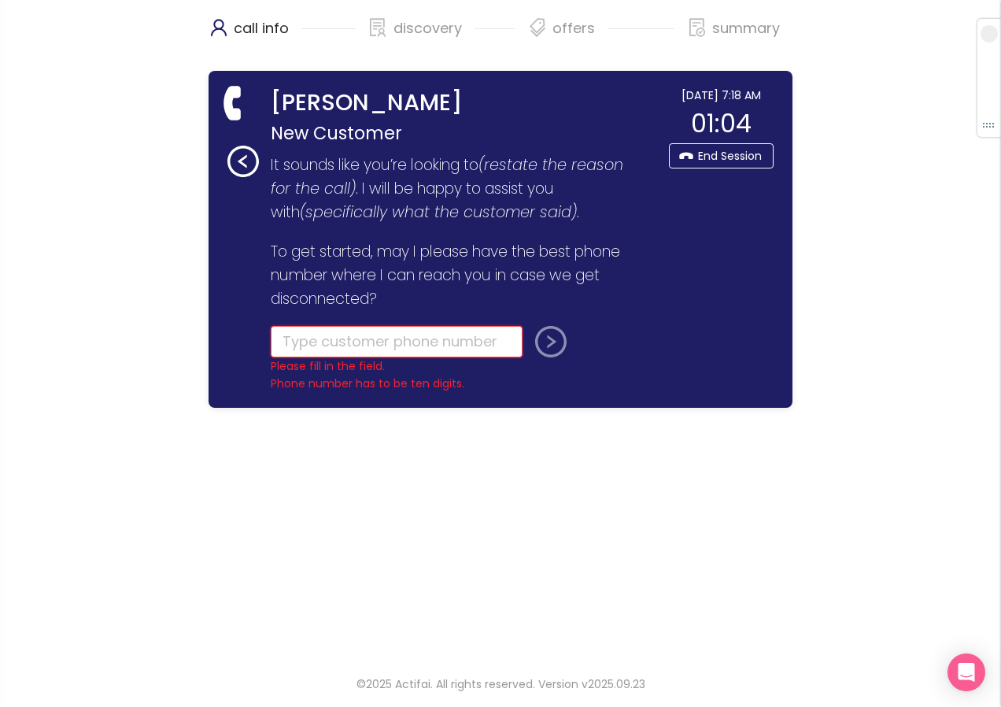
click at [294, 337] on input "tel" at bounding box center [397, 341] width 252 height 31
type input "[PHONE_NUMBER]"
click at [560, 342] on button "submit" at bounding box center [548, 341] width 38 height 31
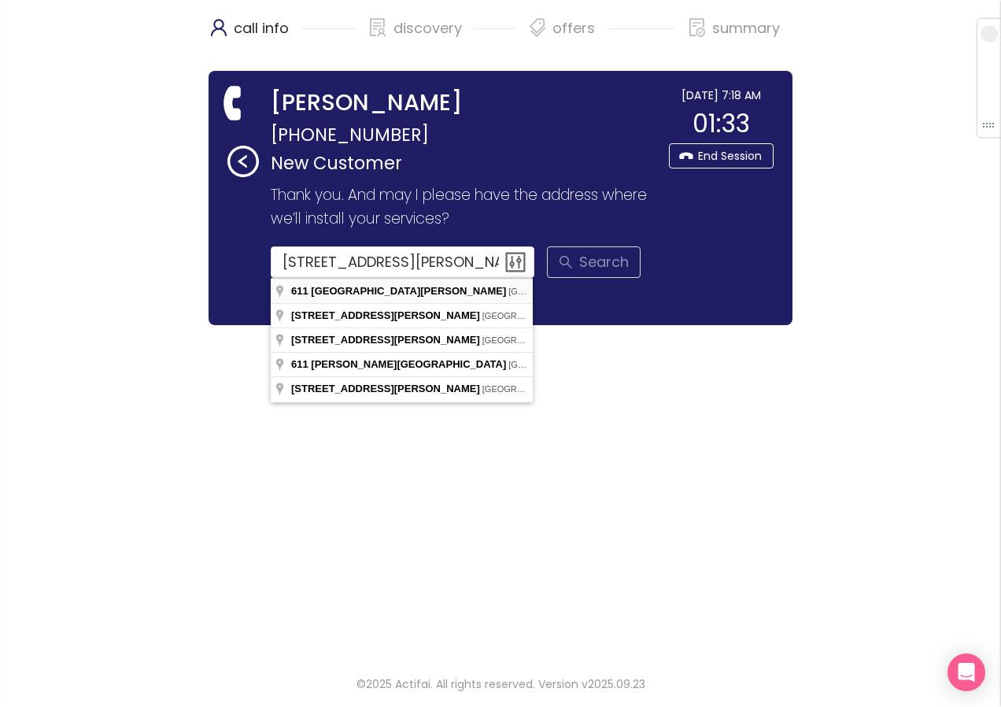
type input "[STREET_ADDRESS][PERSON_NAME]"
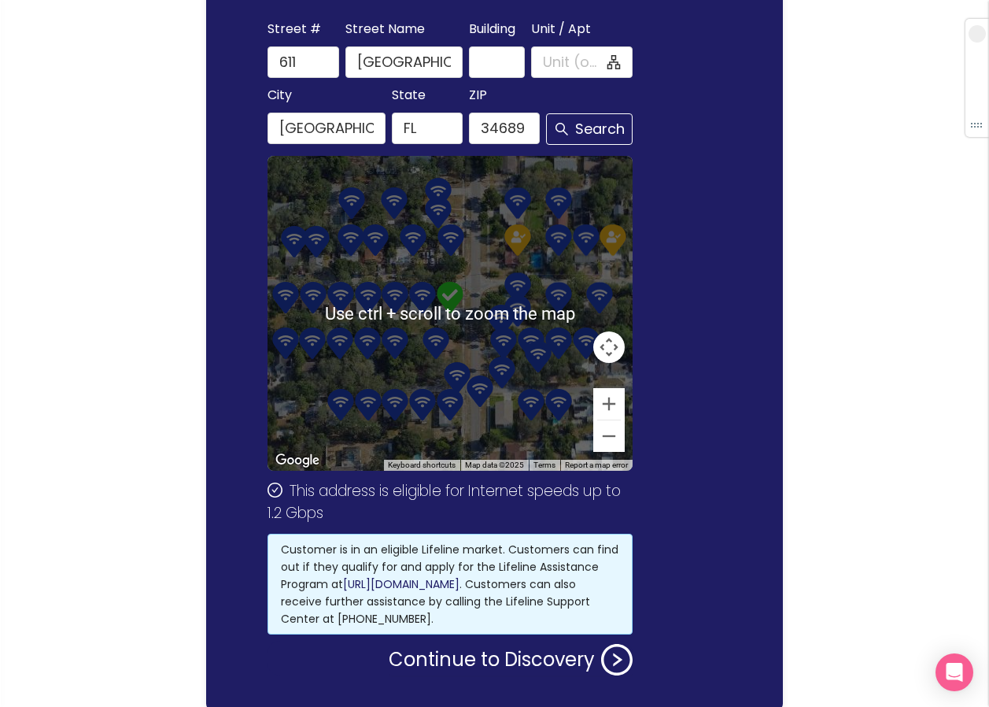
scroll to position [294, 0]
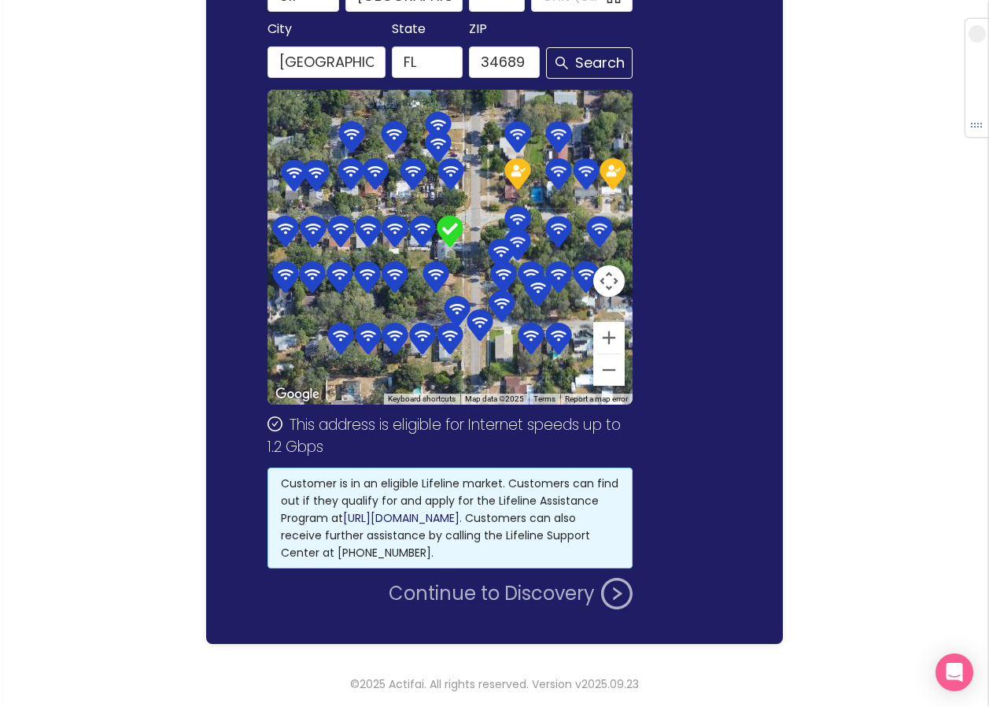
click at [435, 582] on button "Continue to Discovery" at bounding box center [511, 593] width 244 height 31
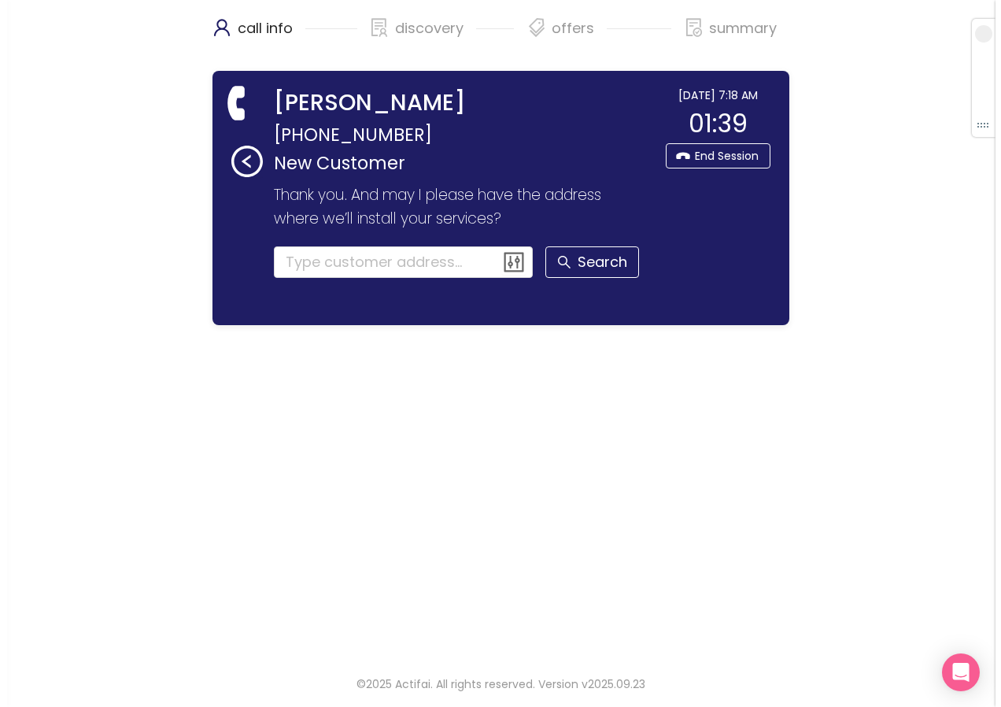
scroll to position [0, 0]
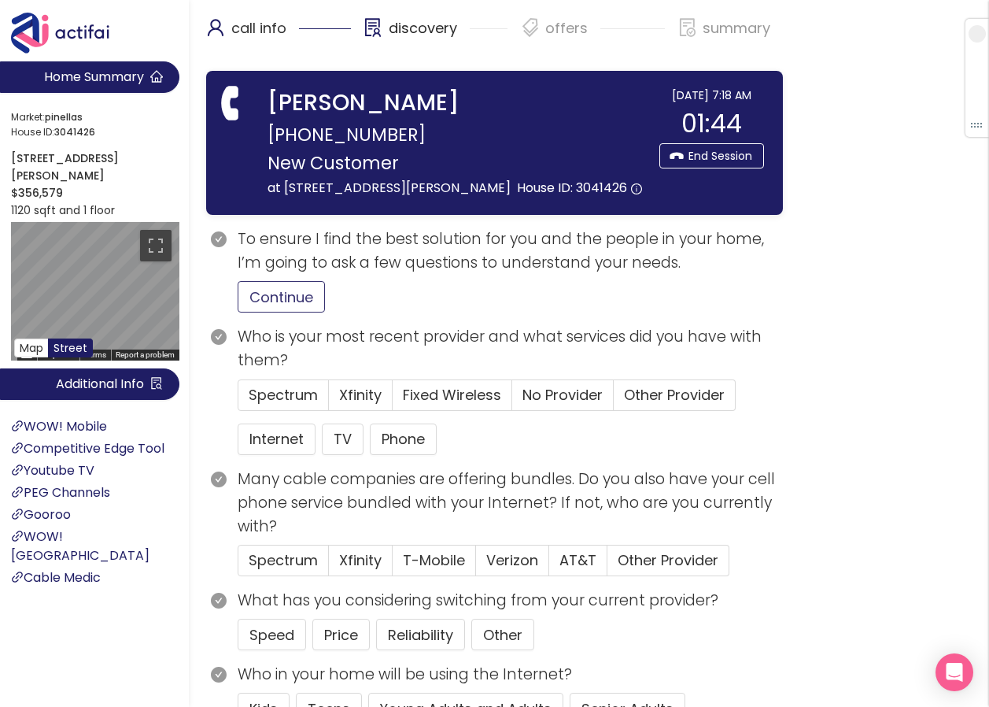
click at [303, 312] on button "Continue" at bounding box center [281, 296] width 87 height 31
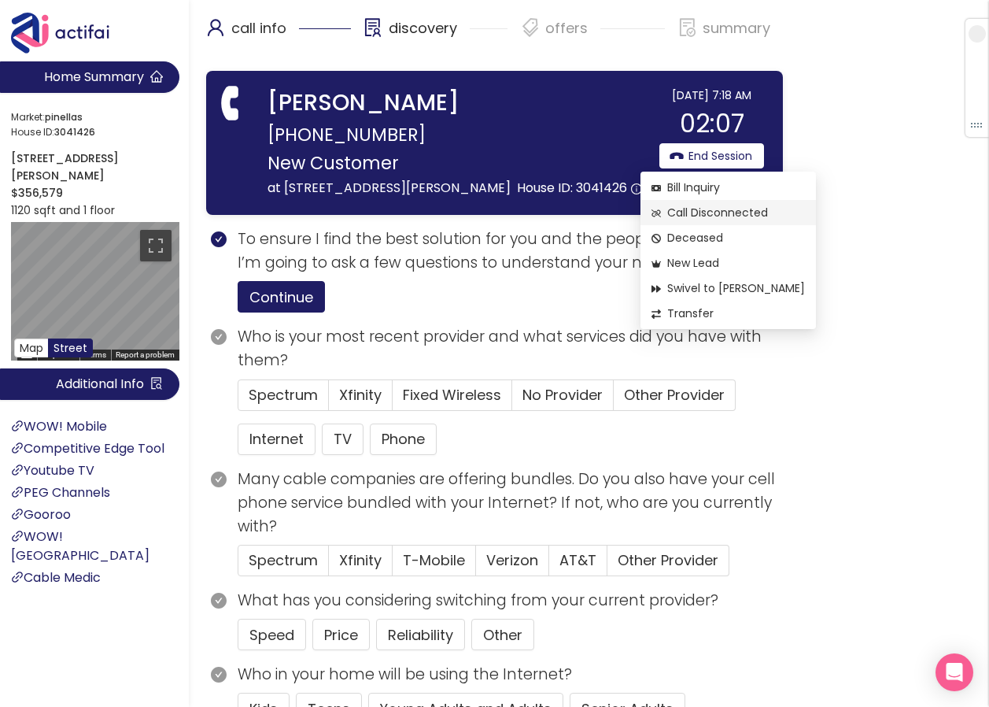
click at [750, 211] on span "Call Disconnected" at bounding box center [728, 212] width 153 height 17
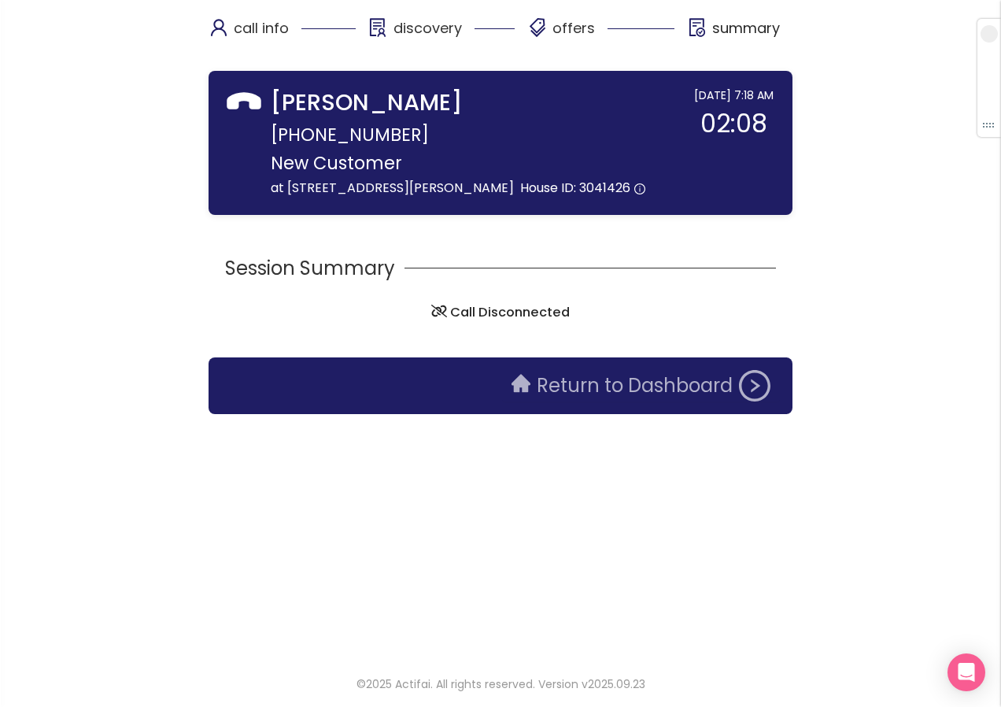
click at [561, 401] on button "Return to Dashboard" at bounding box center [641, 385] width 278 height 31
